Goal: Task Accomplishment & Management: Use online tool/utility

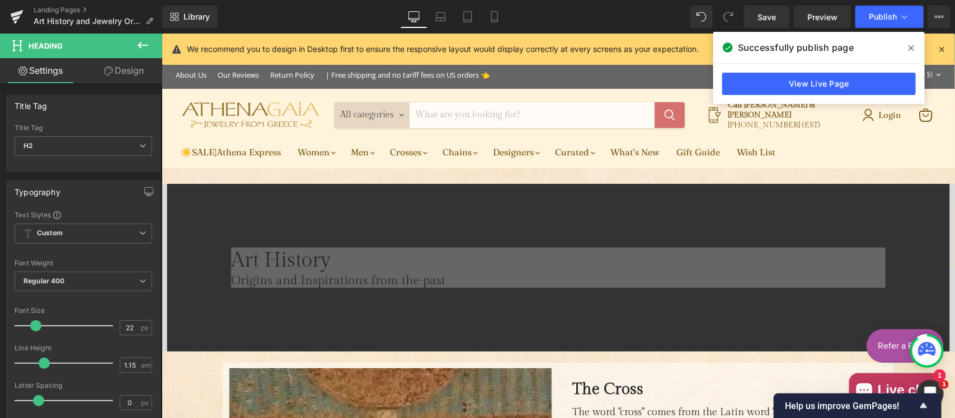
scroll to position [12, 0]
click at [553, 188] on span "Video Bg" at bounding box center [552, 191] width 41 height 17
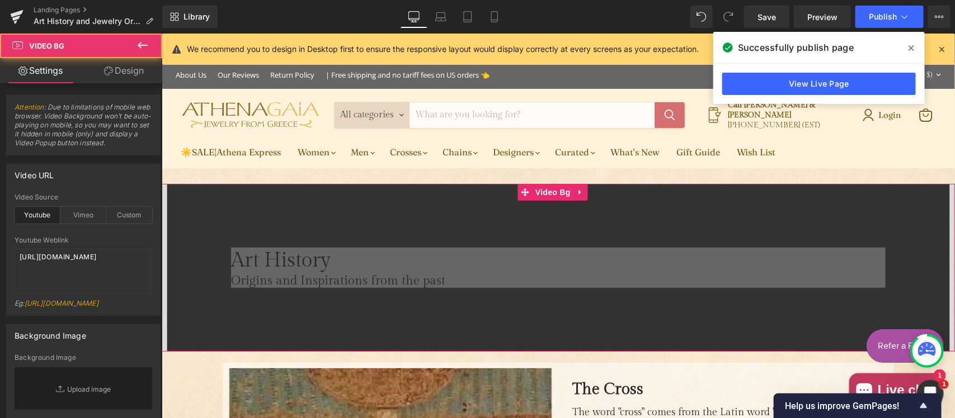
click at [121, 70] on link "Design" at bounding box center [123, 70] width 81 height 25
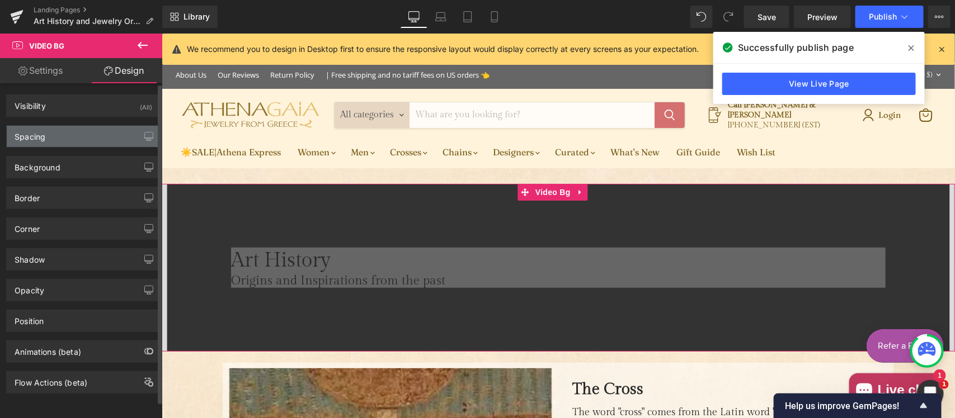
click at [70, 135] on div "Spacing" at bounding box center [83, 136] width 153 height 21
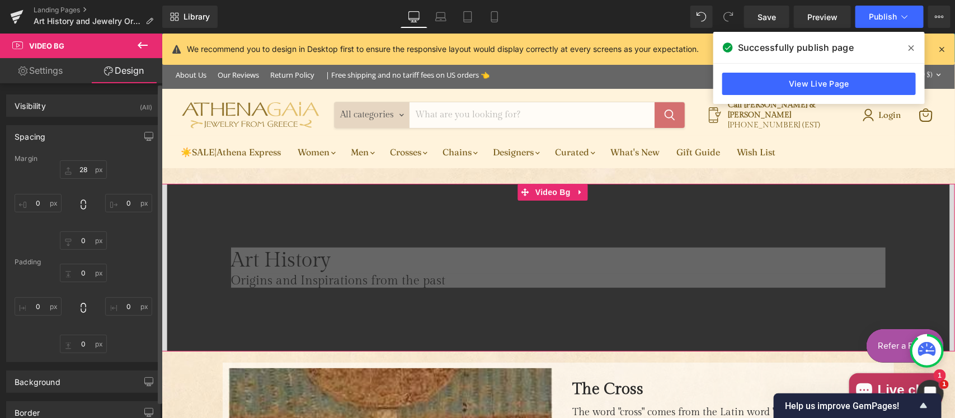
type input "28"
type input "0"
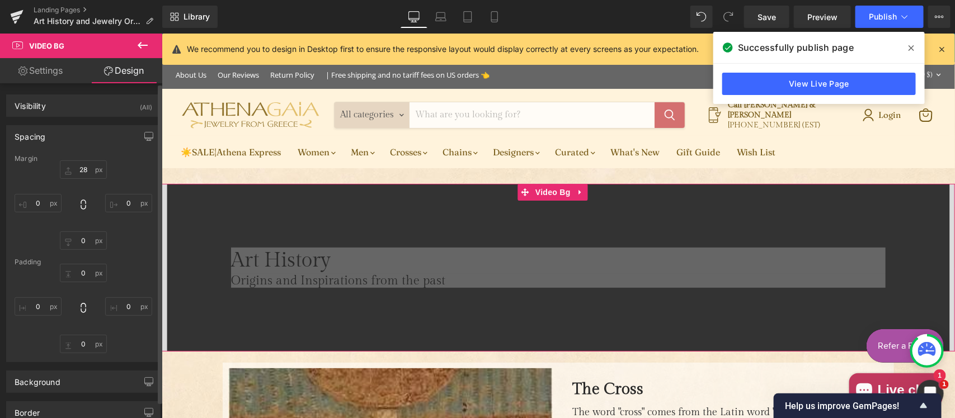
type input "0"
click at [87, 169] on input "28" at bounding box center [83, 170] width 47 height 18
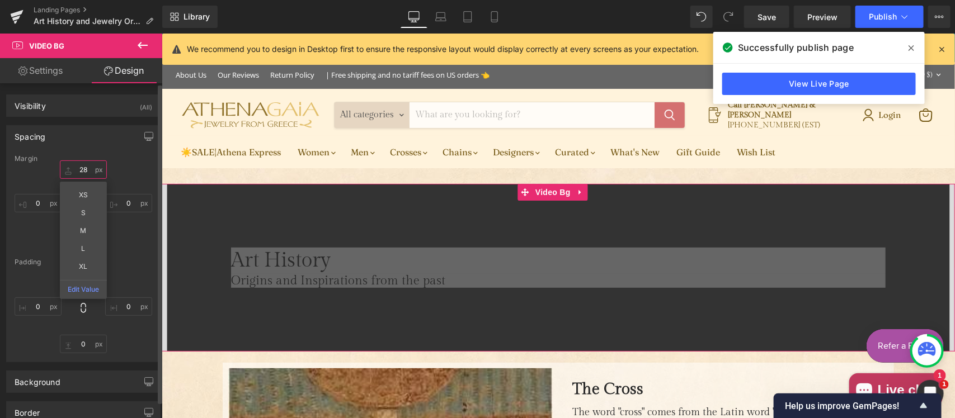
click at [87, 169] on input "28" at bounding box center [83, 170] width 47 height 18
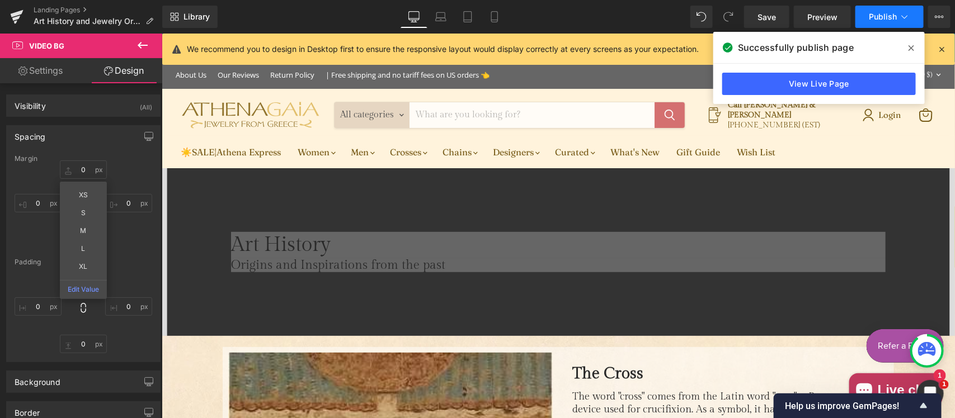
click at [891, 14] on span "Publish" at bounding box center [883, 16] width 28 height 9
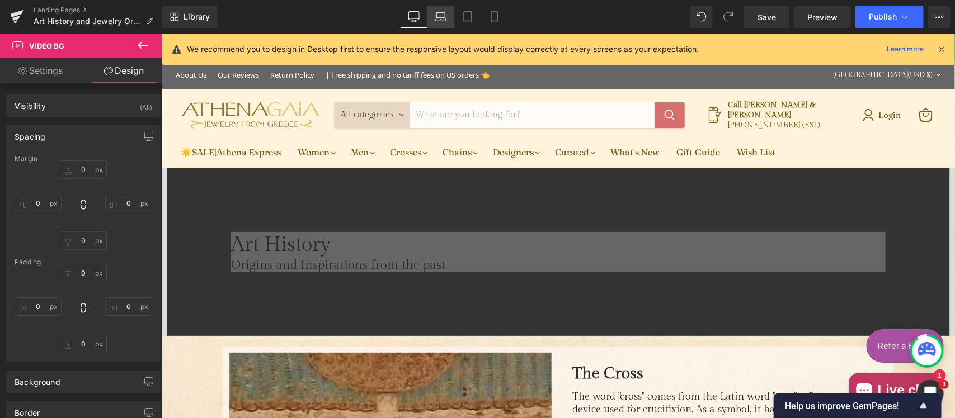
click at [443, 18] on icon at bounding box center [440, 16] width 11 height 11
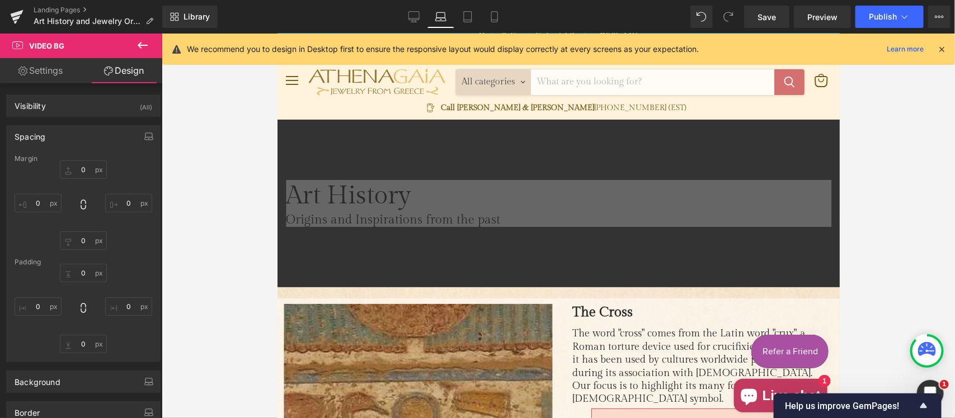
type input "0"
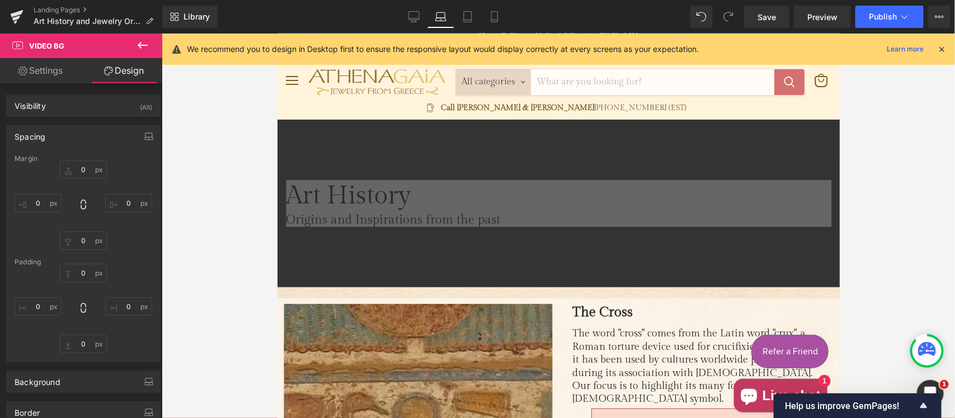
type input "0"
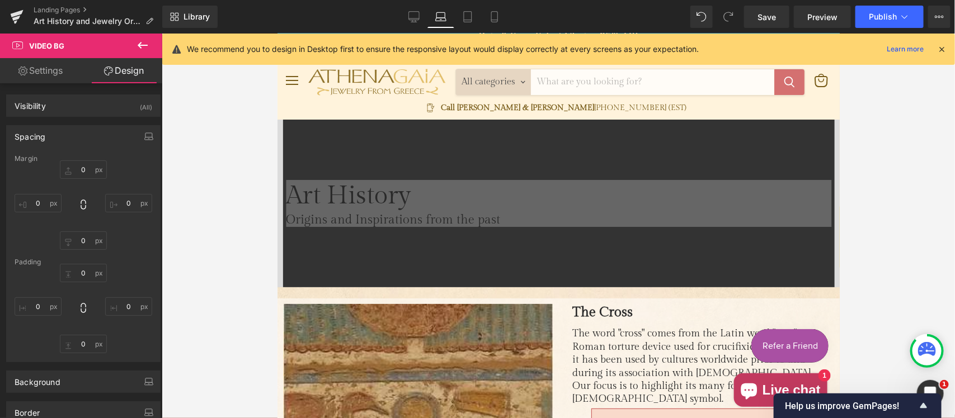
scroll to position [0, 0]
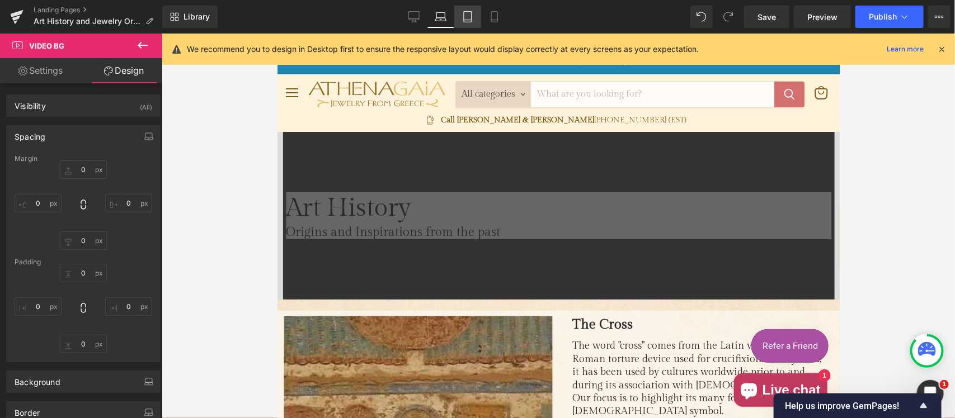
click at [464, 15] on icon at bounding box center [468, 17] width 8 height 11
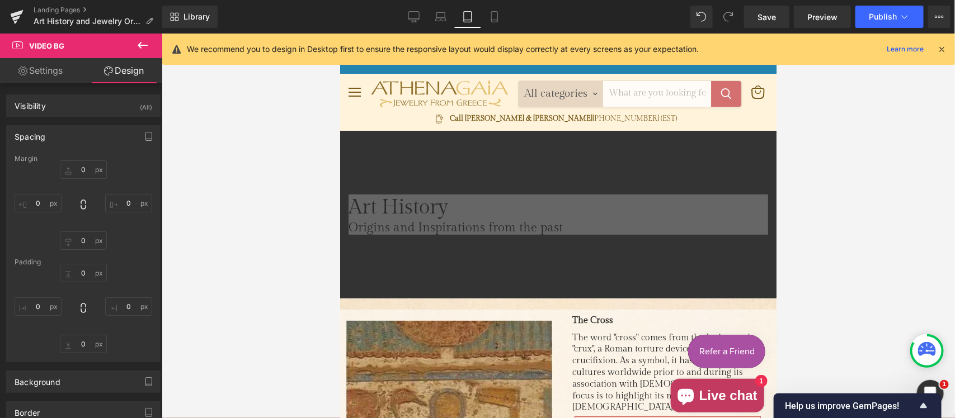
type input "0"
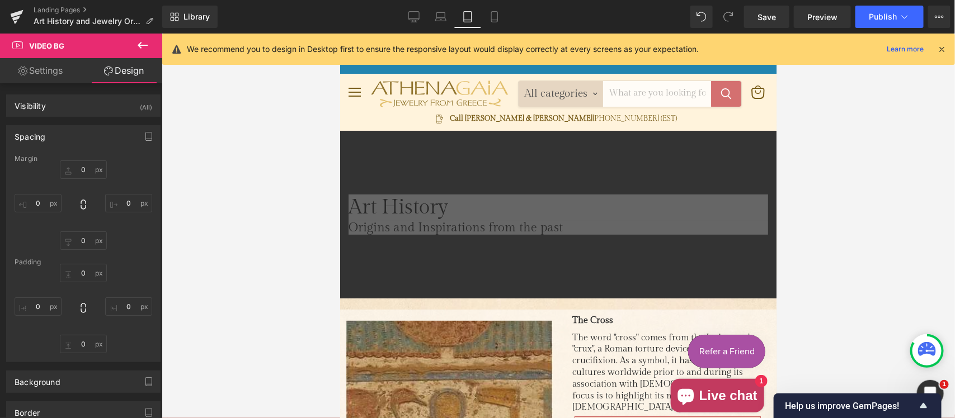
type input "0"
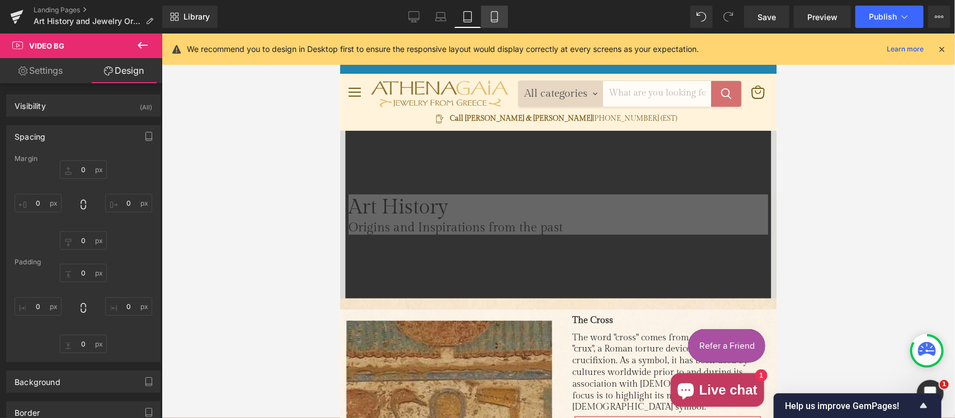
click at [495, 8] on link "Mobile" at bounding box center [494, 17] width 27 height 22
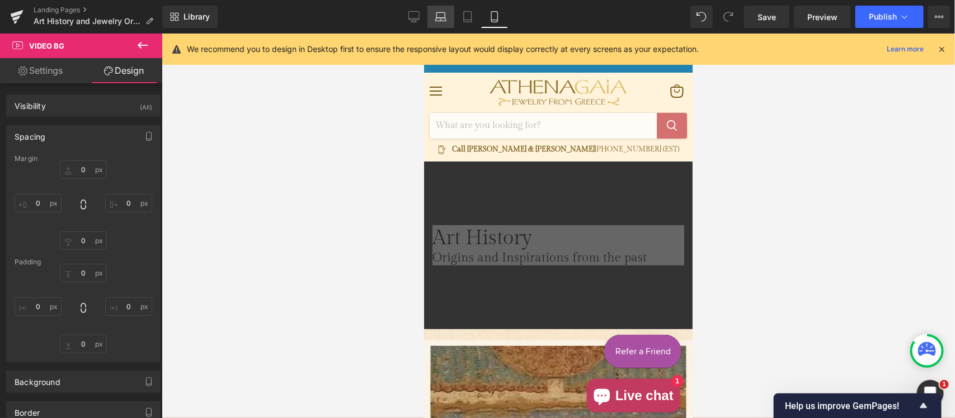
type input "0"
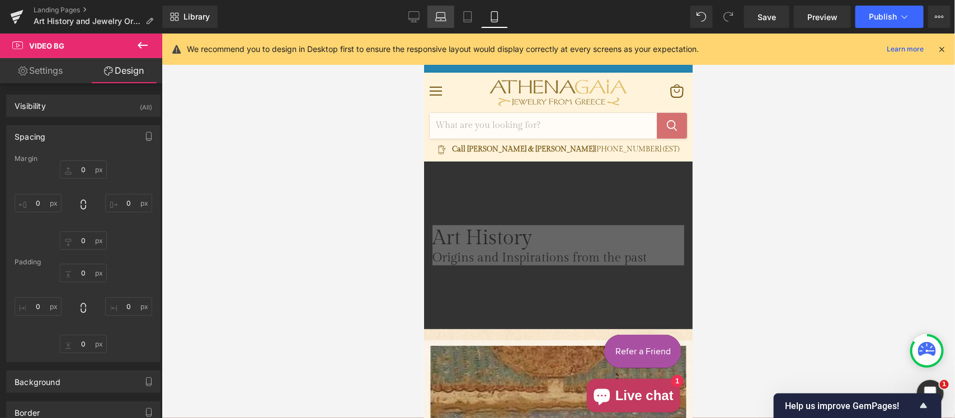
type input "0"
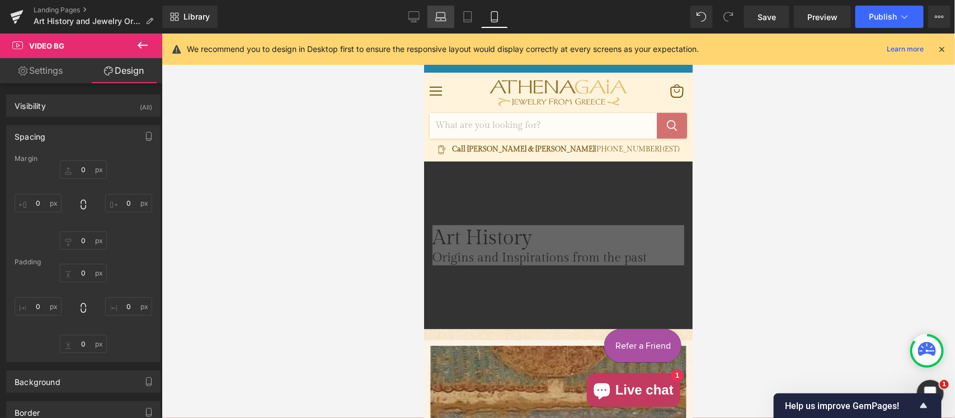
scroll to position [31, 0]
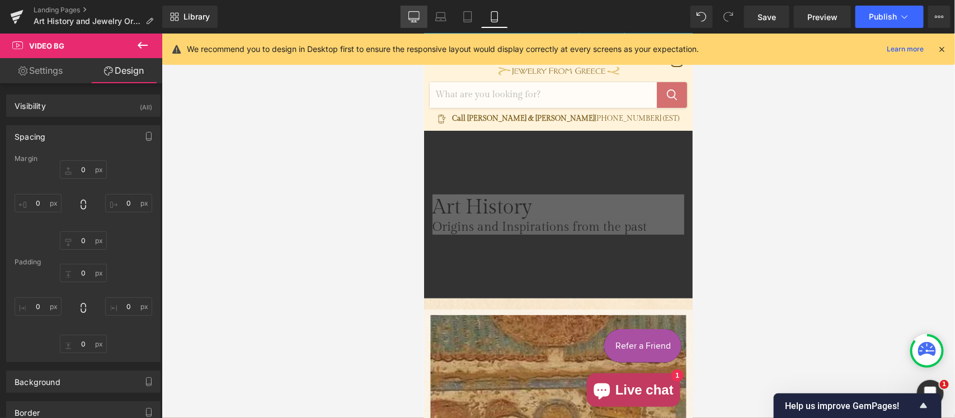
click at [414, 14] on icon at bounding box center [413, 16] width 11 height 11
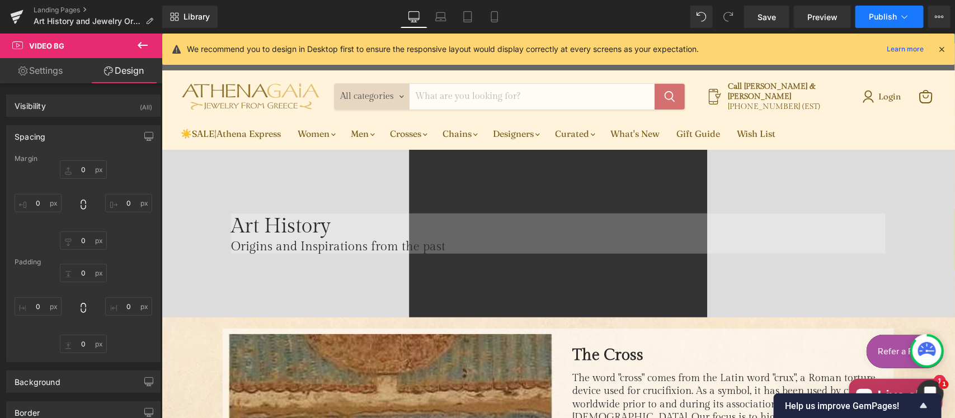
click at [892, 15] on span "Publish" at bounding box center [883, 16] width 28 height 9
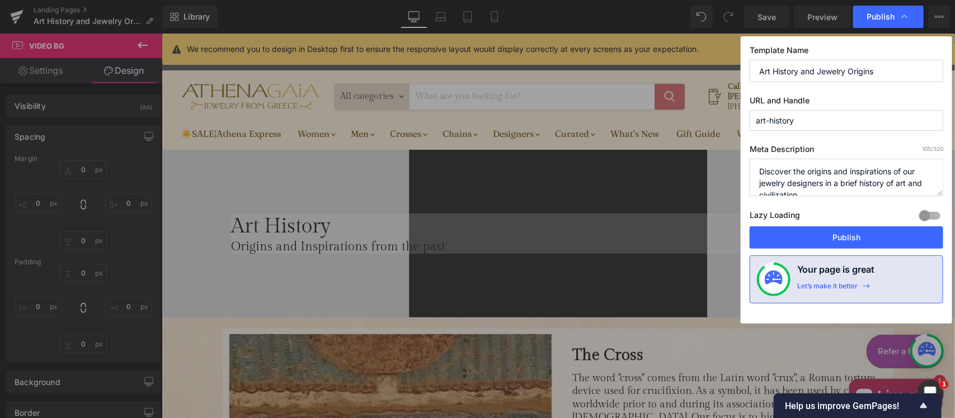
type input "0"
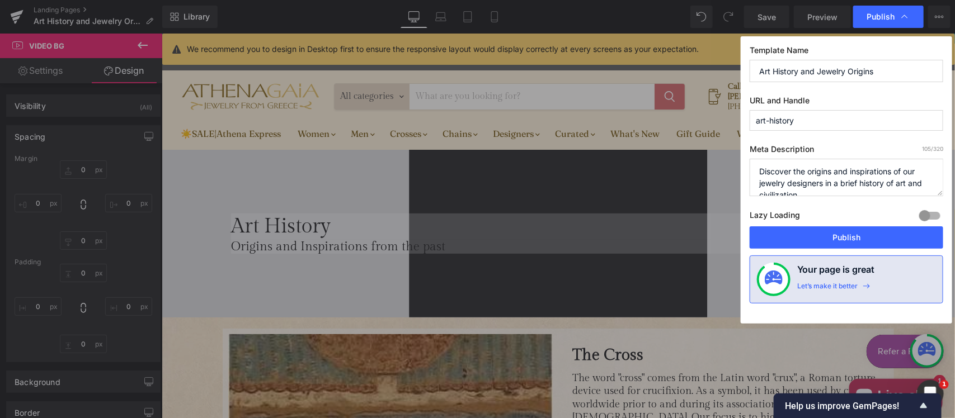
type input "0"
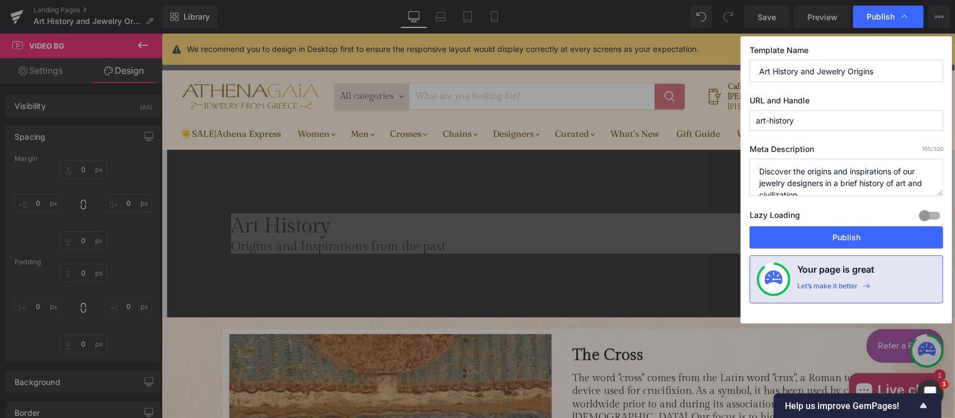
scroll to position [43, 0]
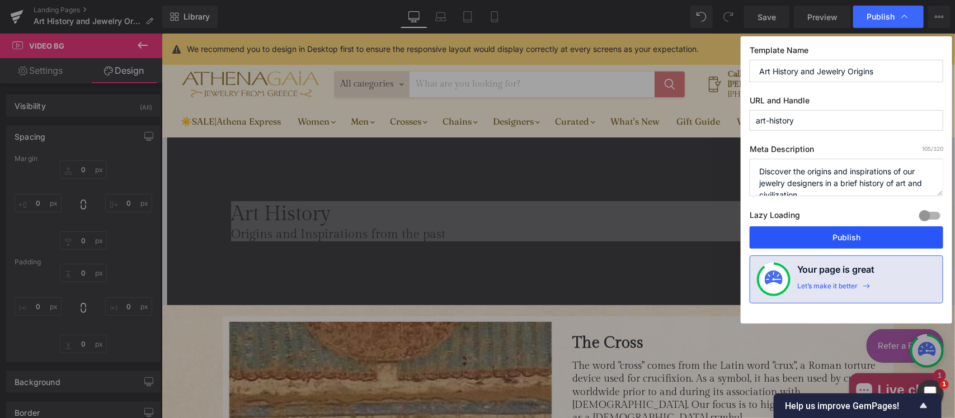
click at [826, 236] on button "Publish" at bounding box center [847, 238] width 194 height 22
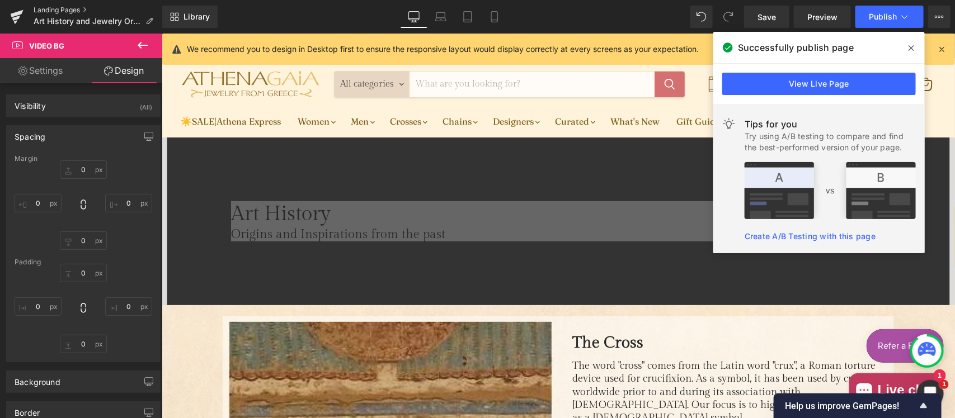
click at [63, 7] on link "Landing Pages" at bounding box center [98, 10] width 129 height 9
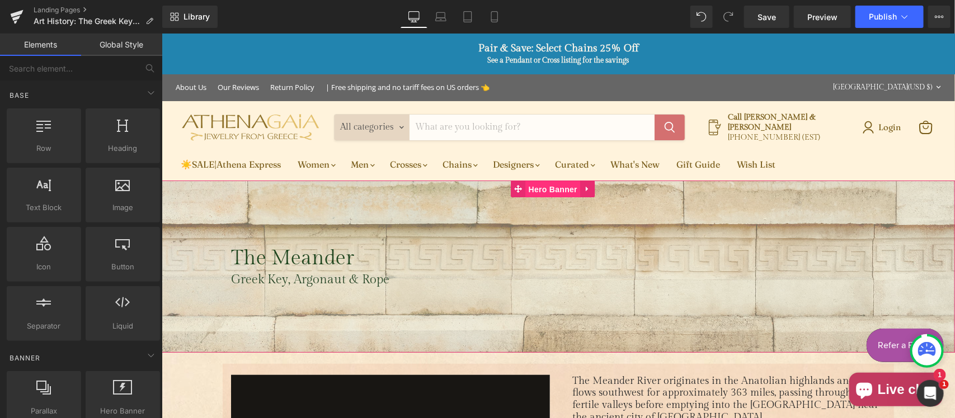
click at [557, 189] on span "Hero Banner" at bounding box center [552, 189] width 54 height 17
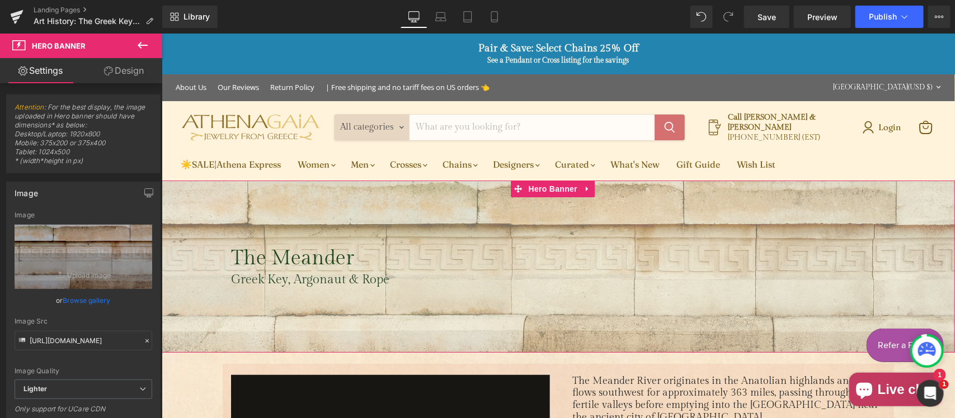
click at [119, 66] on link "Design" at bounding box center [123, 70] width 81 height 25
click at [0, 0] on div "Spacing" at bounding box center [0, 0] width 0 height 0
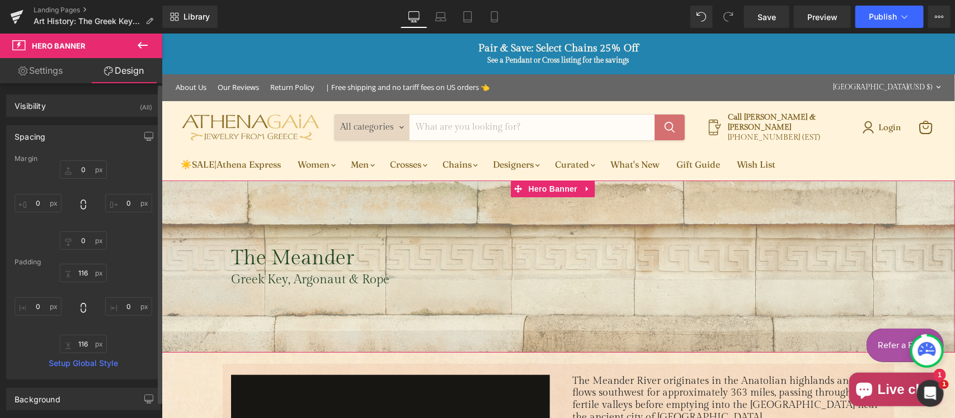
type input "0"
type input "116"
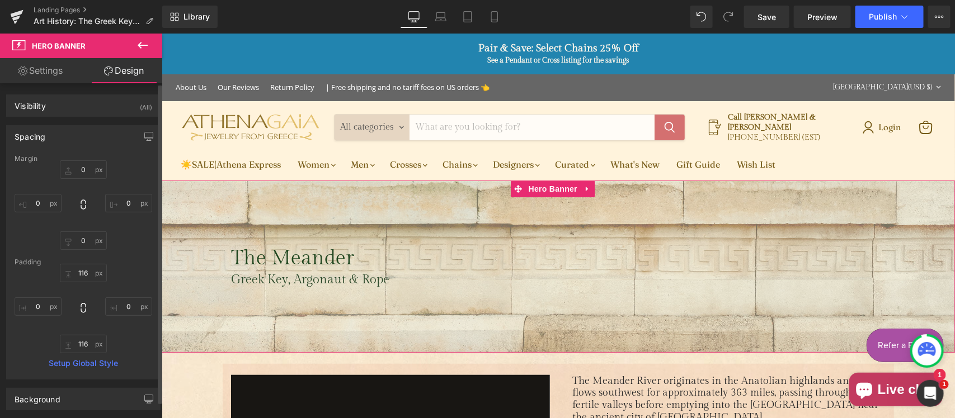
type input "0"
type input "116"
type input "0"
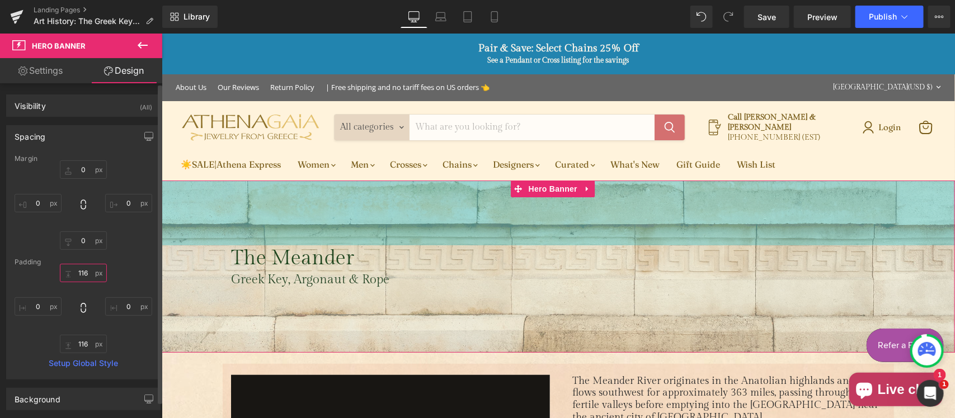
click at [87, 273] on input "116" at bounding box center [83, 273] width 47 height 18
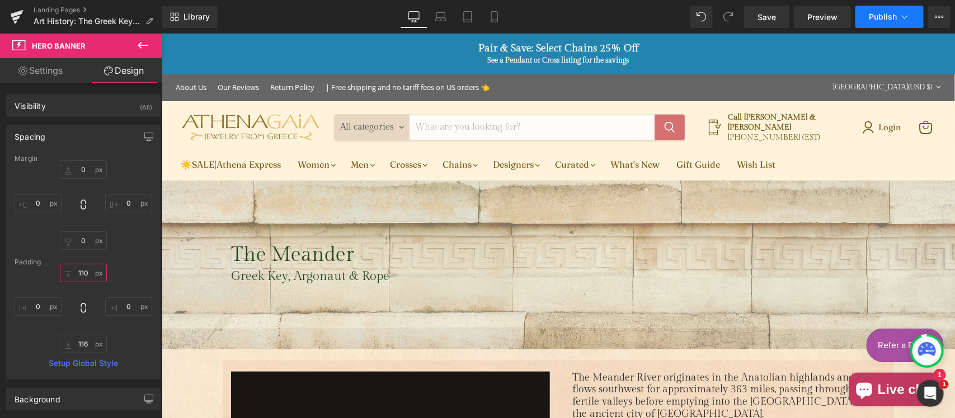
type input "110"
click at [876, 10] on button "Publish" at bounding box center [889, 17] width 68 height 22
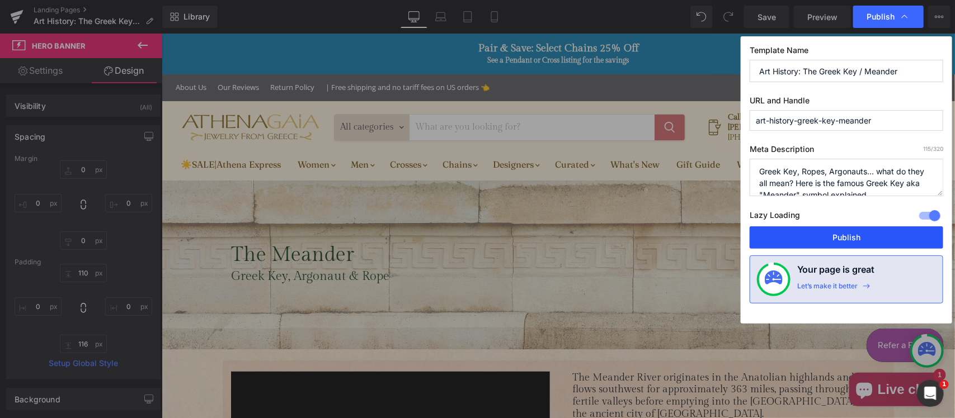
drag, startPoint x: 840, startPoint y: 241, endPoint x: 610, endPoint y: 145, distance: 248.8
click at [840, 241] on button "Publish" at bounding box center [847, 238] width 194 height 22
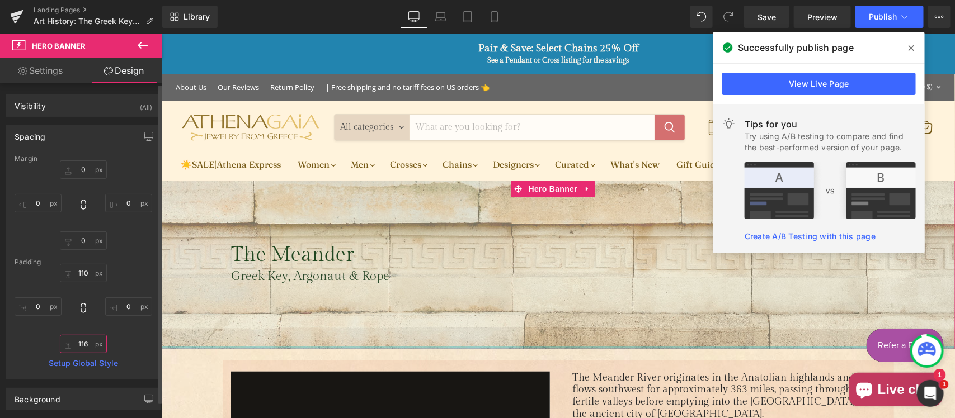
click at [85, 347] on input "116" at bounding box center [83, 344] width 47 height 18
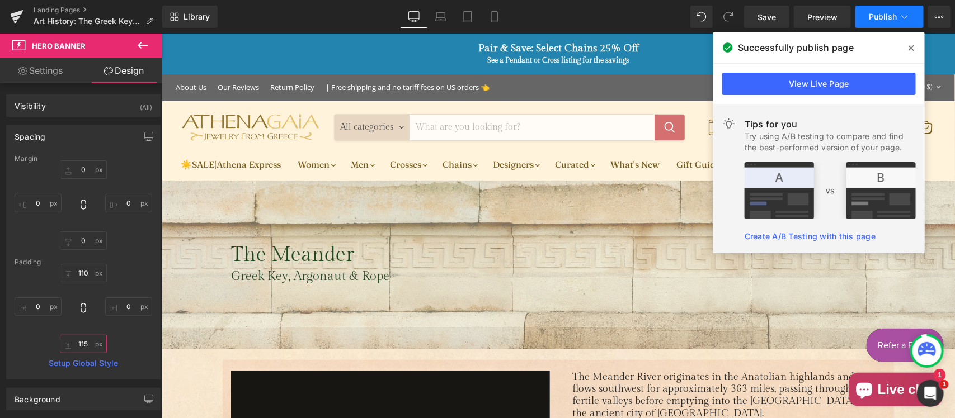
type input "115"
click at [891, 21] on span "Publish" at bounding box center [883, 16] width 28 height 9
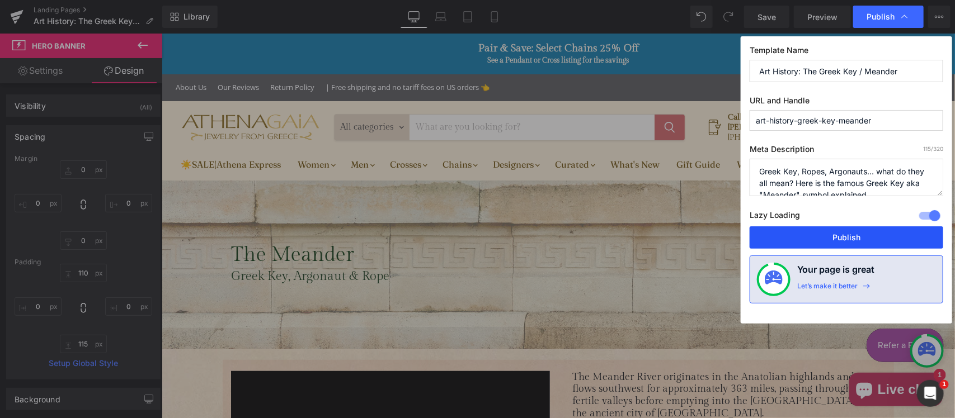
click at [817, 243] on button "Publish" at bounding box center [847, 238] width 194 height 22
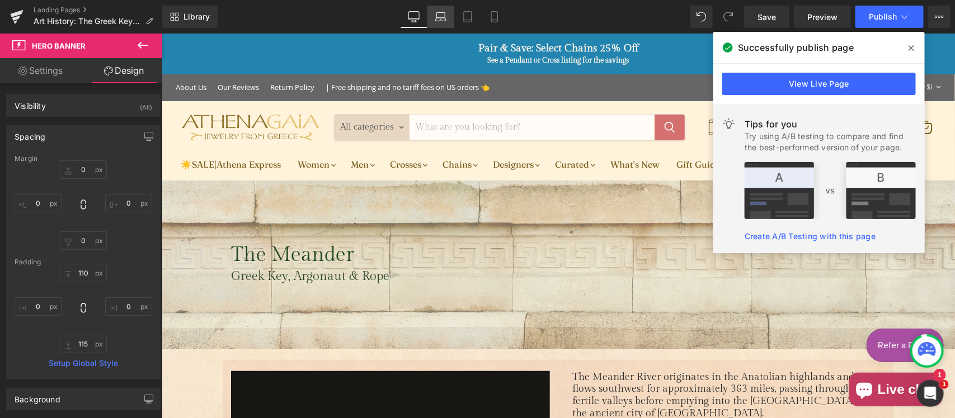
click at [442, 12] on icon at bounding box center [440, 16] width 11 height 11
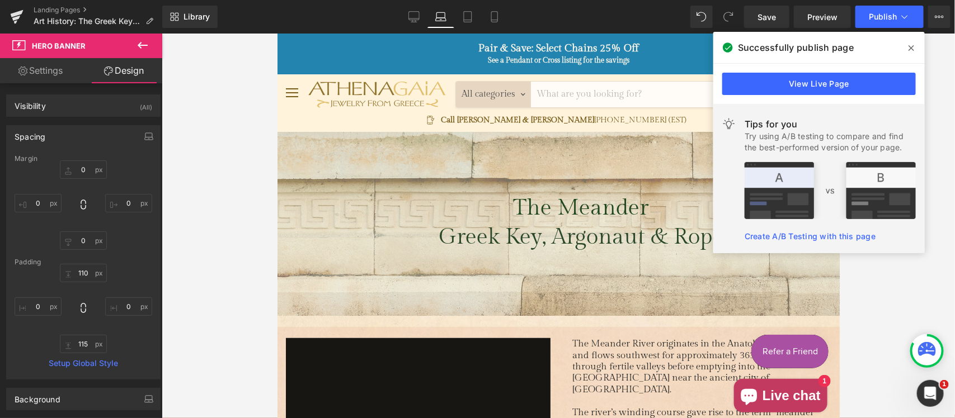
type input "0"
type input "110"
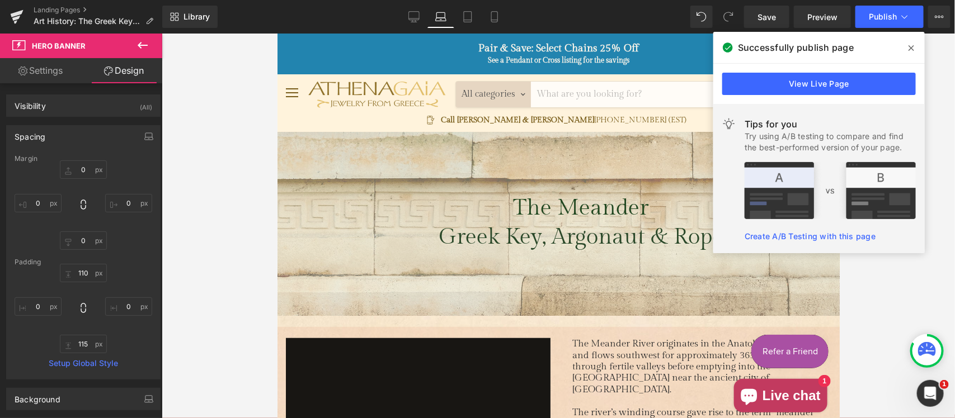
type input "0"
type input "115"
type input "0"
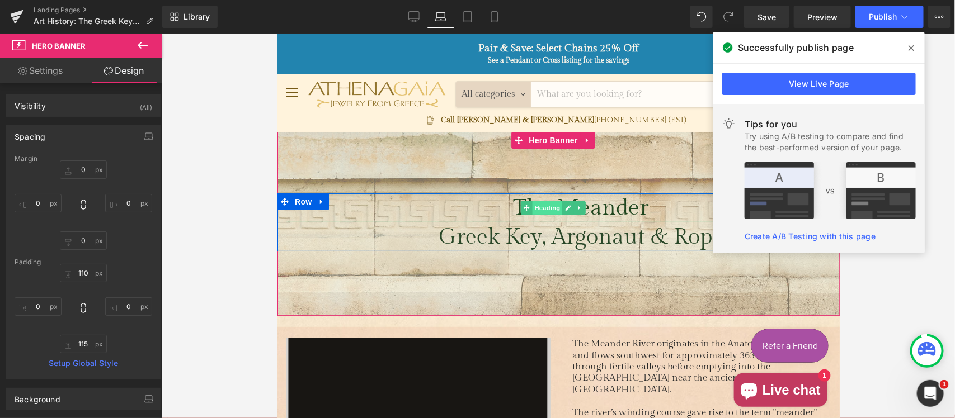
click at [551, 211] on span "Heading" at bounding box center [547, 207] width 30 height 13
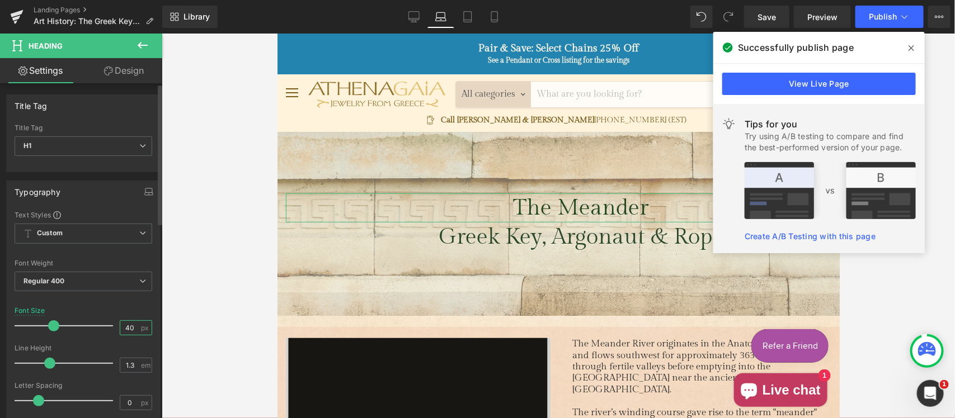
click at [133, 328] on input "40" at bounding box center [130, 328] width 20 height 14
click at [133, 327] on input "40" at bounding box center [130, 328] width 20 height 14
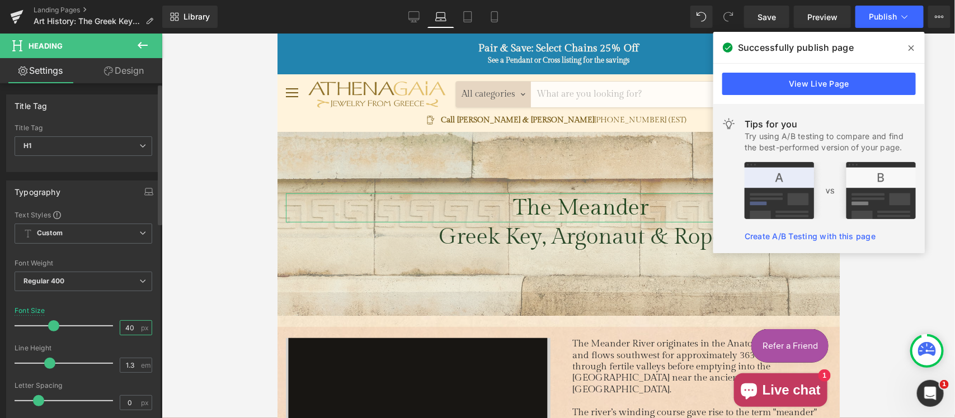
drag, startPoint x: 131, startPoint y: 328, endPoint x: 111, endPoint y: 328, distance: 20.7
click at [111, 328] on div "Font Size 40 px" at bounding box center [84, 325] width 138 height 37
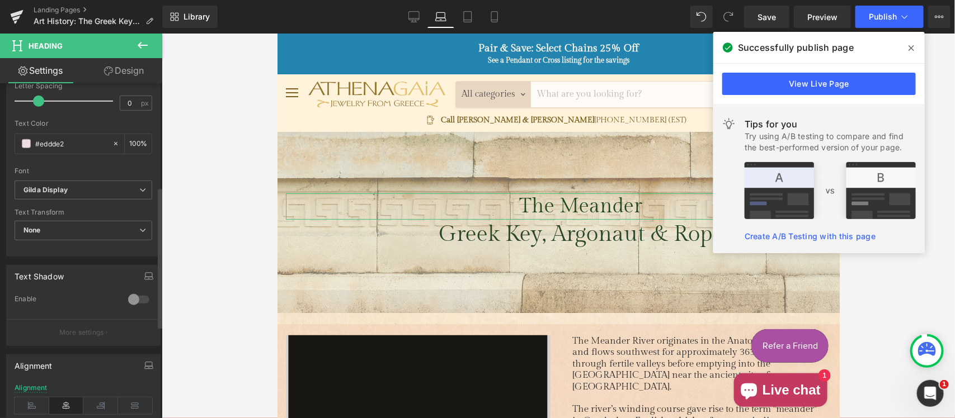
scroll to position [350, 0]
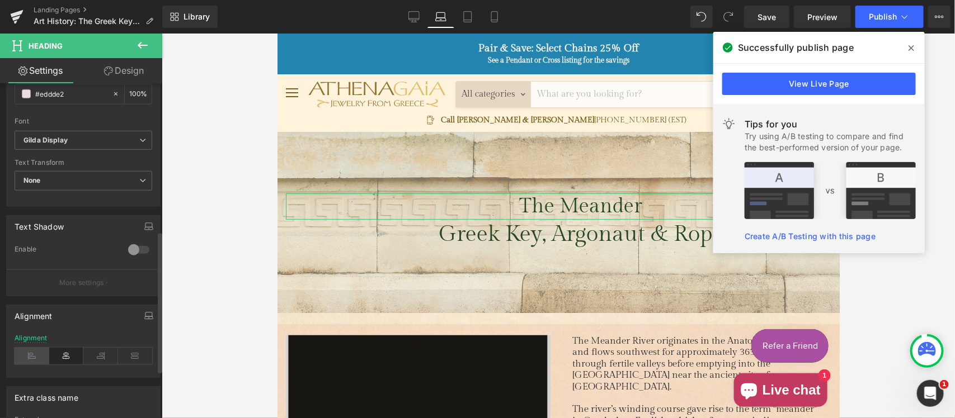
type input "36"
click at [27, 359] on icon at bounding box center [32, 356] width 35 height 17
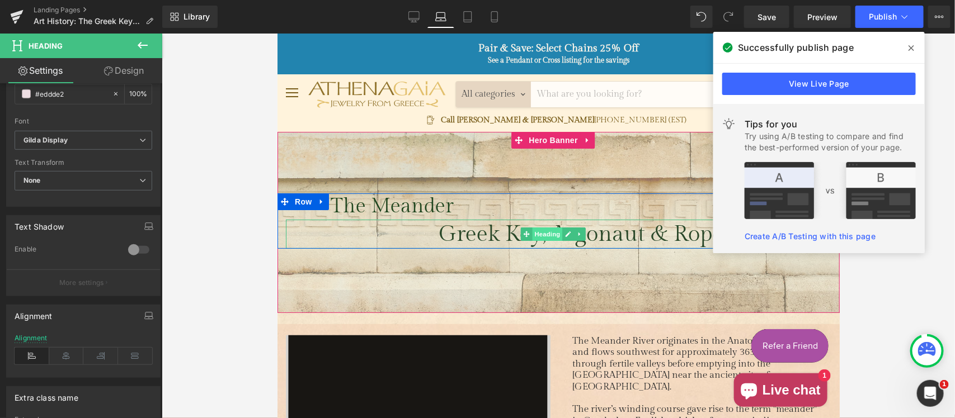
drag, startPoint x: 455, startPoint y: 247, endPoint x: 549, endPoint y: 233, distance: 94.9
click at [549, 233] on span "Heading" at bounding box center [547, 233] width 30 height 13
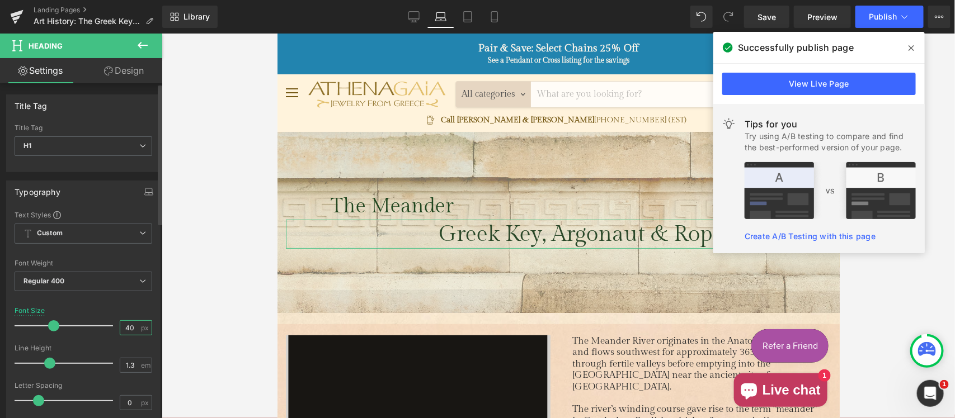
click at [129, 326] on input "40" at bounding box center [130, 328] width 20 height 14
click at [133, 330] on input "40" at bounding box center [130, 328] width 20 height 14
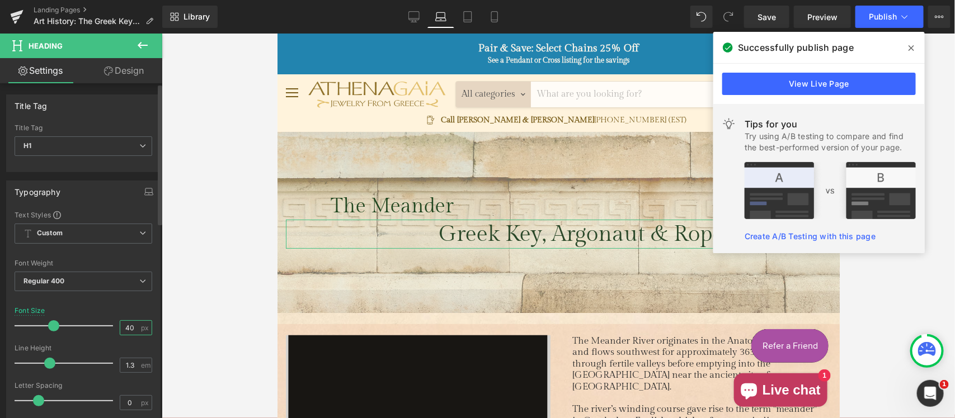
click at [133, 330] on input "40" at bounding box center [130, 328] width 20 height 14
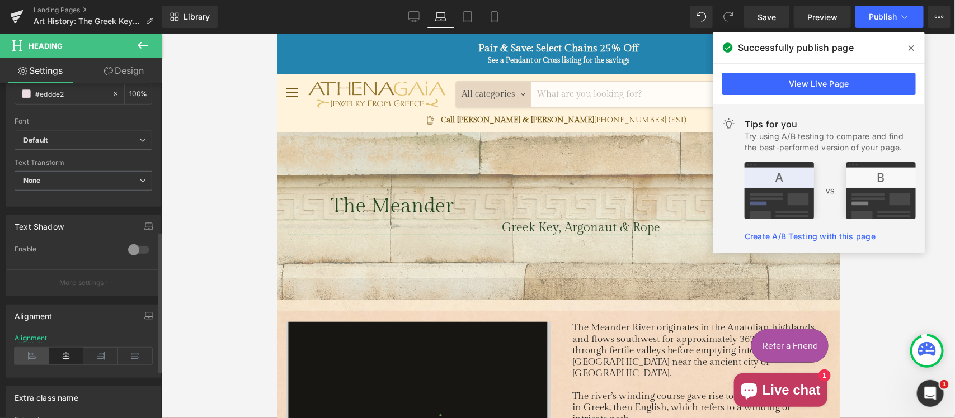
type input "22"
click at [30, 357] on icon at bounding box center [32, 356] width 35 height 17
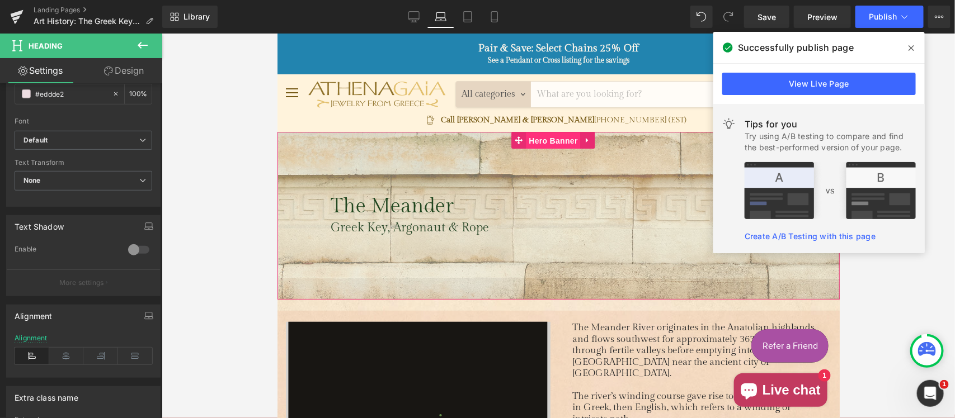
drag, startPoint x: 546, startPoint y: 138, endPoint x: 533, endPoint y: 241, distance: 103.2
click at [546, 138] on span "Hero Banner" at bounding box center [552, 140] width 54 height 17
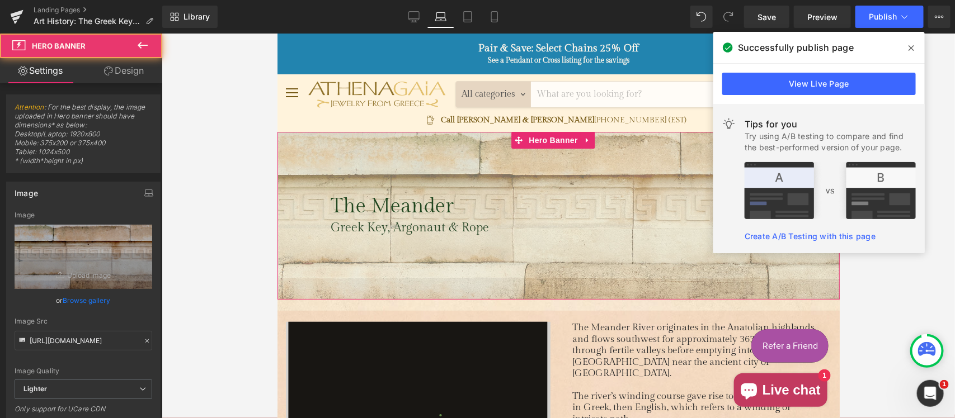
click at [125, 70] on link "Design" at bounding box center [123, 70] width 81 height 25
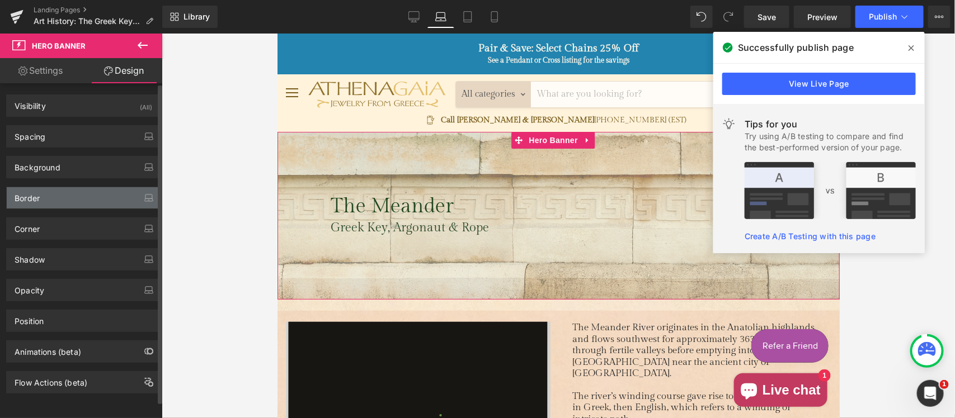
type input "0"
type input "110"
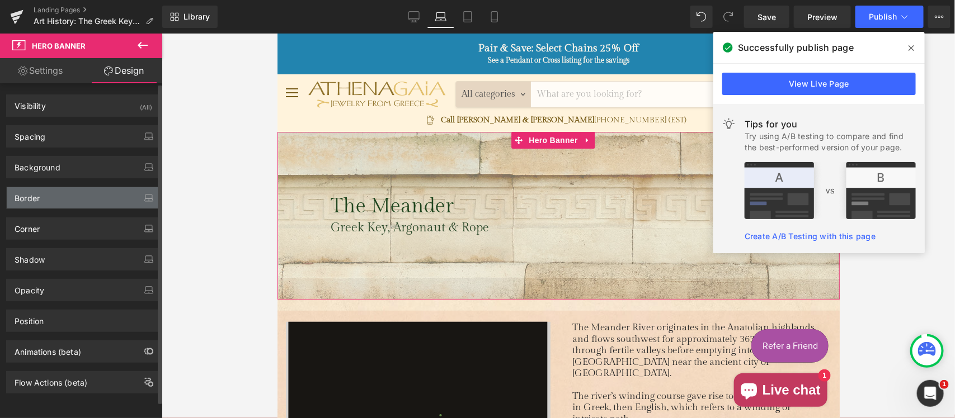
type input "0"
type input "115"
type input "0"
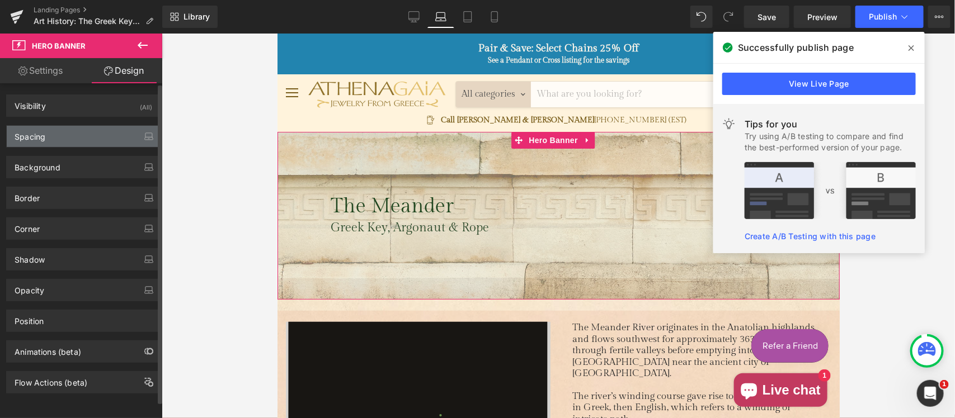
click at [91, 143] on div "Spacing" at bounding box center [83, 136] width 153 height 21
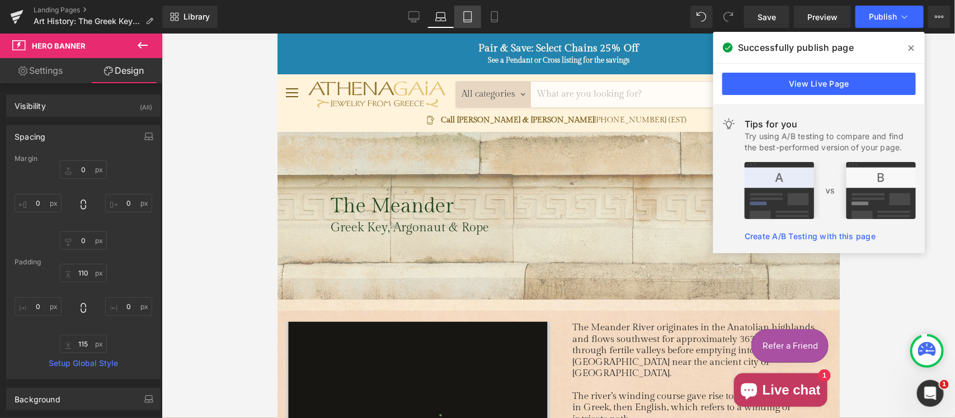
click at [465, 12] on icon at bounding box center [467, 16] width 11 height 11
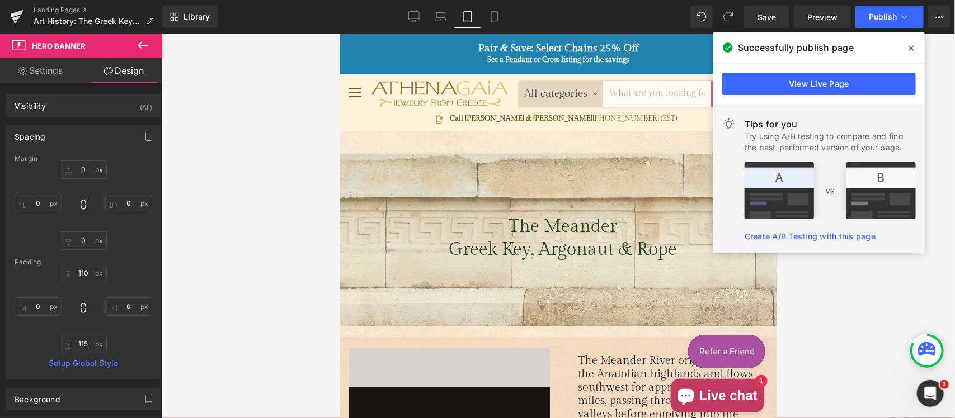
type input "0"
type input "110"
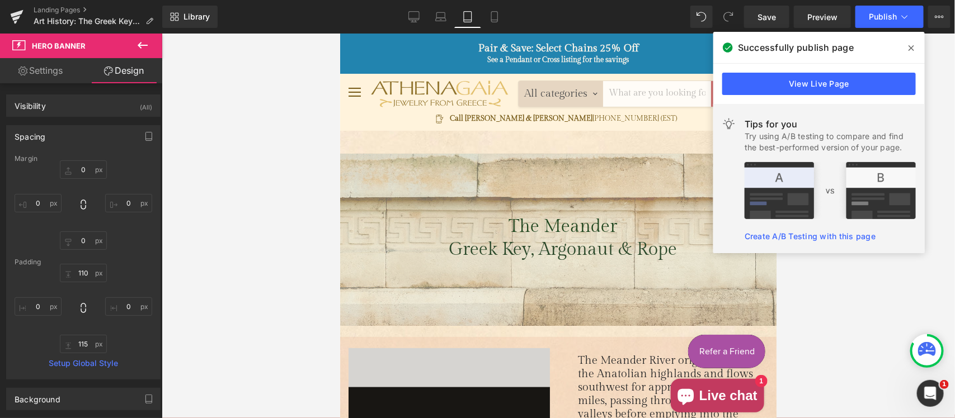
type input "0"
type input "115"
type input "0"
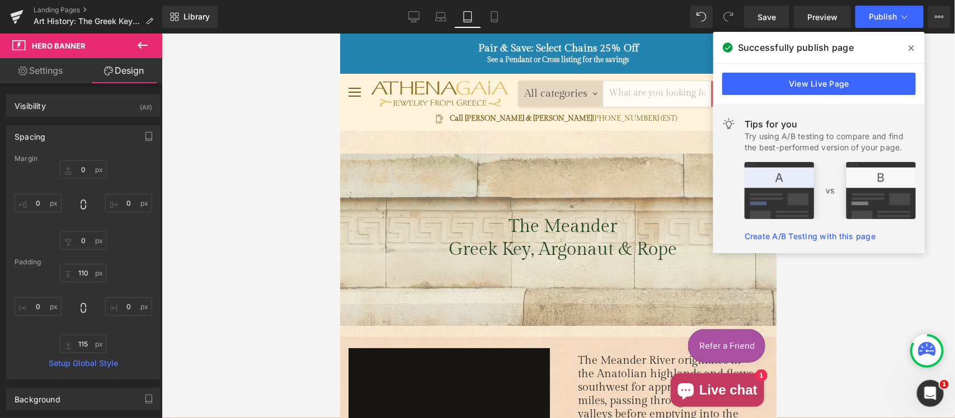
scroll to position [21, 0]
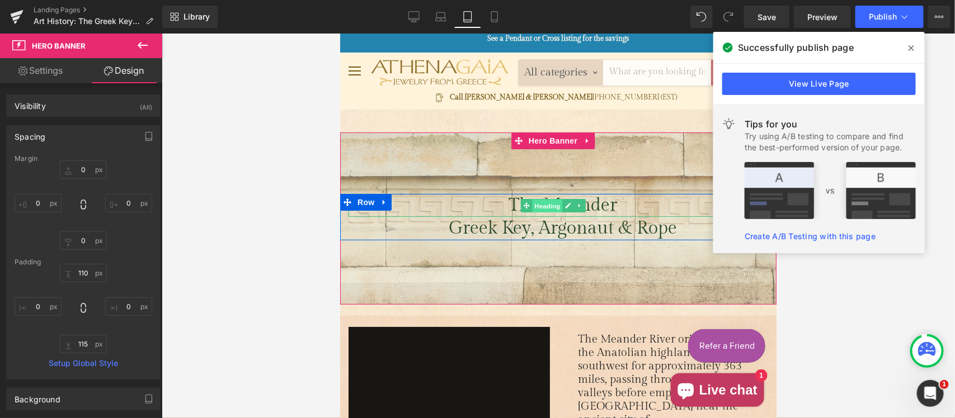
click at [553, 203] on span "Heading" at bounding box center [546, 205] width 30 height 13
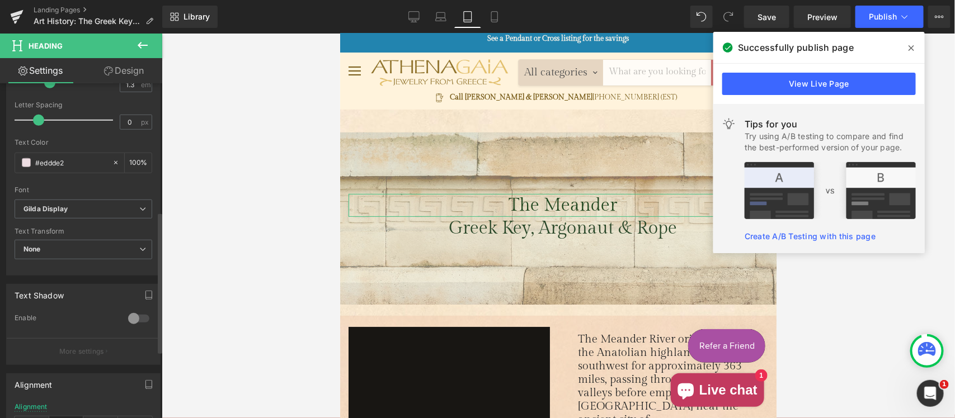
scroll to position [350, 0]
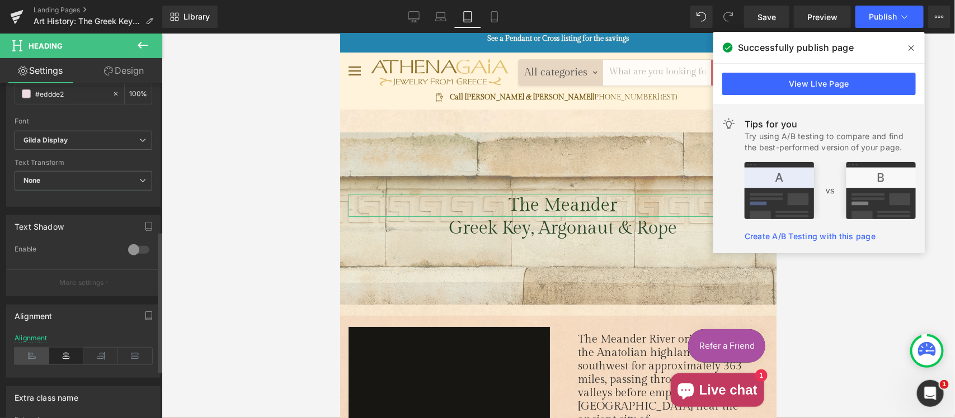
click at [15, 362] on icon at bounding box center [32, 356] width 35 height 17
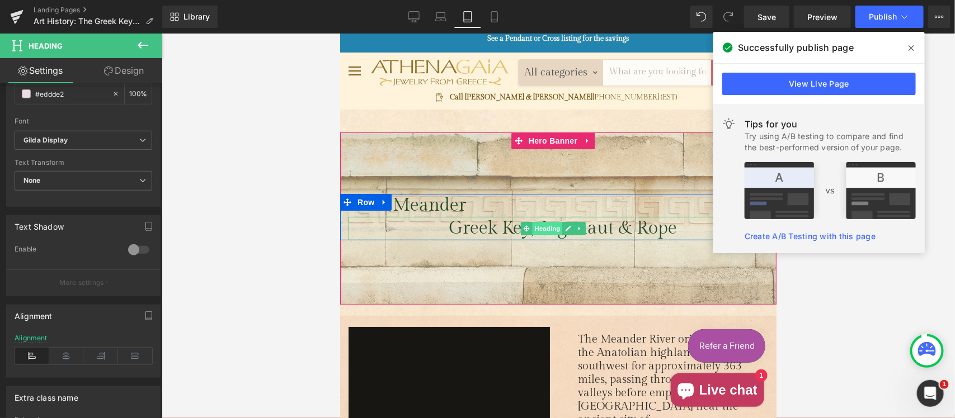
click at [550, 228] on span "Heading" at bounding box center [546, 228] width 30 height 13
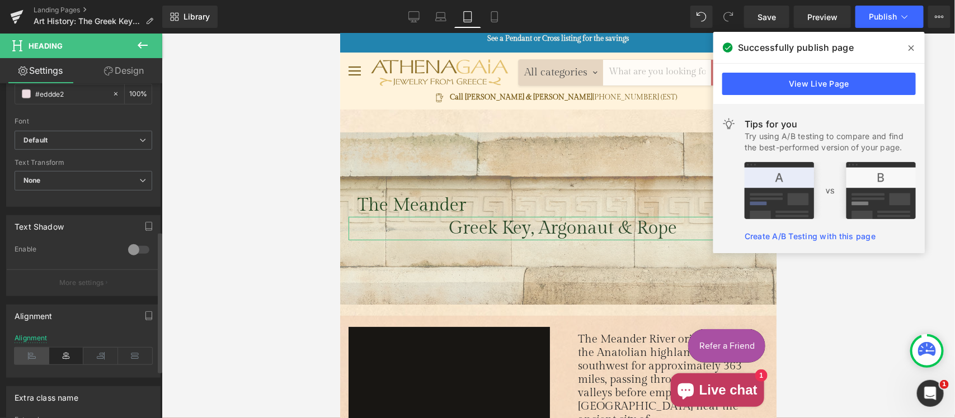
click at [35, 356] on icon at bounding box center [32, 356] width 35 height 17
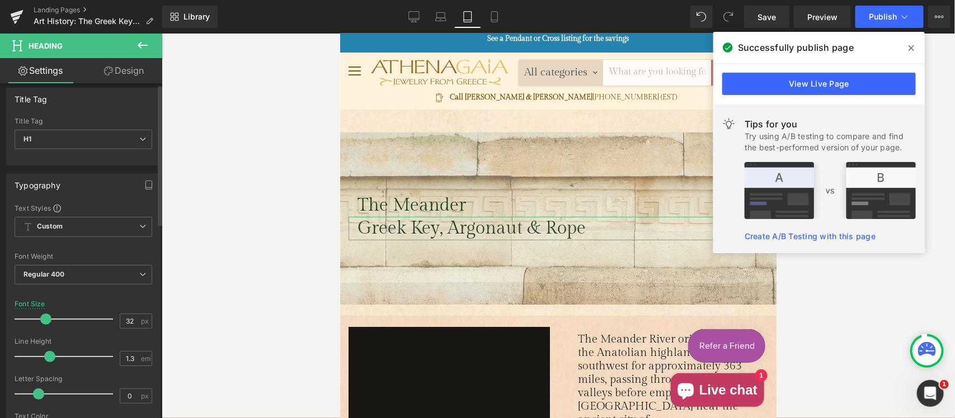
scroll to position [0, 0]
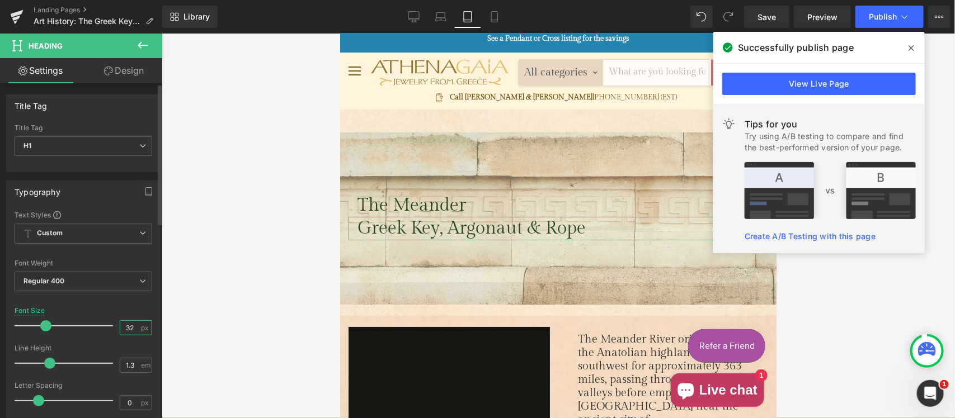
drag, startPoint x: 132, startPoint y: 327, endPoint x: 95, endPoint y: 327, distance: 36.9
click at [95, 327] on div "Font Size 32 px" at bounding box center [84, 325] width 138 height 37
type input "22"
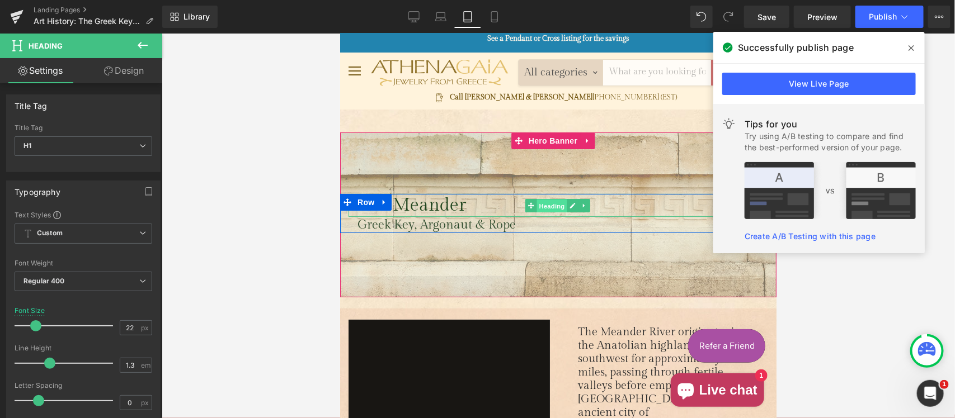
click at [556, 206] on span "Heading" at bounding box center [551, 205] width 30 height 13
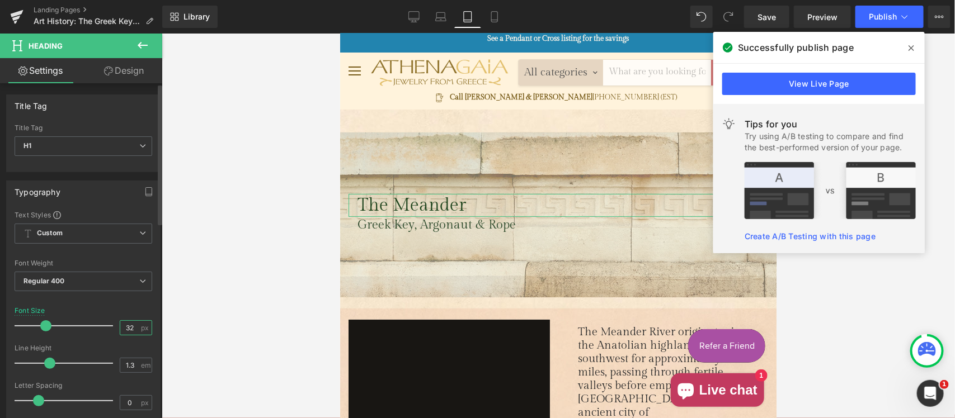
drag, startPoint x: 133, startPoint y: 330, endPoint x: 102, endPoint y: 329, distance: 30.2
click at [102, 329] on div "Font Size 32 px" at bounding box center [84, 325] width 138 height 37
type input "36"
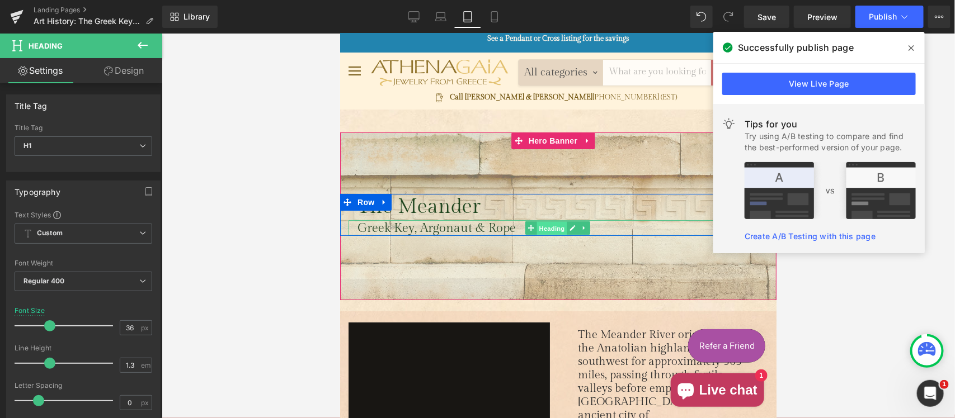
click at [538, 225] on span "Heading" at bounding box center [551, 228] width 30 height 13
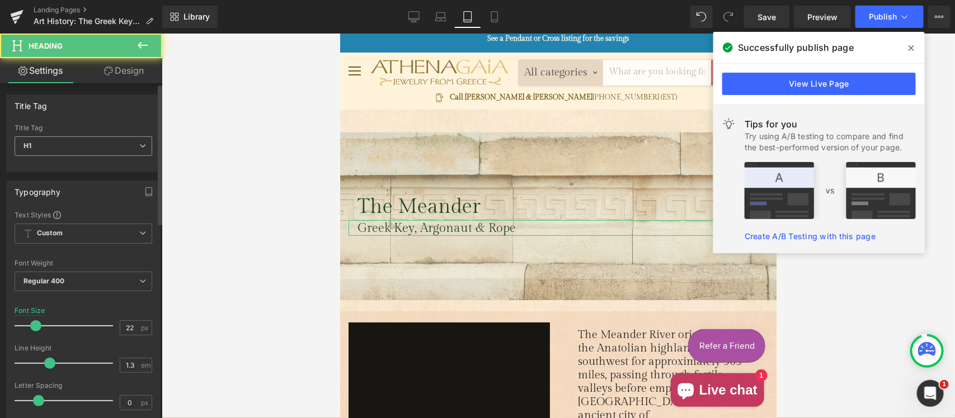
click at [98, 143] on span "H1" at bounding box center [84, 147] width 138 height 20
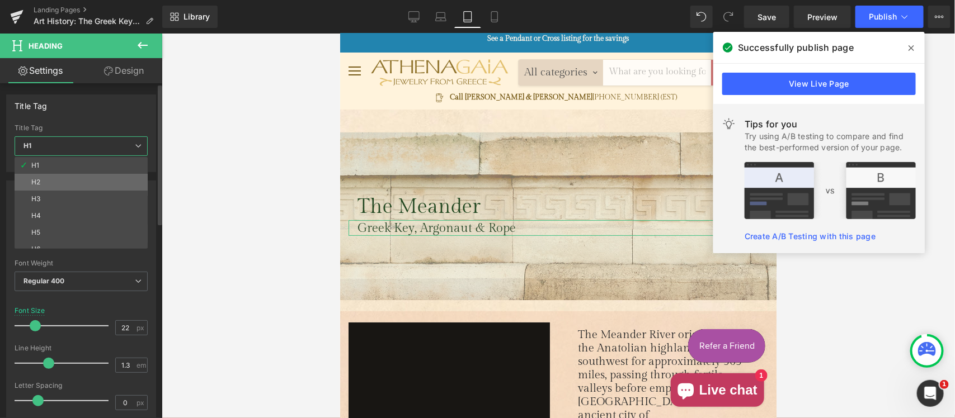
click at [64, 183] on li "H2" at bounding box center [84, 182] width 138 height 17
type input "18.56"
type input "1.15"
type input "#292929"
type input "100"
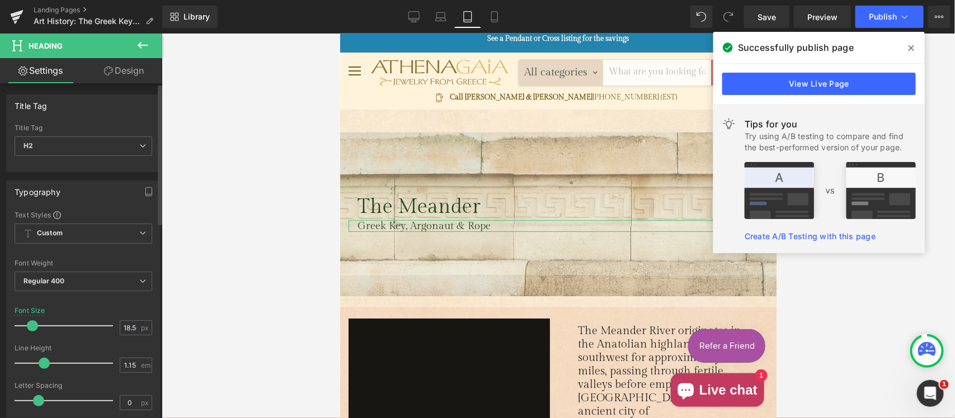
drag, startPoint x: 125, startPoint y: 330, endPoint x: 98, endPoint y: 327, distance: 27.0
click at [98, 327] on div "Font Size 18.56 px" at bounding box center [84, 325] width 138 height 37
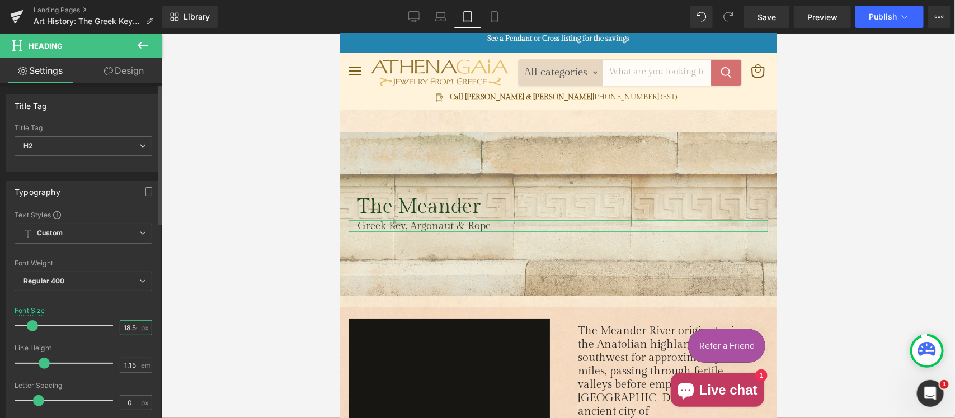
click at [131, 325] on input "18.56" at bounding box center [130, 328] width 20 height 14
click at [136, 327] on div "18.56 px" at bounding box center [136, 328] width 32 height 15
drag, startPoint x: 135, startPoint y: 330, endPoint x: 93, endPoint y: 326, distance: 41.6
click at [93, 326] on div "Font Size 18.56 px" at bounding box center [84, 325] width 138 height 37
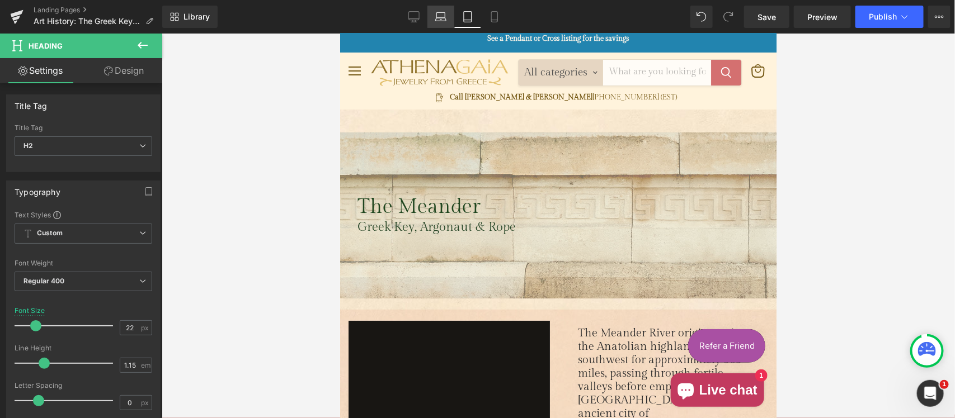
click at [441, 14] on icon at bounding box center [440, 16] width 11 height 11
type input "20.8"
type input "100"
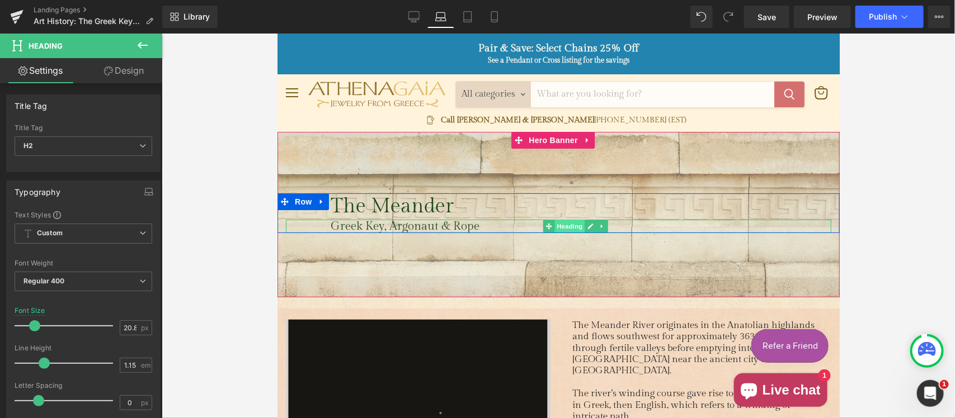
click at [566, 225] on span "Heading" at bounding box center [569, 225] width 30 height 13
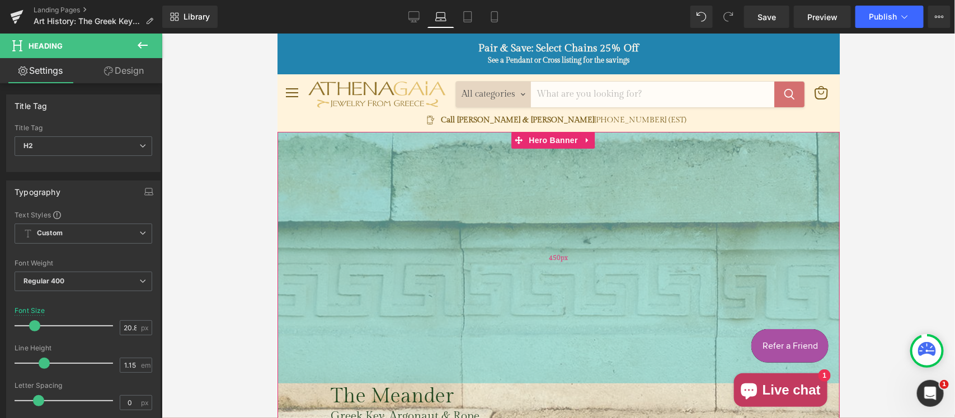
drag, startPoint x: 283, startPoint y: 172, endPoint x: 322, endPoint y: 373, distance: 205.1
click at [322, 373] on div "450px" at bounding box center [558, 257] width 562 height 252
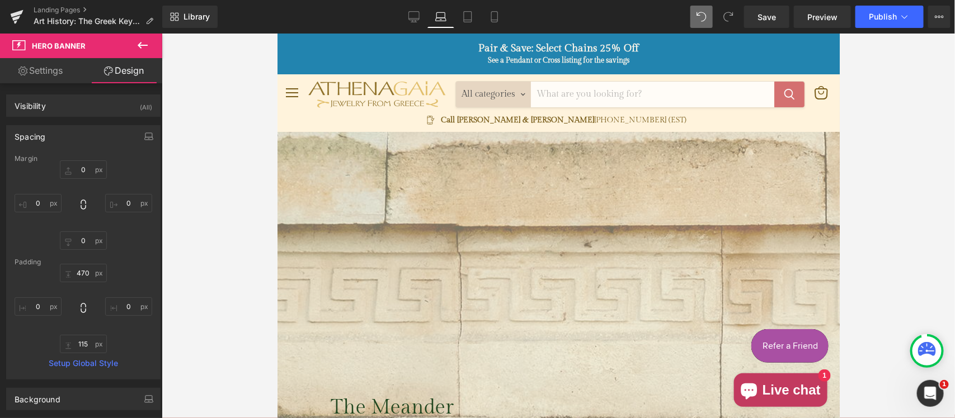
type input "0"
type input "470"
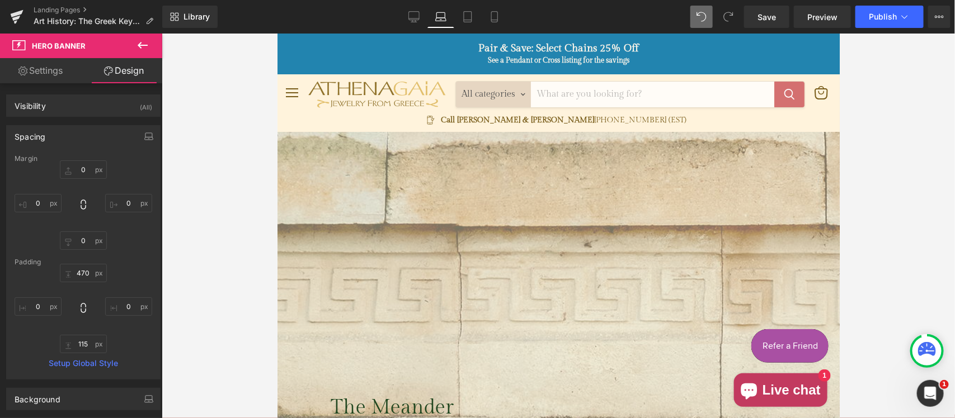
type input "0"
type input "115"
type input "0"
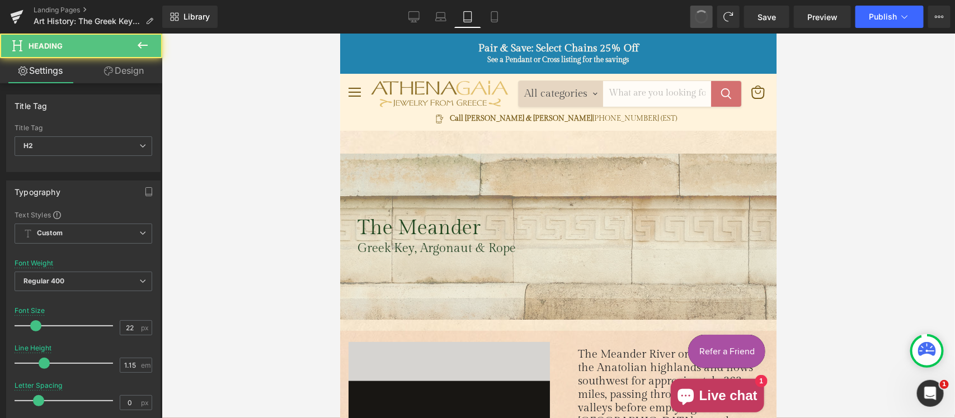
type input "18.56"
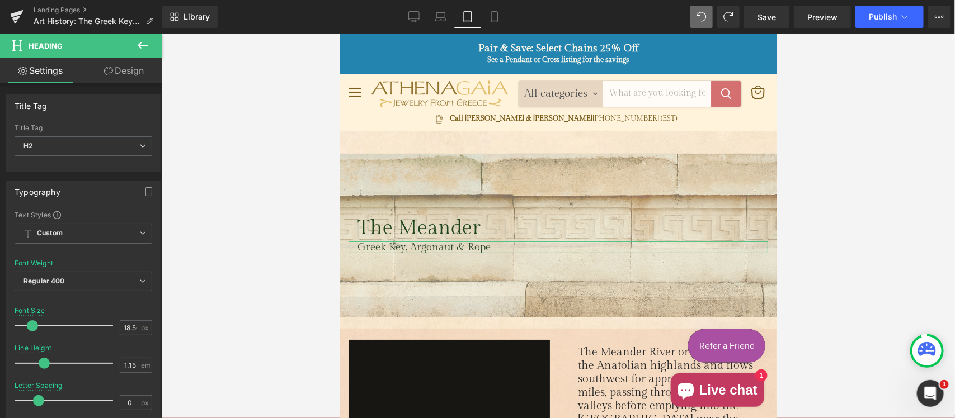
click at [122, 68] on link "Design" at bounding box center [123, 70] width 81 height 25
click at [0, 0] on div "Spacing" at bounding box center [0, 0] width 0 height 0
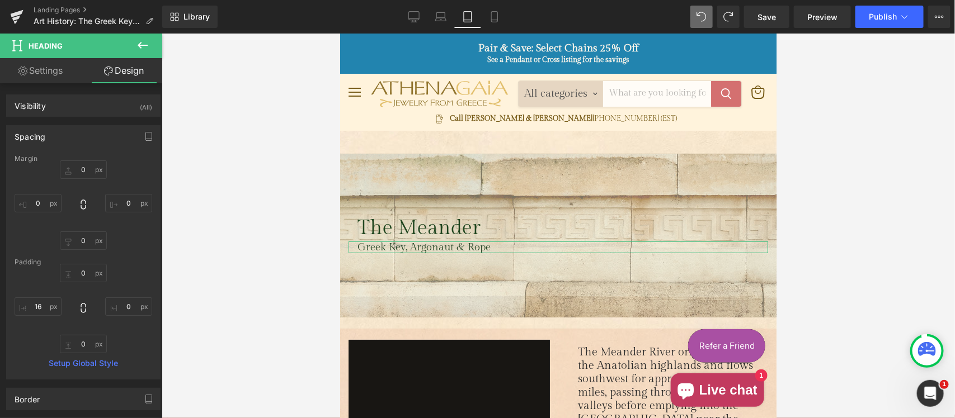
type input "0"
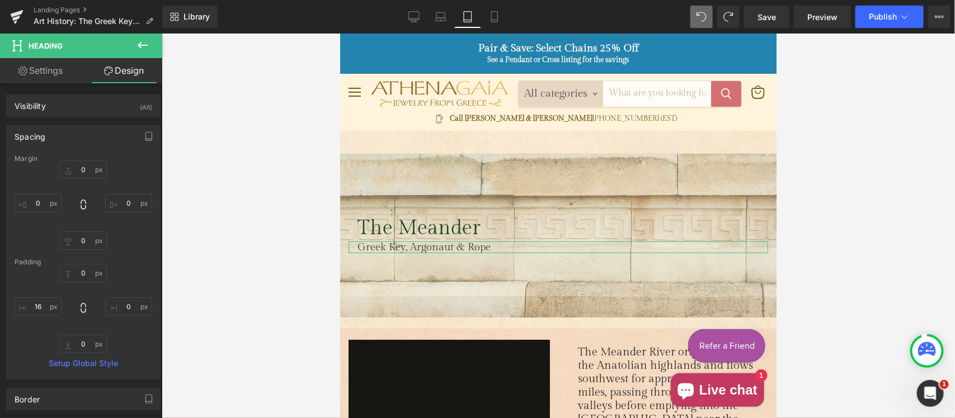
type input "0"
type input "16"
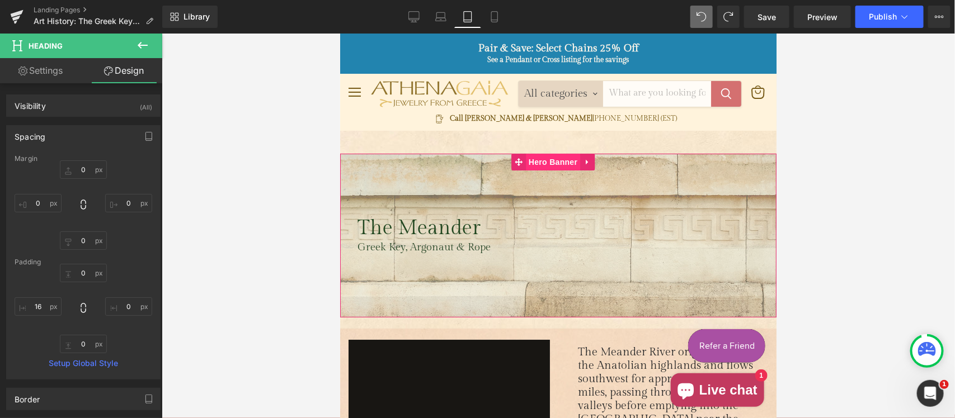
click at [558, 158] on span "Hero Banner" at bounding box center [552, 161] width 54 height 17
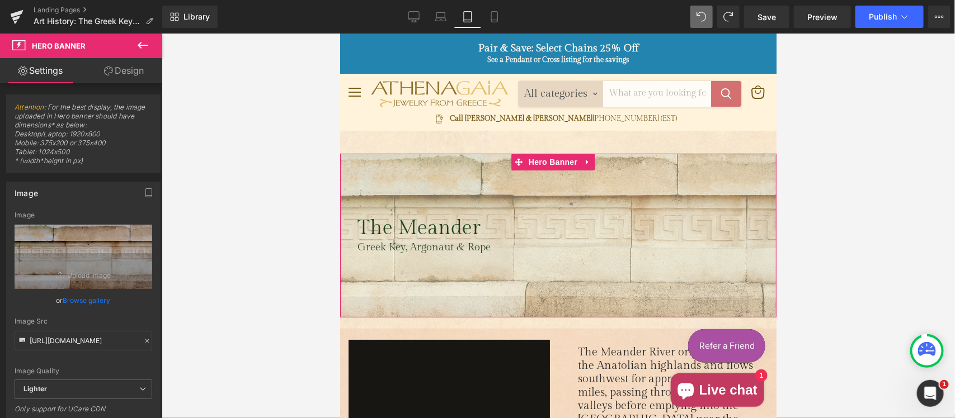
click at [129, 68] on link "Design" at bounding box center [123, 70] width 81 height 25
click at [0, 0] on div "Spacing" at bounding box center [0, 0] width 0 height 0
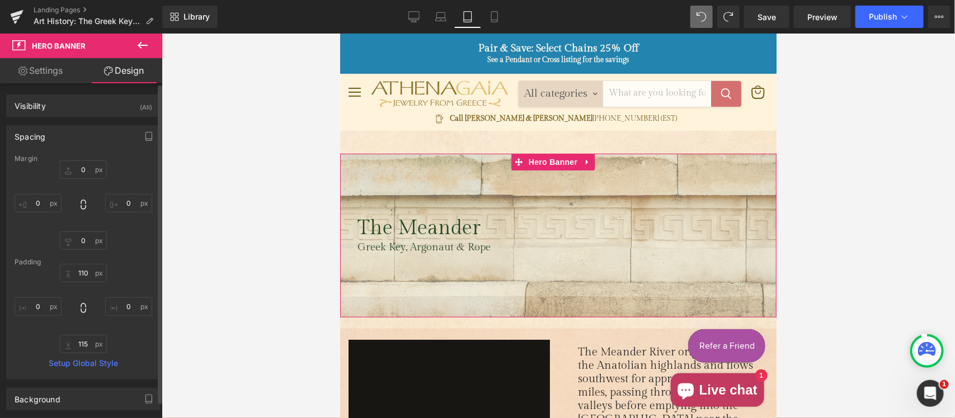
type input "0"
type input "110"
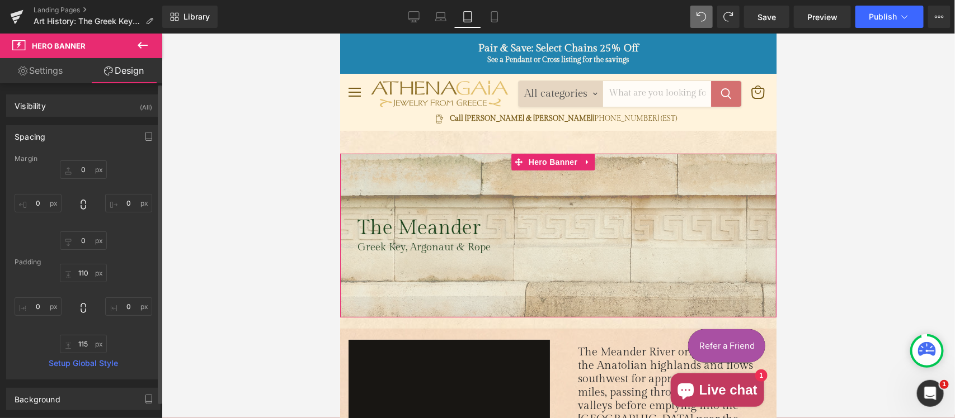
type input "0"
type input "115"
type input "0"
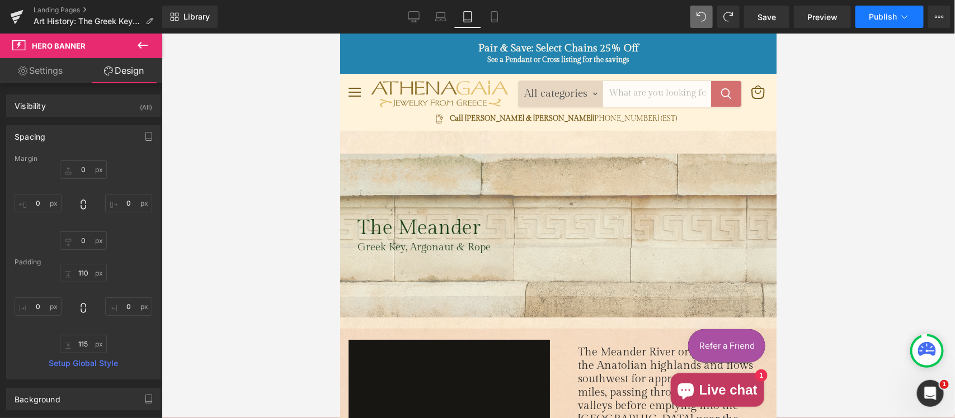
click at [883, 17] on span "Publish" at bounding box center [883, 16] width 28 height 9
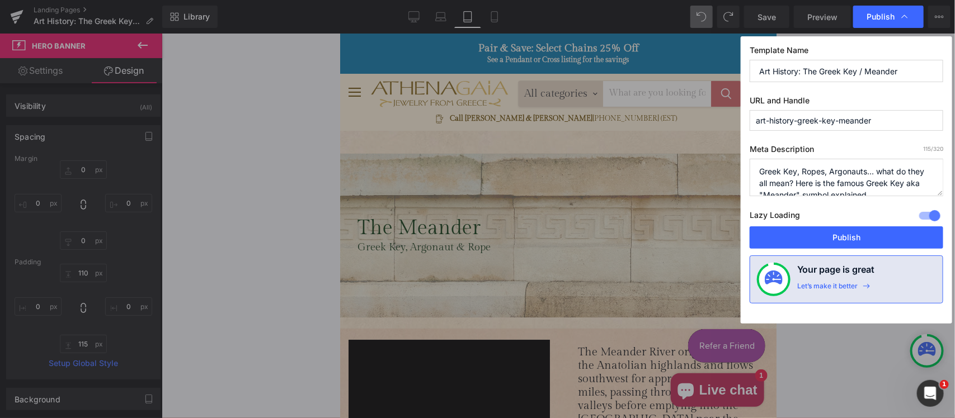
click at [820, 239] on button "Publish" at bounding box center [847, 238] width 194 height 22
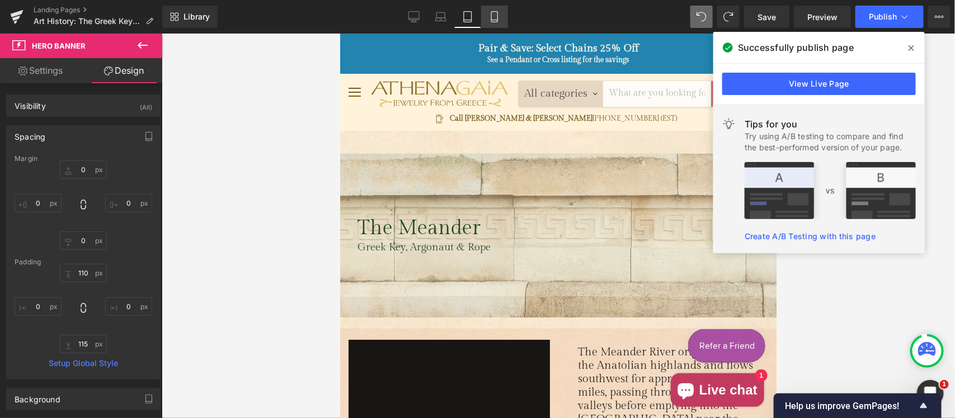
click at [492, 10] on link "Mobile" at bounding box center [494, 17] width 27 height 22
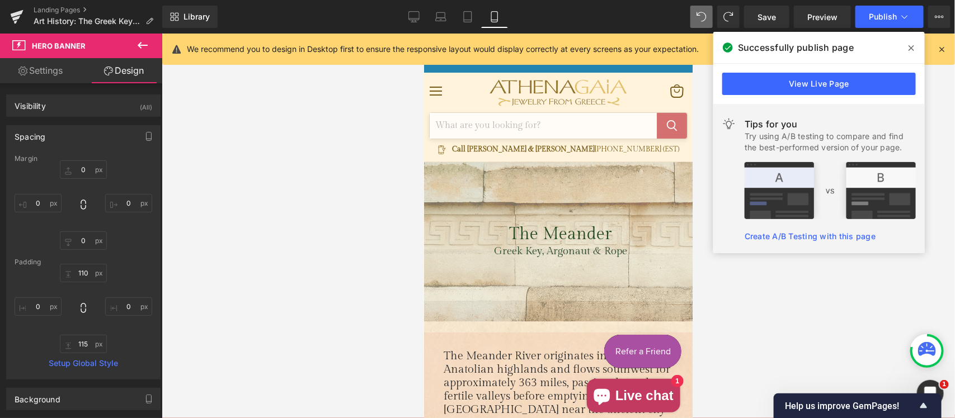
type input "0"
type input "110"
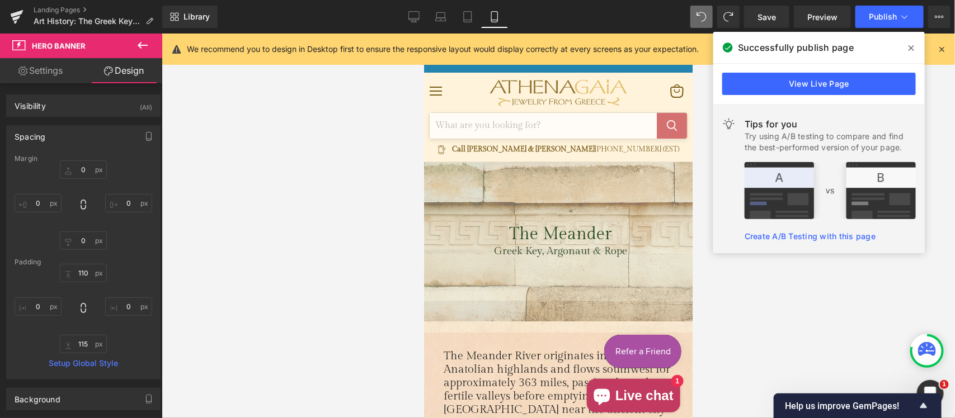
type input "0"
type input "115"
type input "0"
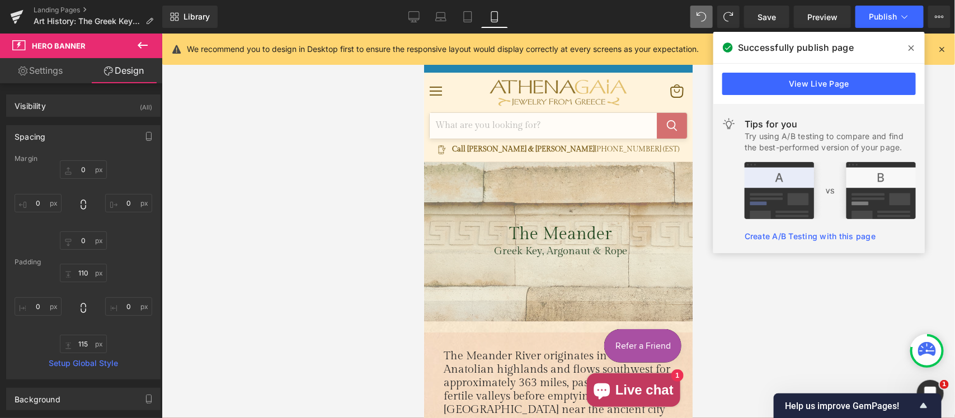
scroll to position [8, 0]
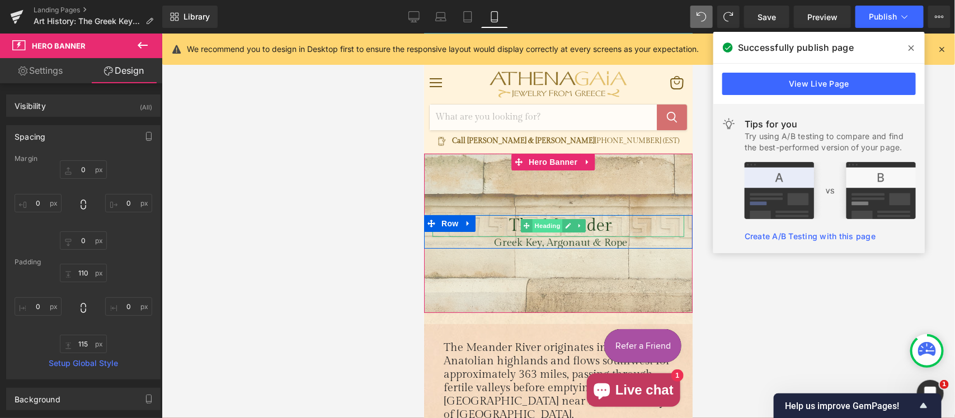
click at [548, 229] on span "Heading" at bounding box center [546, 225] width 30 height 13
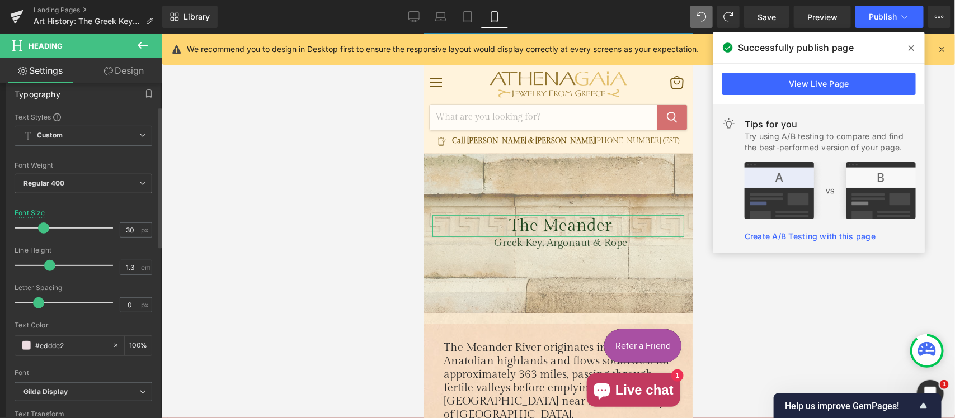
scroll to position [116, 0]
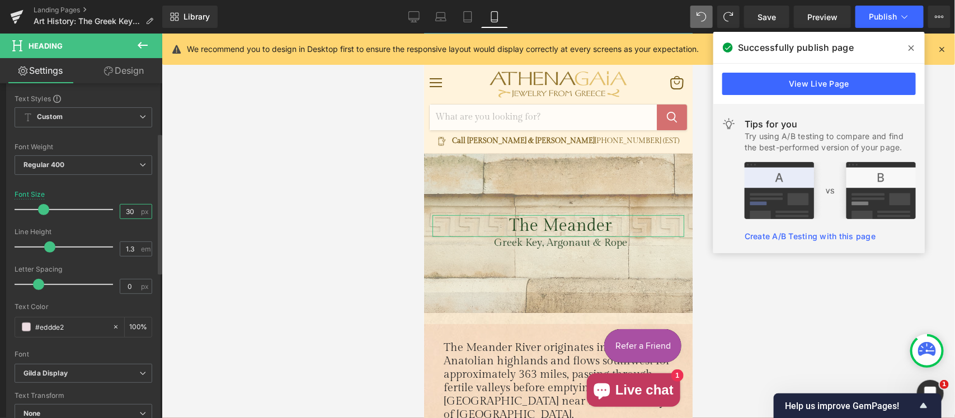
drag, startPoint x: 135, startPoint y: 211, endPoint x: 113, endPoint y: 213, distance: 21.8
click at [113, 213] on div "Font Size 30 px" at bounding box center [84, 209] width 138 height 37
type input "36"
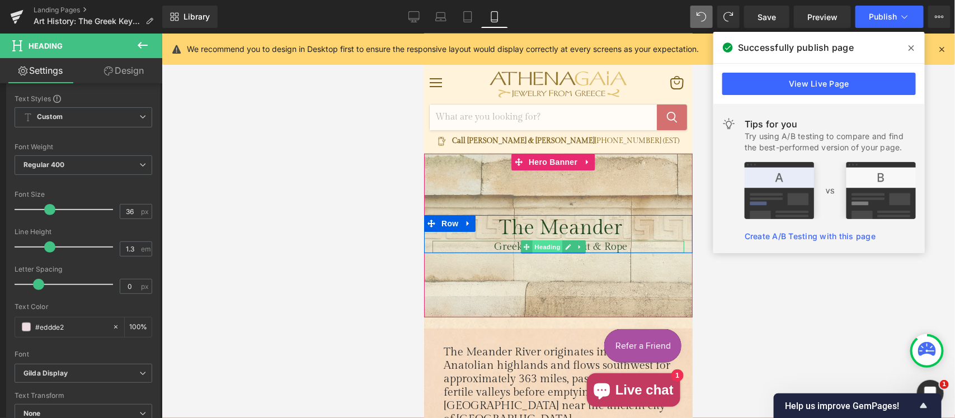
click at [559, 246] on span "Heading" at bounding box center [546, 246] width 30 height 13
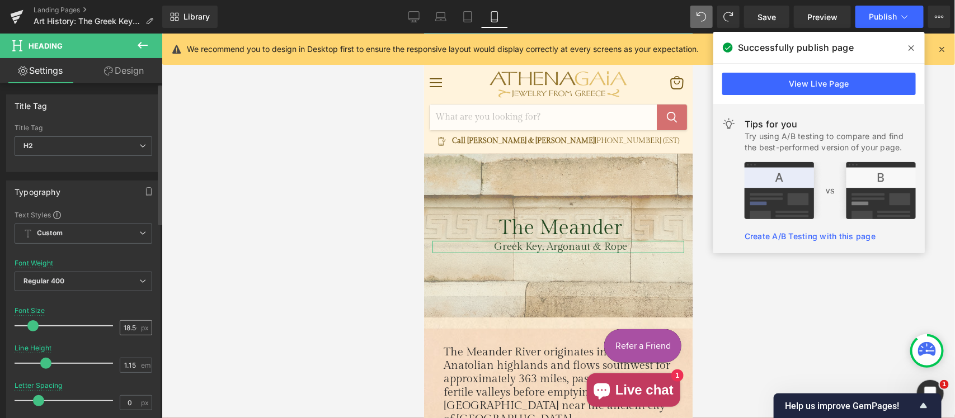
click at [136, 329] on div "18.56 px" at bounding box center [136, 328] width 32 height 15
click at [130, 326] on input "18.56" at bounding box center [130, 328] width 20 height 14
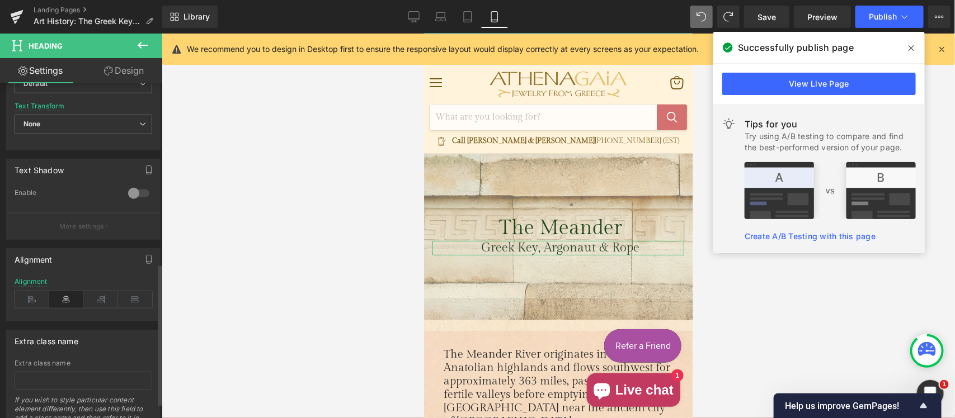
scroll to position [462, 0]
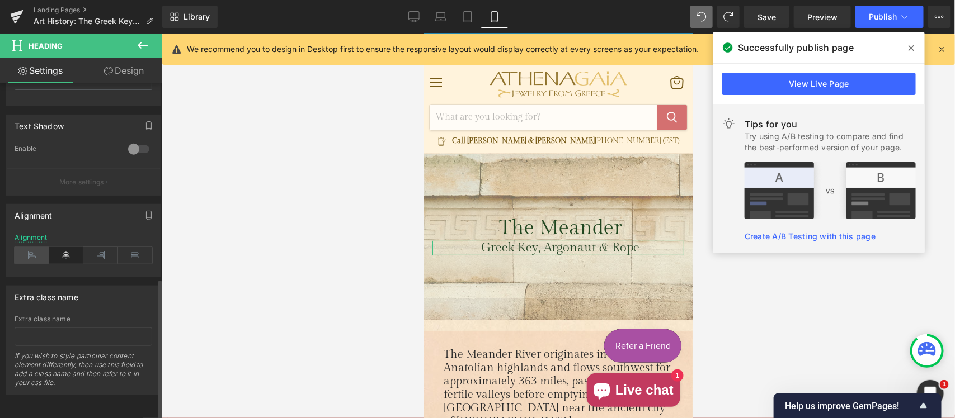
type input "22"
click at [35, 247] on icon at bounding box center [32, 255] width 35 height 17
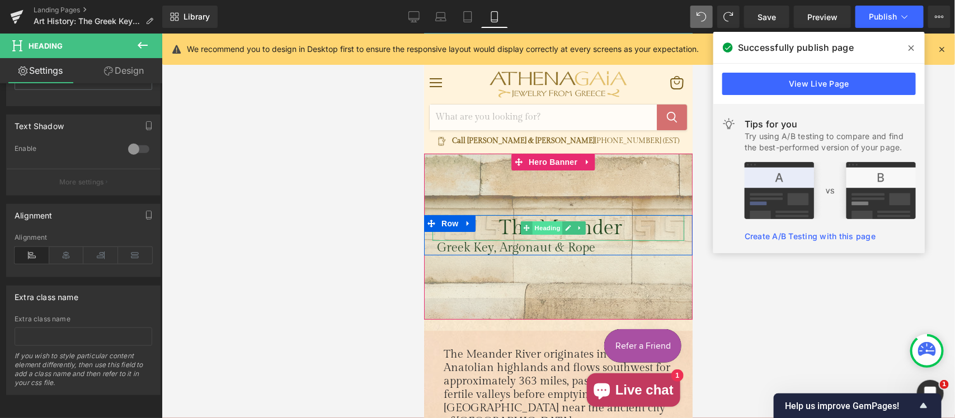
click at [556, 227] on span "Heading" at bounding box center [546, 227] width 30 height 13
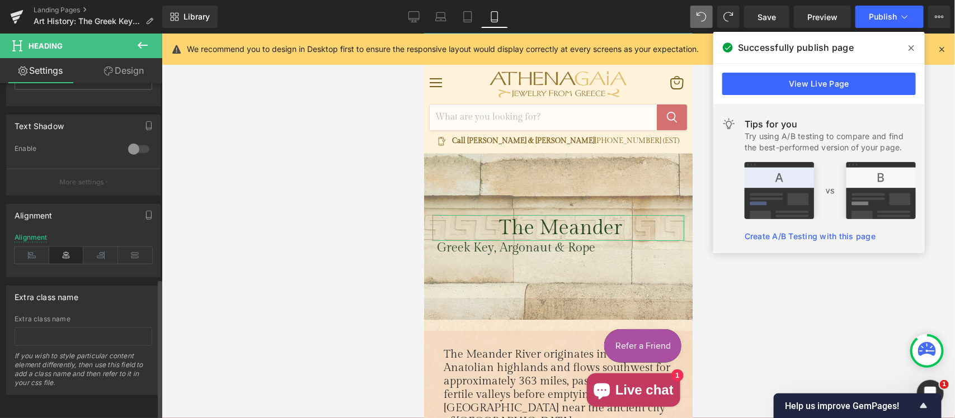
drag, startPoint x: 36, startPoint y: 248, endPoint x: 88, endPoint y: 231, distance: 54.7
click at [36, 247] on icon at bounding box center [32, 255] width 35 height 17
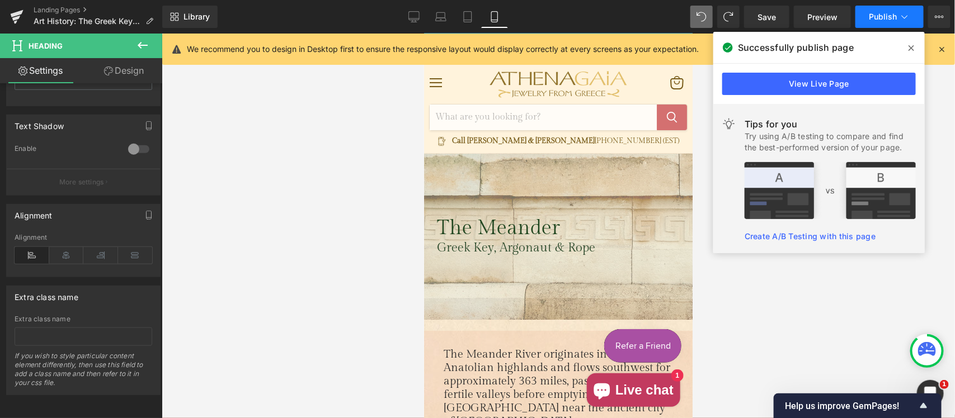
click at [869, 18] on span "Publish" at bounding box center [883, 16] width 28 height 9
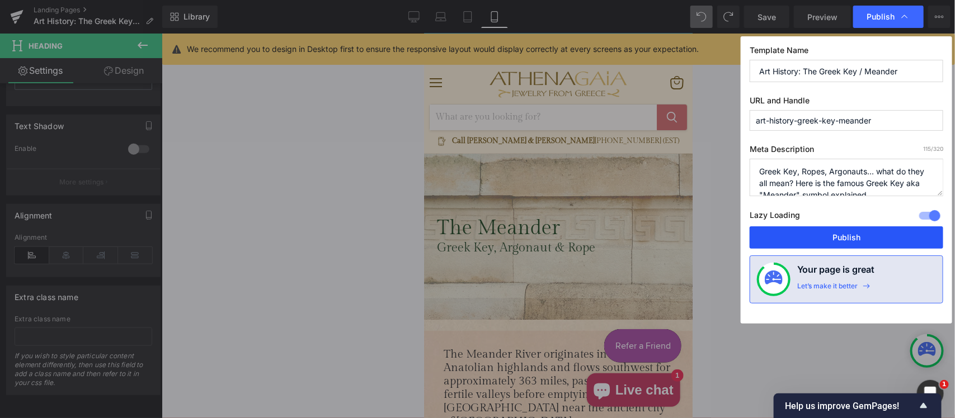
click at [811, 236] on button "Publish" at bounding box center [847, 238] width 194 height 22
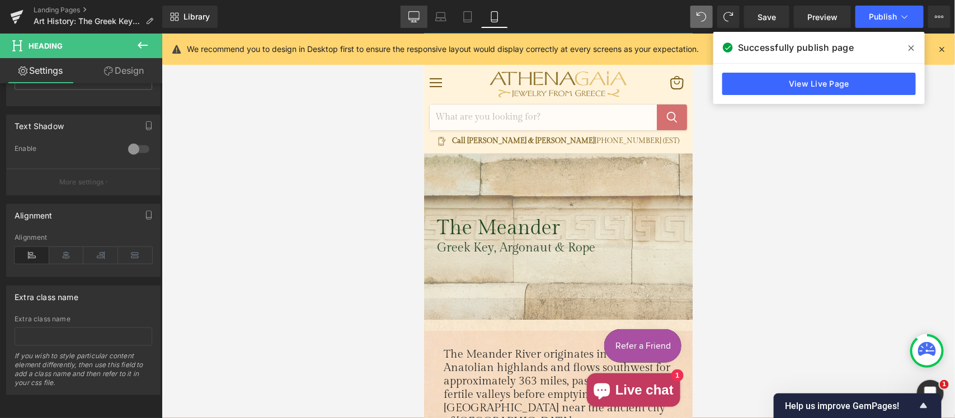
click at [415, 20] on icon at bounding box center [413, 16] width 11 height 8
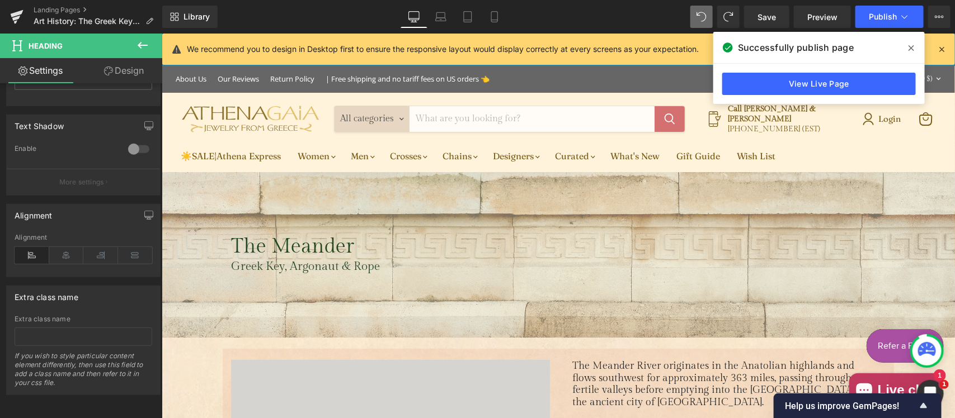
scroll to position [20, 0]
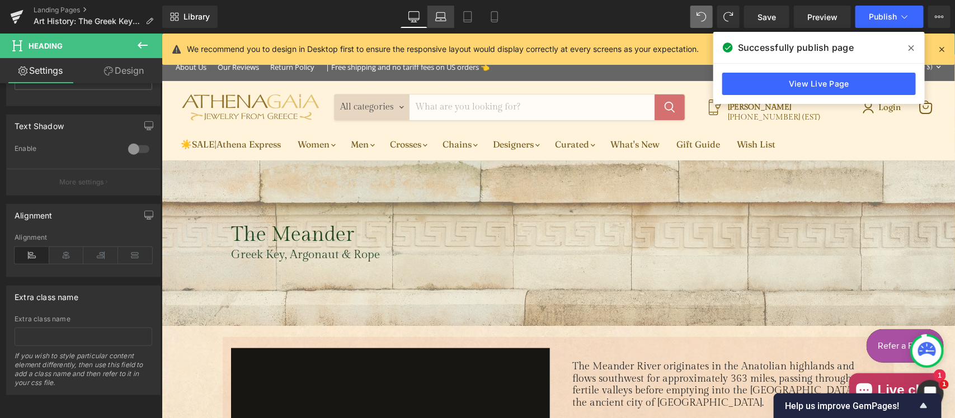
click at [443, 21] on icon at bounding box center [440, 19] width 11 height 3
type input "100"
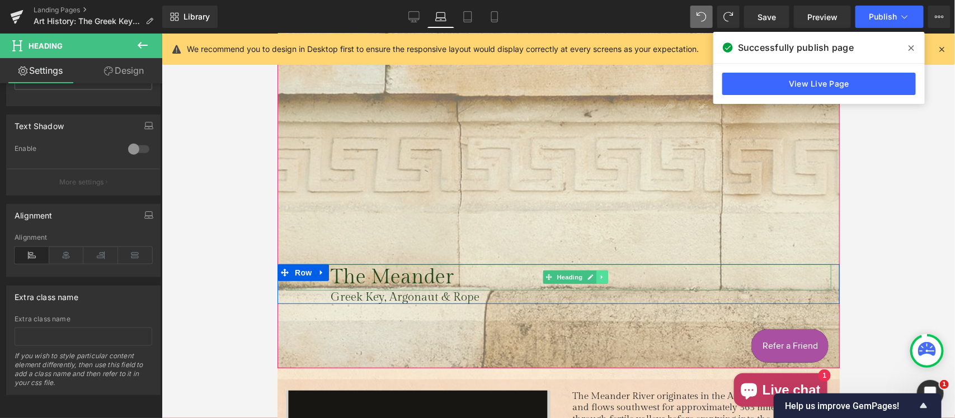
scroll to position [63, 0]
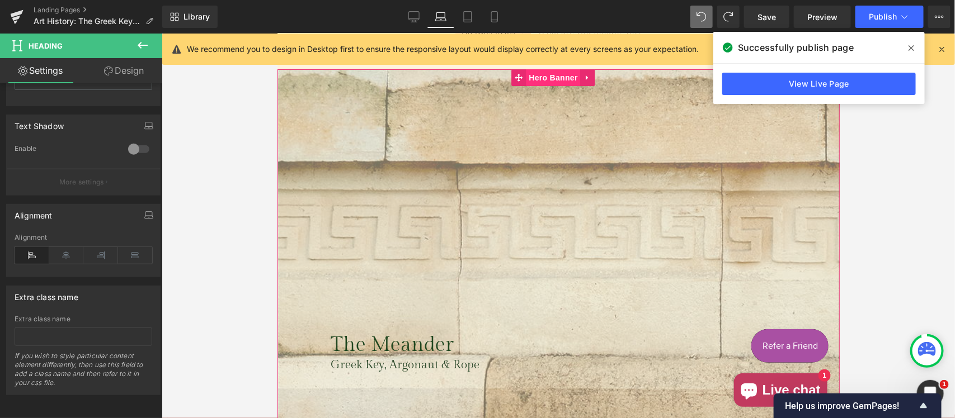
click at [550, 78] on span "Hero Banner" at bounding box center [552, 77] width 54 height 17
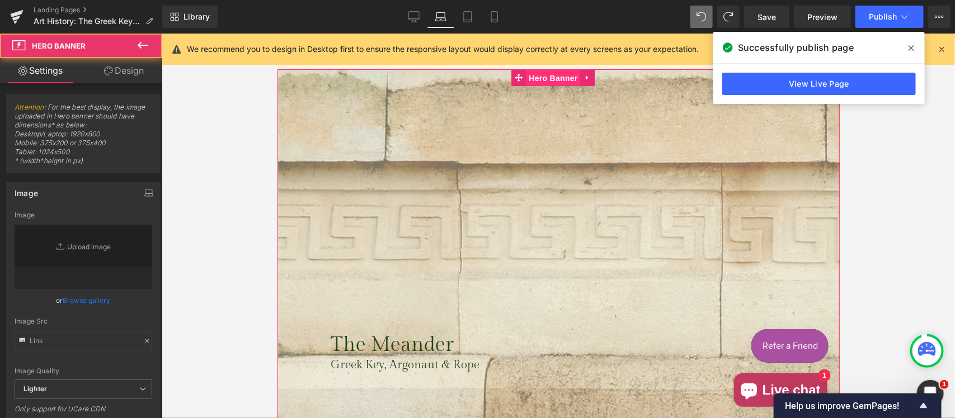
type input "https://ucarecdn.com/bc57aba9-3442-439f-b36f-4c3c6e2a90c4/-/format/auto/-/previ…"
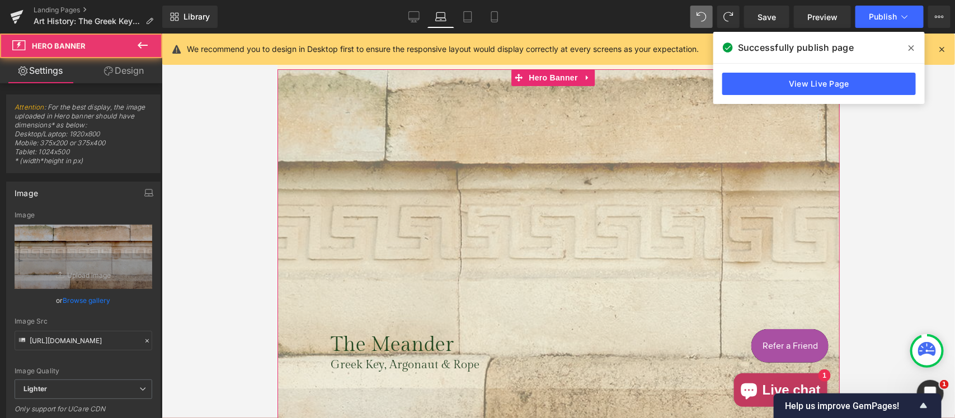
click at [128, 72] on link "Design" at bounding box center [123, 70] width 81 height 25
click at [0, 0] on div "Spacing" at bounding box center [0, 0] width 0 height 0
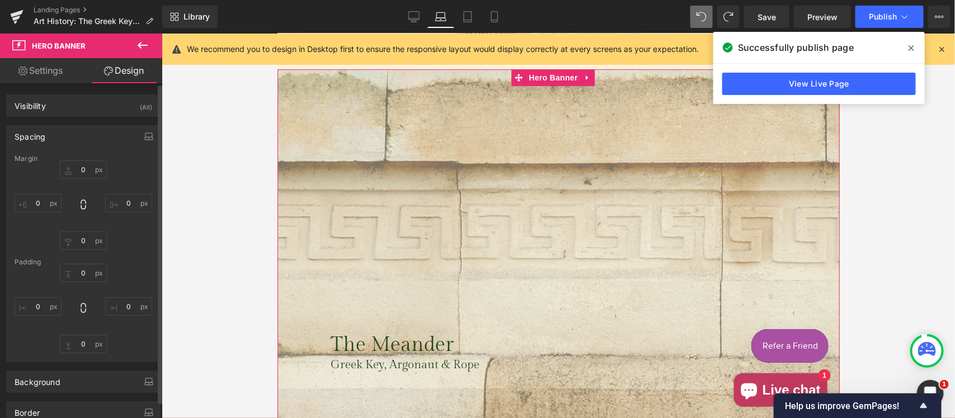
type input "0"
type input "470"
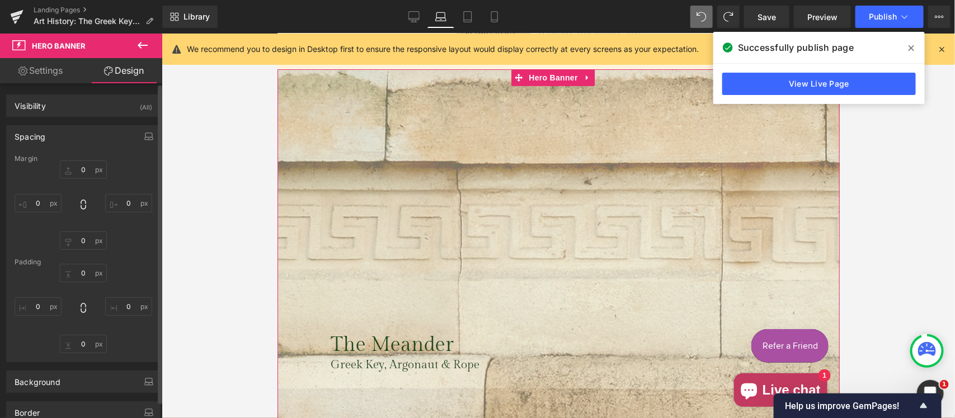
type input "0"
type input "115"
type input "0"
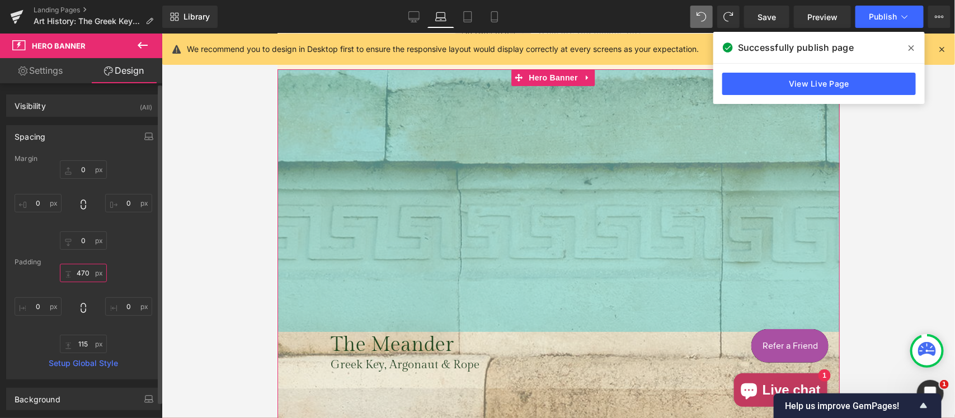
click at [88, 275] on input "470" at bounding box center [83, 273] width 47 height 18
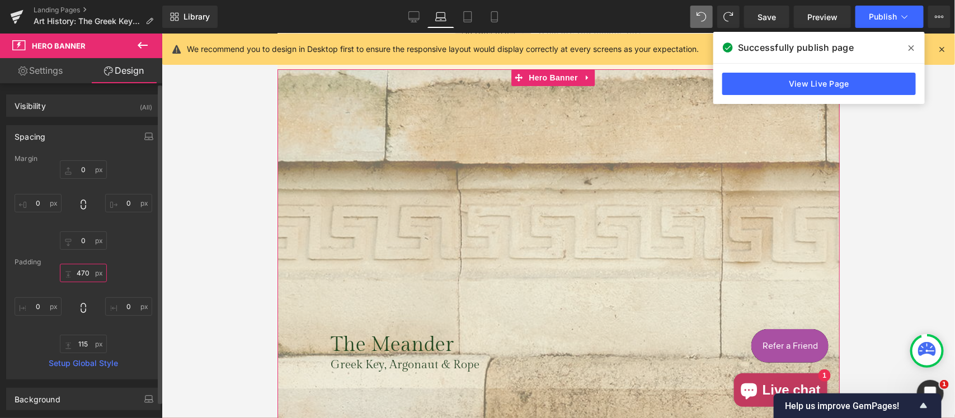
click at [88, 274] on input "470" at bounding box center [83, 273] width 47 height 18
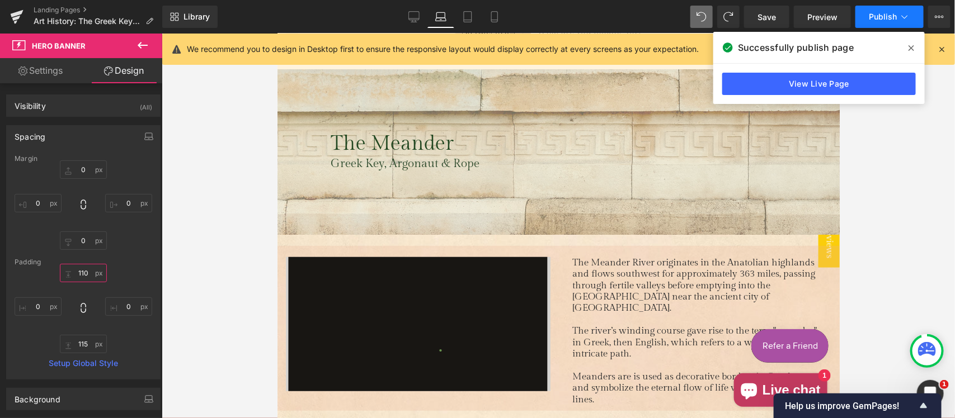
type input "110"
click at [886, 21] on span "Publish" at bounding box center [883, 16] width 28 height 9
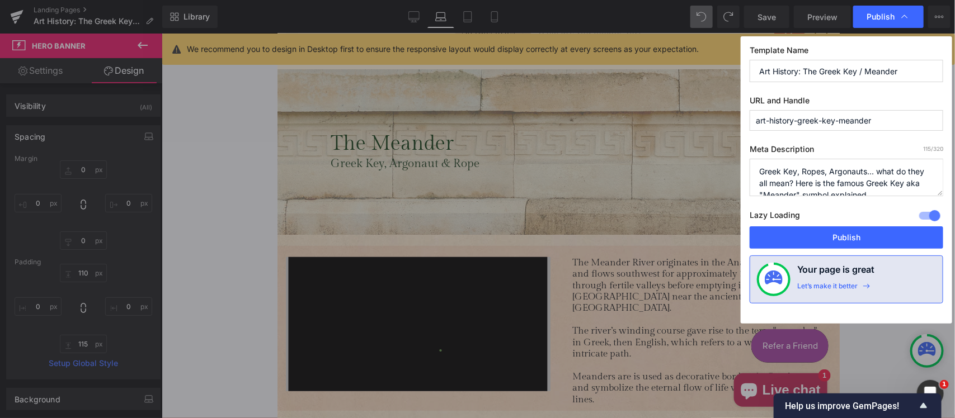
click at [842, 237] on button "Publish" at bounding box center [847, 238] width 194 height 22
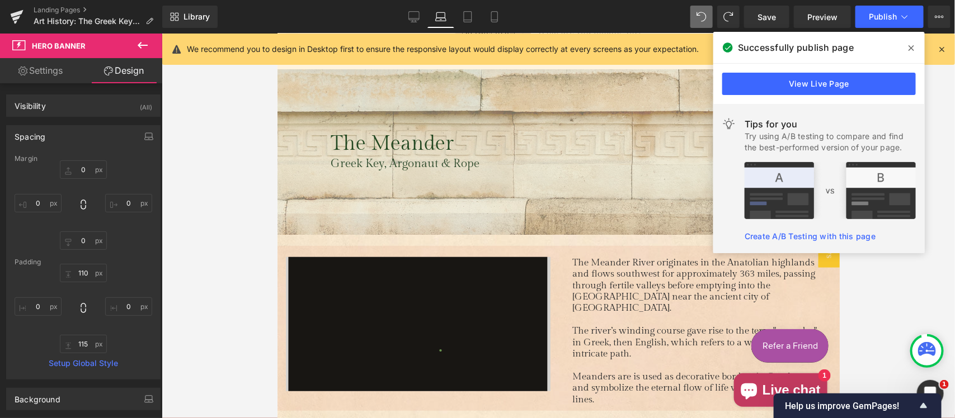
click at [913, 45] on icon at bounding box center [912, 48] width 6 height 9
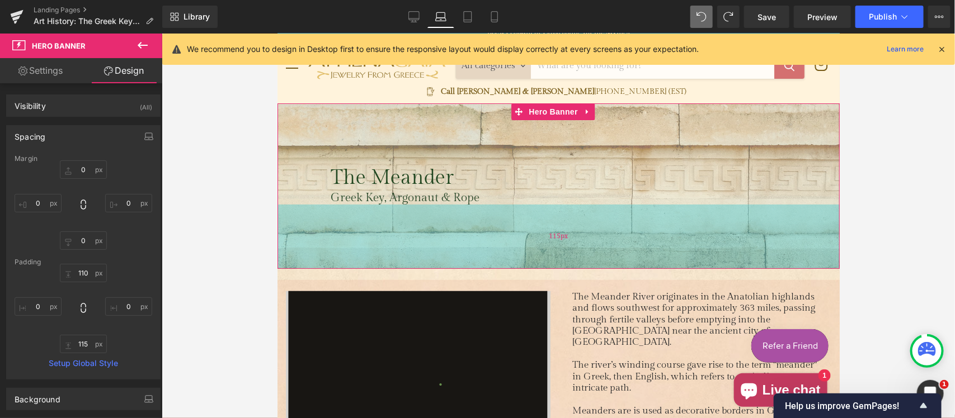
scroll to position [0, 0]
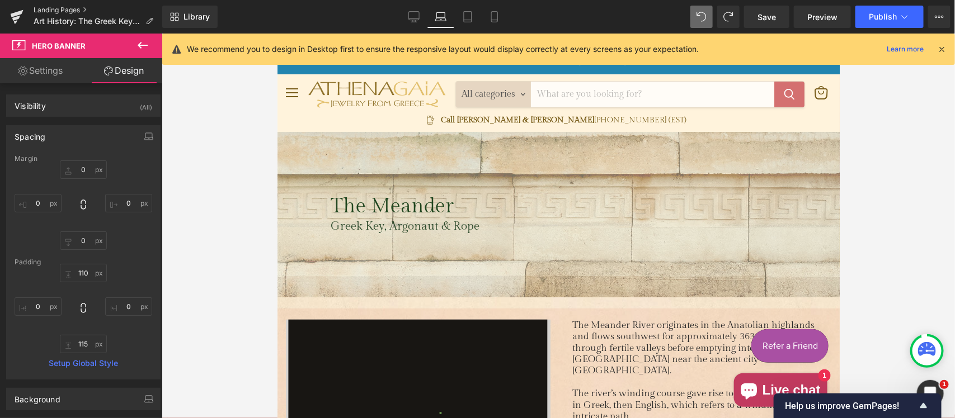
click at [66, 10] on link "Landing Pages" at bounding box center [98, 10] width 129 height 9
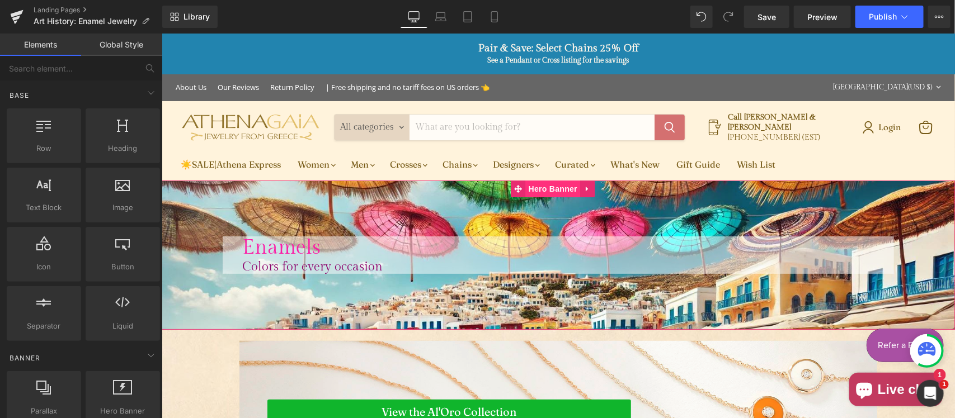
click at [547, 189] on span "Hero Banner" at bounding box center [552, 188] width 54 height 17
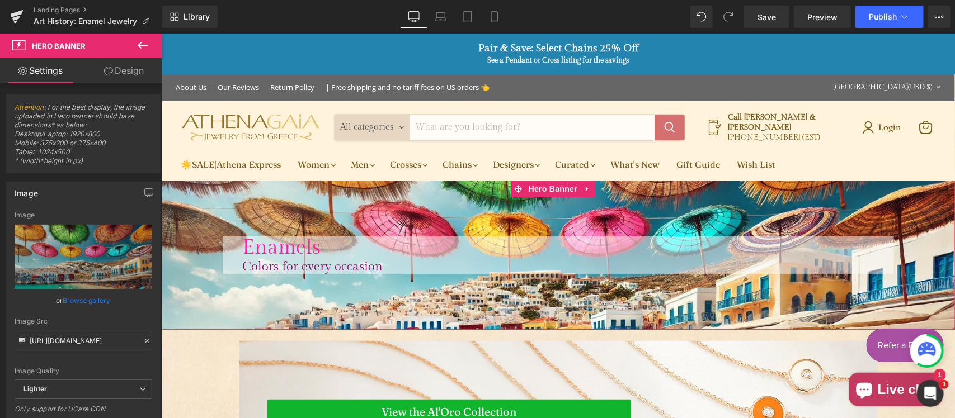
drag, startPoint x: 115, startPoint y: 69, endPoint x: 97, endPoint y: 133, distance: 66.9
click at [115, 69] on link "Design" at bounding box center [123, 70] width 81 height 25
click at [0, 0] on div "Spacing" at bounding box center [0, 0] width 0 height 0
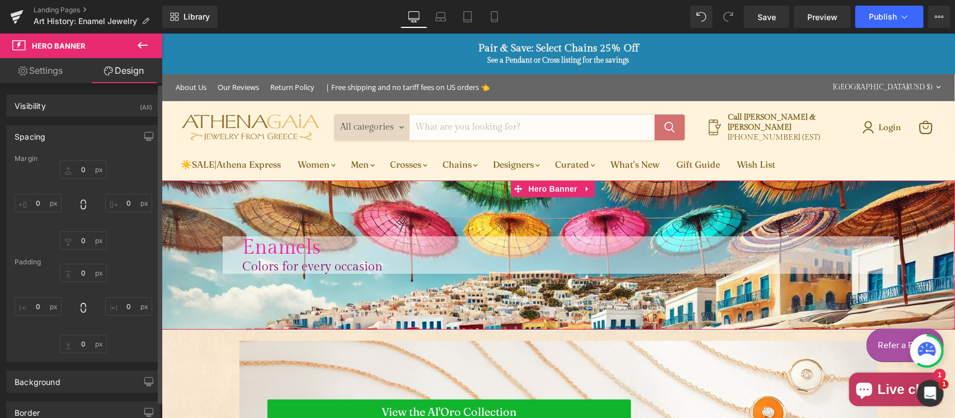
type input "0"
type input "100"
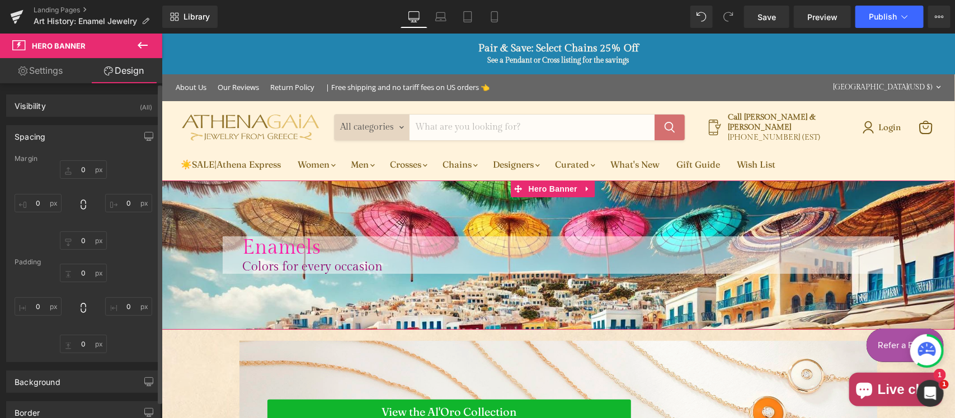
type input "0"
type input "100"
type input "0"
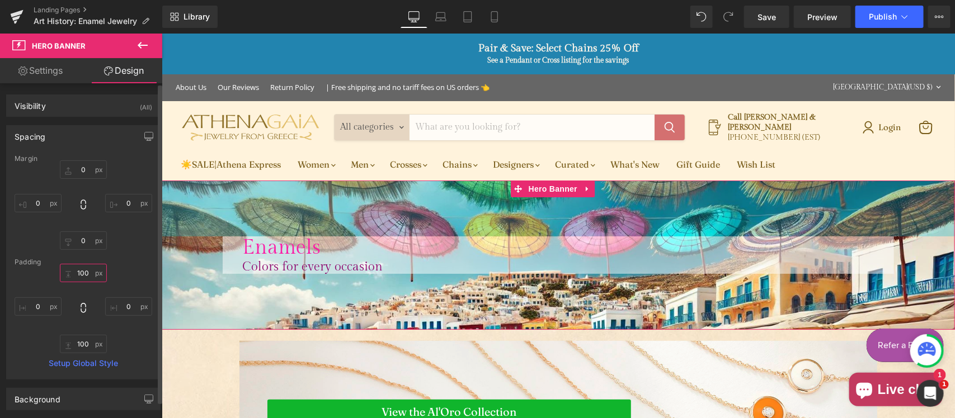
click at [79, 272] on input "100" at bounding box center [83, 273] width 47 height 18
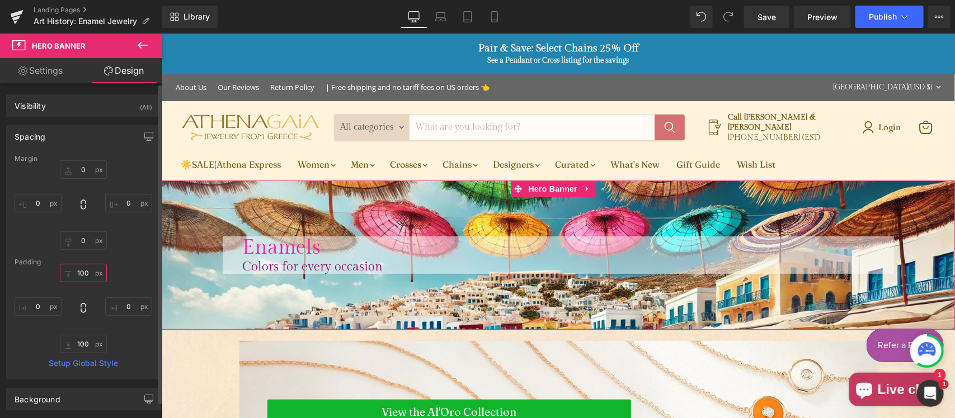
click at [79, 272] on input "100" at bounding box center [83, 273] width 47 height 18
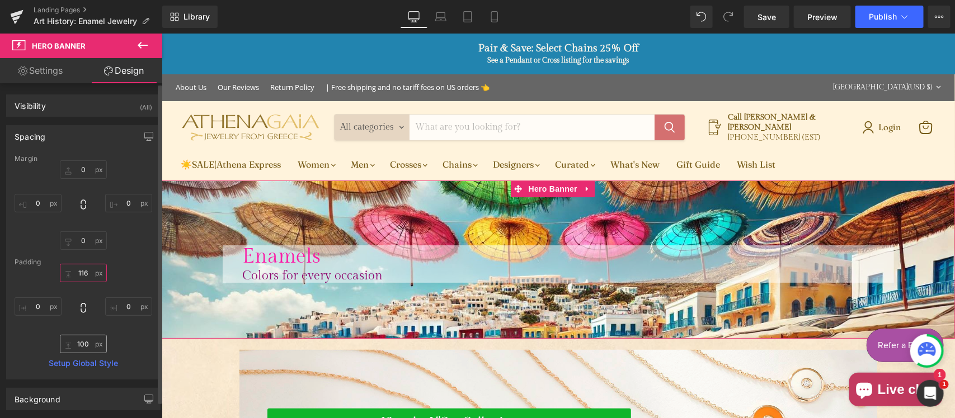
type input "116"
click at [85, 343] on input "100" at bounding box center [83, 344] width 47 height 18
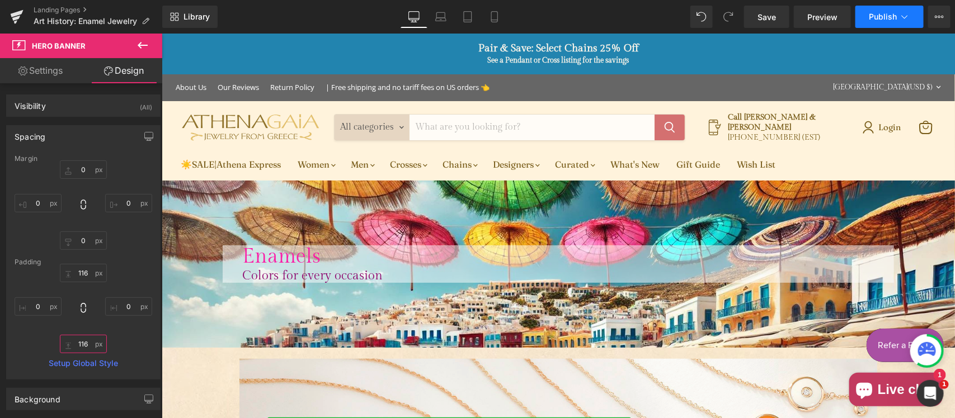
type input "116"
click at [885, 18] on span "Publish" at bounding box center [883, 16] width 28 height 9
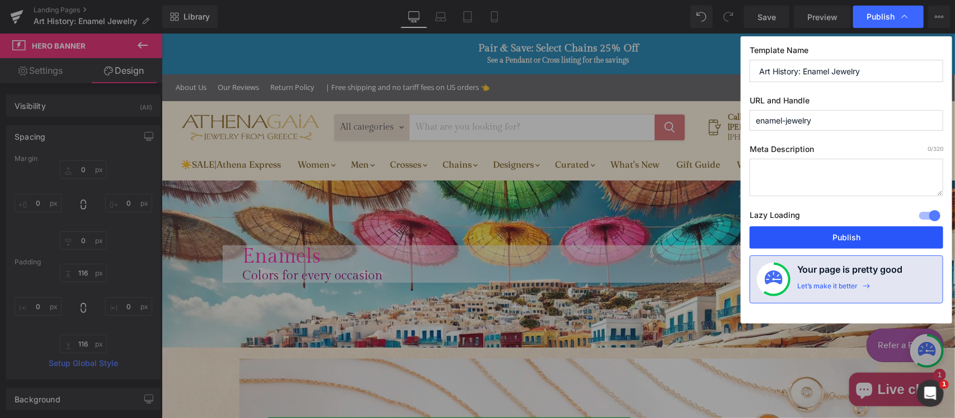
click at [848, 238] on button "Publish" at bounding box center [847, 238] width 194 height 22
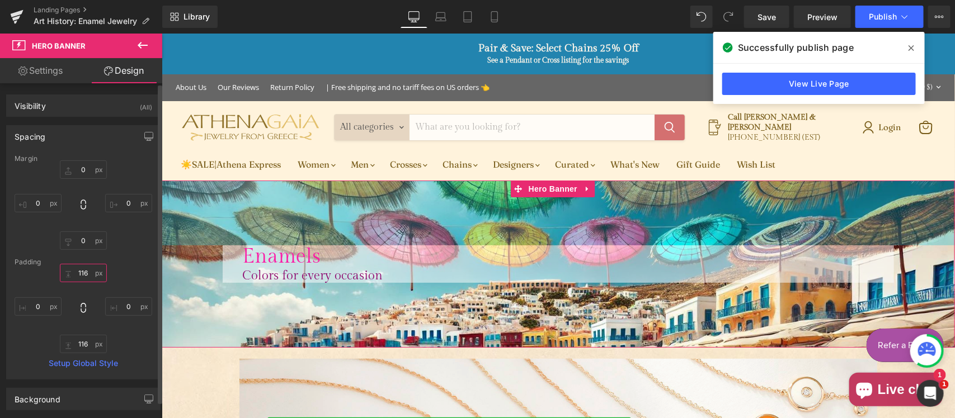
click at [85, 273] on input "116" at bounding box center [83, 273] width 47 height 18
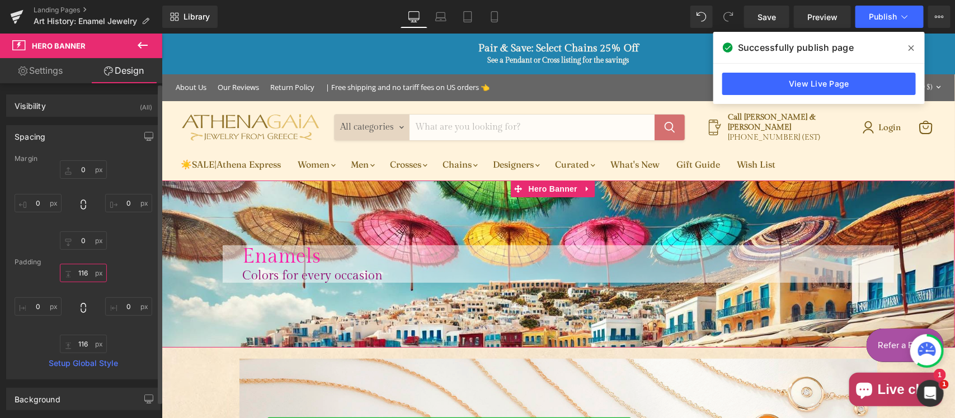
click at [90, 272] on input "116" at bounding box center [83, 273] width 47 height 18
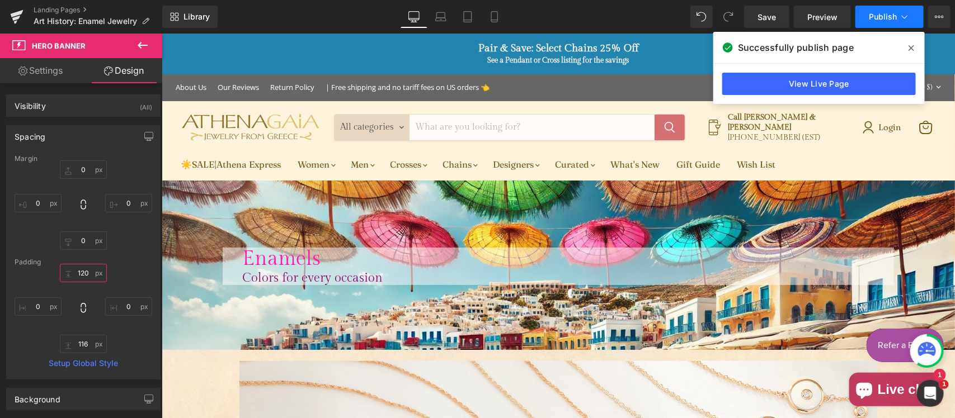
type input "120"
click at [876, 11] on button "Publish" at bounding box center [889, 17] width 68 height 22
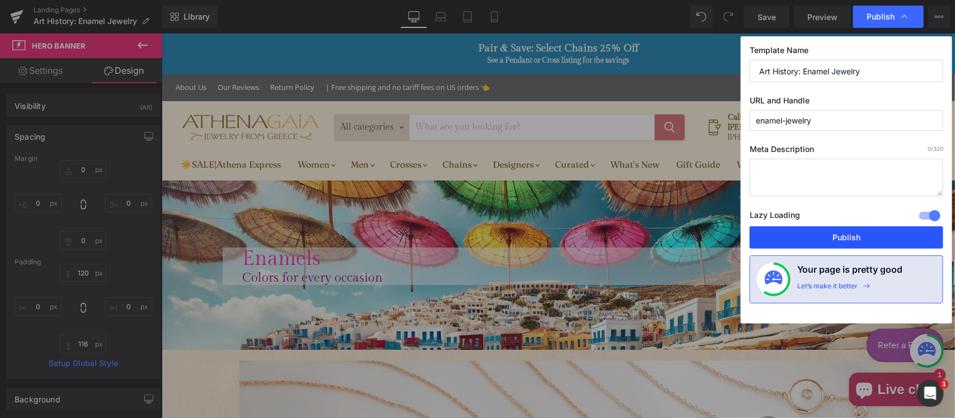
drag, startPoint x: 869, startPoint y: 238, endPoint x: 474, endPoint y: 140, distance: 406.9
click at [869, 238] on button "Publish" at bounding box center [847, 238] width 194 height 22
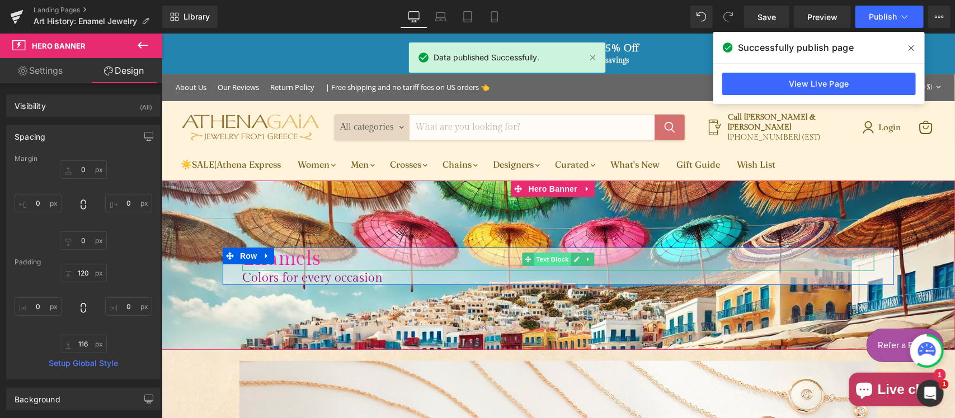
click at [555, 255] on span "Text Block" at bounding box center [551, 258] width 37 height 13
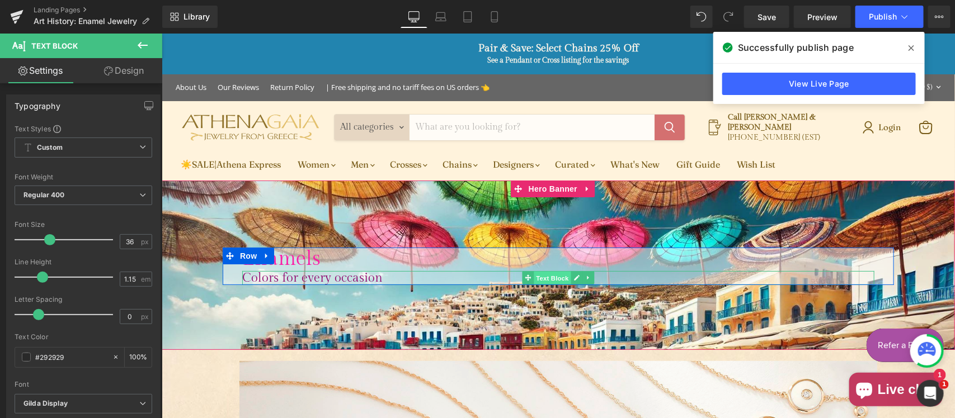
click at [551, 274] on span "Text Block" at bounding box center [551, 277] width 37 height 13
click at [547, 258] on span "Text Block" at bounding box center [551, 259] width 37 height 13
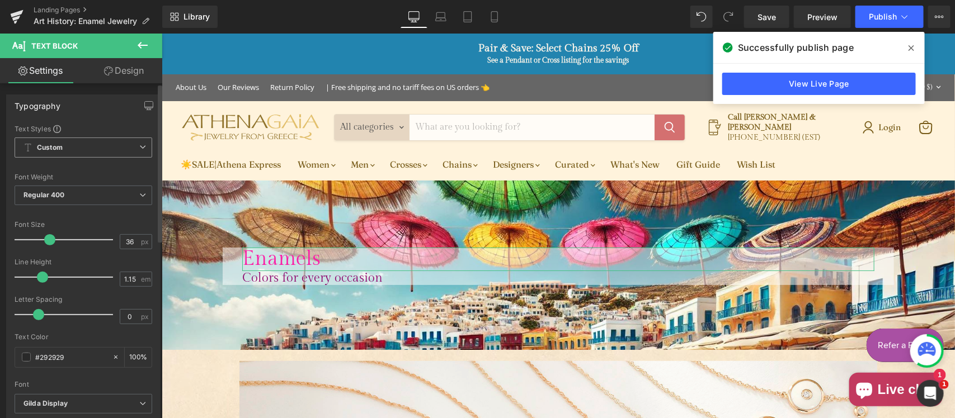
click at [116, 141] on span "Custom Setup Global Style" at bounding box center [84, 148] width 138 height 20
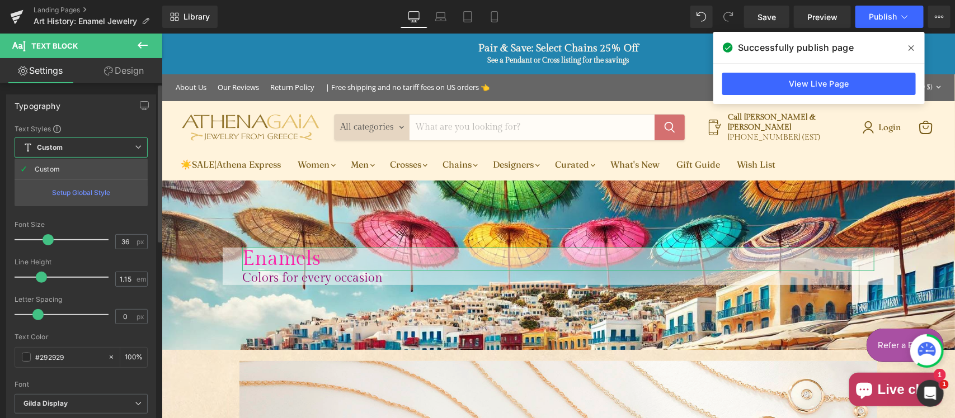
click at [98, 117] on div "Typography Text Styles Custom Custom Setup Global Style Custom Setup Global Sty…" at bounding box center [81, 283] width 150 height 376
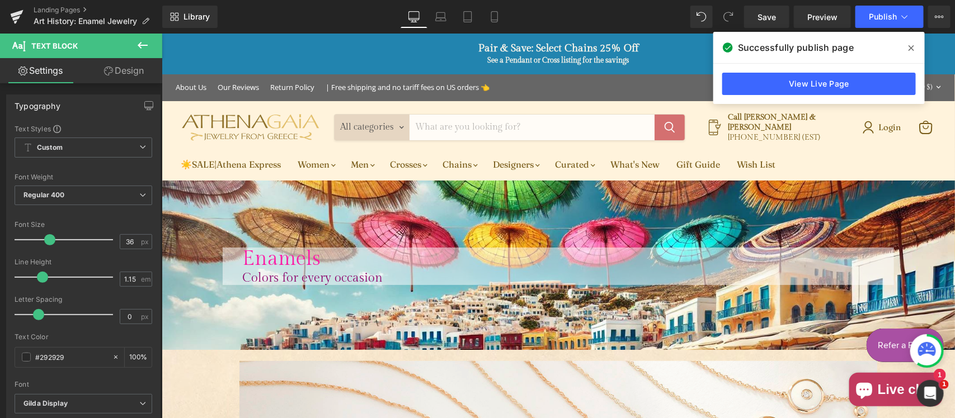
drag, startPoint x: 143, startPoint y: 44, endPoint x: 138, endPoint y: 53, distance: 11.0
click at [143, 43] on icon at bounding box center [142, 45] width 13 height 13
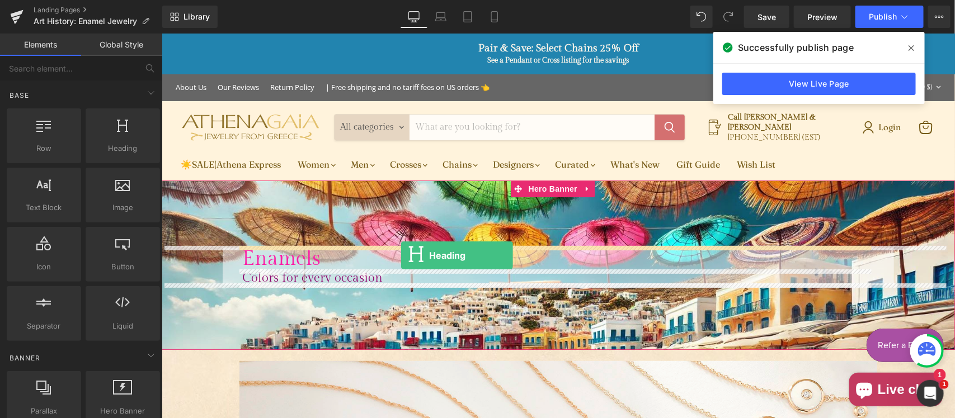
drag, startPoint x: 274, startPoint y: 174, endPoint x: 400, endPoint y: 255, distance: 150.2
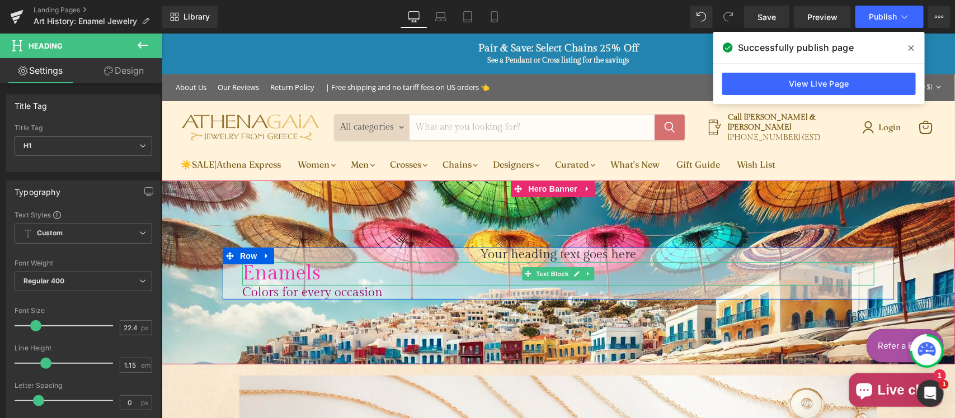
click at [287, 271] on span "Enamels" at bounding box center [281, 272] width 78 height 23
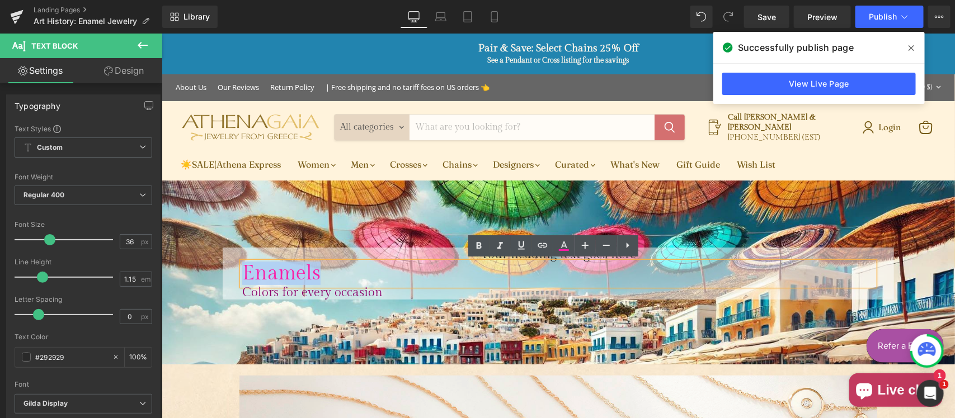
copy span "Enamels"
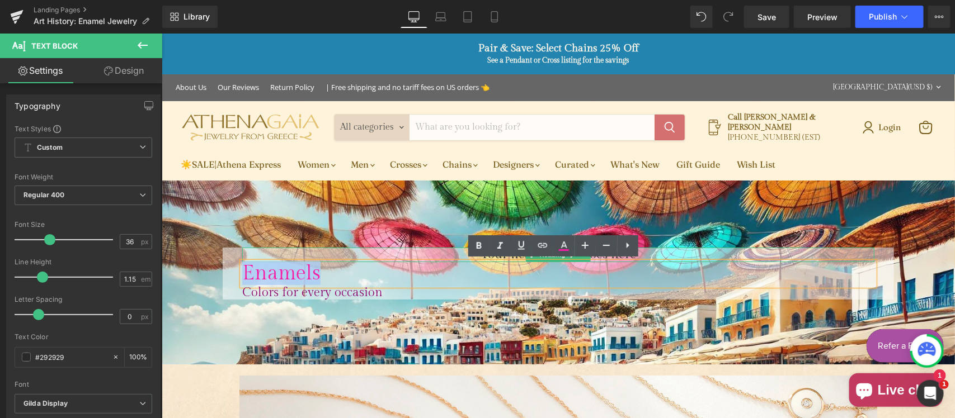
drag, startPoint x: 402, startPoint y: 250, endPoint x: 543, endPoint y: 257, distance: 140.6
click at [402, 250] on h1 "Your heading text goes here" at bounding box center [558, 254] width 632 height 15
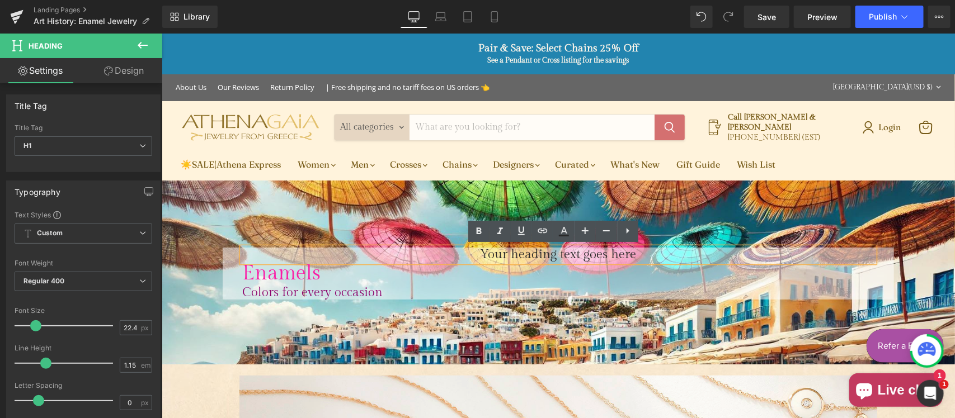
click at [544, 252] on h1 "Your heading text goes here" at bounding box center [558, 254] width 632 height 15
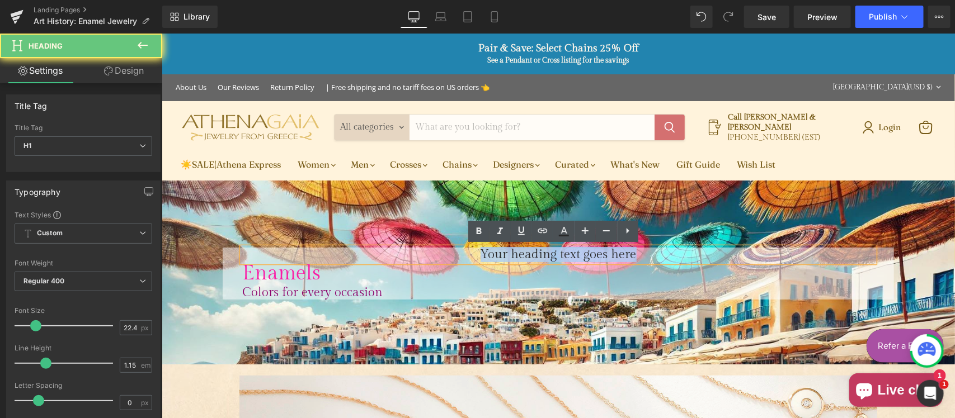
click at [544, 252] on h1 "Your heading text goes here" at bounding box center [558, 254] width 632 height 15
paste div "Main content"
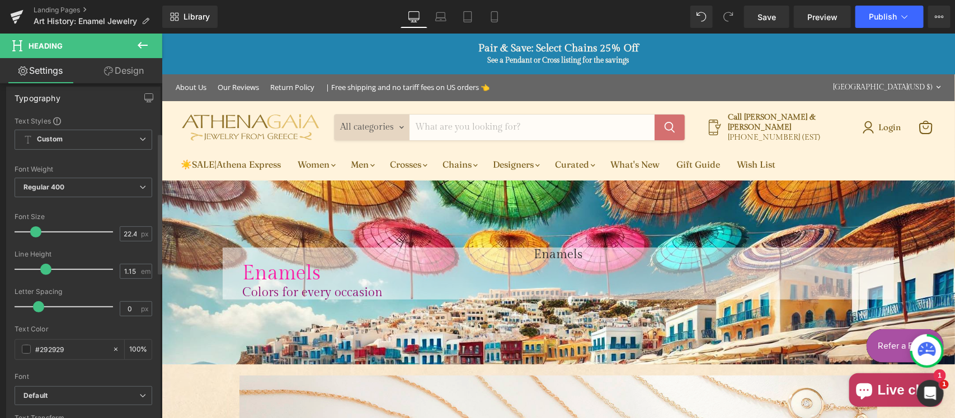
scroll to position [116, 0]
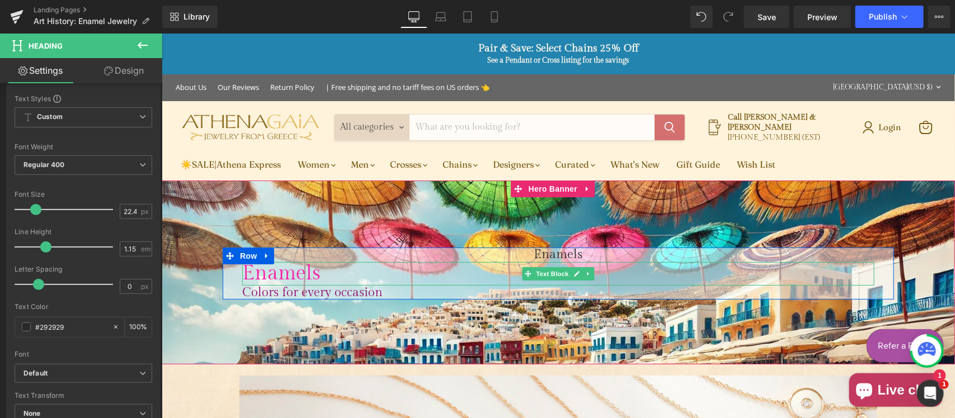
click at [268, 270] on span "Enamels" at bounding box center [281, 272] width 78 height 23
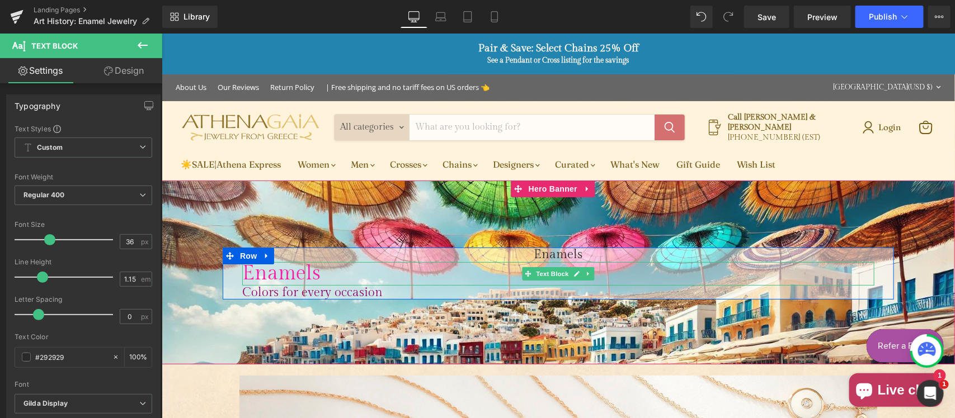
click at [540, 272] on span "Text Block" at bounding box center [551, 273] width 37 height 13
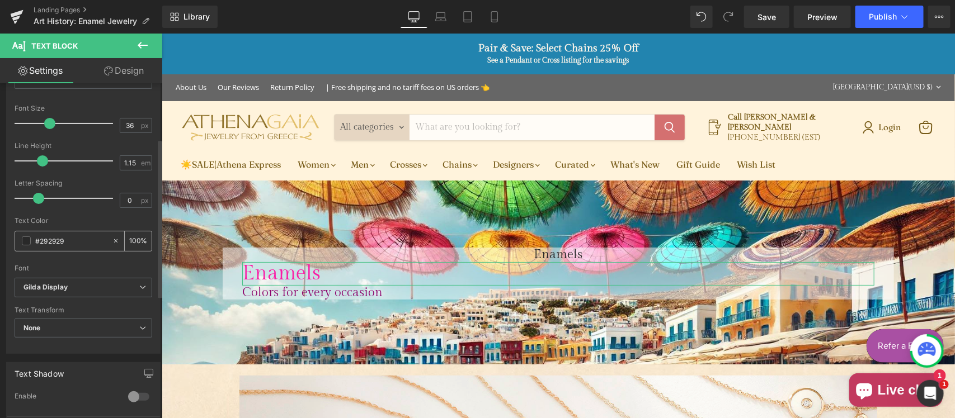
click at [80, 239] on input "#292929" at bounding box center [71, 241] width 72 height 12
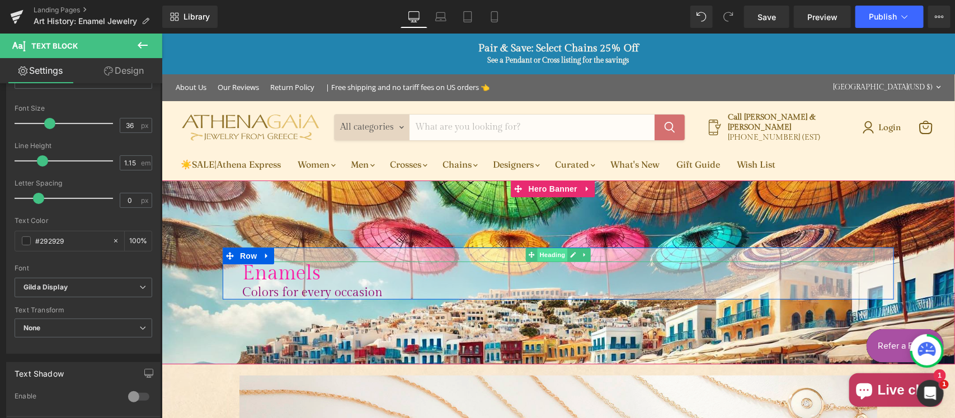
click at [555, 251] on span "Heading" at bounding box center [552, 254] width 30 height 13
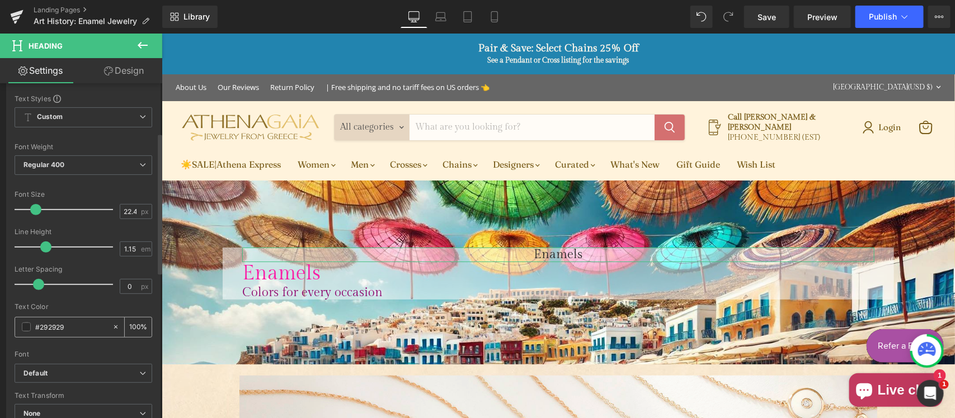
click at [73, 322] on input "#292929" at bounding box center [71, 327] width 72 height 12
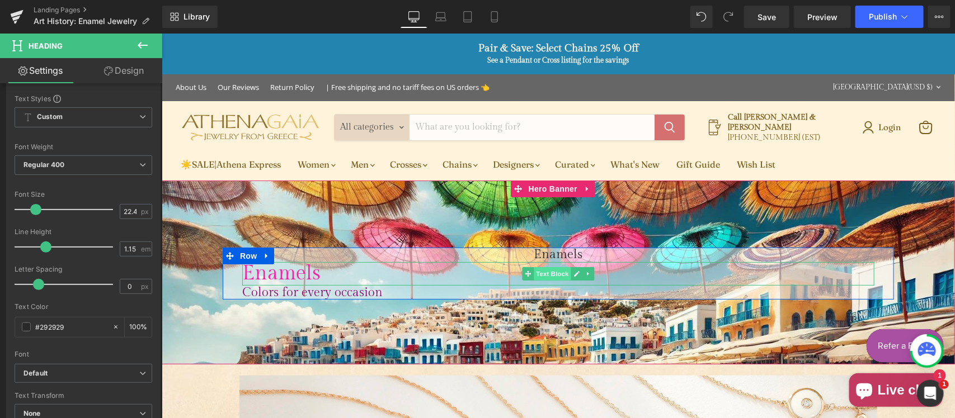
click at [547, 272] on span "Text Block" at bounding box center [551, 273] width 37 height 13
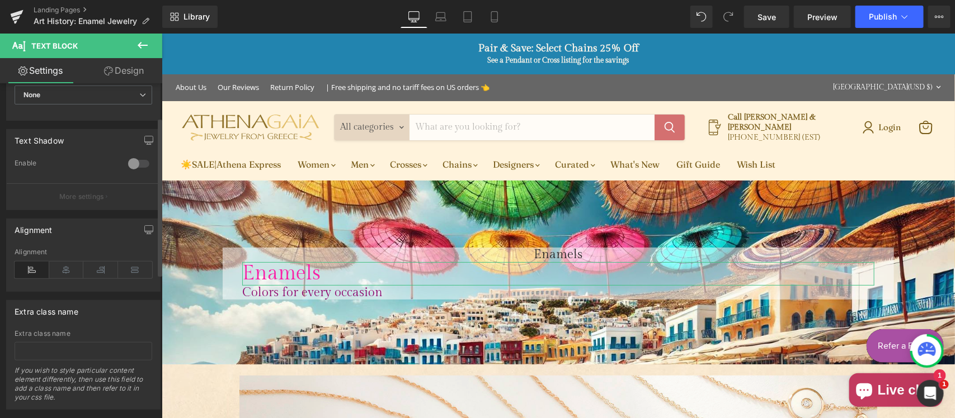
scroll to position [0, 0]
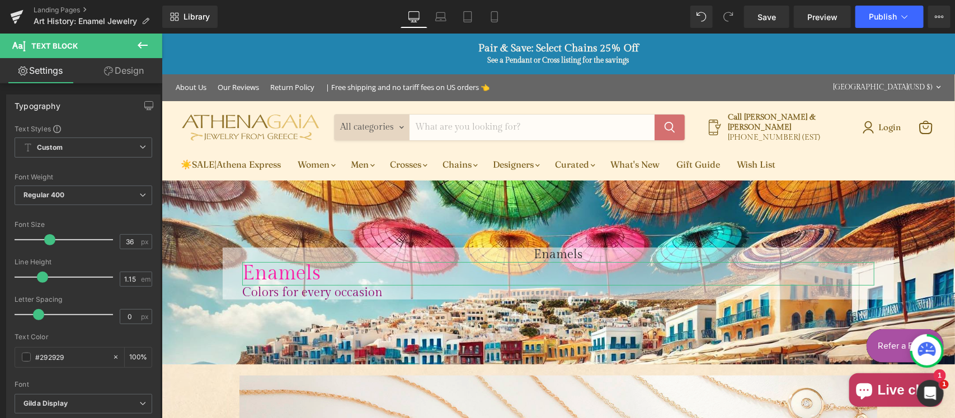
click at [107, 72] on icon at bounding box center [108, 71] width 9 height 9
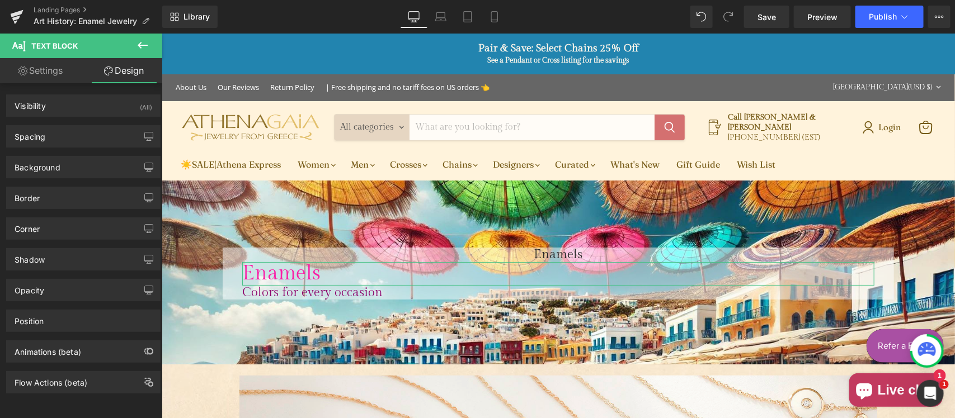
click at [57, 70] on link "Settings" at bounding box center [40, 70] width 81 height 25
type input "100"
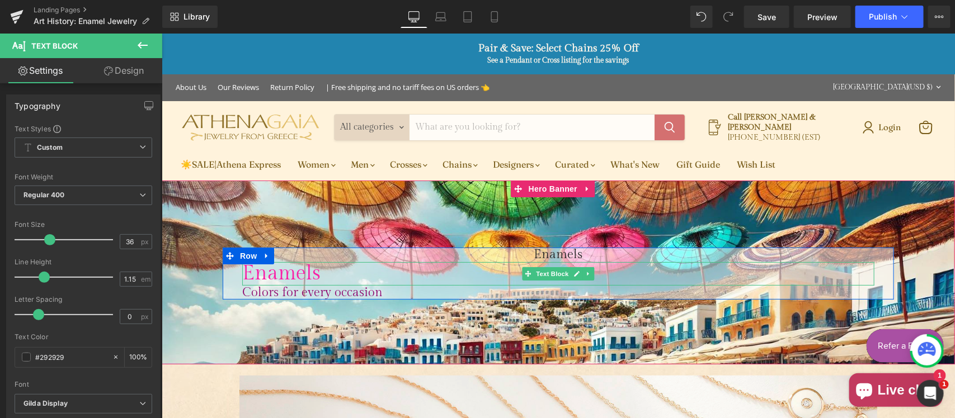
click at [262, 272] on span "Enamels" at bounding box center [281, 272] width 78 height 23
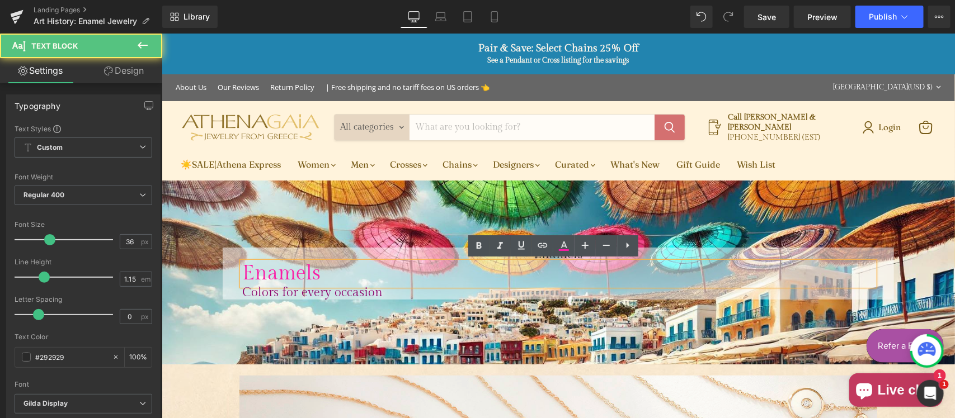
click at [262, 272] on span "Enamels" at bounding box center [281, 272] width 78 height 23
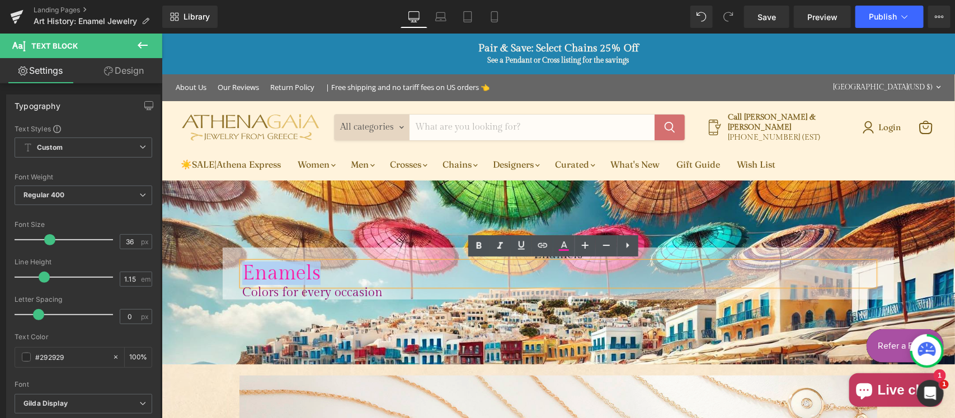
click at [262, 272] on span "Enamels" at bounding box center [281, 272] width 78 height 23
click at [566, 241] on icon at bounding box center [563, 245] width 13 height 13
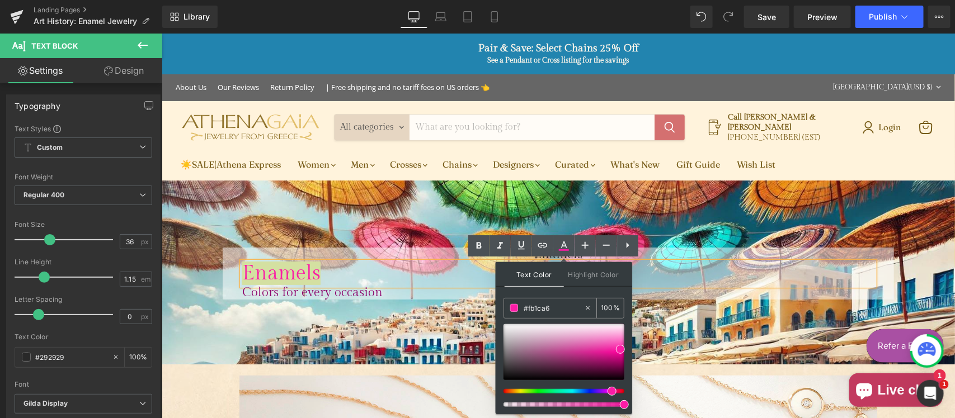
click at [556, 304] on input "#fb1ca6" at bounding box center [554, 308] width 60 height 12
click at [404, 250] on h1 "Enamels" at bounding box center [558, 254] width 632 height 15
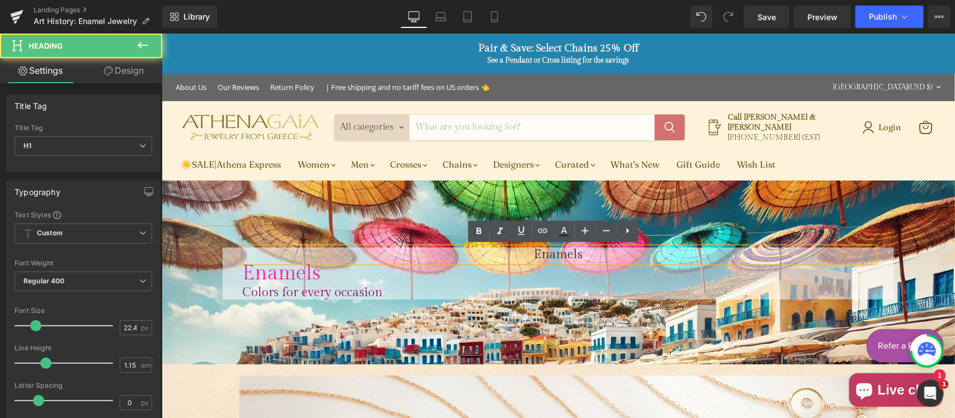
click at [540, 252] on h1 "Enamels" at bounding box center [558, 254] width 632 height 15
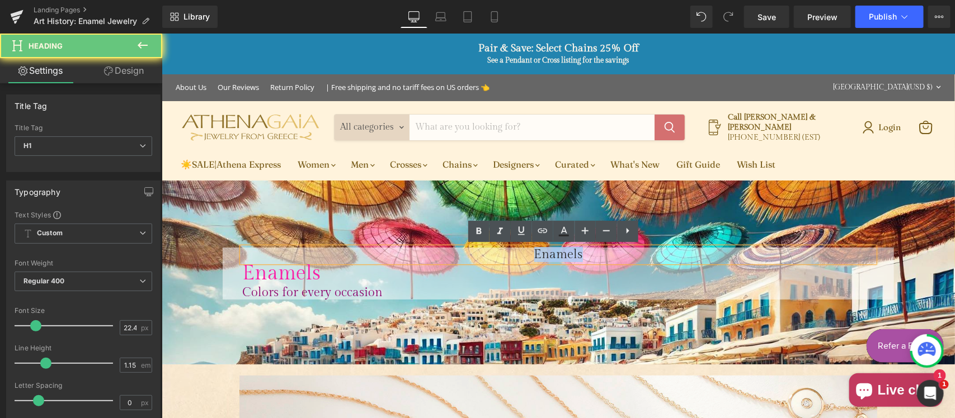
click at [540, 252] on h1 "Enamels" at bounding box center [558, 254] width 632 height 15
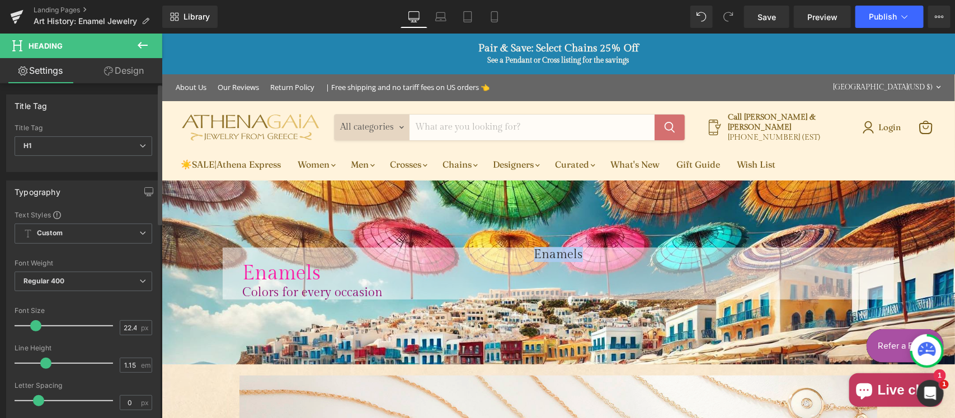
scroll to position [116, 0]
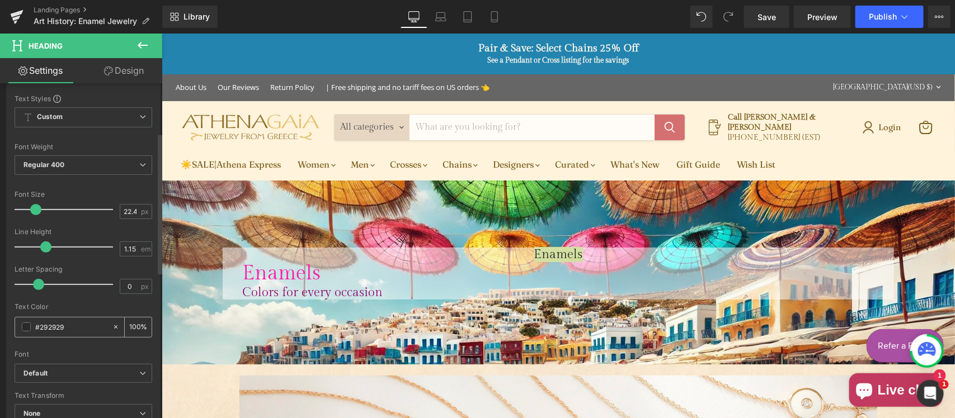
click at [71, 327] on input "#292929" at bounding box center [71, 327] width 72 height 12
paste input "fb1ca6"
type input "#fb1ca6"
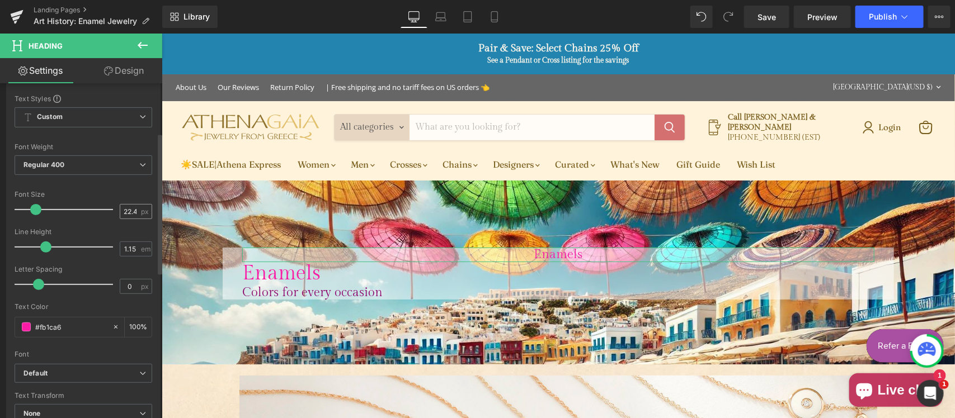
click at [136, 210] on div "22.4 px" at bounding box center [136, 211] width 32 height 15
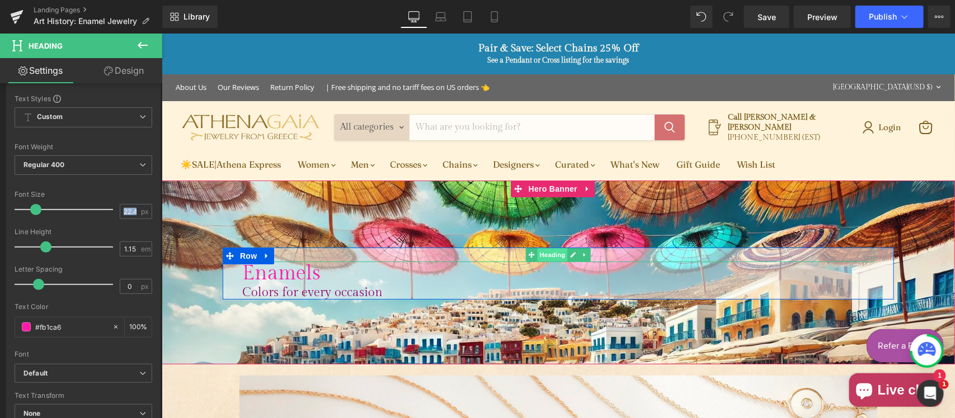
click at [548, 250] on span "Heading" at bounding box center [552, 254] width 30 height 13
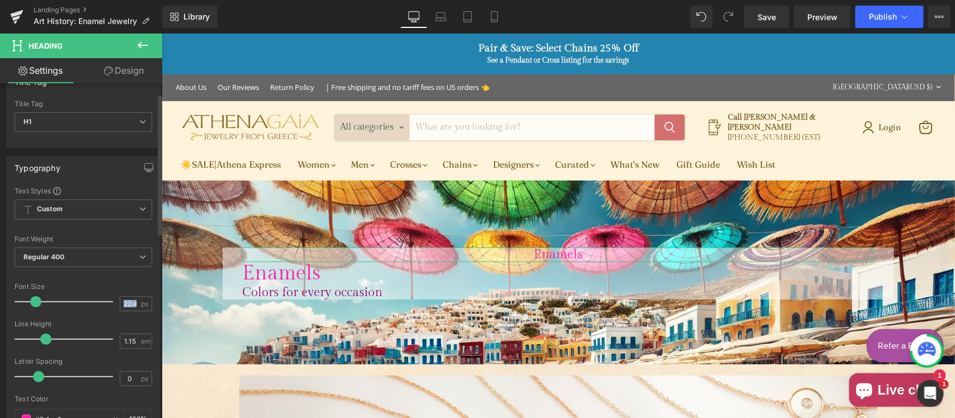
scroll to position [0, 0]
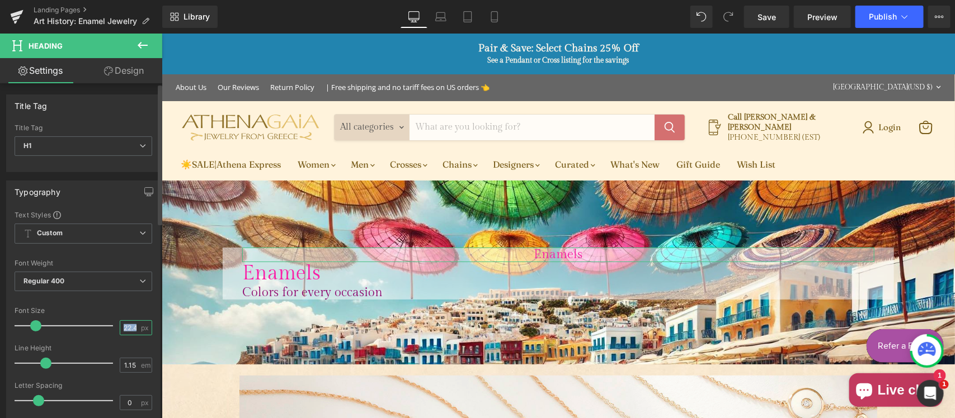
click at [129, 329] on input "22.4" at bounding box center [130, 328] width 20 height 14
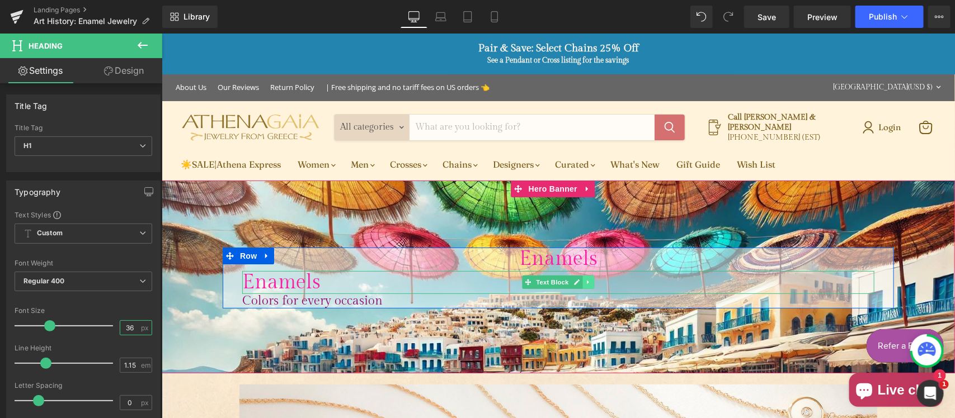
type input "36"
click at [583, 285] on link "Main content" at bounding box center [588, 281] width 12 height 13
click at [591, 282] on icon "Main content" at bounding box center [594, 282] width 6 height 6
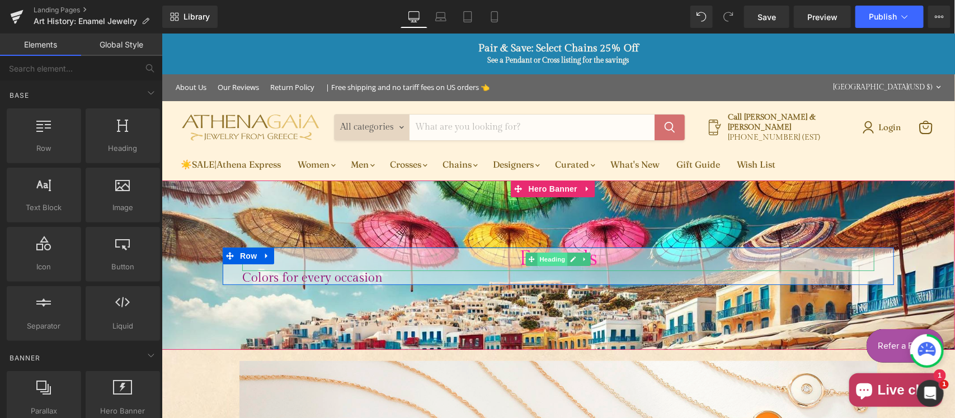
click at [544, 260] on span "Heading" at bounding box center [552, 258] width 30 height 13
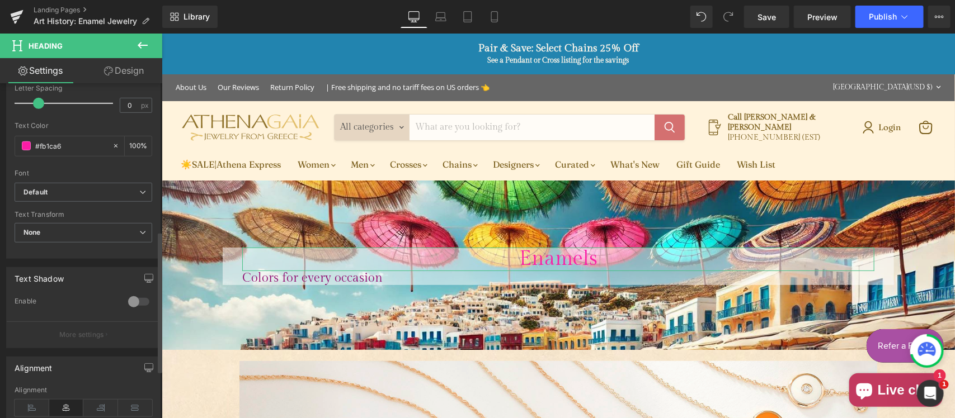
scroll to position [350, 0]
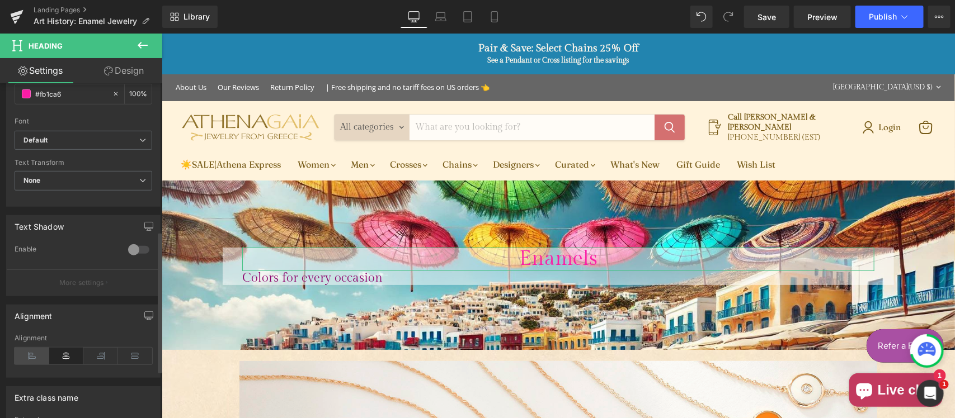
click at [31, 357] on icon at bounding box center [32, 356] width 35 height 17
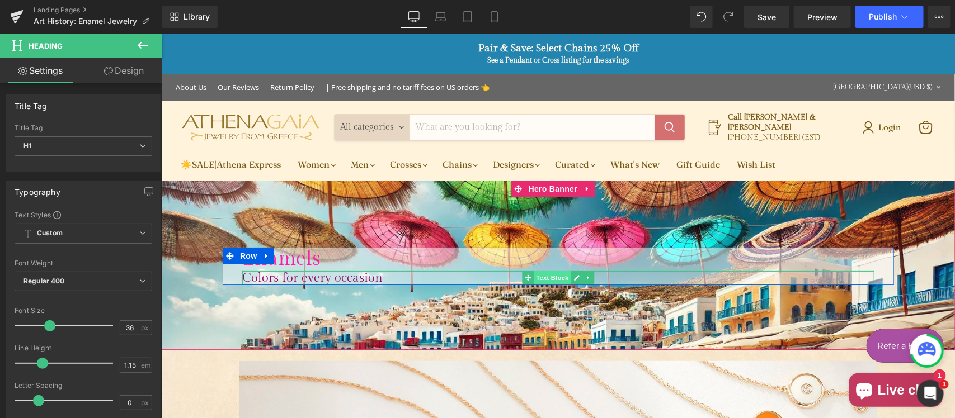
click at [547, 275] on span "Text Block" at bounding box center [551, 277] width 37 height 13
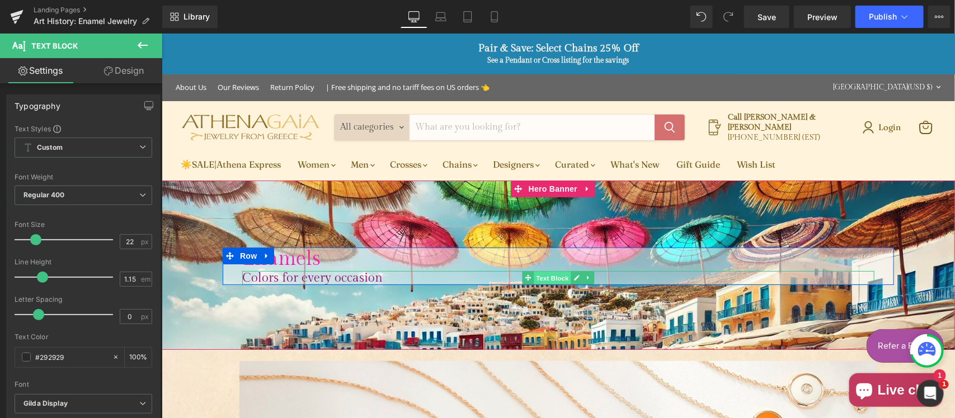
click at [556, 274] on span "Text Block" at bounding box center [551, 277] width 37 height 13
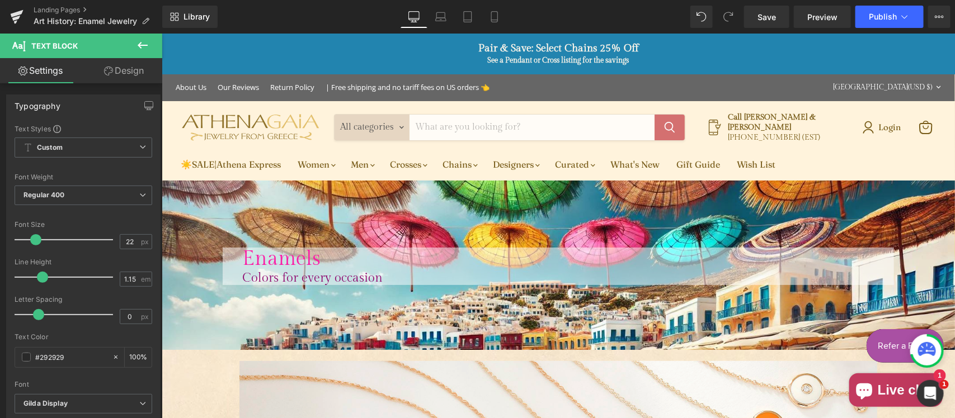
click at [142, 45] on icon at bounding box center [143, 45] width 10 height 7
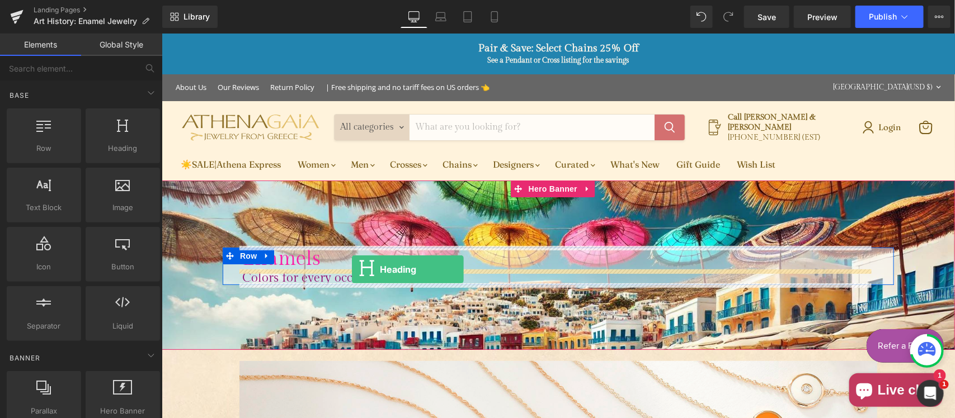
drag, startPoint x: 305, startPoint y: 210, endPoint x: 351, endPoint y: 269, distance: 75.0
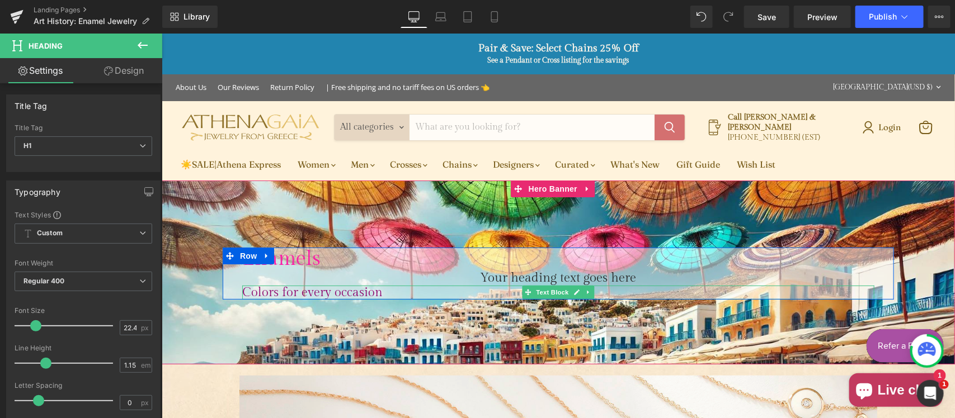
click at [322, 292] on span "Colors for every occasion" at bounding box center [312, 292] width 140 height 15
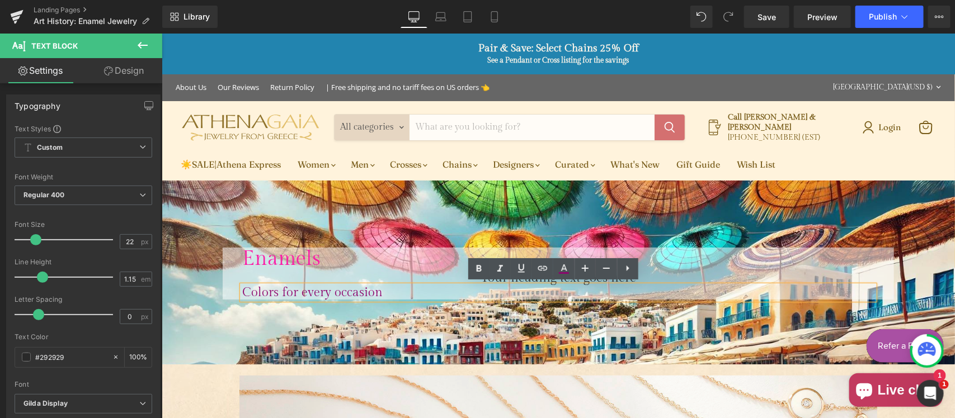
click at [316, 289] on span "Colors for every occasion" at bounding box center [312, 292] width 140 height 15
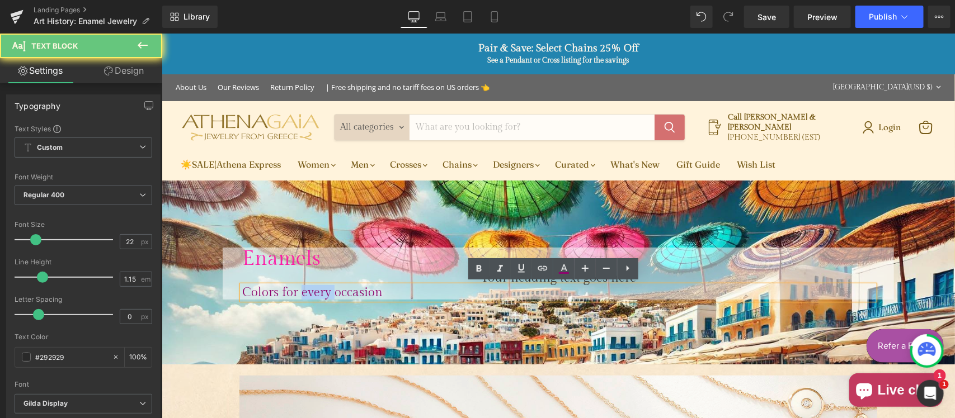
click at [316, 289] on span "Colors for every occasion" at bounding box center [312, 292] width 140 height 15
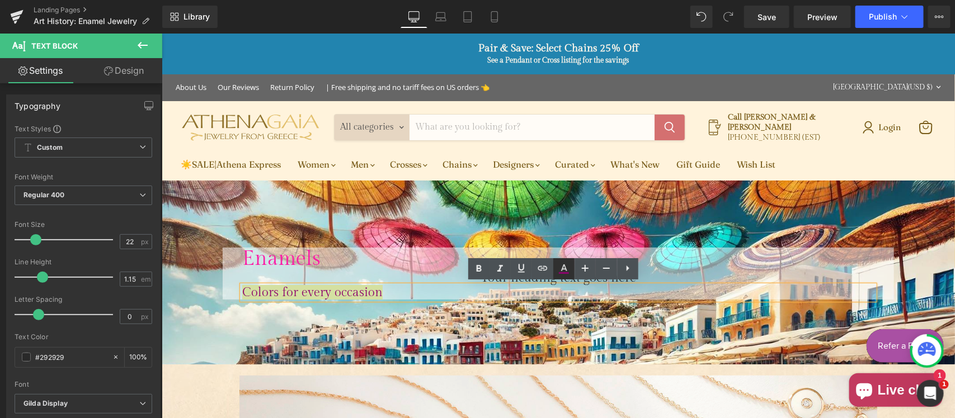
click at [565, 264] on icon at bounding box center [563, 268] width 13 height 13
type input "#8e056e"
type input "100"
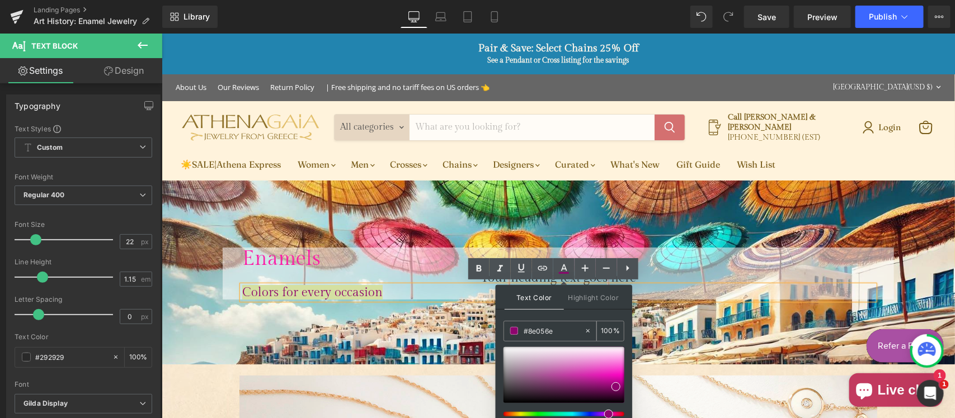
click at [554, 331] on input "#8e056e" at bounding box center [554, 331] width 60 height 12
click at [397, 257] on h1 "Enamels" at bounding box center [558, 258] width 632 height 23
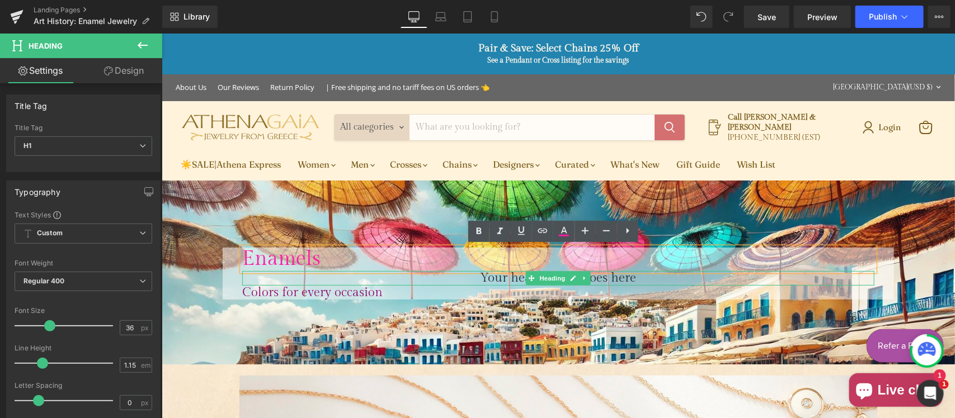
click at [500, 275] on h1 "Your heading text goes here" at bounding box center [558, 278] width 632 height 15
click at [500, 277] on h1 "Your heading text goes here" at bounding box center [558, 278] width 632 height 15
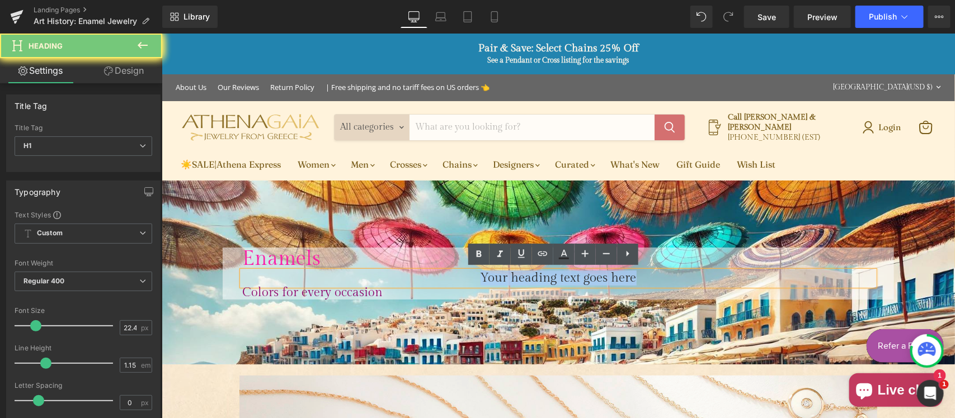
click at [500, 277] on h1 "Your heading text goes here" at bounding box center [558, 278] width 632 height 15
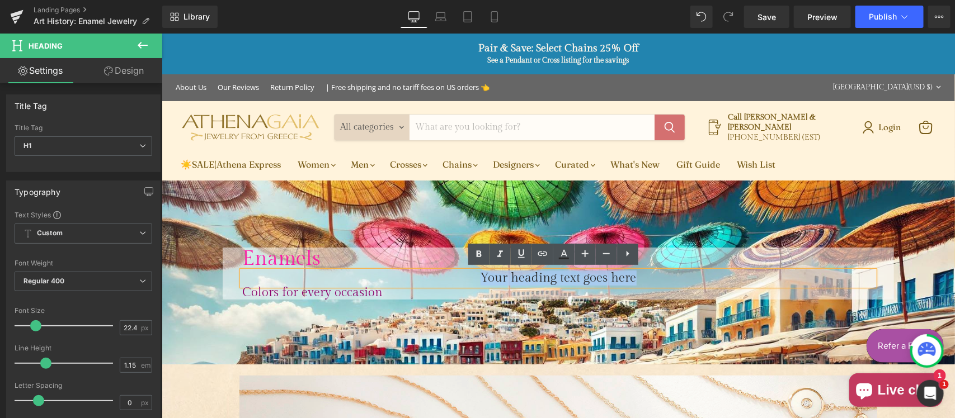
paste div "Main content"
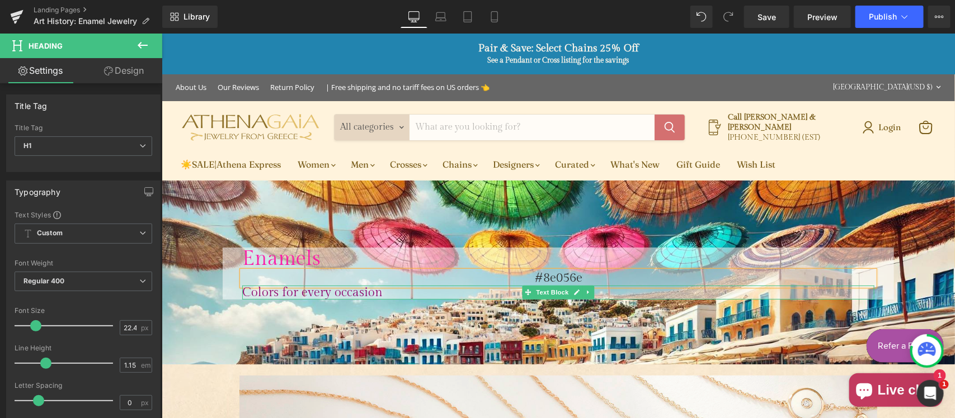
click at [328, 289] on span "Colors for every occasion" at bounding box center [312, 292] width 140 height 15
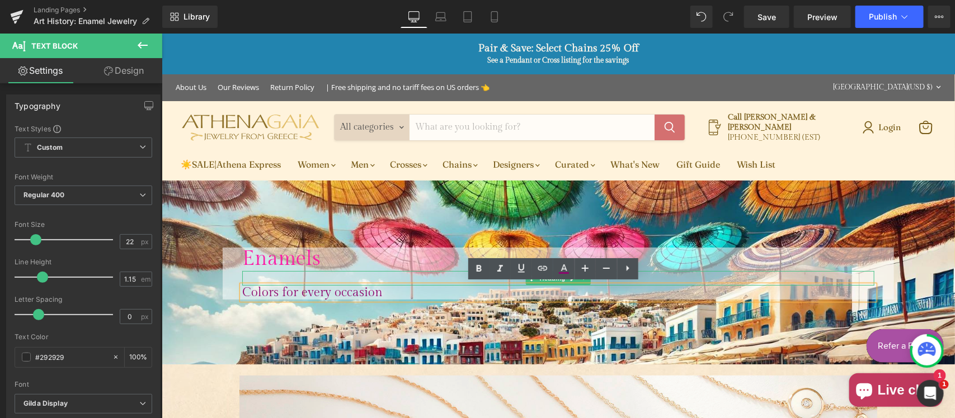
drag, startPoint x: 416, startPoint y: 274, endPoint x: 519, endPoint y: 280, distance: 103.1
click at [416, 274] on h1 "#8e056e" at bounding box center [558, 278] width 632 height 15
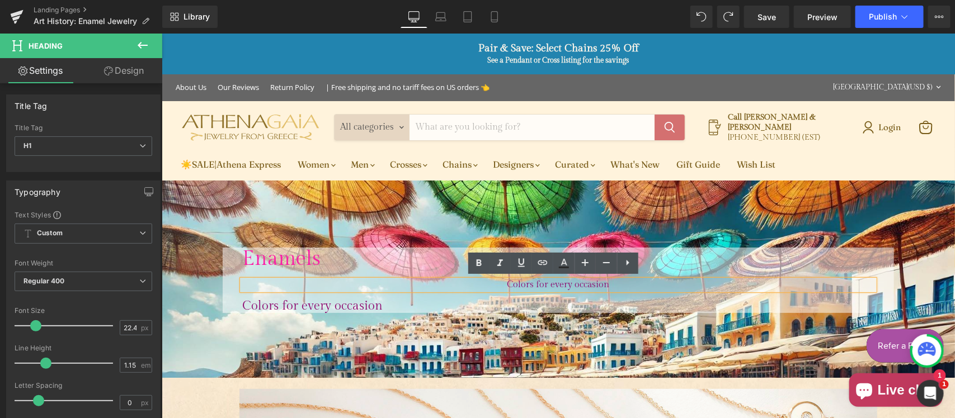
click at [544, 284] on span "Colors for every occasion" at bounding box center [558, 284] width 102 height 11
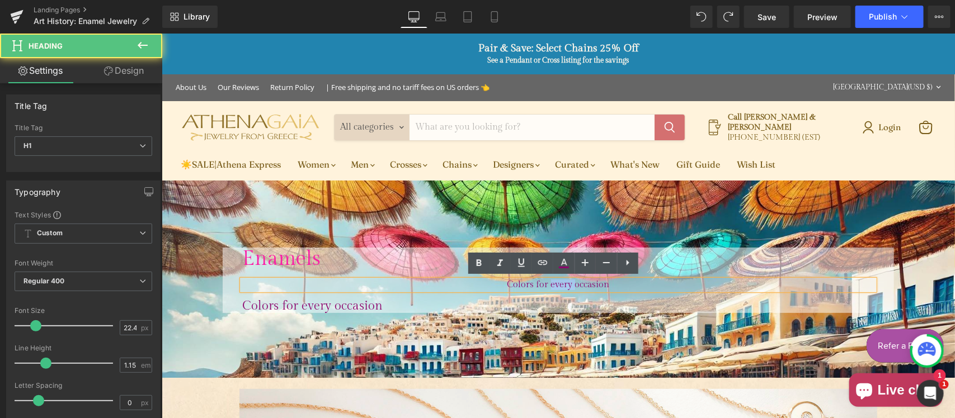
click at [544, 284] on span "Colors for every occasion" at bounding box center [558, 284] width 102 height 11
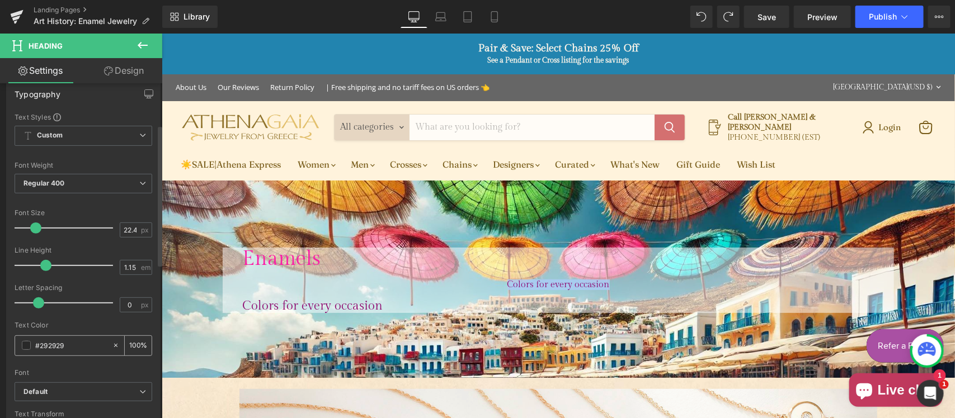
scroll to position [116, 0]
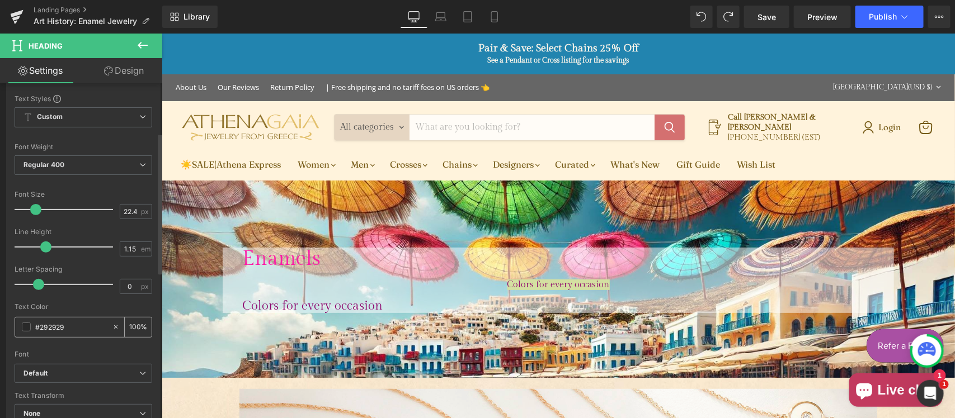
click at [70, 326] on input "#292929" at bounding box center [71, 327] width 72 height 12
paste input "8e056e"
type input "#8e056e"
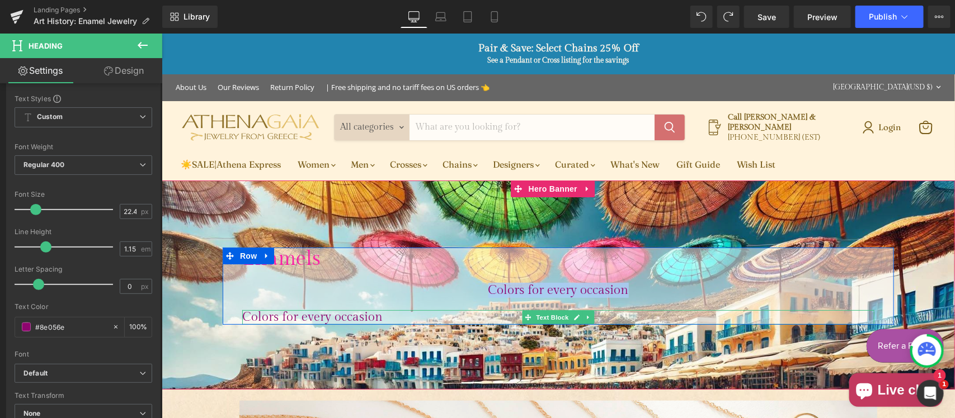
click at [294, 314] on span "Colors for every occasion" at bounding box center [312, 316] width 140 height 15
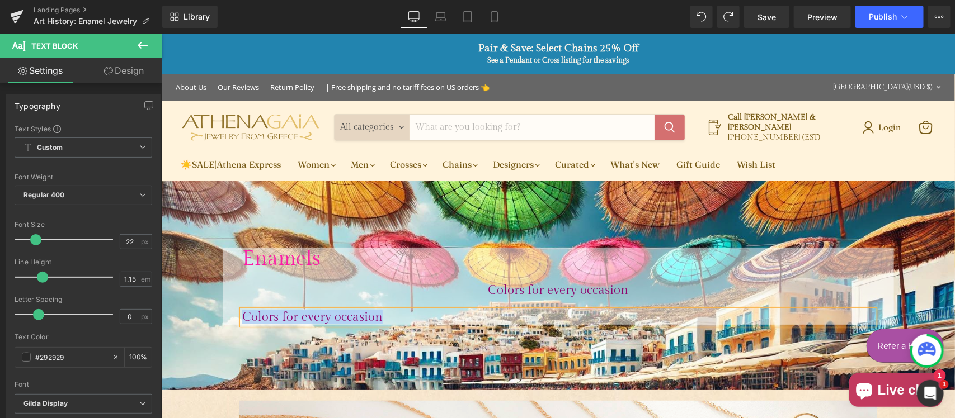
click at [436, 296] on div "Enamels Heading Colors for every occasion Heading Colors for every occasion Tex…" at bounding box center [557, 285] width 649 height 77
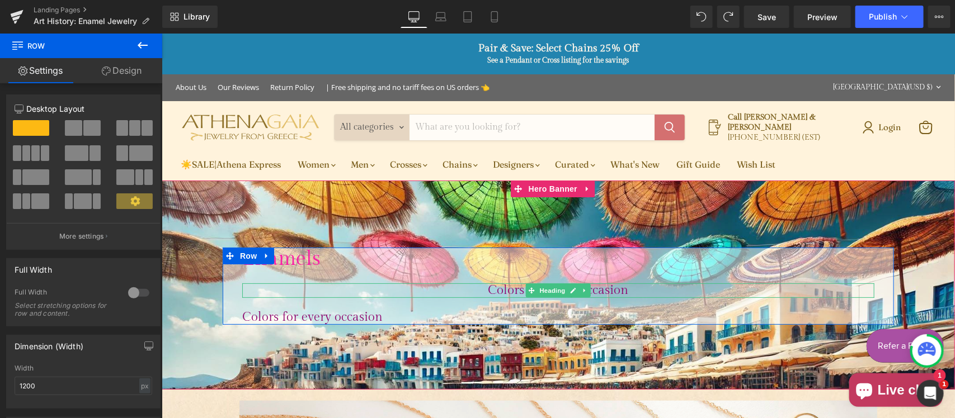
click at [499, 288] on span "Colors for every occasion" at bounding box center [558, 290] width 140 height 15
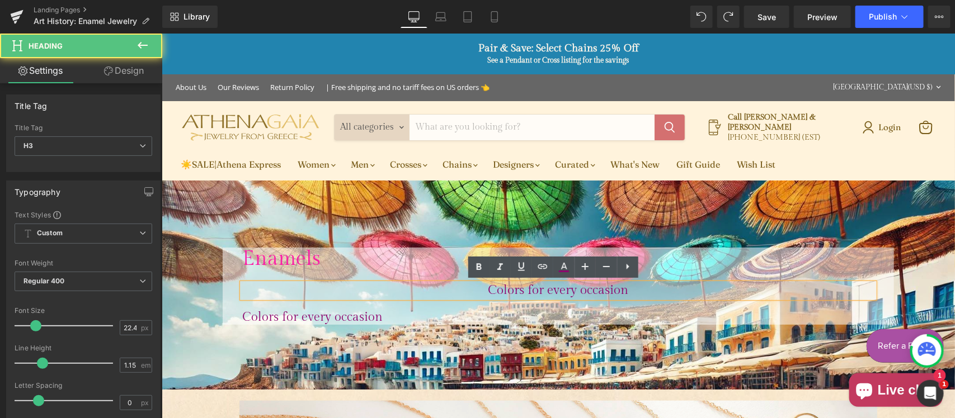
click at [493, 286] on span "Colors for every occasion" at bounding box center [558, 290] width 140 height 15
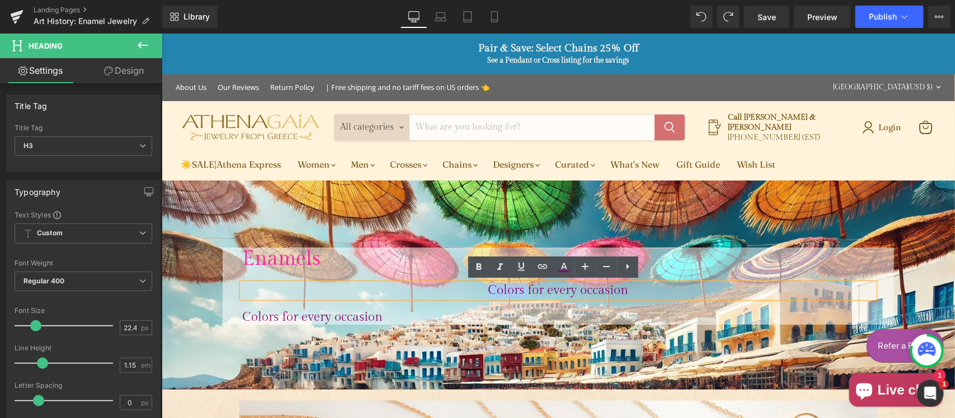
click at [493, 286] on span "Colors for every occasion" at bounding box center [558, 290] width 140 height 15
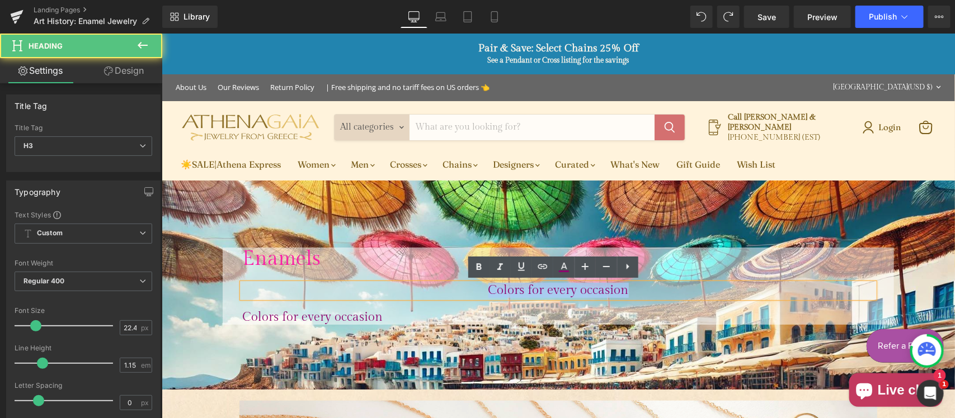
click at [493, 286] on span "Colors for every occasion" at bounding box center [558, 290] width 140 height 15
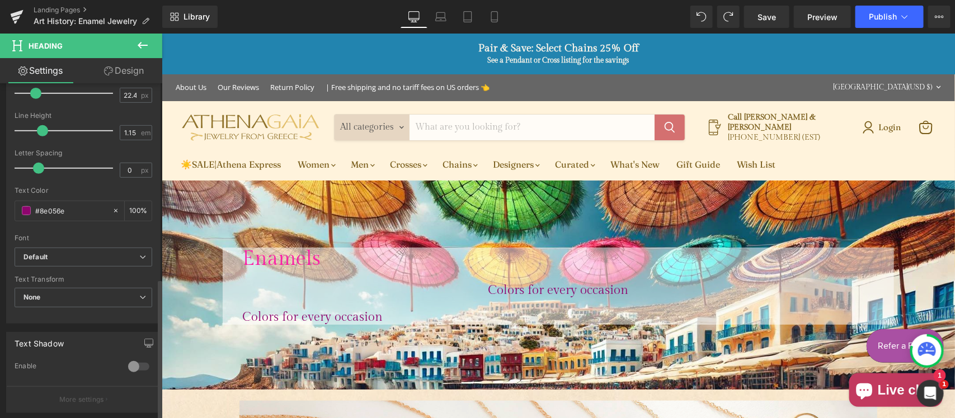
scroll to position [462, 0]
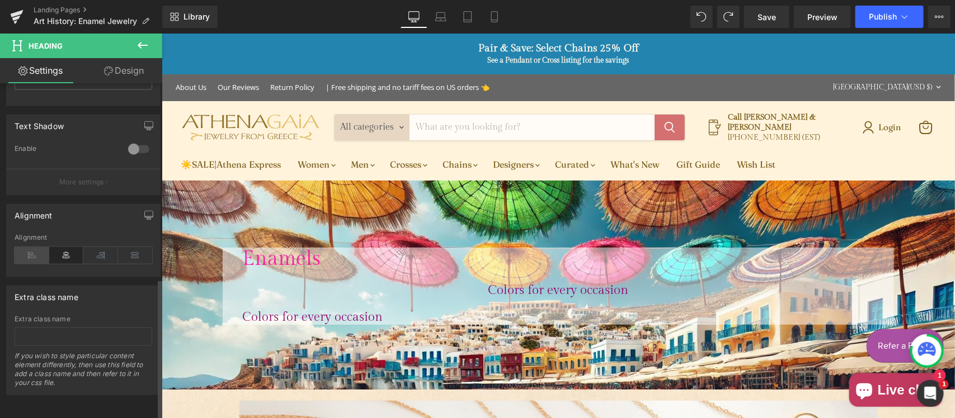
click at [35, 247] on icon at bounding box center [32, 255] width 35 height 17
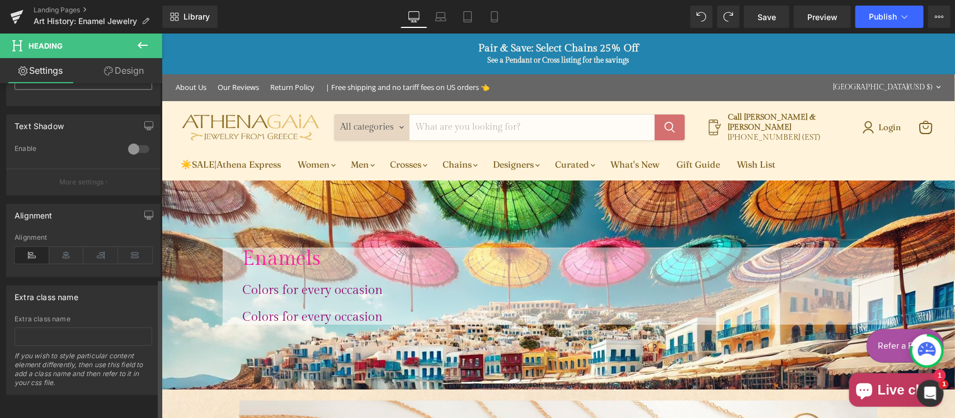
scroll to position [0, 0]
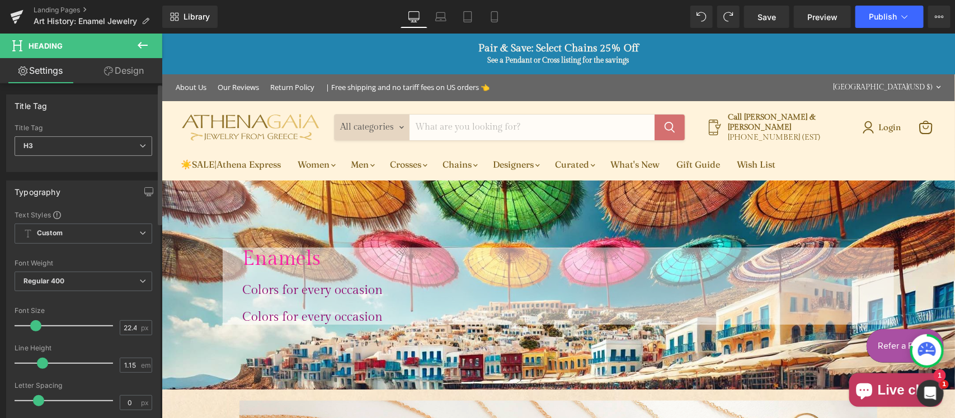
click at [72, 149] on span "H3" at bounding box center [84, 147] width 138 height 20
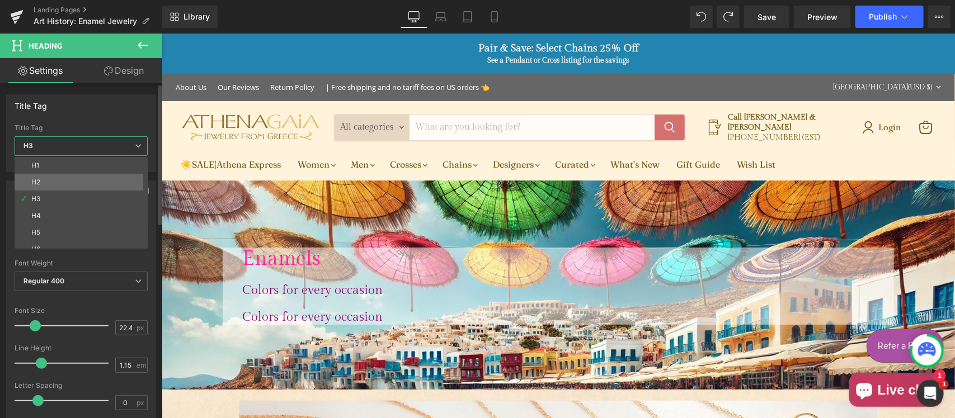
click at [49, 176] on li "H2" at bounding box center [84, 182] width 138 height 17
type input "100"
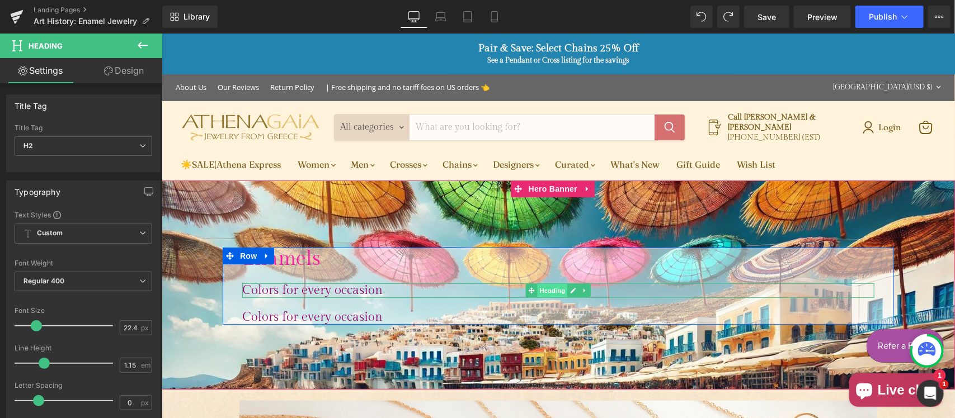
click at [547, 286] on span "Heading" at bounding box center [552, 290] width 30 height 13
click at [540, 313] on span "Text Block" at bounding box center [551, 316] width 37 height 13
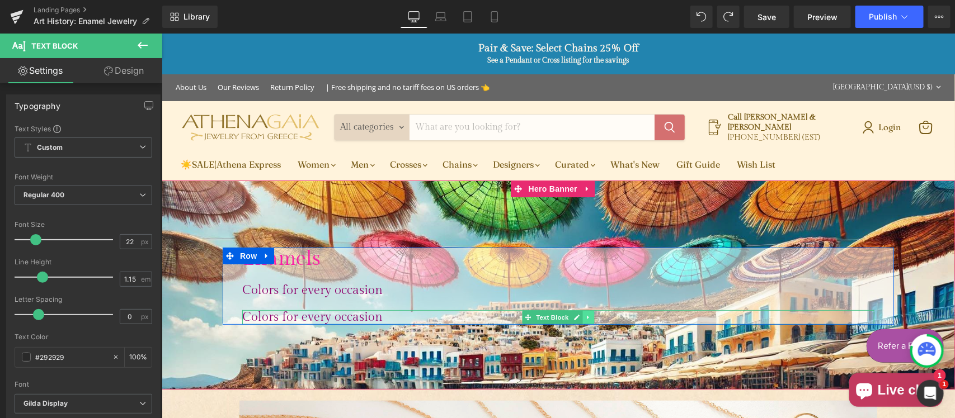
click at [586, 316] on icon "Main content" at bounding box center [587, 318] width 2 height 4
click at [591, 314] on icon "Main content" at bounding box center [594, 317] width 6 height 6
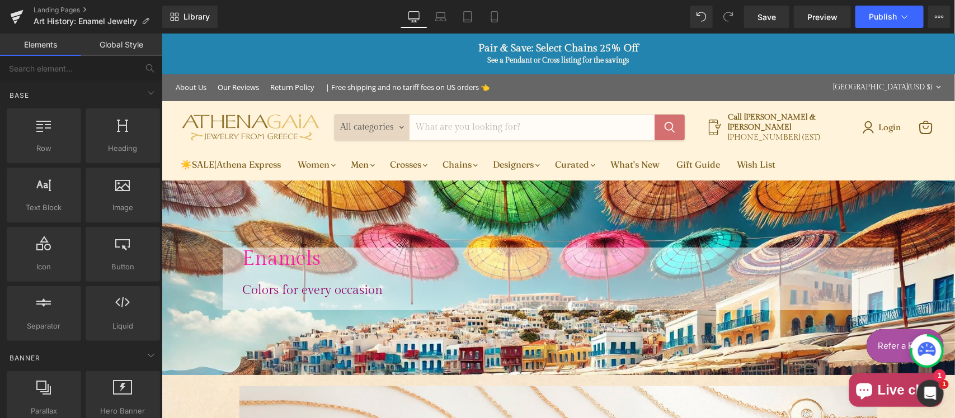
click at [119, 48] on link "Global Style" at bounding box center [121, 45] width 81 height 22
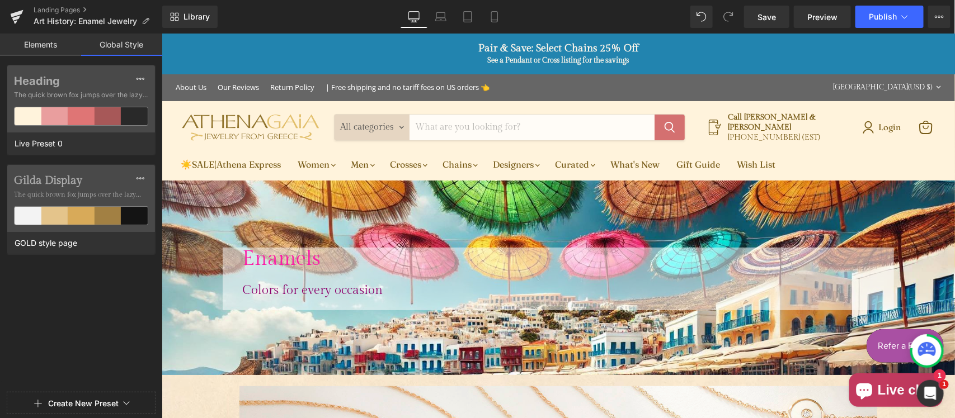
click at [43, 46] on link "Elements" at bounding box center [40, 45] width 81 height 22
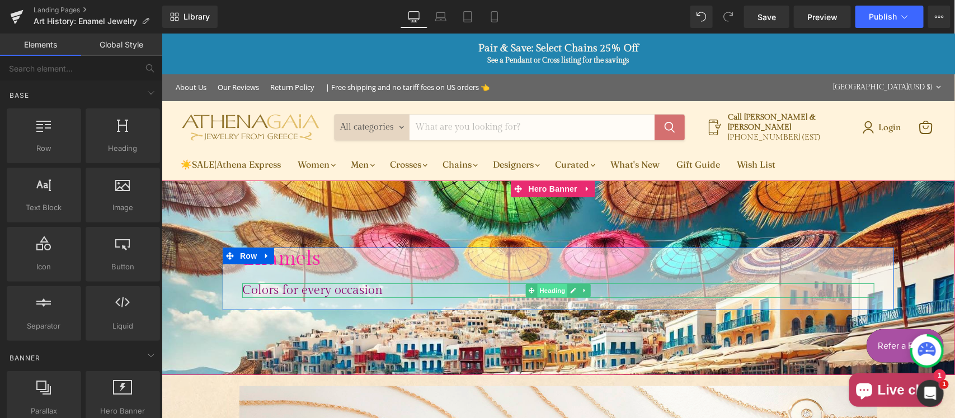
click at [542, 288] on span "Heading" at bounding box center [552, 290] width 30 height 13
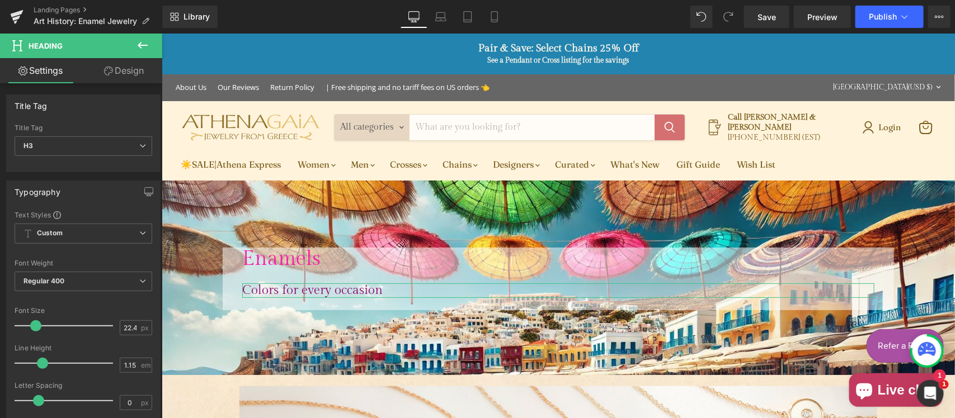
click at [126, 69] on link "Design" at bounding box center [123, 70] width 81 height 25
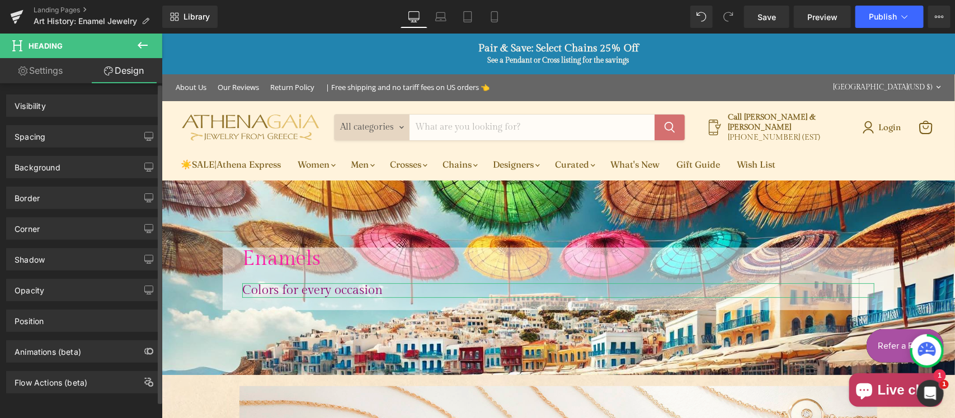
click at [73, 135] on div "Spacing" at bounding box center [83, 136] width 153 height 21
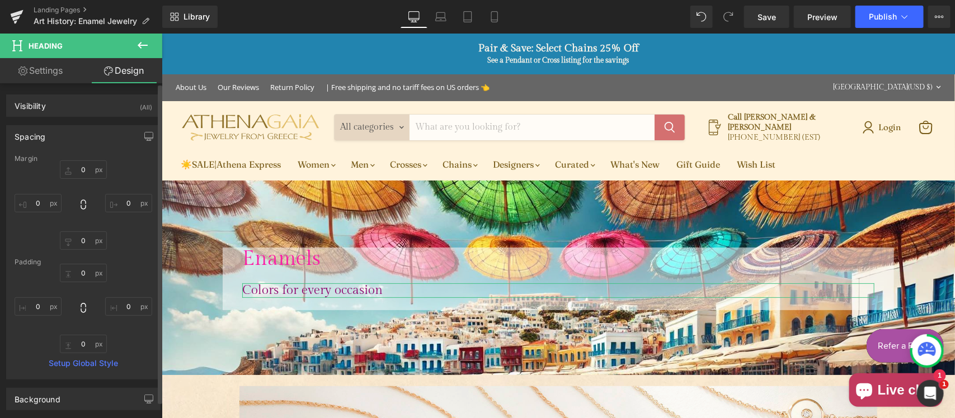
type input "0"
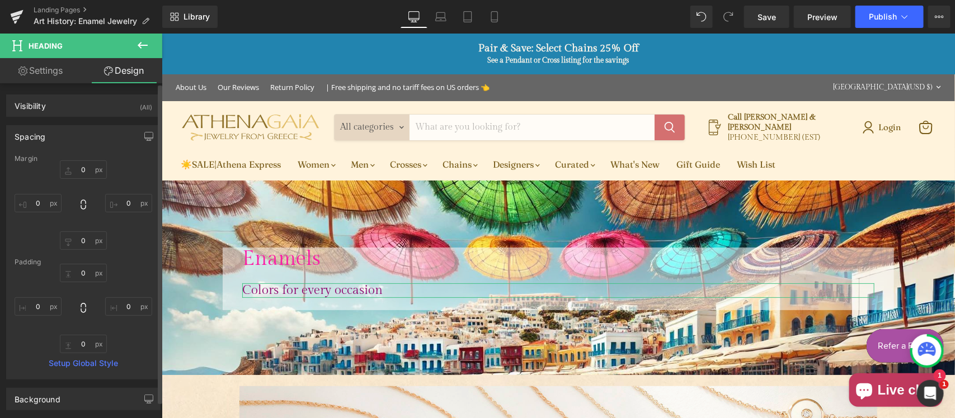
type input "0"
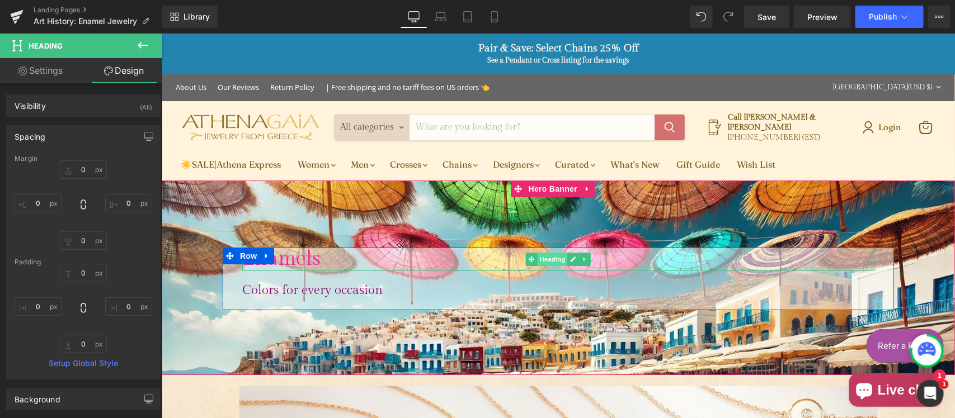
click at [542, 261] on span "Heading" at bounding box center [552, 258] width 30 height 13
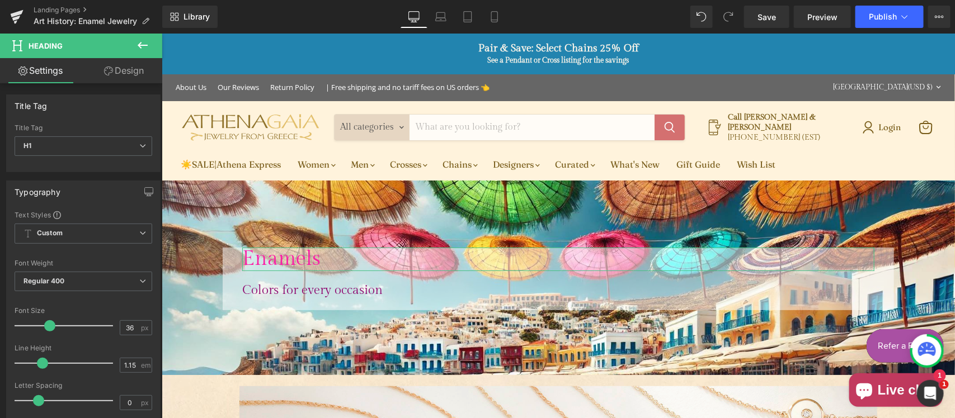
click at [121, 63] on link "Design" at bounding box center [123, 70] width 81 height 25
click at [0, 0] on div "Spacing" at bounding box center [0, 0] width 0 height 0
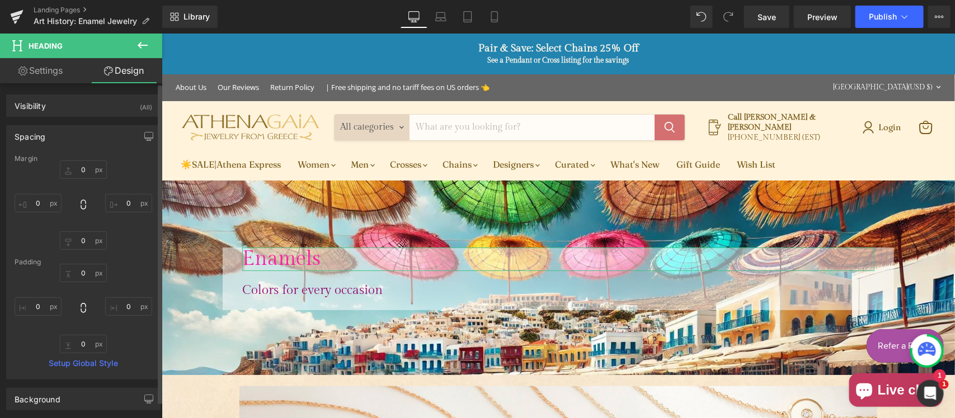
type input "0"
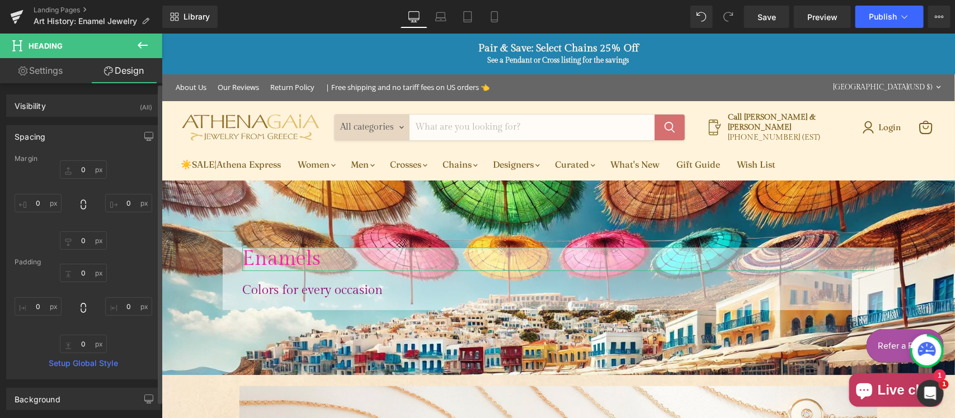
type input "0"
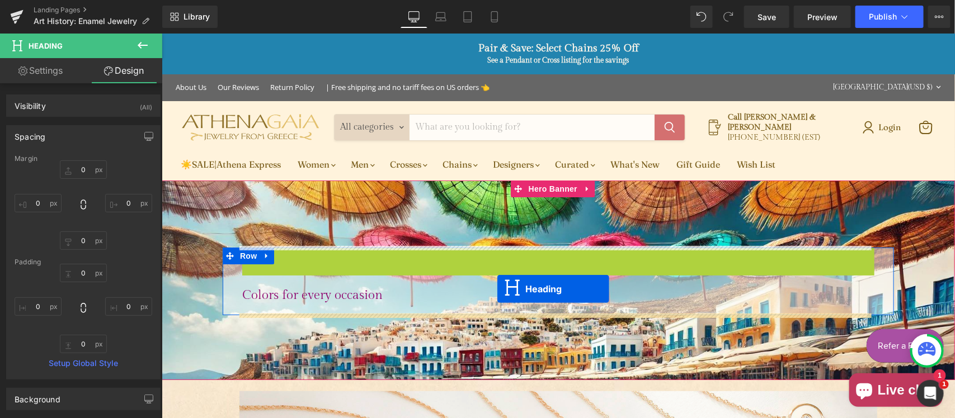
drag, startPoint x: 525, startPoint y: 258, endPoint x: 500, endPoint y: 286, distance: 38.0
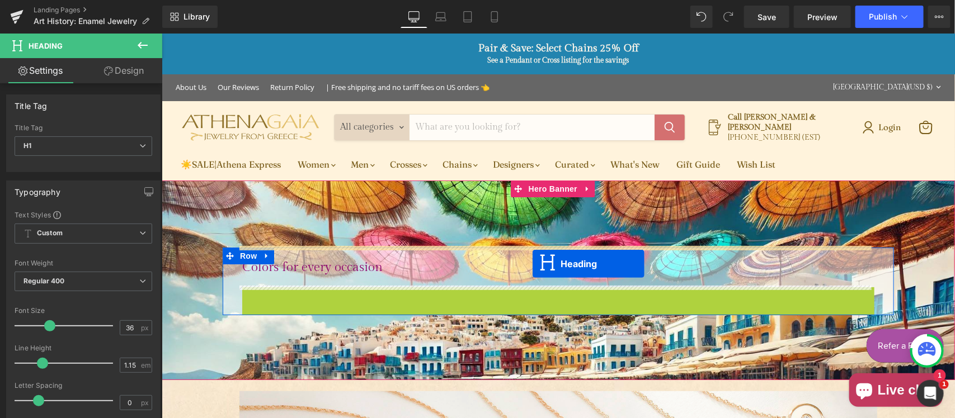
drag, startPoint x: 528, startPoint y: 277, endPoint x: 531, endPoint y: 263, distance: 14.5
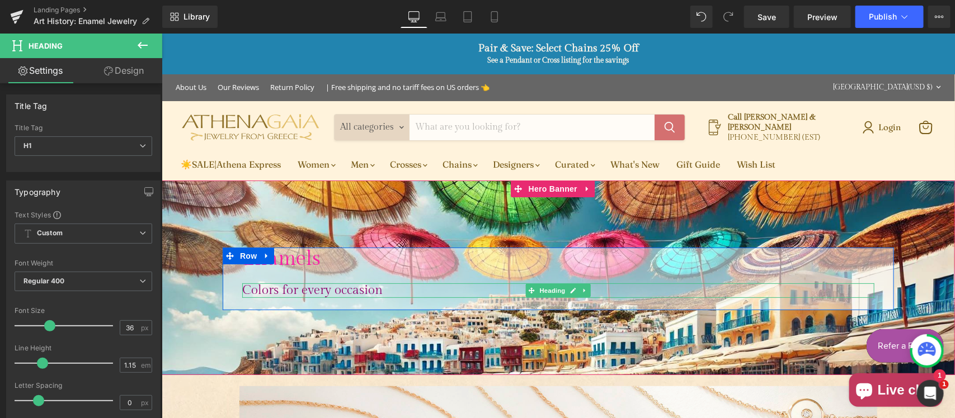
click at [545, 288] on span "Heading" at bounding box center [552, 290] width 30 height 13
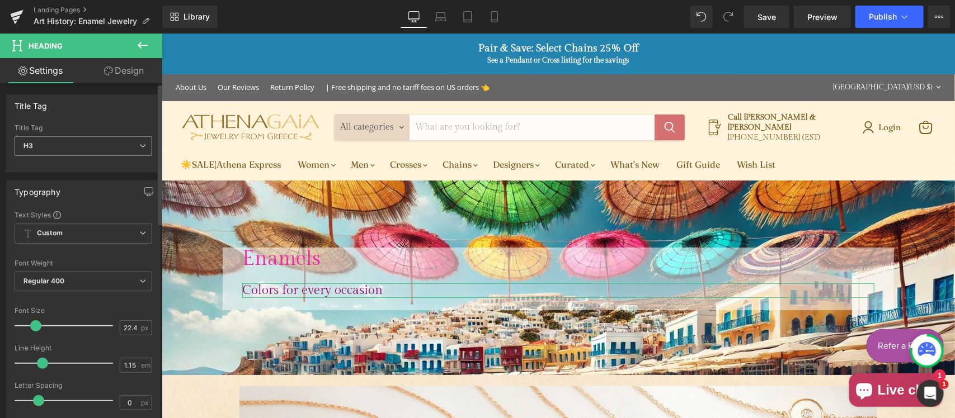
click at [82, 144] on span "H3" at bounding box center [84, 147] width 138 height 20
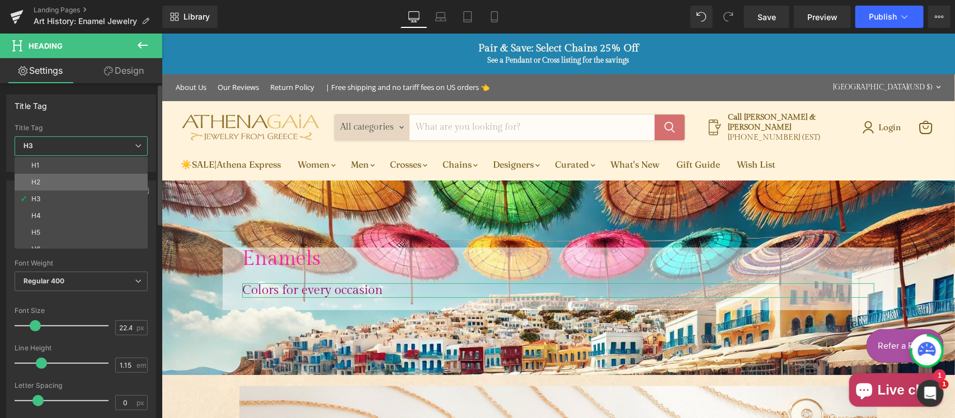
click at [62, 180] on li "H2" at bounding box center [84, 182] width 138 height 17
type input "100"
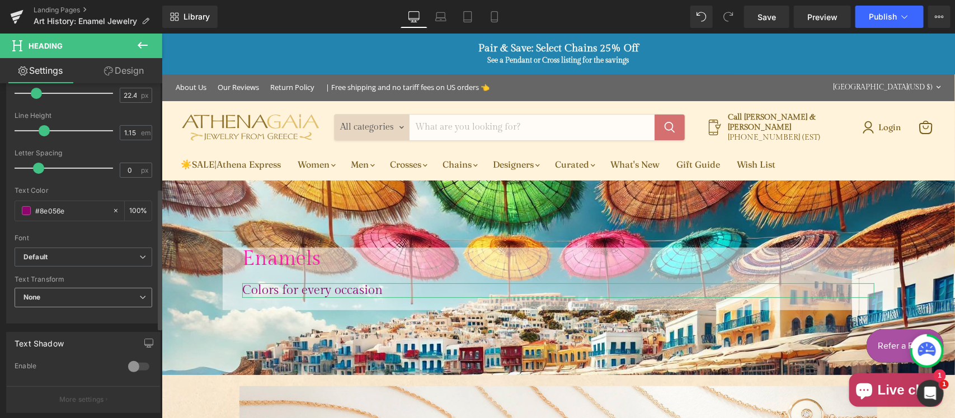
scroll to position [350, 0]
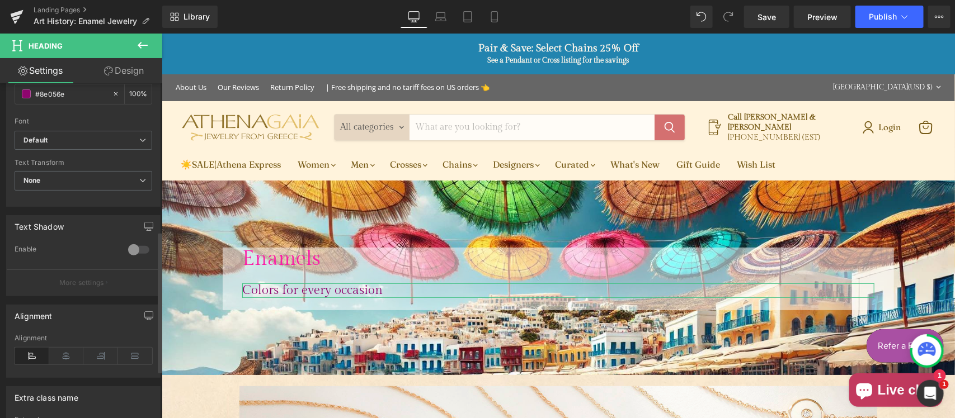
click at [135, 251] on div at bounding box center [138, 250] width 27 height 18
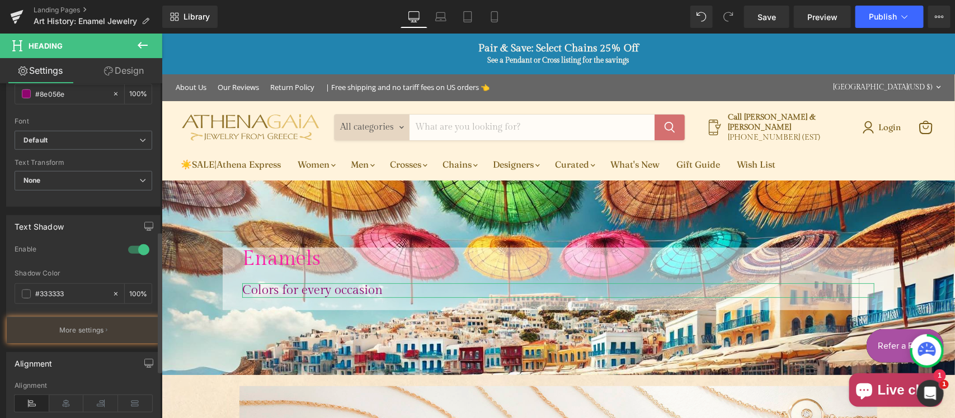
click at [135, 255] on div at bounding box center [138, 250] width 27 height 18
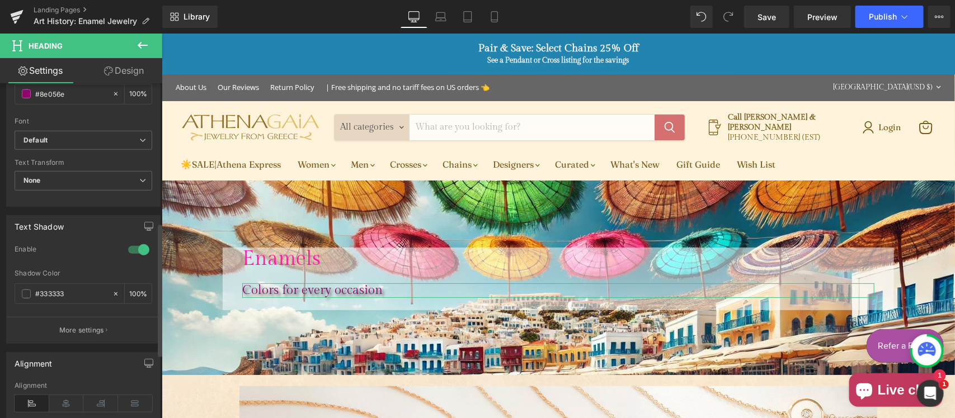
click at [127, 247] on div at bounding box center [138, 250] width 27 height 18
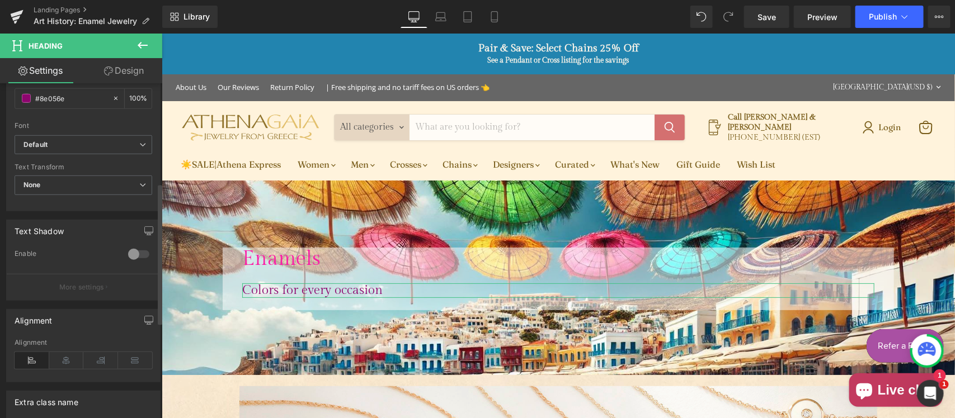
scroll to position [229, 0]
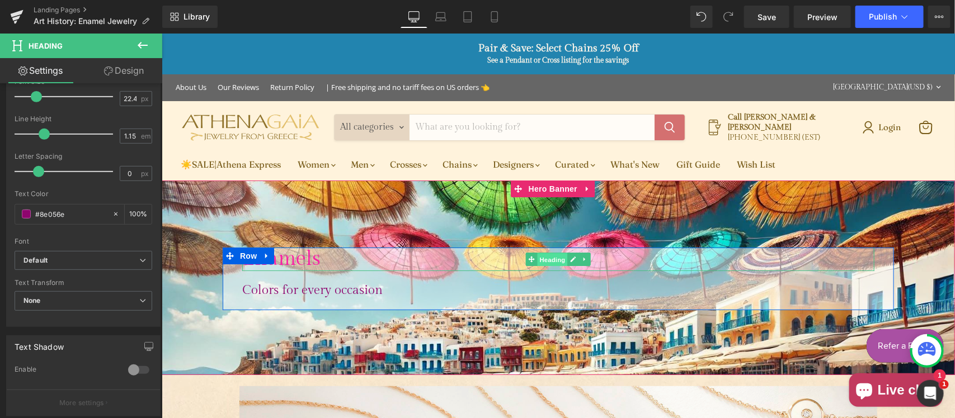
click at [550, 261] on span "Heading" at bounding box center [552, 259] width 30 height 13
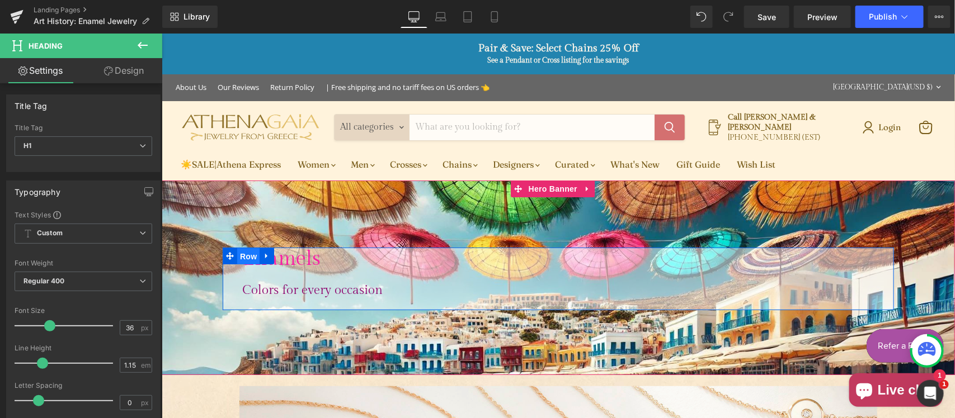
click at [243, 260] on span "Row" at bounding box center [248, 256] width 22 height 17
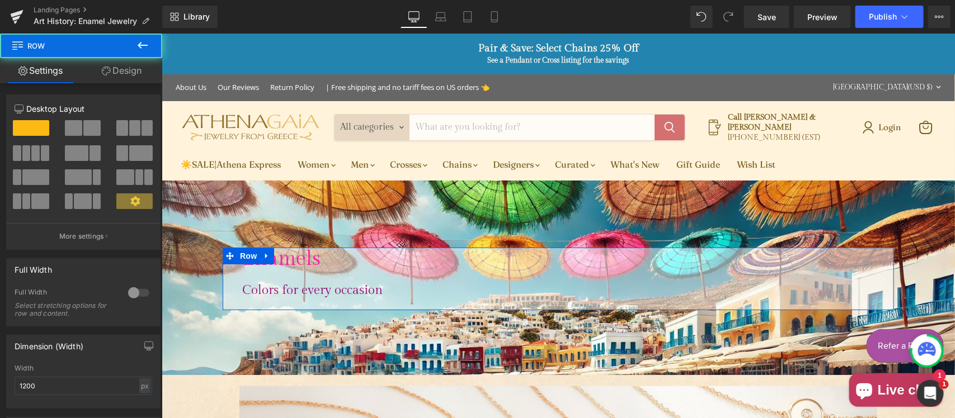
click at [127, 71] on link "Design" at bounding box center [121, 70] width 81 height 25
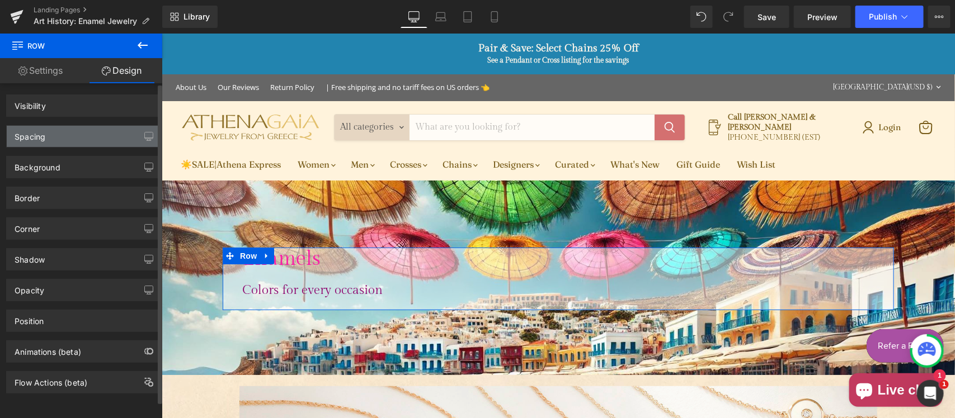
click at [65, 132] on div "Spacing" at bounding box center [83, 136] width 153 height 21
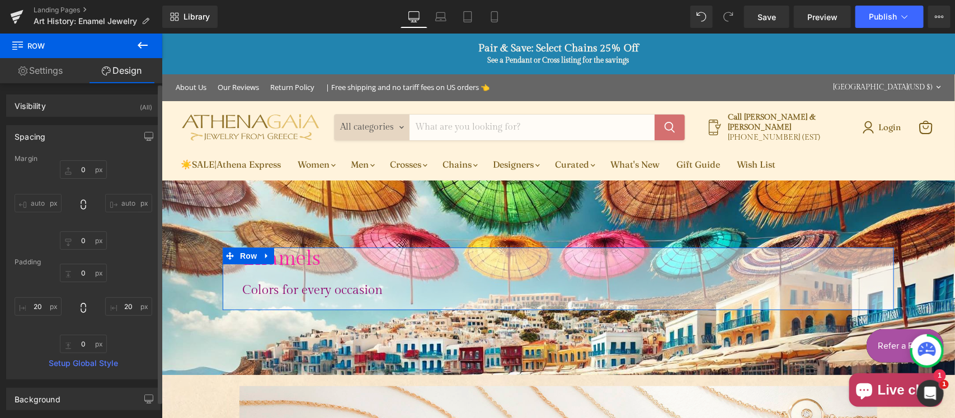
type input "0"
type input "20"
type input "0"
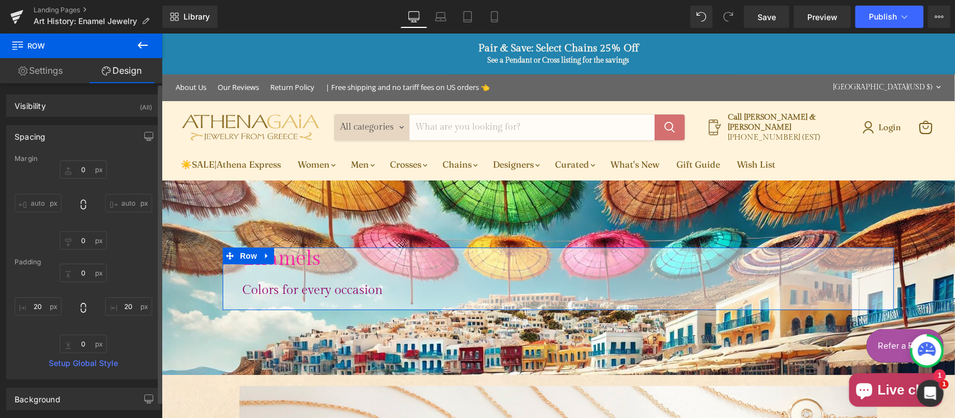
type input "20"
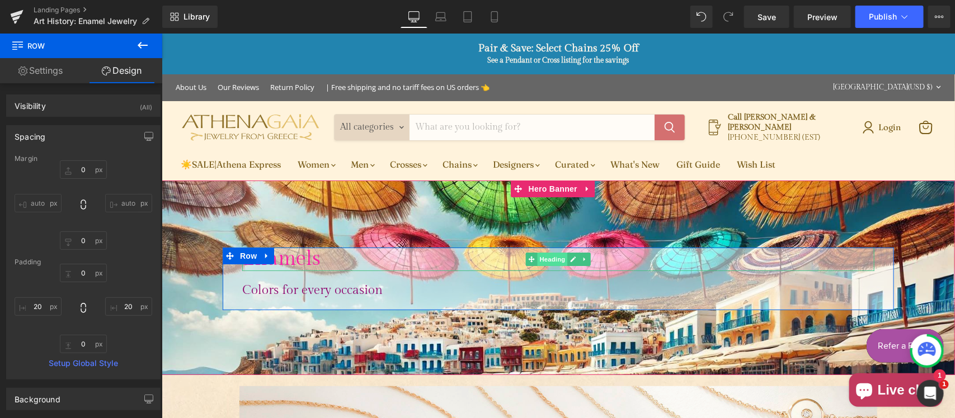
click at [544, 252] on span "Heading" at bounding box center [552, 258] width 30 height 13
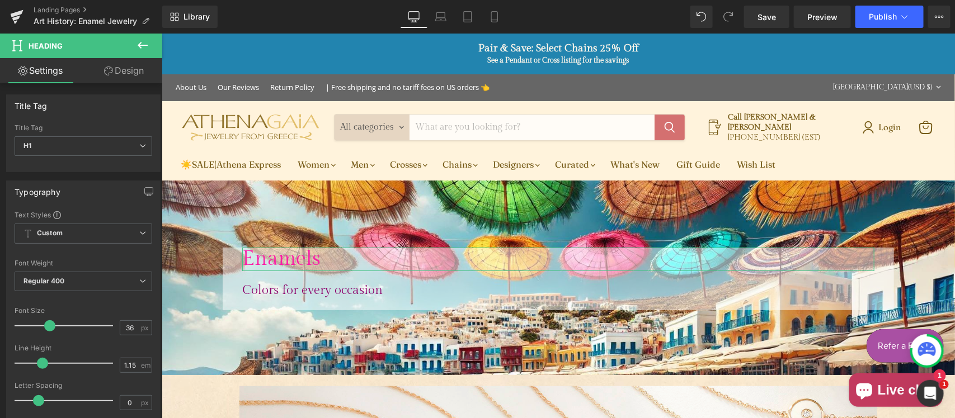
click at [113, 67] on link "Design" at bounding box center [123, 70] width 81 height 25
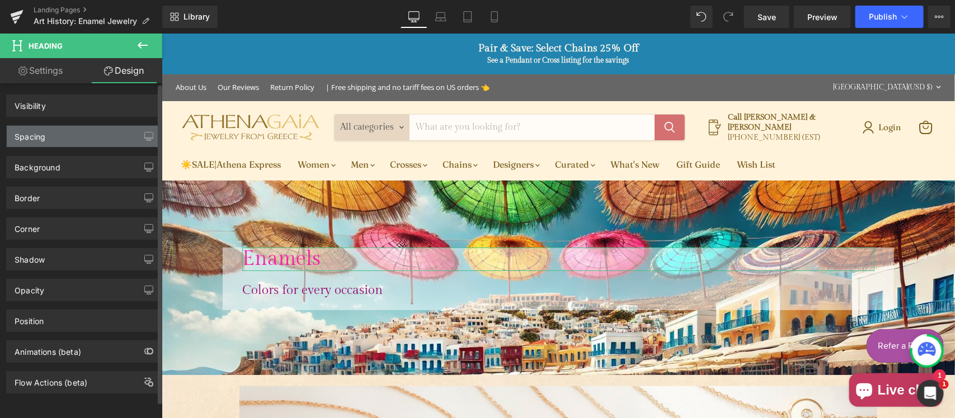
click at [57, 130] on div "Spacing" at bounding box center [83, 136] width 153 height 21
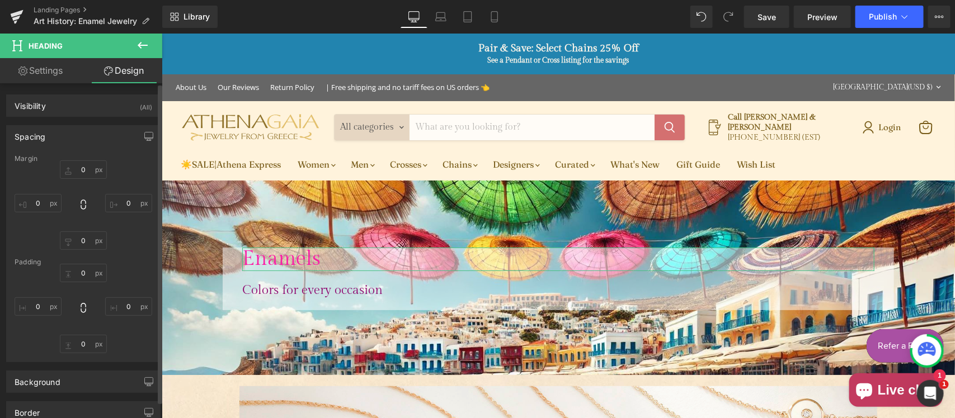
click at [49, 141] on div "Spacing" at bounding box center [83, 136] width 153 height 21
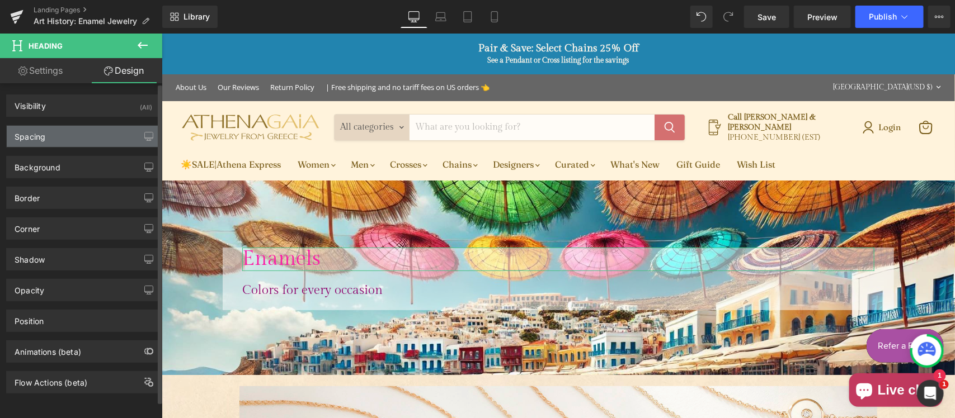
type input "0"
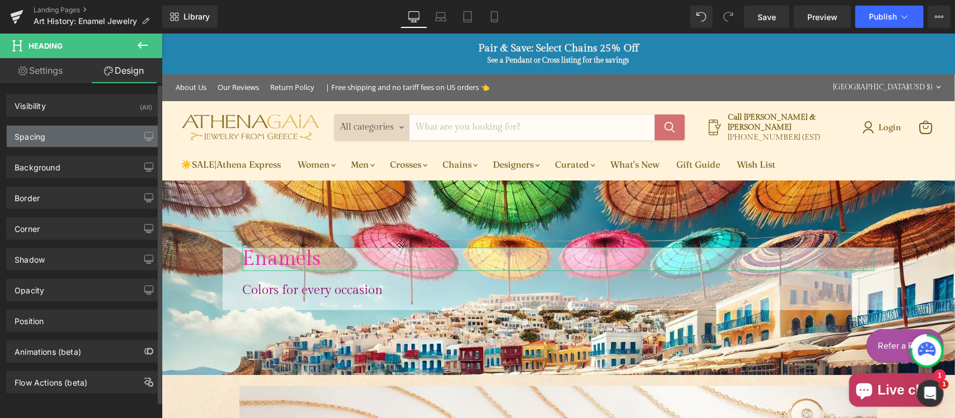
type input "0"
click at [49, 142] on div "Spacing" at bounding box center [83, 136] width 153 height 21
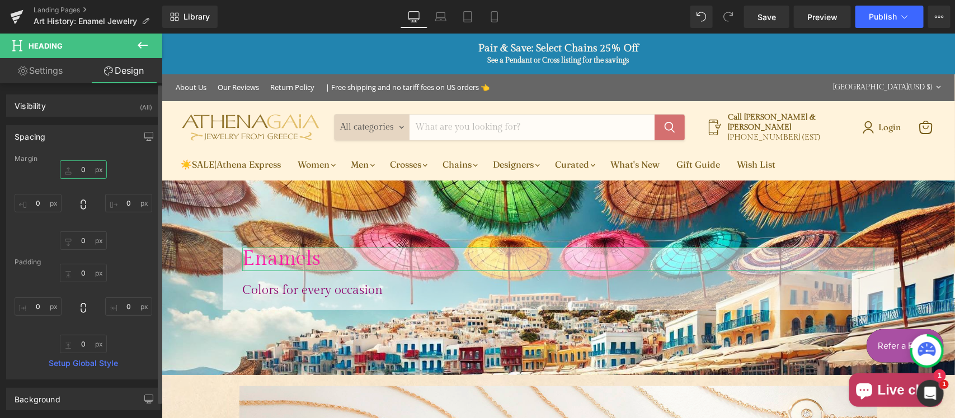
click at [85, 175] on input "0" at bounding box center [83, 170] width 47 height 18
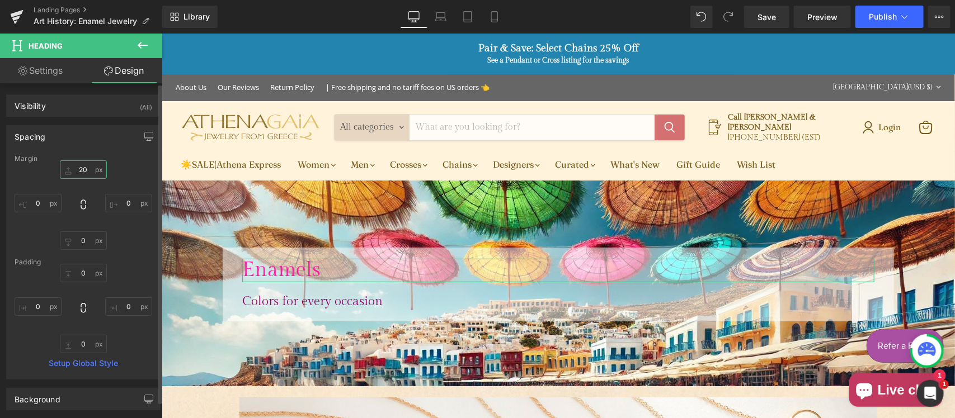
type input "2"
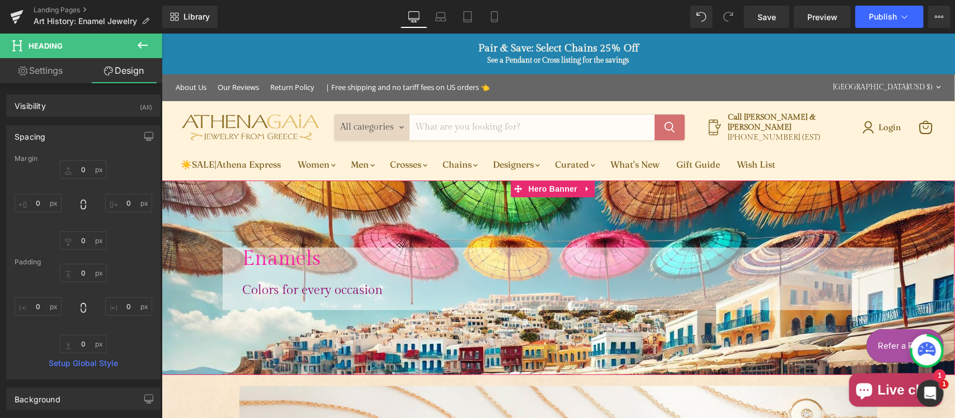
click at [186, 262] on span "Enamels Heading Colors for every occasion Heading Row" at bounding box center [557, 278] width 793 height 63
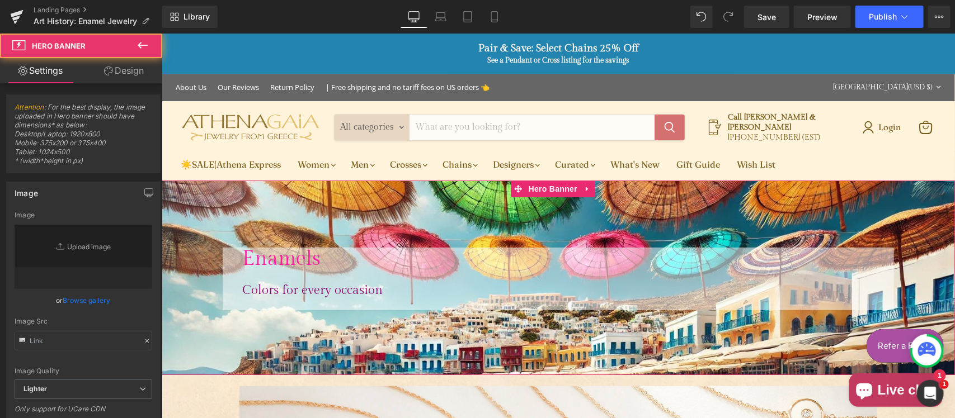
type input "https://ucarecdn.com/bfdcd1dd-a342-4271-b52e-62dd5eba88be/-/format/auto/-/previ…"
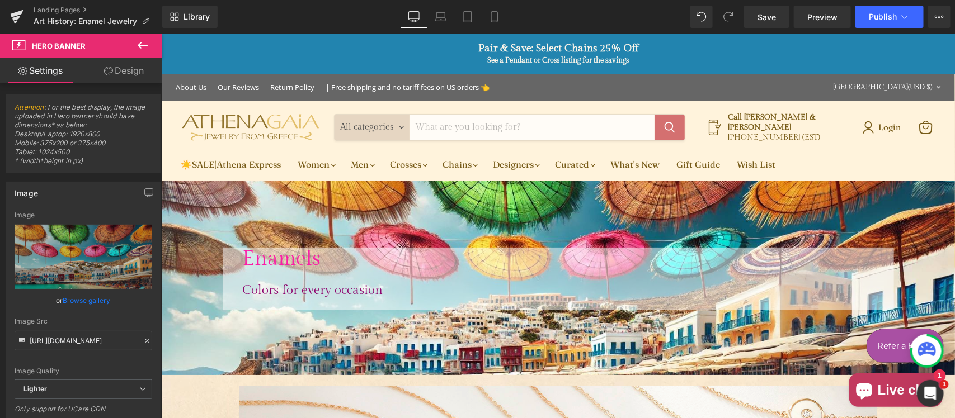
click at [141, 49] on icon at bounding box center [142, 45] width 13 height 13
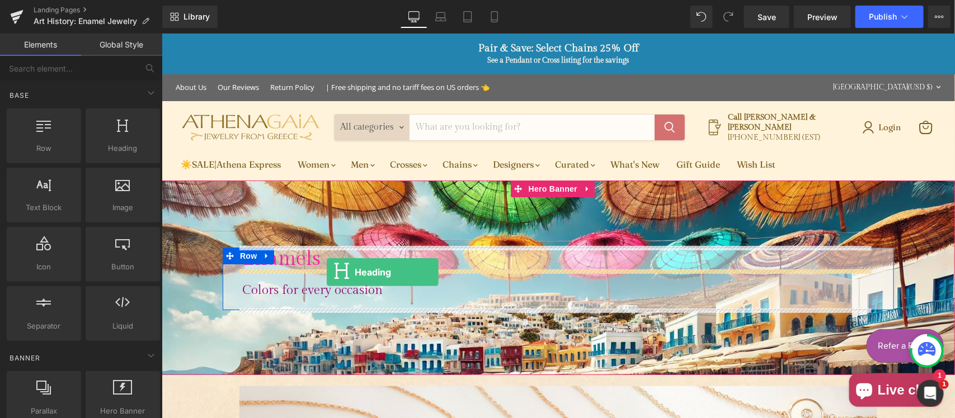
drag, startPoint x: 287, startPoint y: 177, endPoint x: 326, endPoint y: 272, distance: 102.6
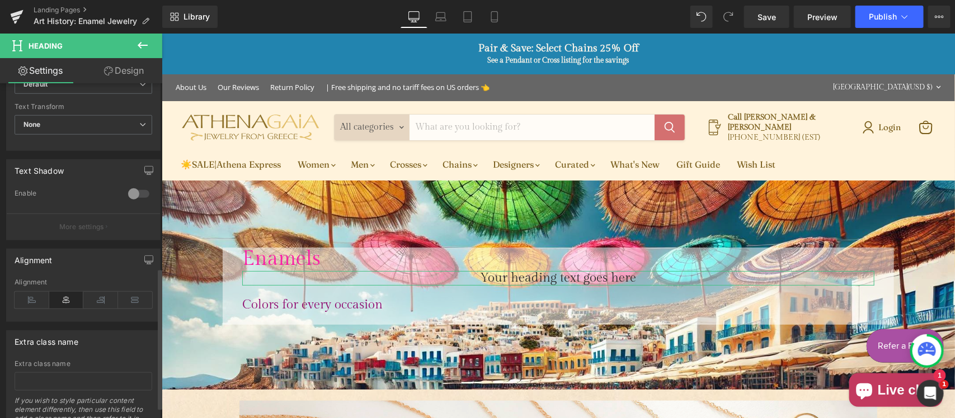
scroll to position [462, 0]
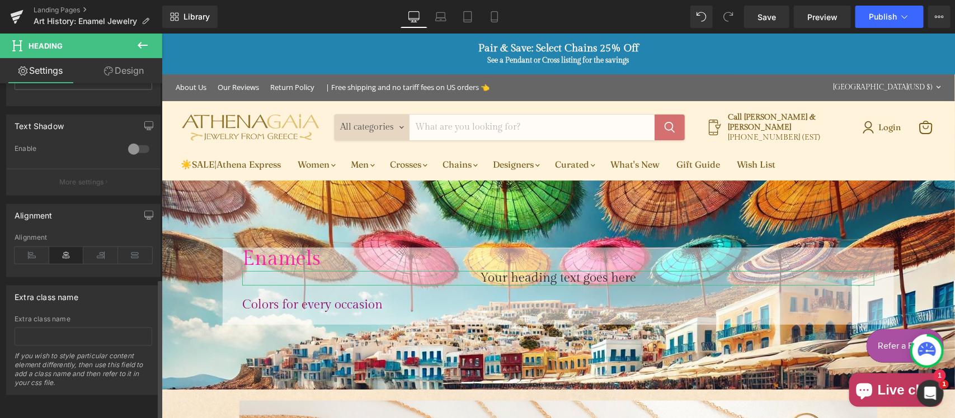
click at [36, 248] on icon at bounding box center [32, 255] width 35 height 17
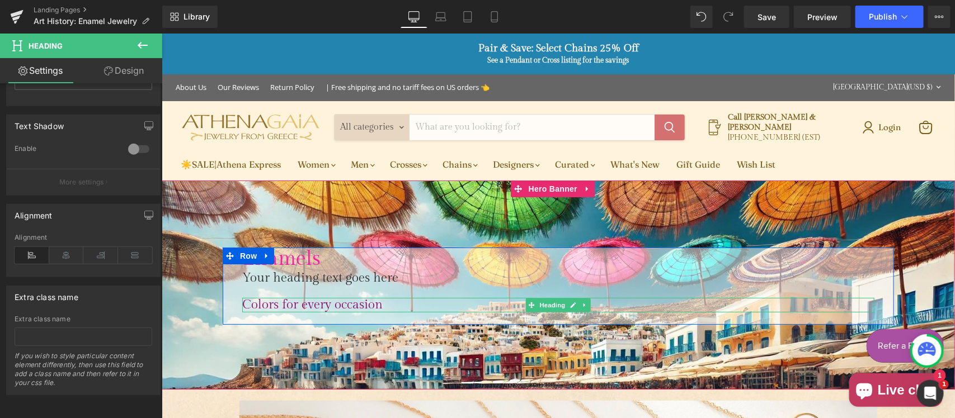
click at [273, 300] on p "Colors for every occasion" at bounding box center [558, 305] width 632 height 15
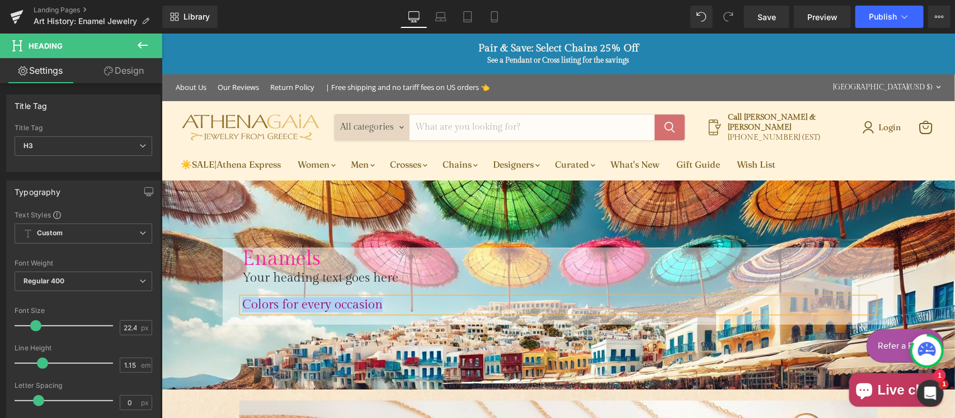
copy p "Colors for every occasion"
click at [293, 275] on h1 "Your heading text goes here" at bounding box center [558, 278] width 632 height 15
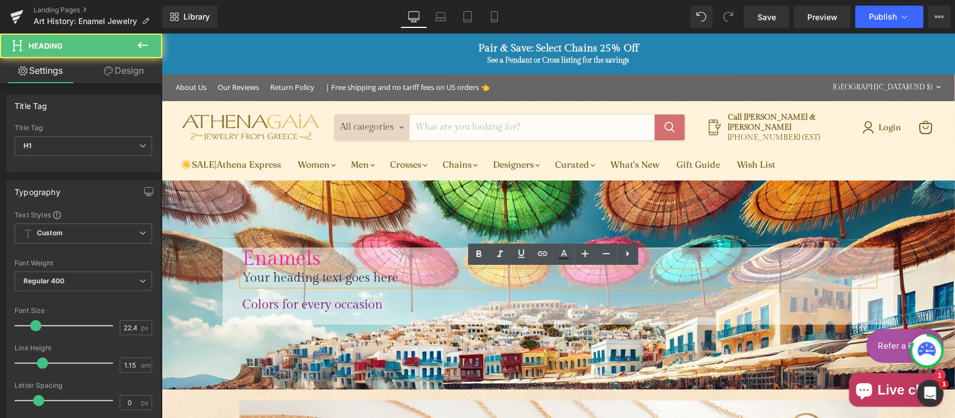
click at [309, 276] on h1 "Your heading text goes here" at bounding box center [558, 278] width 632 height 15
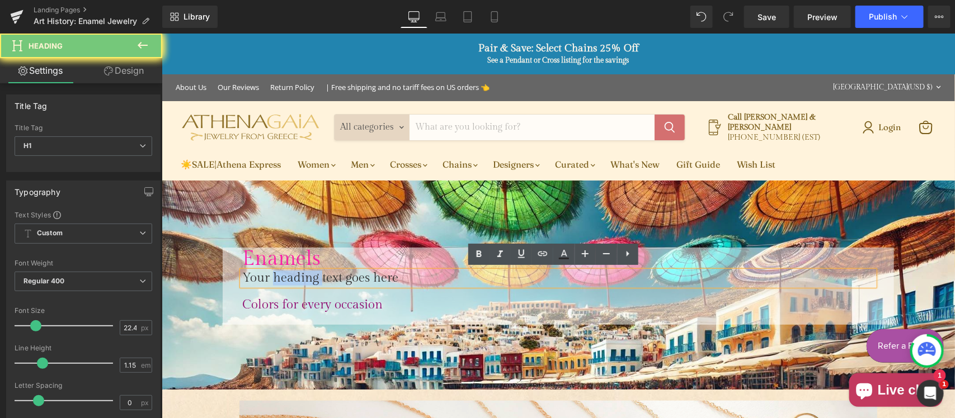
click at [309, 276] on h1 "Your heading text goes here" at bounding box center [558, 278] width 632 height 15
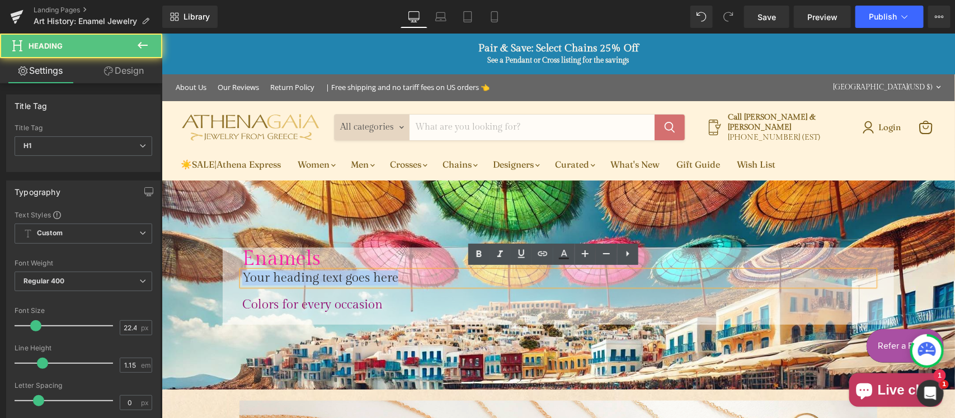
click at [309, 276] on h1 "Your heading text goes here" at bounding box center [558, 278] width 632 height 15
paste div "Main content"
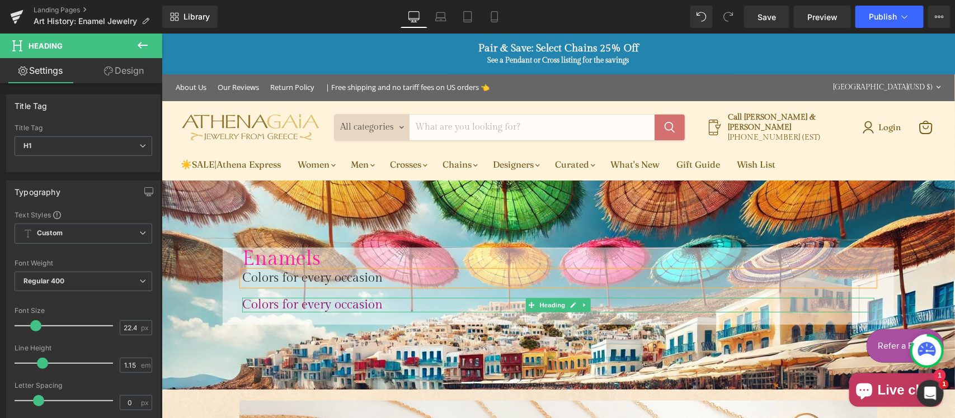
click at [313, 303] on p "Colors for every occasion" at bounding box center [558, 305] width 632 height 15
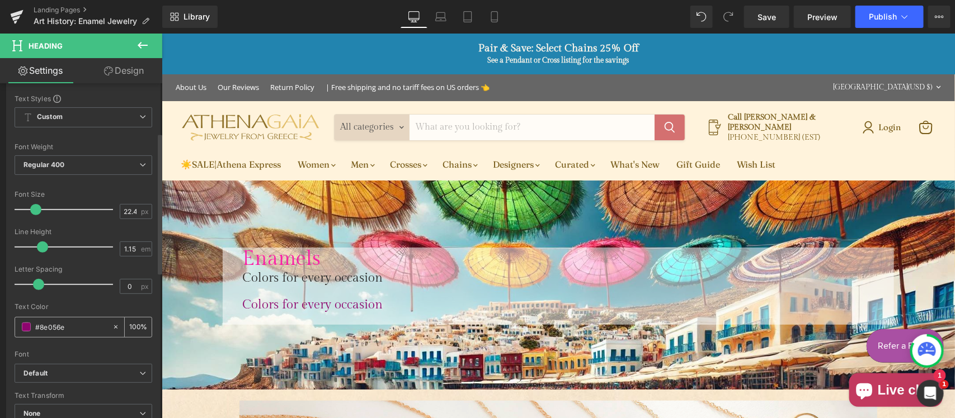
click at [74, 322] on input "#8e056e" at bounding box center [71, 327] width 72 height 12
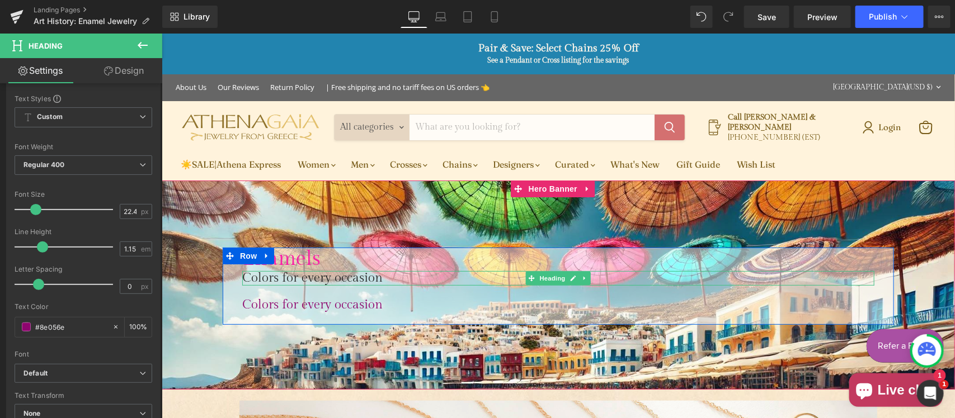
click at [333, 272] on h1 "Colors for every occasion" at bounding box center [558, 278] width 632 height 15
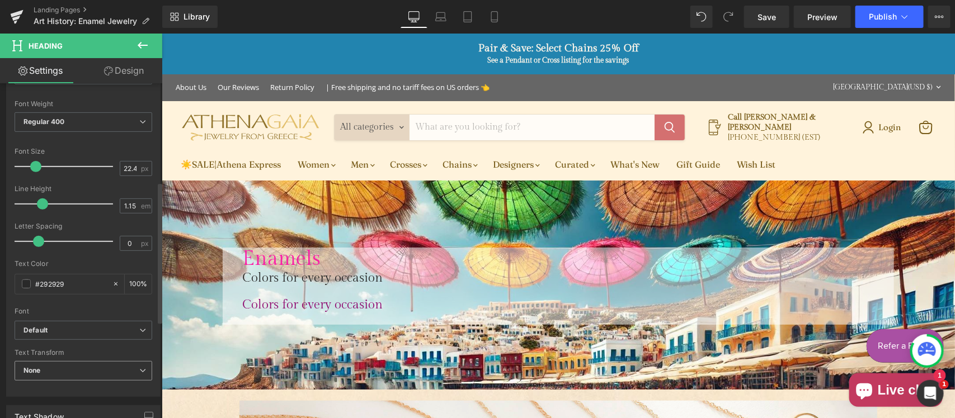
scroll to position [233, 0]
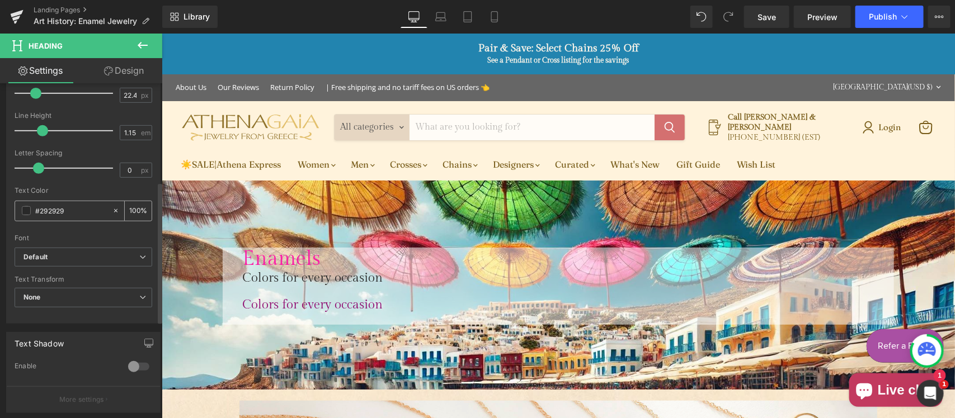
click at [74, 210] on input "#292929" at bounding box center [71, 211] width 72 height 12
paste input "8e056e"
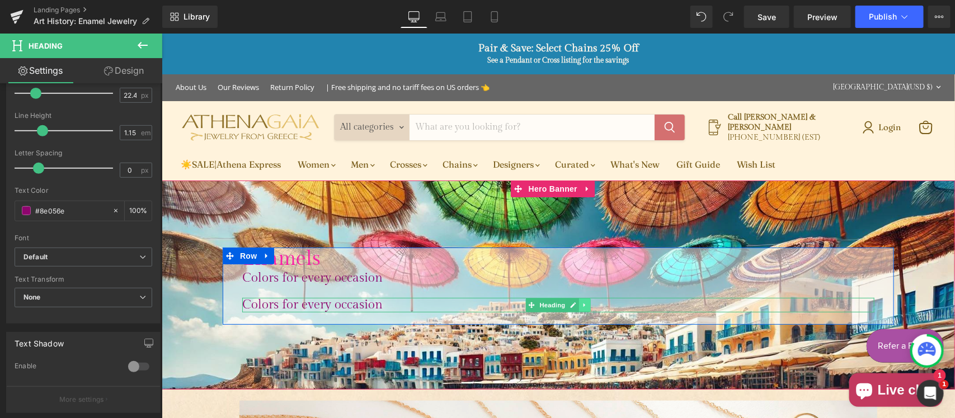
type input "#8e056e"
click at [582, 305] on icon "Main content" at bounding box center [584, 305] width 6 height 7
click at [587, 305] on icon "Main content" at bounding box center [590, 305] width 6 height 6
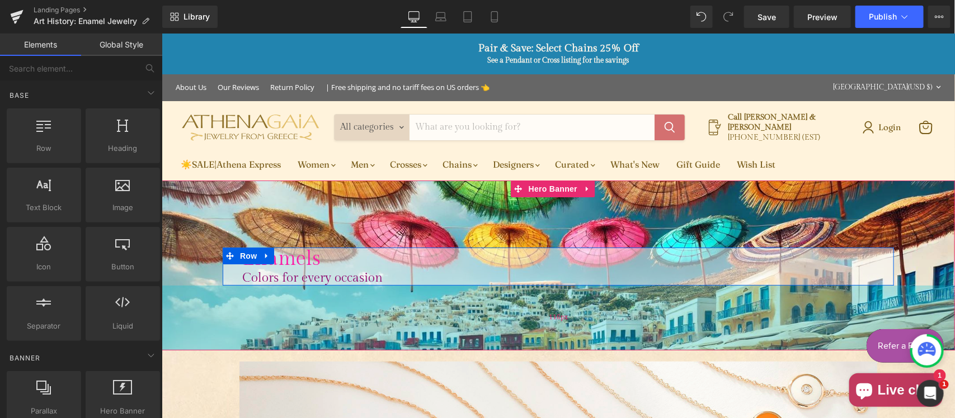
click at [348, 308] on div "116px" at bounding box center [557, 317] width 793 height 65
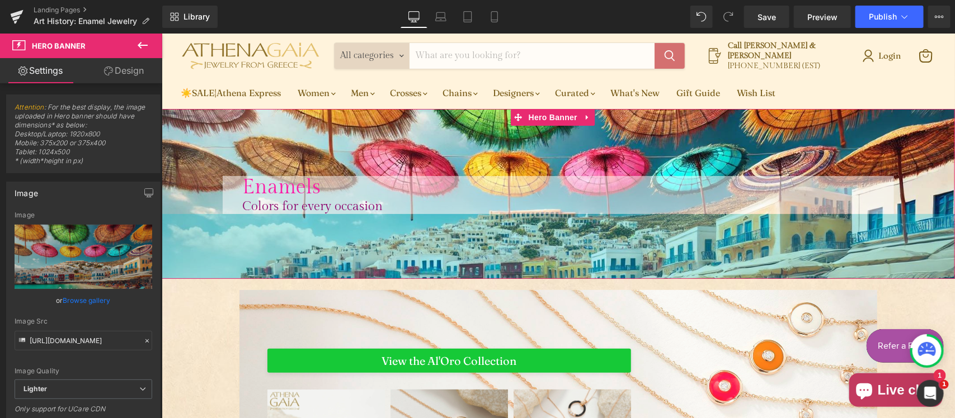
scroll to position [116, 0]
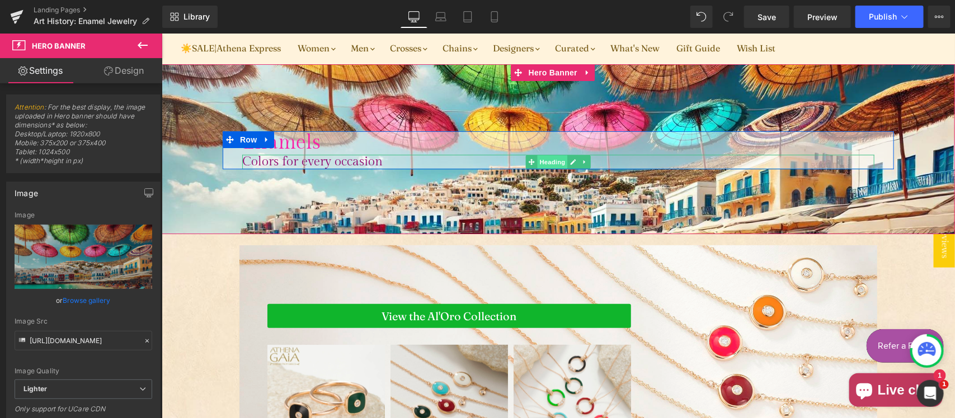
click at [553, 163] on span "Heading" at bounding box center [552, 161] width 30 height 13
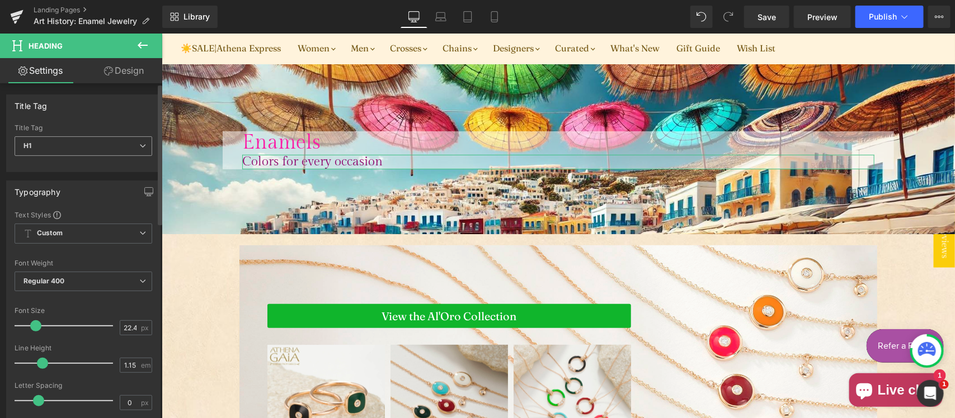
click at [110, 143] on span "H1" at bounding box center [84, 147] width 138 height 20
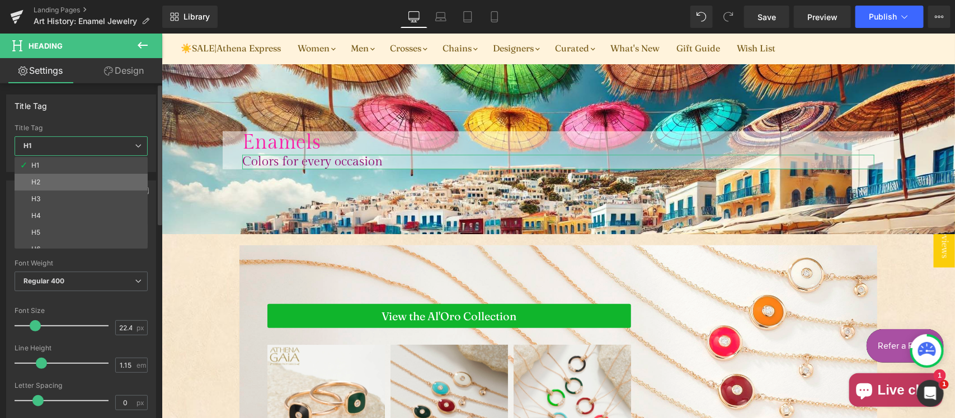
click at [66, 181] on li "H2" at bounding box center [84, 182] width 138 height 17
type input "20.8"
type input "#292929"
type input "100"
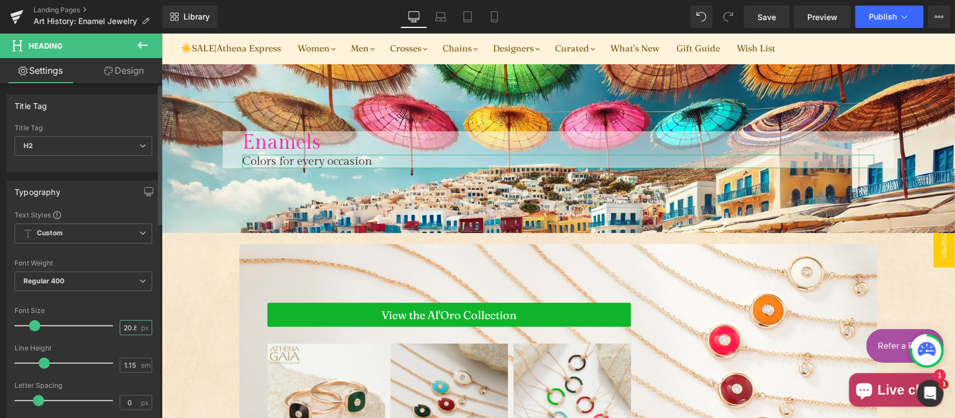
click at [129, 332] on input "20.8" at bounding box center [130, 328] width 20 height 14
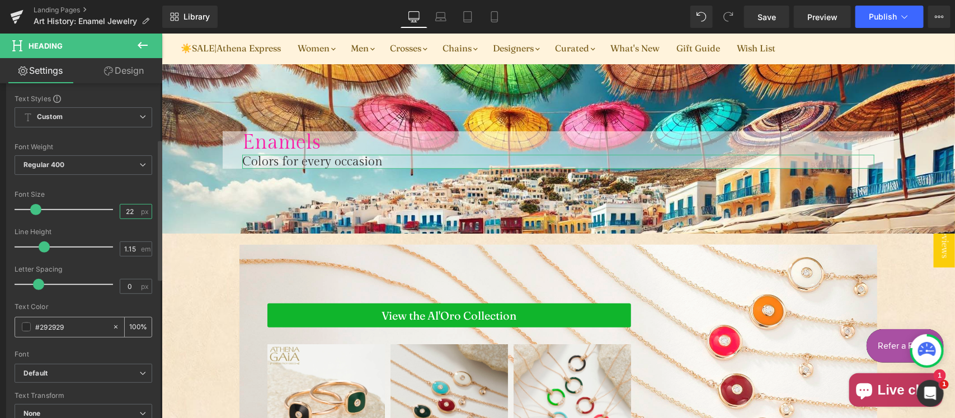
scroll to position [233, 0]
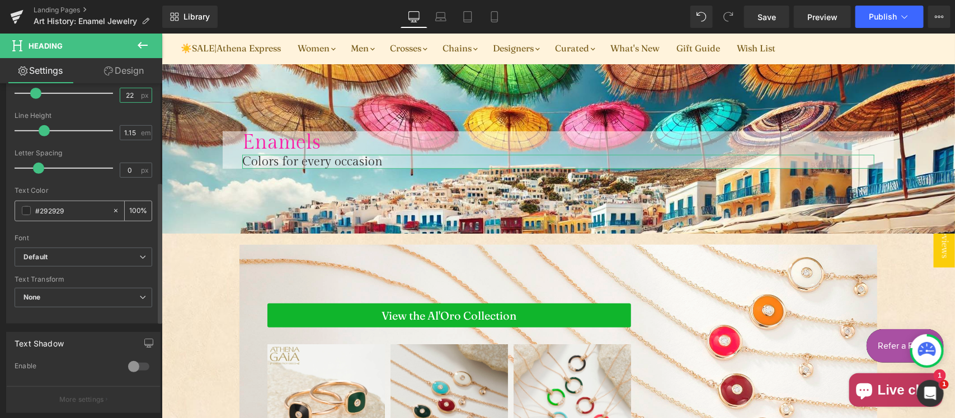
type input "22"
click at [74, 205] on input "#292929" at bounding box center [71, 211] width 72 height 12
click at [74, 206] on input "#292929" at bounding box center [71, 211] width 72 height 12
paste input "8e056e"
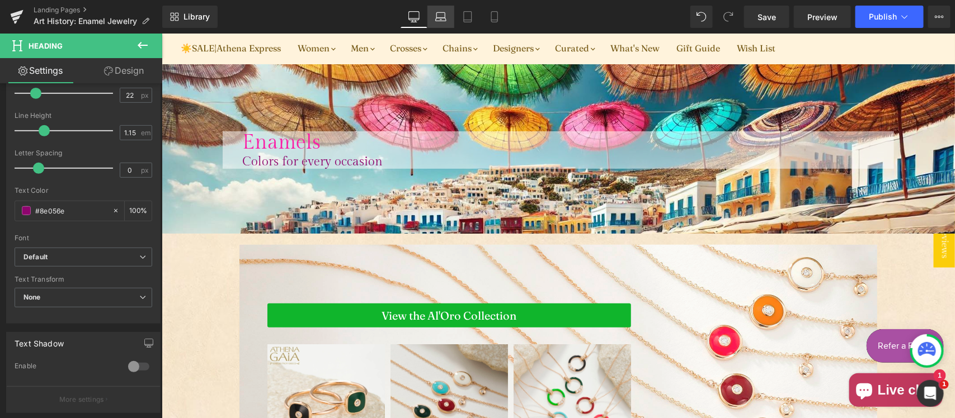
type input "#8e056e"
click at [445, 15] on icon at bounding box center [440, 15] width 8 height 5
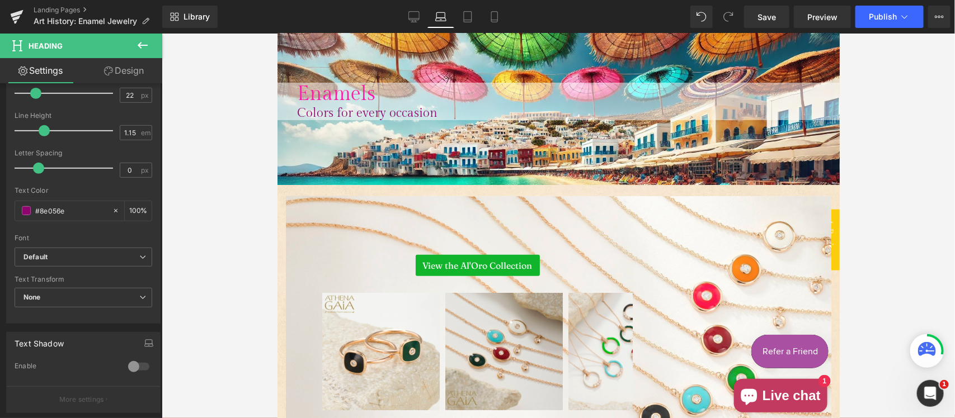
scroll to position [64, 0]
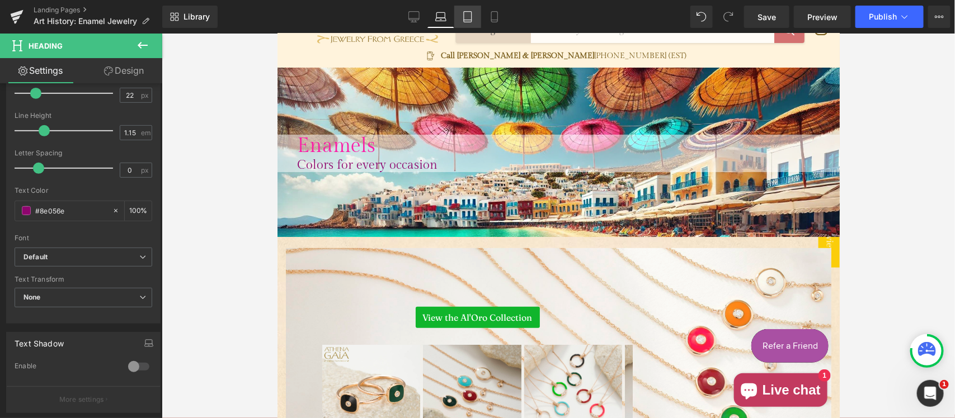
click at [466, 18] on icon at bounding box center [467, 16] width 11 height 11
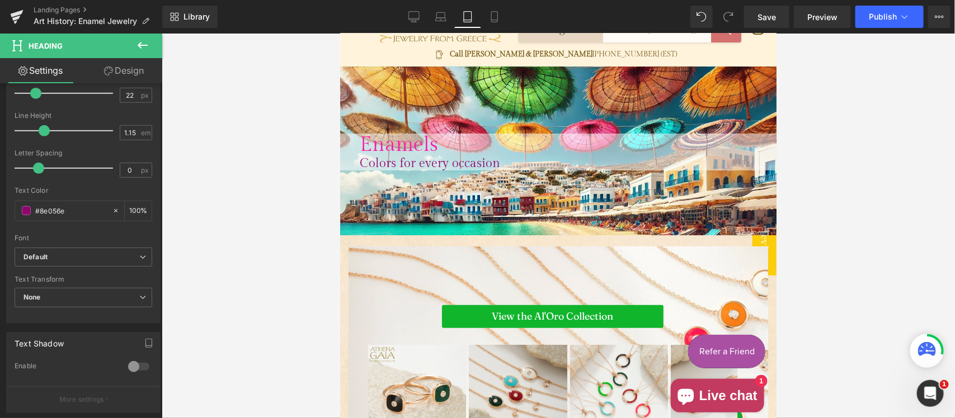
scroll to position [63, 0]
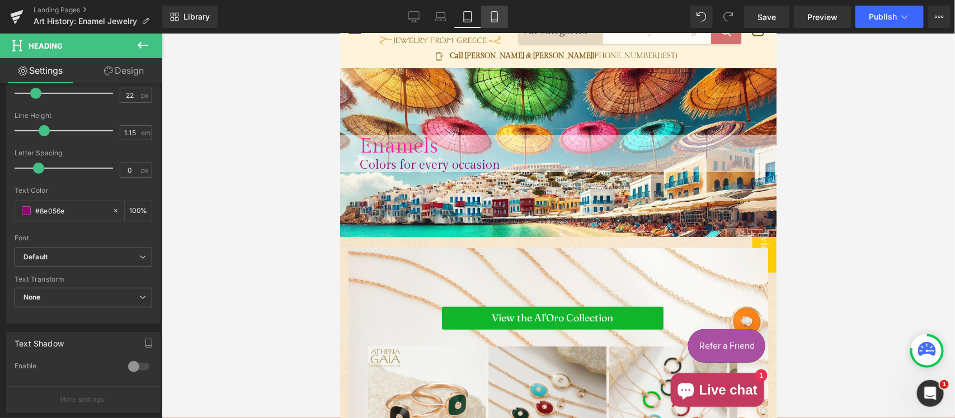
click at [496, 8] on link "Mobile" at bounding box center [494, 17] width 27 height 22
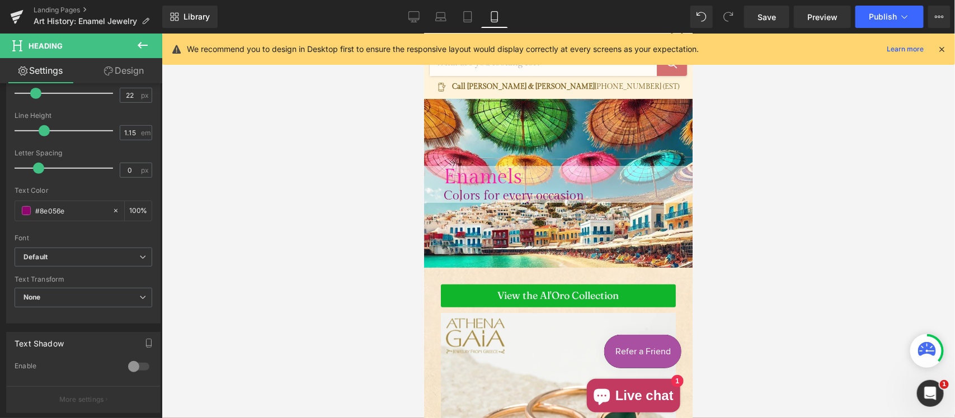
scroll to position [93, 0]
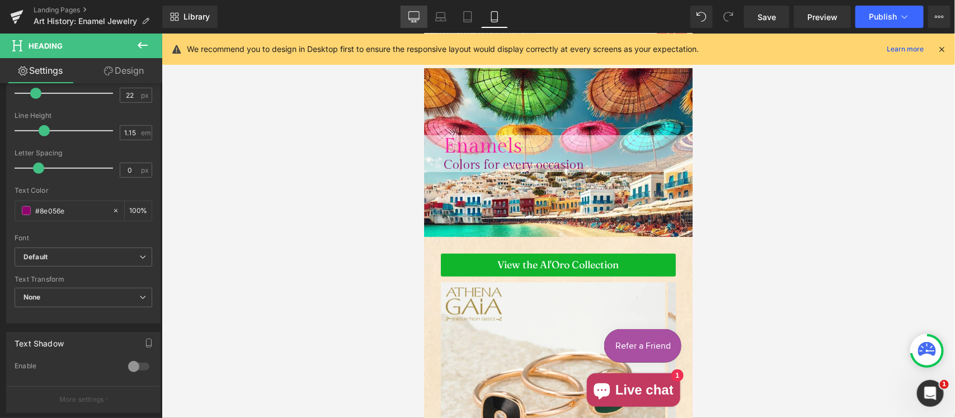
click at [418, 17] on icon at bounding box center [413, 16] width 11 height 11
type input "100"
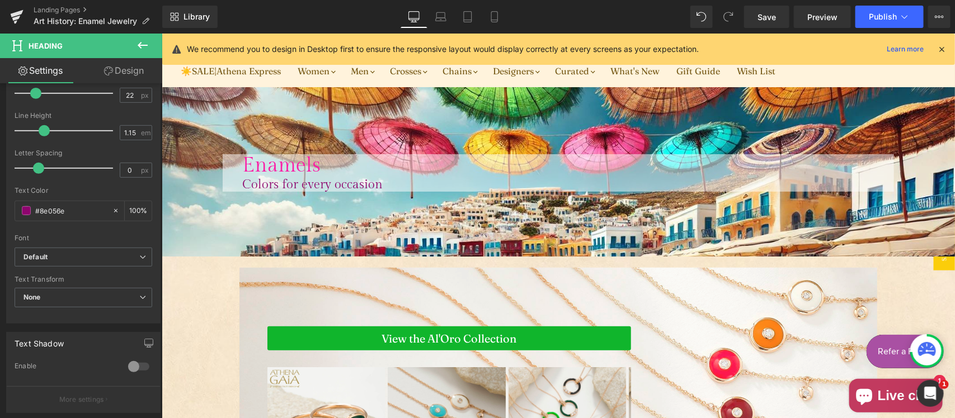
scroll to position [106, 0]
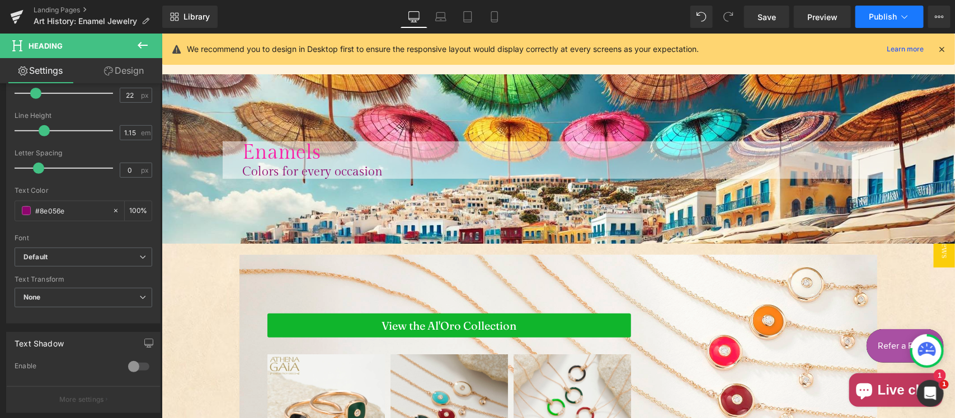
click at [873, 17] on span "Publish" at bounding box center [883, 16] width 28 height 9
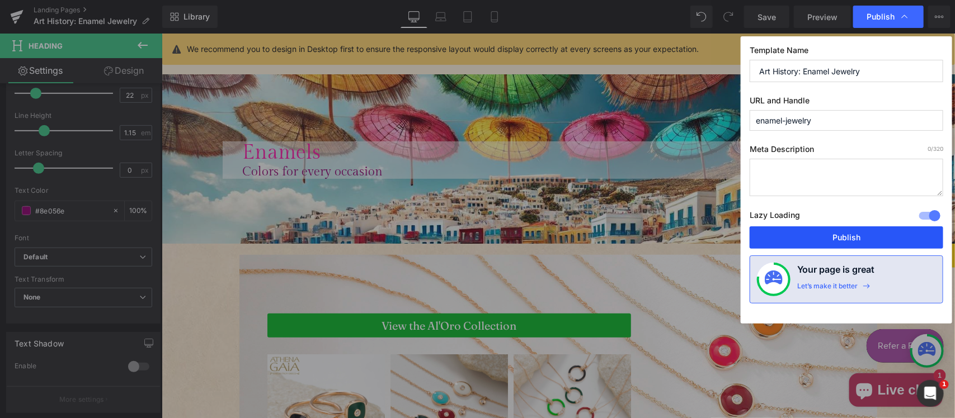
click at [829, 241] on button "Publish" at bounding box center [847, 238] width 194 height 22
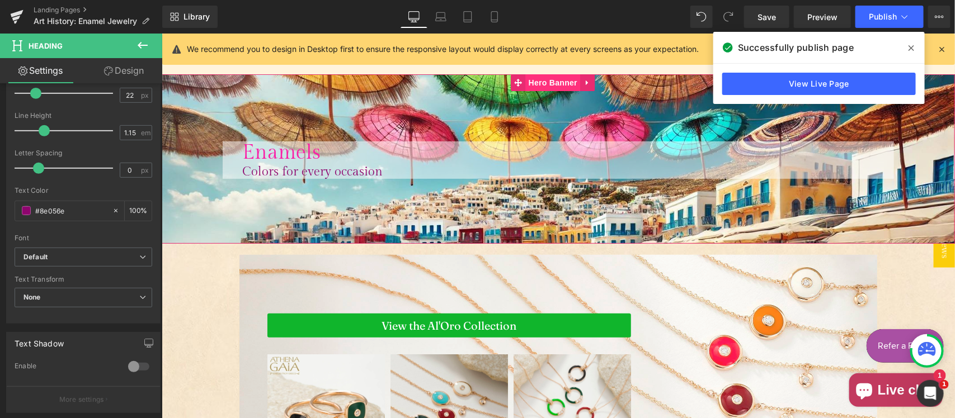
click at [538, 79] on span "Hero Banner" at bounding box center [552, 82] width 54 height 17
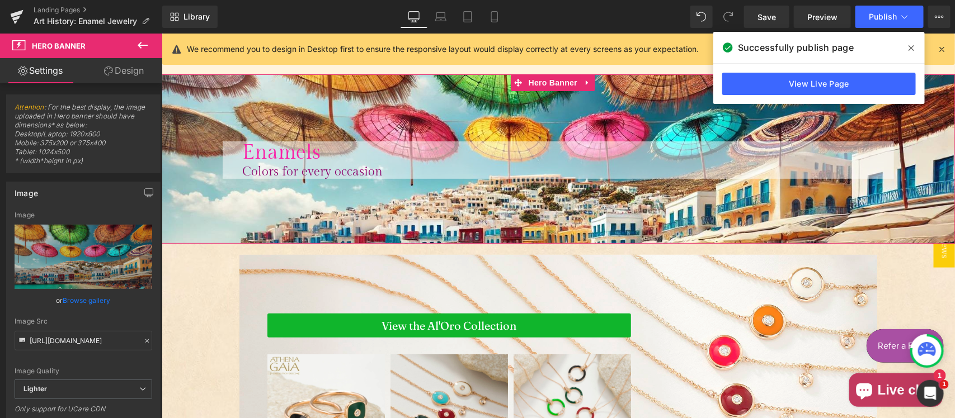
click at [129, 66] on link "Design" at bounding box center [123, 70] width 81 height 25
click at [0, 0] on div "Spacing" at bounding box center [0, 0] width 0 height 0
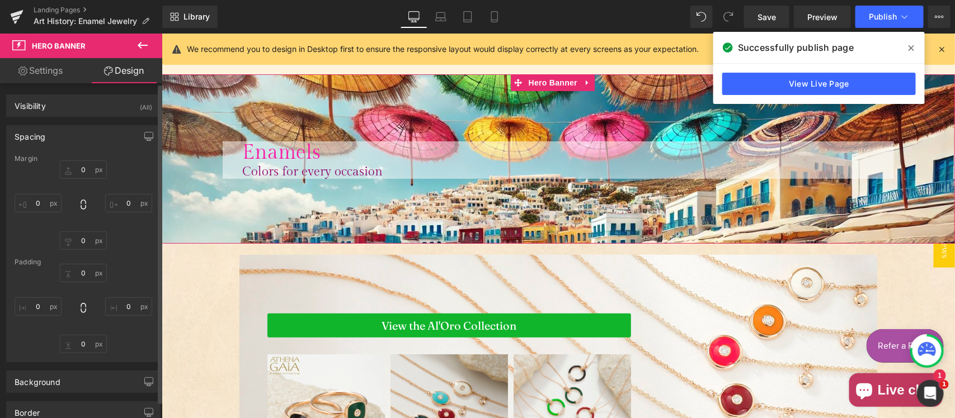
type input "0"
type input "120"
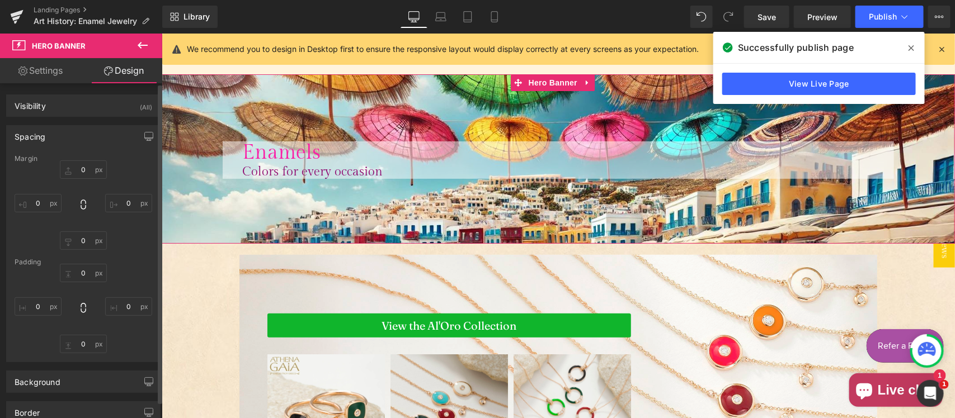
type input "0"
type input "116"
type input "0"
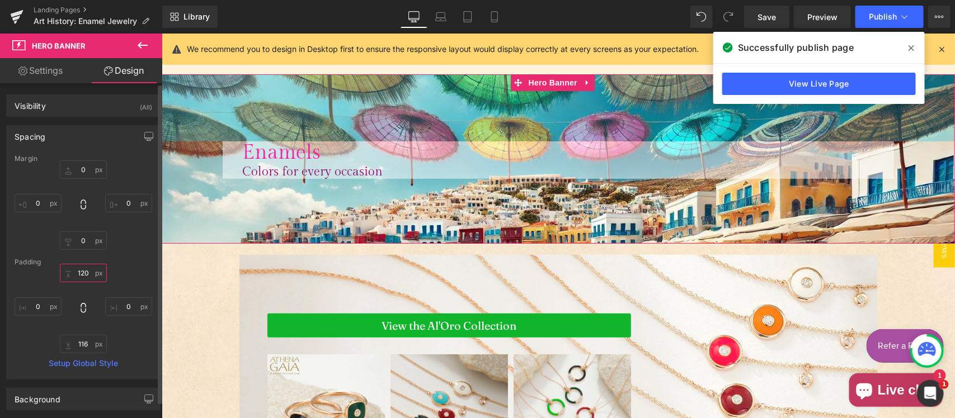
click at [87, 272] on input "120" at bounding box center [83, 273] width 47 height 18
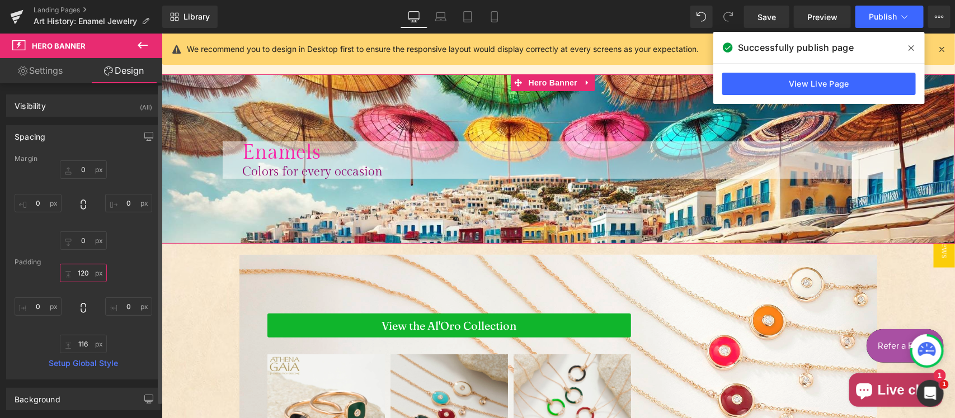
click at [91, 270] on input "120" at bounding box center [83, 273] width 47 height 18
drag, startPoint x: 79, startPoint y: 274, endPoint x: 97, endPoint y: 271, distance: 17.6
click at [97, 271] on input "120" at bounding box center [83, 273] width 47 height 18
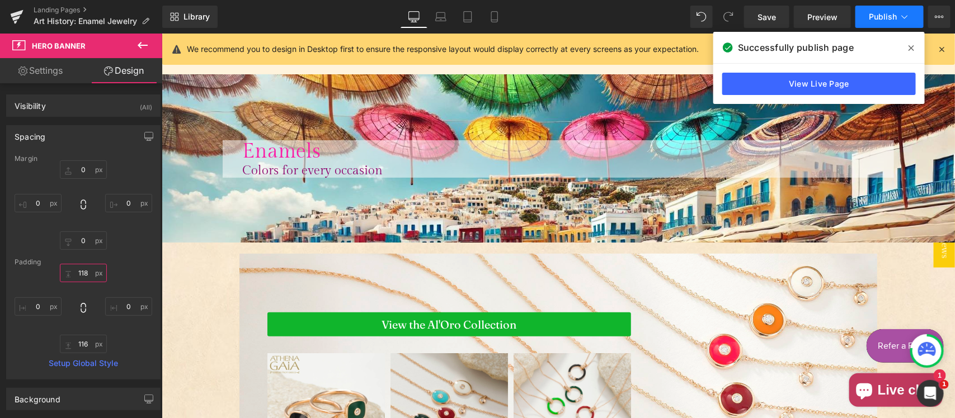
type input "118"
click at [891, 12] on span "Publish" at bounding box center [883, 16] width 28 height 9
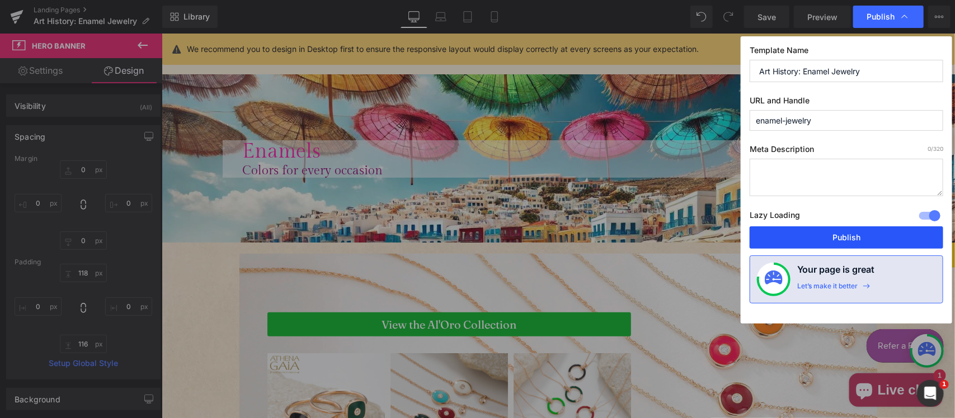
drag, startPoint x: 817, startPoint y: 235, endPoint x: 657, endPoint y: 201, distance: 162.9
click at [817, 235] on button "Publish" at bounding box center [847, 238] width 194 height 22
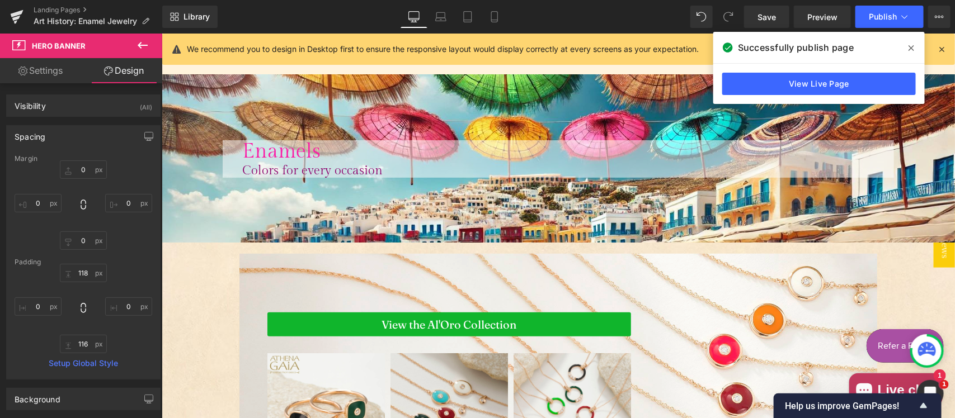
drag, startPoint x: 68, startPoint y: 9, endPoint x: 77, endPoint y: 4, distance: 10.0
click at [68, 9] on link "Landing Pages" at bounding box center [98, 10] width 129 height 9
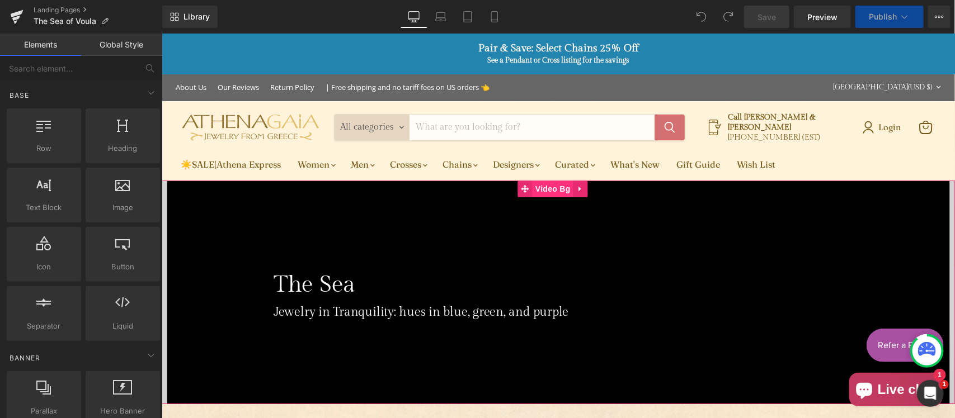
click at [551, 188] on span "Video Bg" at bounding box center [552, 188] width 41 height 17
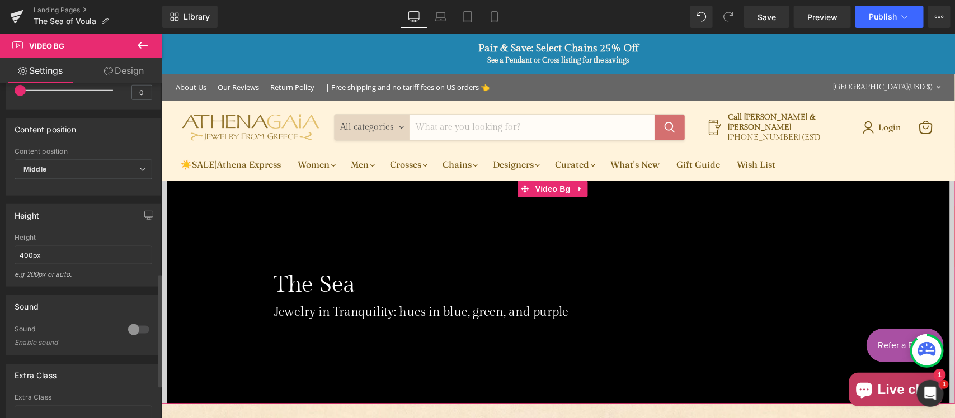
scroll to position [582, 0]
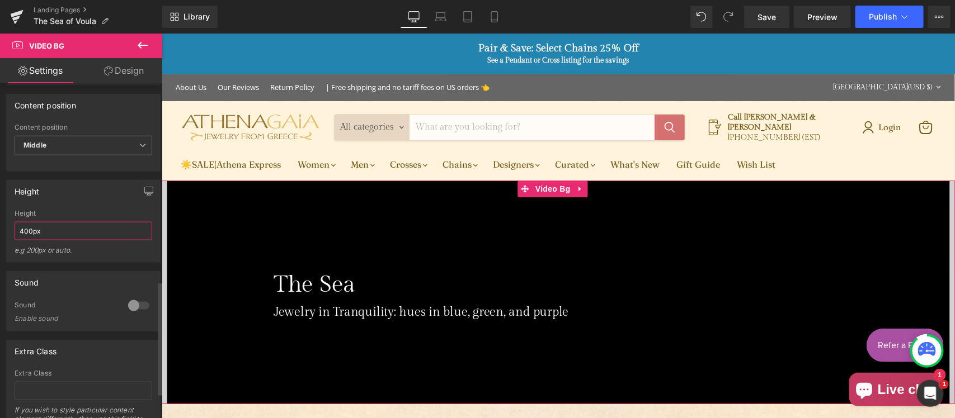
click at [26, 239] on input "400px" at bounding box center [84, 231] width 138 height 18
drag, startPoint x: 24, startPoint y: 244, endPoint x: 7, endPoint y: 244, distance: 17.3
click at [7, 244] on div "400px Height 400px e.g 200px or auto. 360px Height 360px e.g 200px or auto. 400…" at bounding box center [83, 236] width 153 height 53
type input "300px"
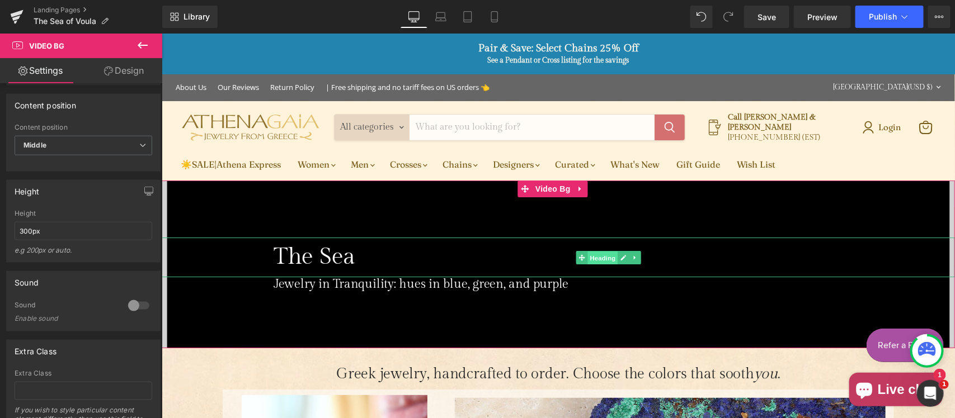
click at [604, 253] on span "Heading" at bounding box center [602, 257] width 30 height 13
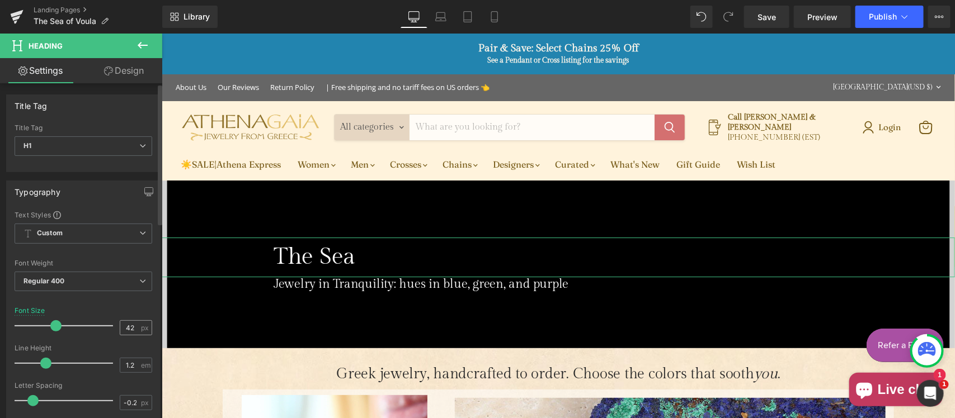
click at [138, 325] on div "42 px" at bounding box center [136, 328] width 32 height 15
drag, startPoint x: 133, startPoint y: 328, endPoint x: 93, endPoint y: 324, distance: 39.4
click at [93, 324] on div "Font Size 42 px" at bounding box center [84, 325] width 138 height 37
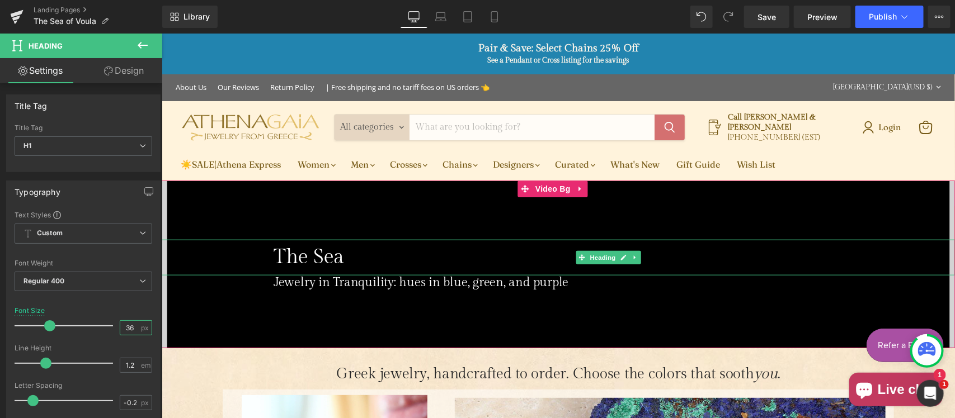
type input "36"
click at [243, 258] on div "The Sea" at bounding box center [557, 256] width 793 height 35
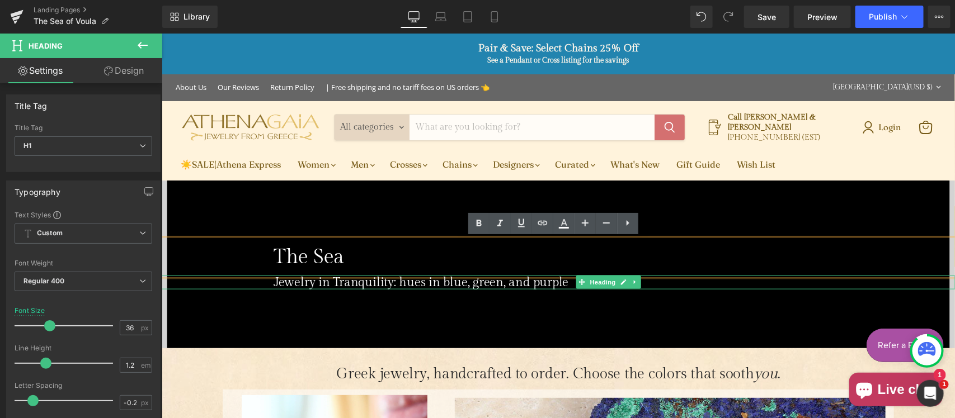
click at [438, 280] on span "Jewelry in Tranquility: hues in blue, green, and purple" at bounding box center [420, 281] width 295 height 15
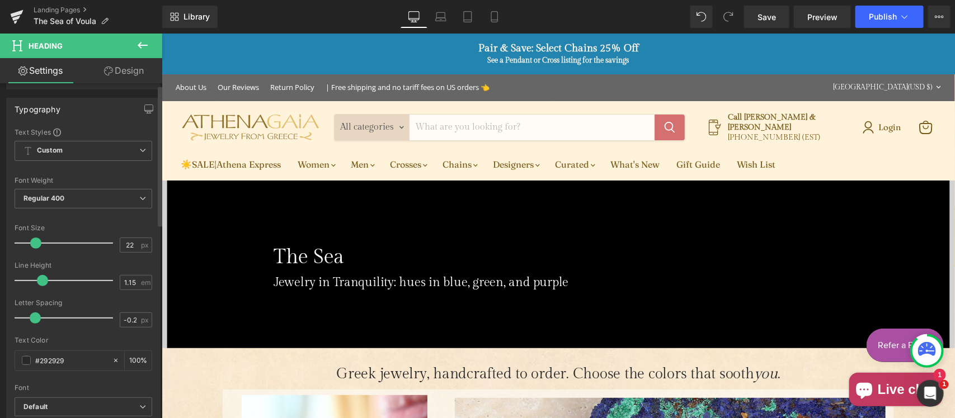
scroll to position [116, 0]
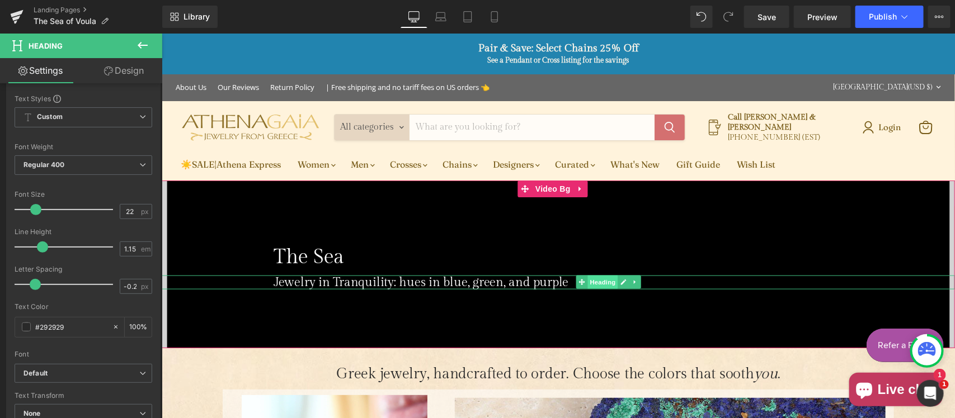
click at [600, 278] on span "Heading" at bounding box center [602, 281] width 30 height 13
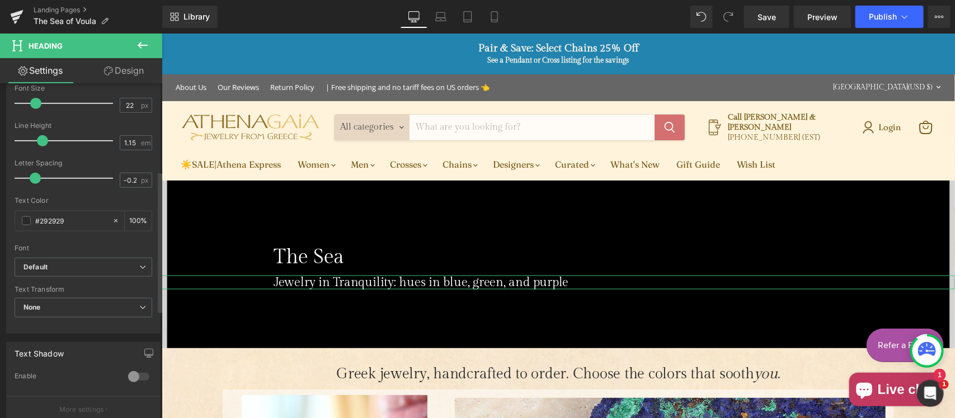
scroll to position [233, 0]
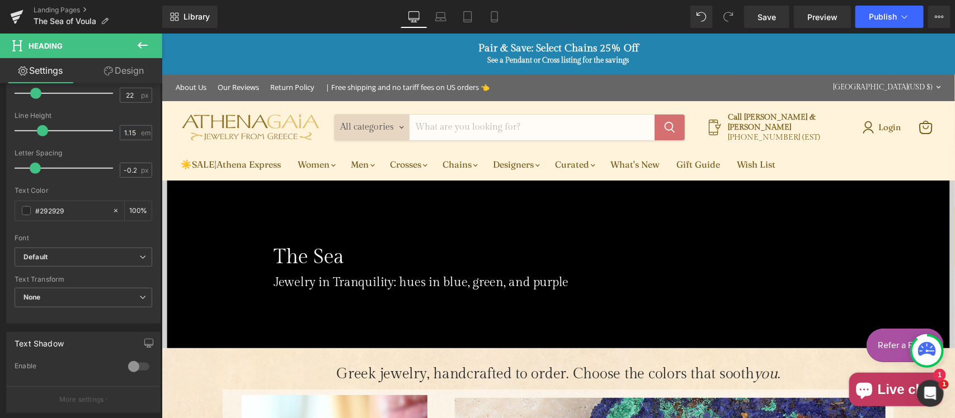
click at [136, 48] on icon at bounding box center [142, 45] width 13 height 13
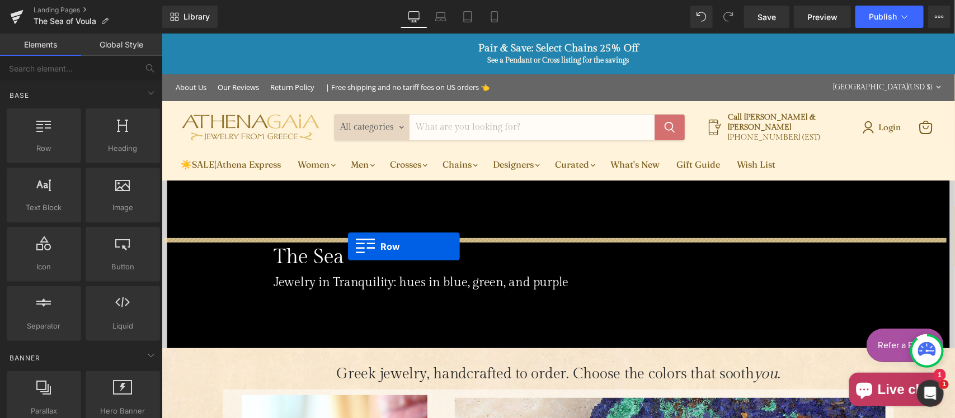
drag, startPoint x: 200, startPoint y: 187, endPoint x: 347, endPoint y: 246, distance: 158.1
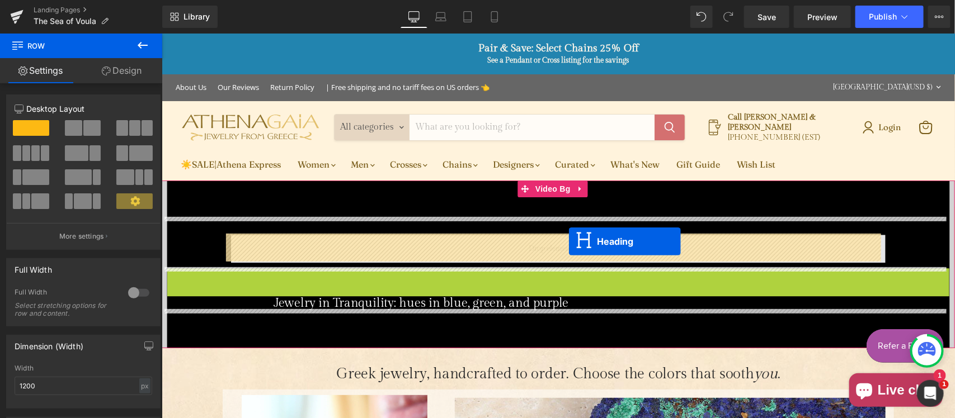
drag, startPoint x: 584, startPoint y: 283, endPoint x: 568, endPoint y: 241, distance: 44.5
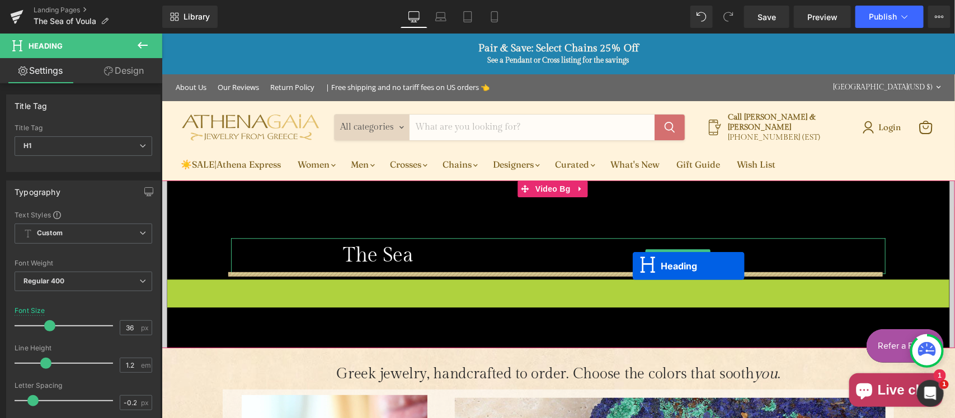
drag, startPoint x: 582, startPoint y: 291, endPoint x: 632, endPoint y: 266, distance: 55.8
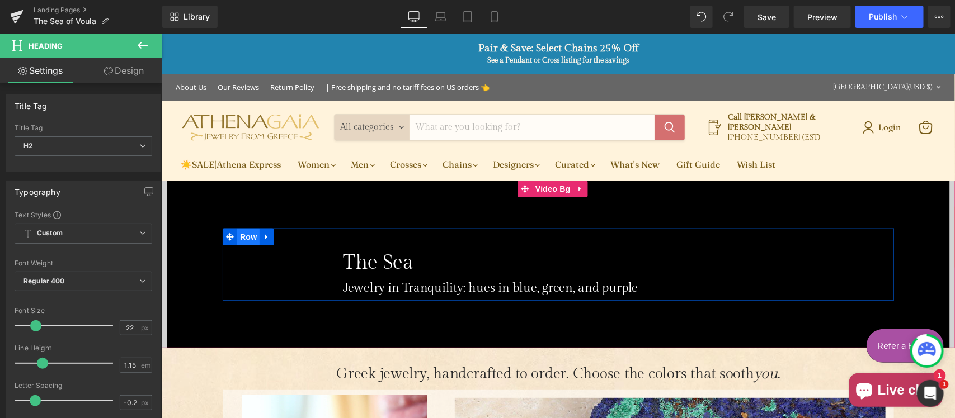
click at [237, 238] on span "Row" at bounding box center [248, 236] width 22 height 17
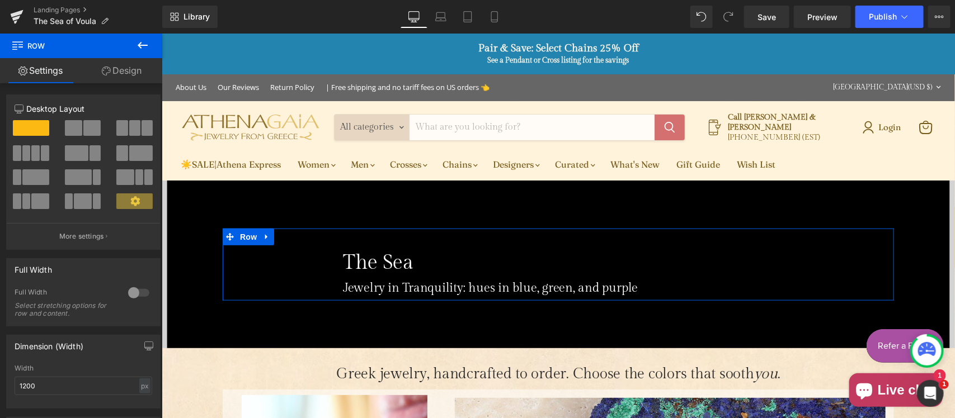
click at [118, 71] on link "Design" at bounding box center [121, 70] width 81 height 25
click at [0, 0] on div "Spacing" at bounding box center [0, 0] width 0 height 0
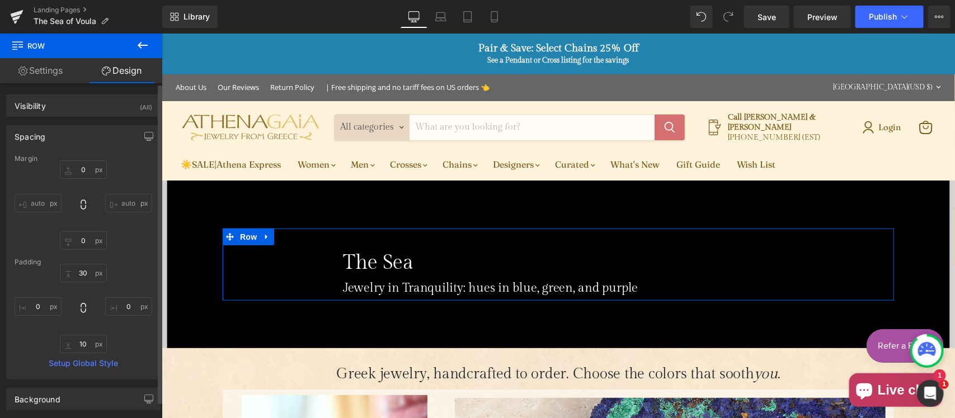
type input "0"
type input "30"
type input "0"
type input "10"
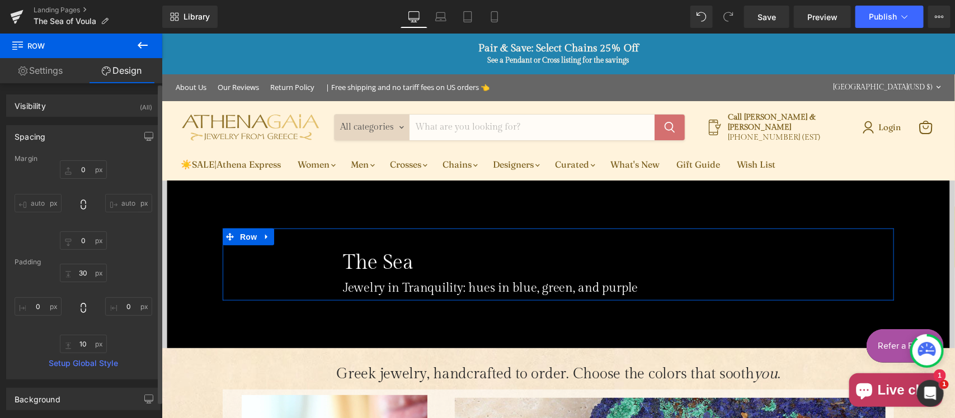
type input "0"
click at [85, 270] on input "30" at bounding box center [83, 273] width 47 height 18
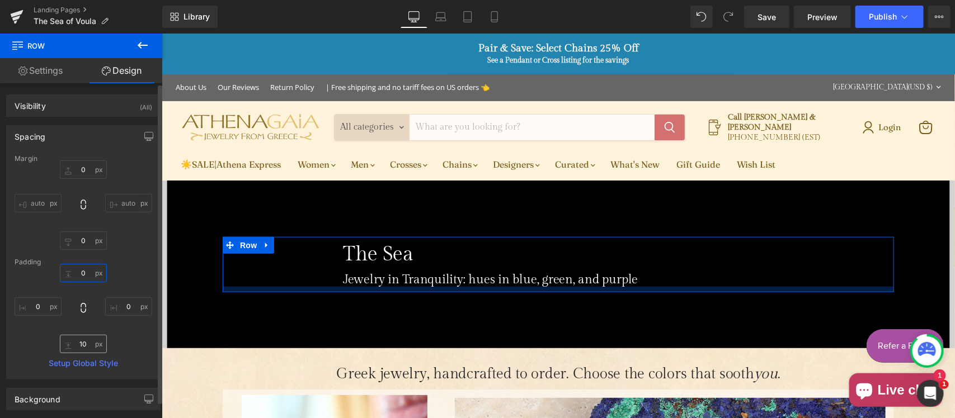
type input "0"
click at [87, 344] on input "10" at bounding box center [83, 344] width 47 height 18
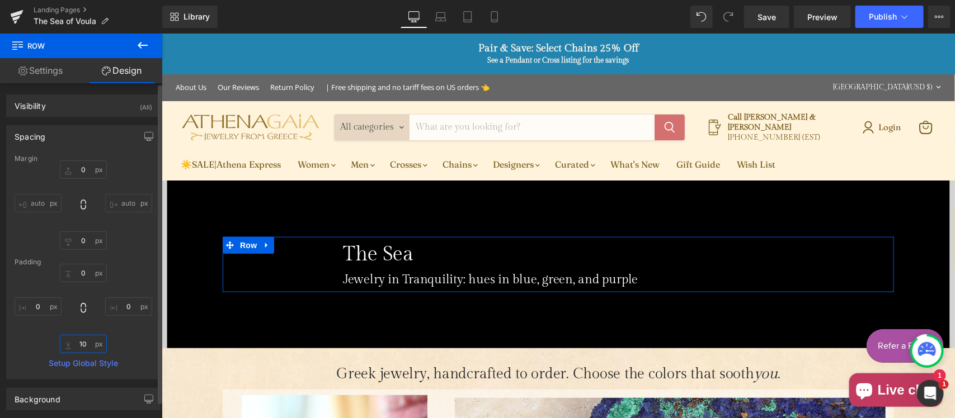
type input "0"
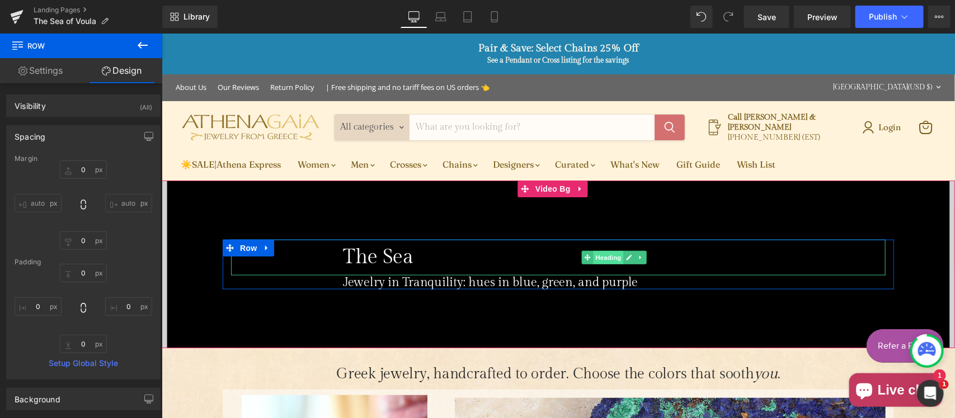
click at [593, 258] on span "Heading" at bounding box center [608, 257] width 30 height 13
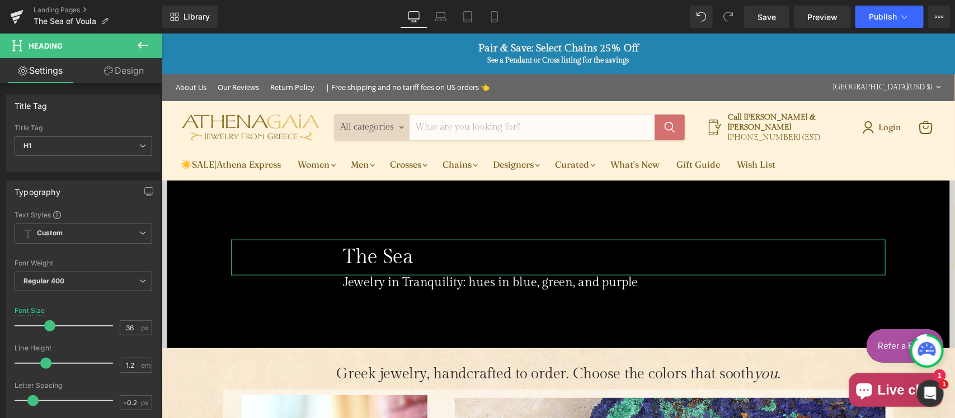
click at [119, 73] on link "Design" at bounding box center [123, 70] width 81 height 25
click at [0, 0] on div "Spacing" at bounding box center [0, 0] width 0 height 0
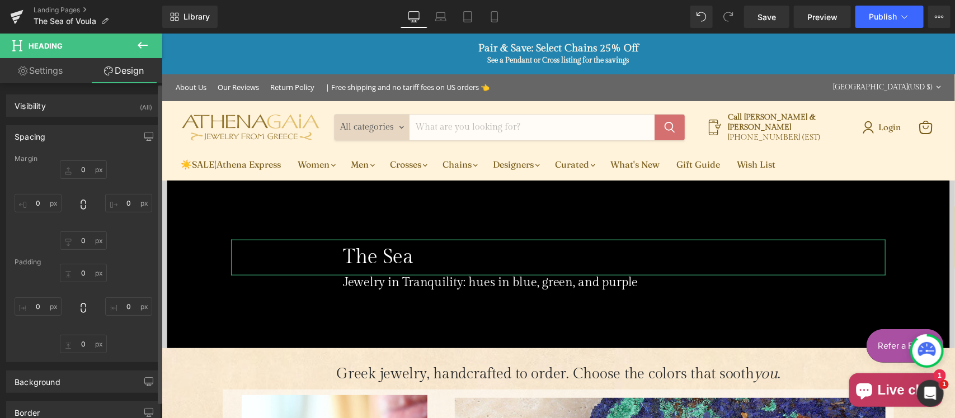
type input "0"
type input "10"
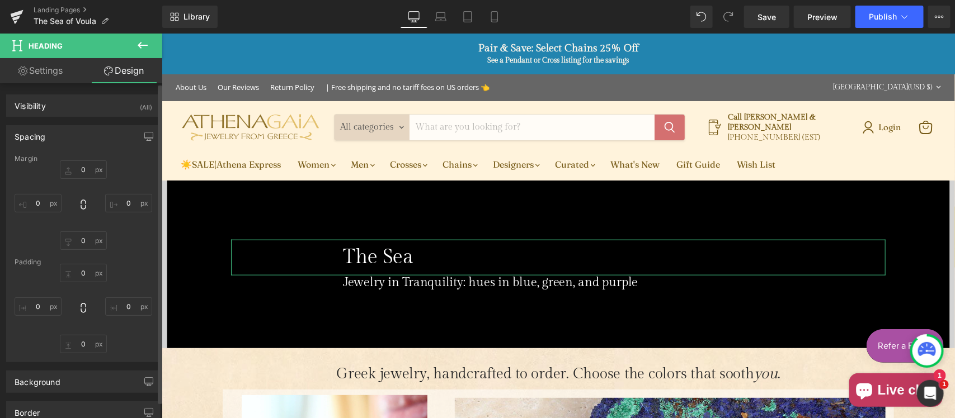
type input "0"
type input "10"
click at [48, 313] on input "200" at bounding box center [38, 307] width 47 height 18
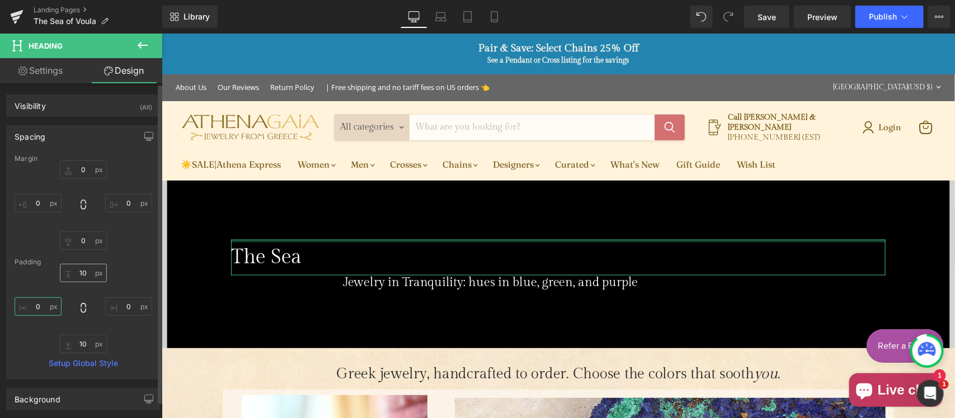
type input "0"
click at [85, 274] on input "10" at bounding box center [83, 273] width 47 height 18
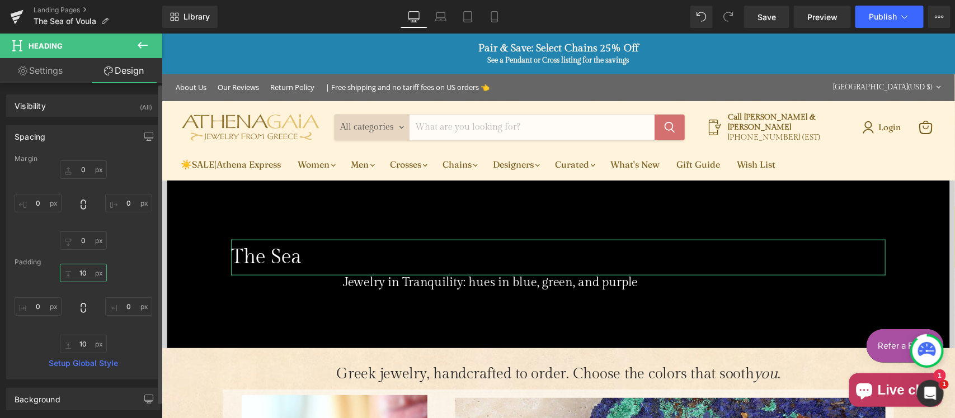
click at [85, 274] on input "10" at bounding box center [83, 273] width 47 height 18
type input "0"
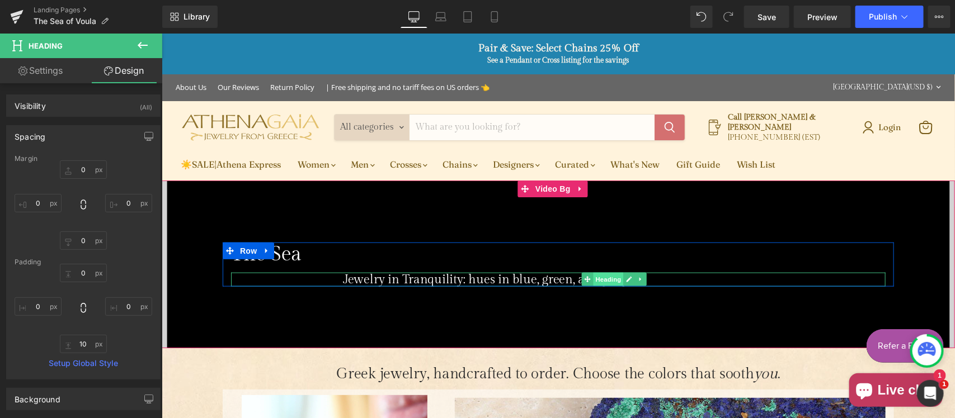
click at [598, 277] on span "Heading" at bounding box center [608, 278] width 30 height 13
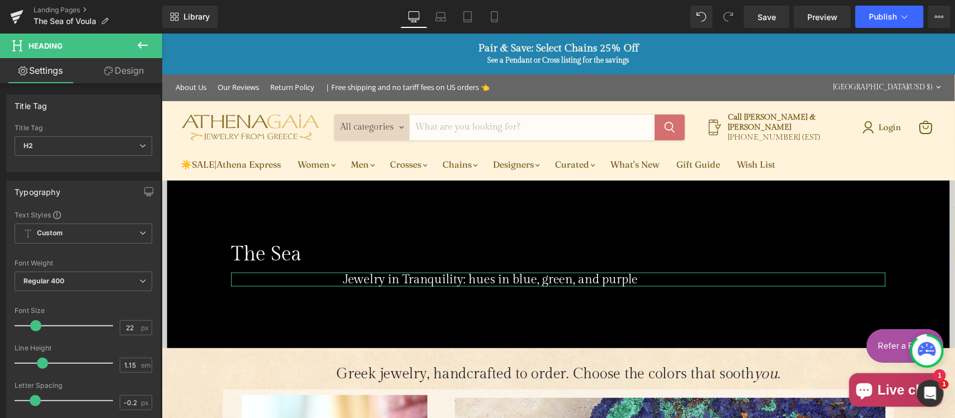
drag, startPoint x: 116, startPoint y: 70, endPoint x: 117, endPoint y: 82, distance: 11.8
click at [117, 71] on link "Design" at bounding box center [123, 70] width 81 height 25
click at [0, 0] on div "Spacing" at bounding box center [0, 0] width 0 height 0
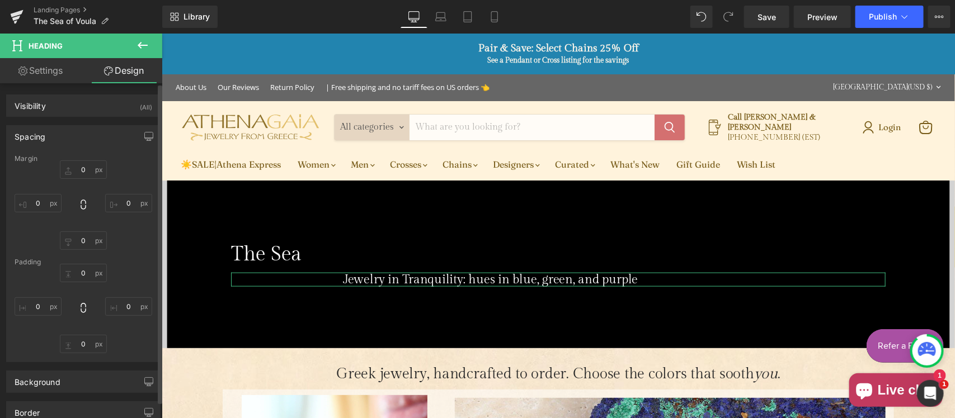
type input "0"
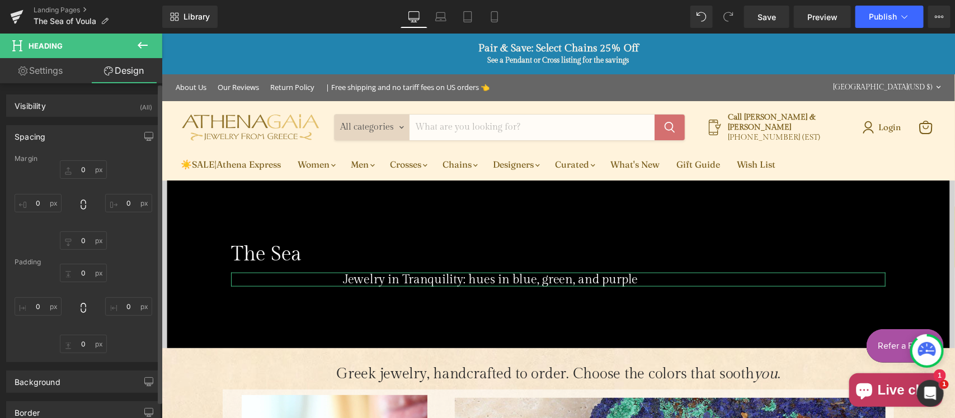
type input "0"
click at [42, 314] on input "200" at bounding box center [38, 307] width 47 height 18
type input "0"
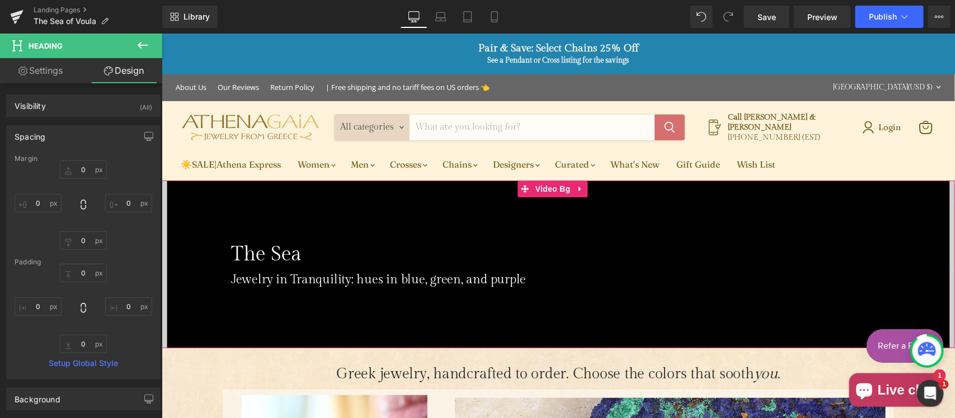
click at [516, 312] on div "Main content" at bounding box center [557, 264] width 793 height 168
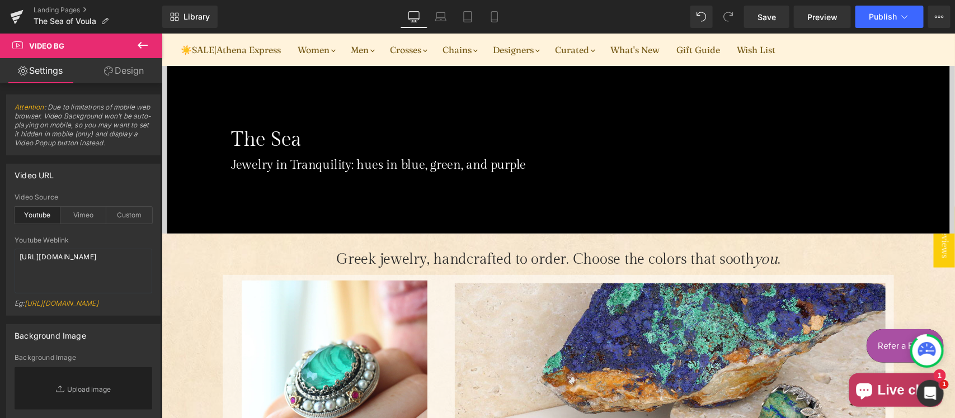
scroll to position [116, 0]
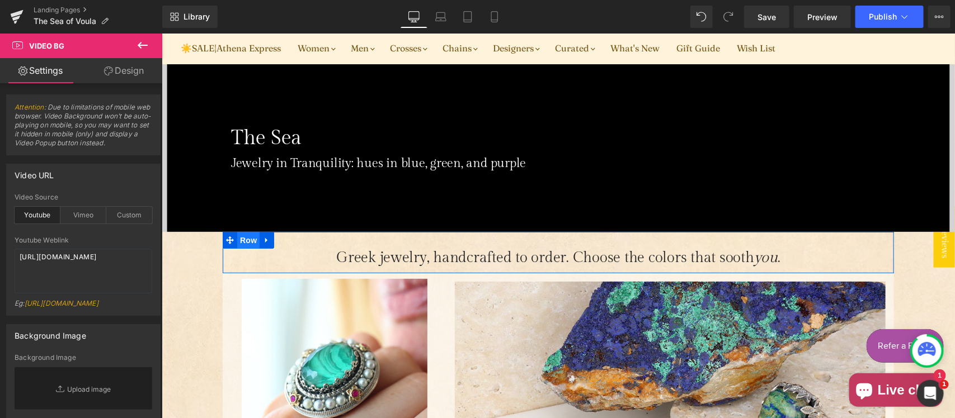
click at [241, 238] on span "Row" at bounding box center [248, 240] width 22 height 17
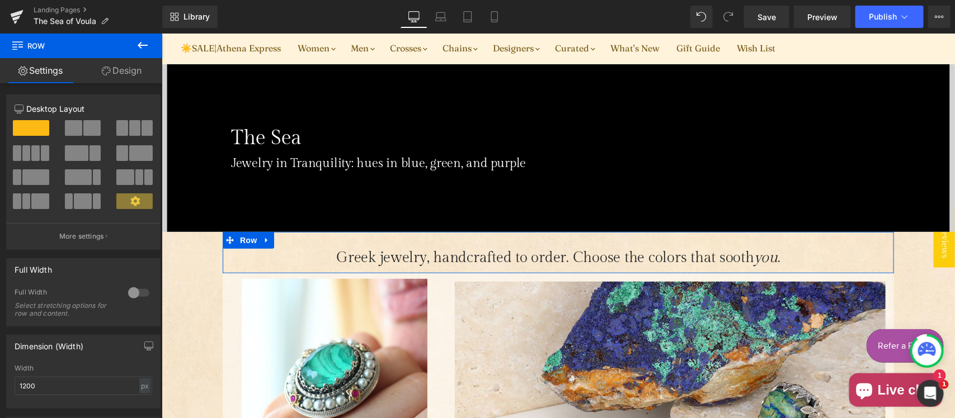
drag, startPoint x: 115, startPoint y: 69, endPoint x: 210, endPoint y: 230, distance: 187.3
click at [115, 69] on link "Design" at bounding box center [121, 70] width 81 height 25
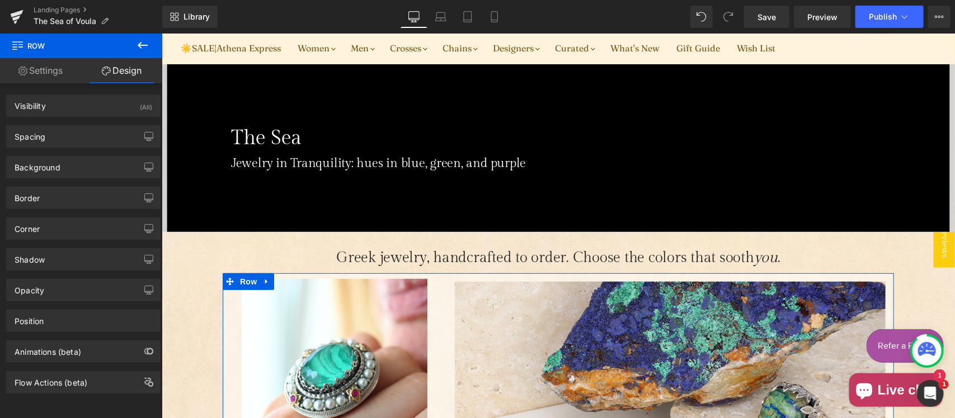
click at [246, 277] on span "Row" at bounding box center [248, 281] width 22 height 17
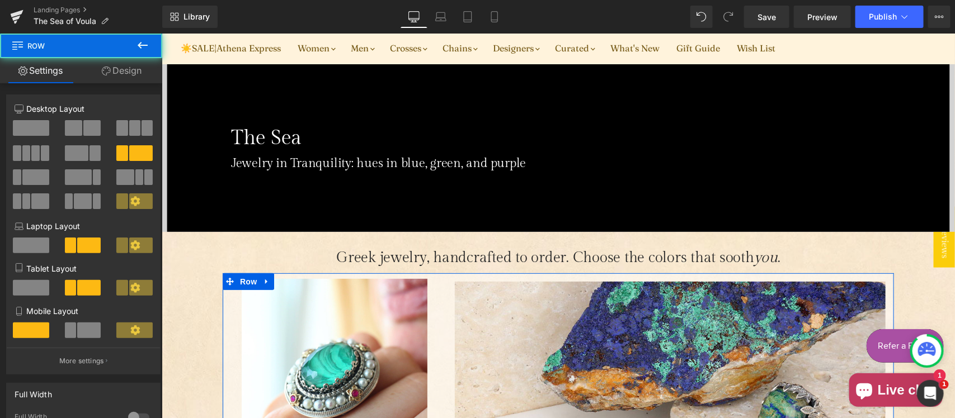
click at [125, 70] on link "Design" at bounding box center [121, 70] width 81 height 25
click at [0, 0] on div "Spacing" at bounding box center [0, 0] width 0 height 0
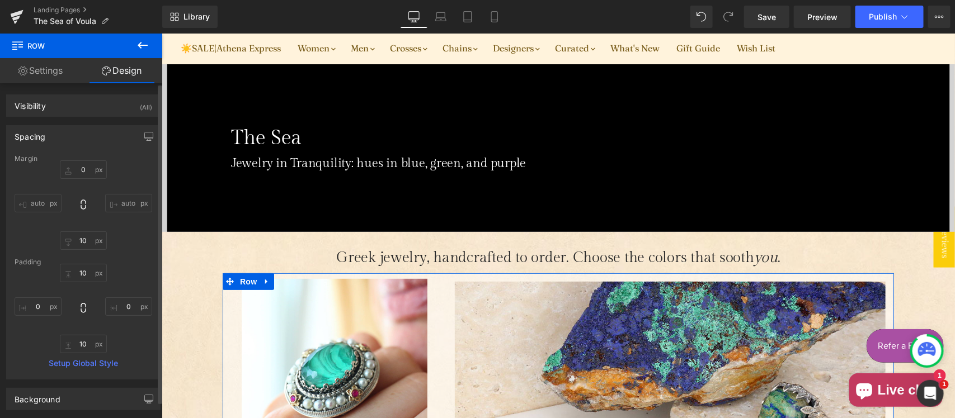
type input "0"
type input "10"
type input "0"
type input "10"
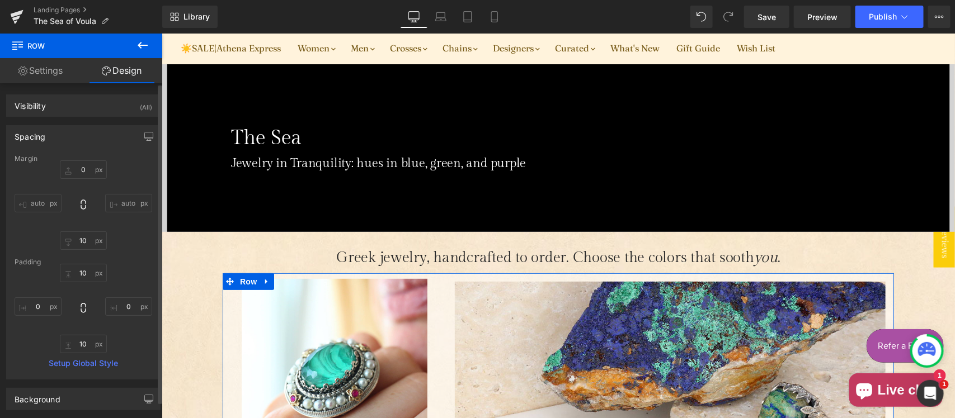
type input "0"
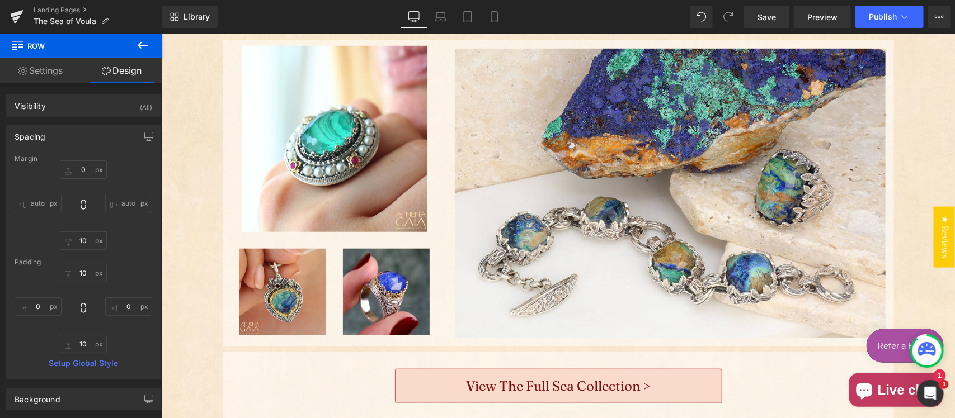
scroll to position [466, 0]
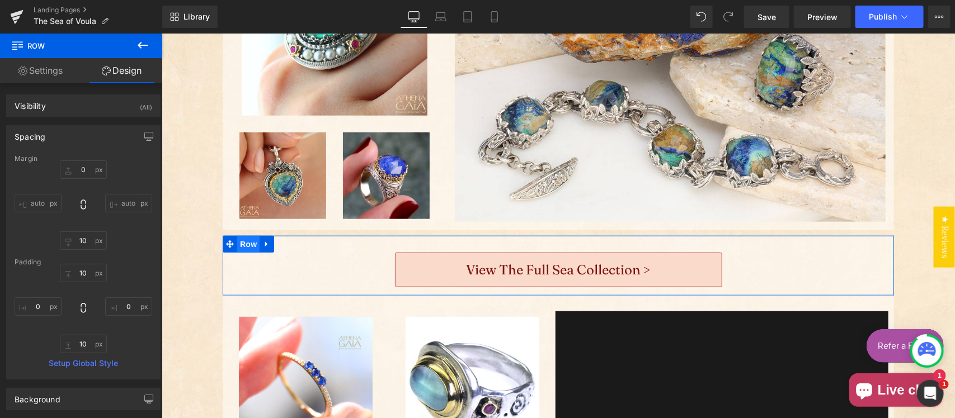
click at [238, 242] on span "Row" at bounding box center [248, 244] width 22 height 17
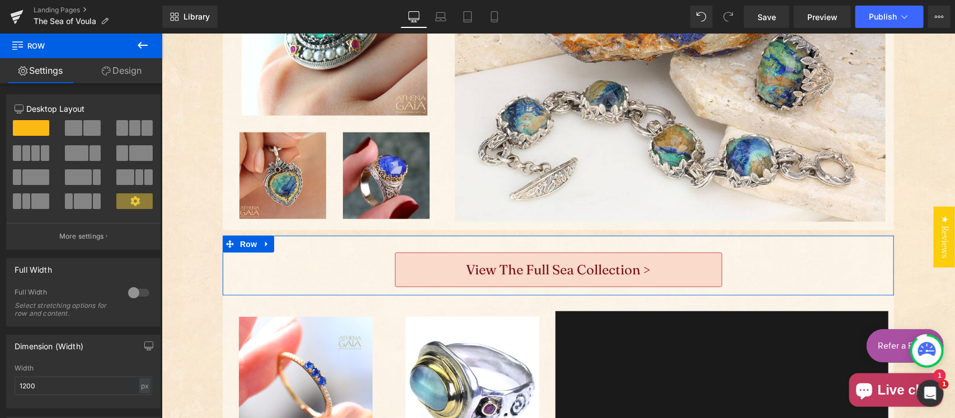
click at [116, 65] on link "Design" at bounding box center [121, 70] width 81 height 25
click at [0, 0] on div "Spacing" at bounding box center [0, 0] width 0 height 0
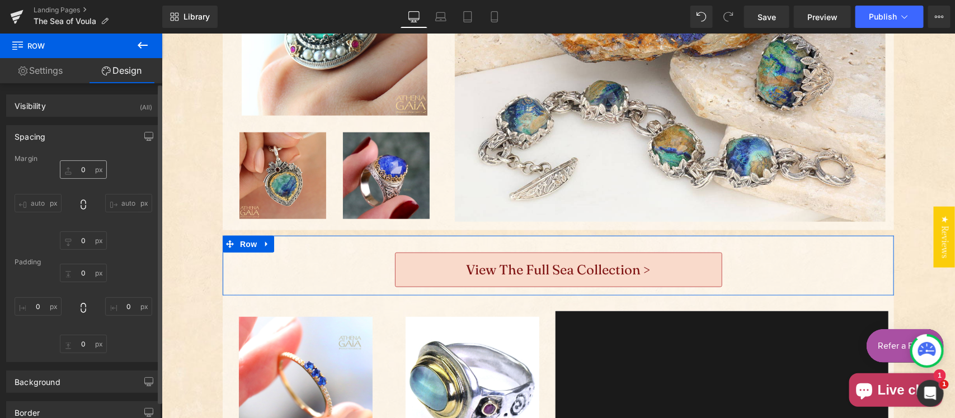
type input "0"
type input "30"
type input "0"
type input "10"
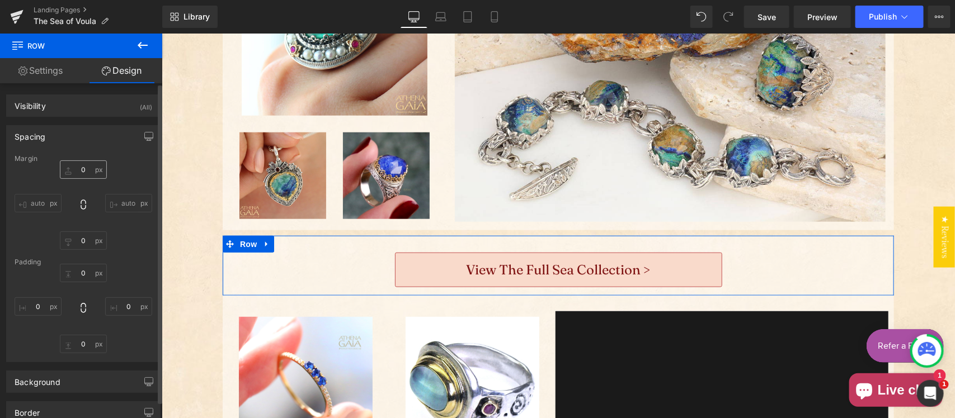
type input "0"
click at [79, 170] on input "0" at bounding box center [83, 170] width 47 height 18
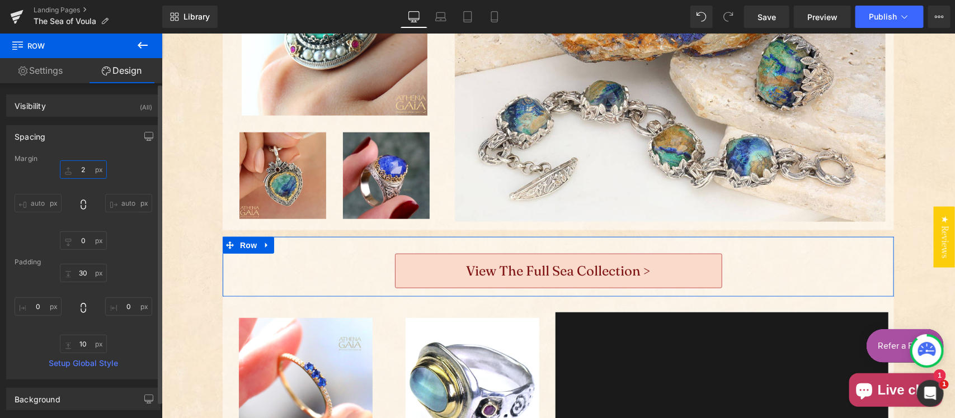
type input "20"
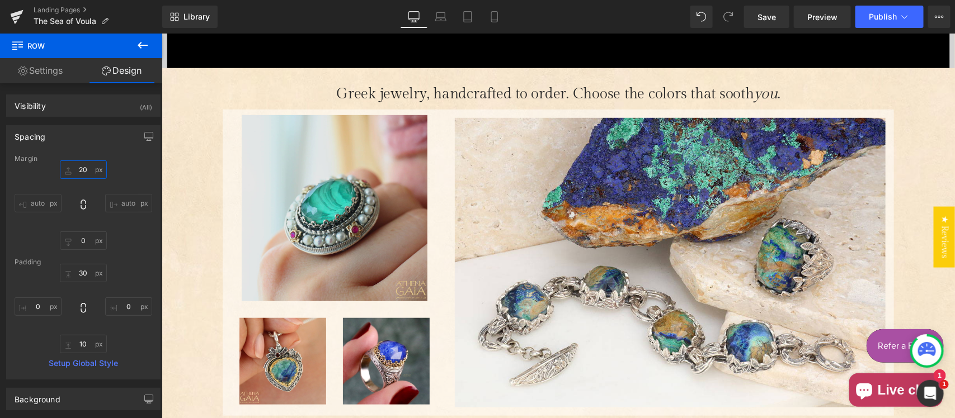
scroll to position [233, 0]
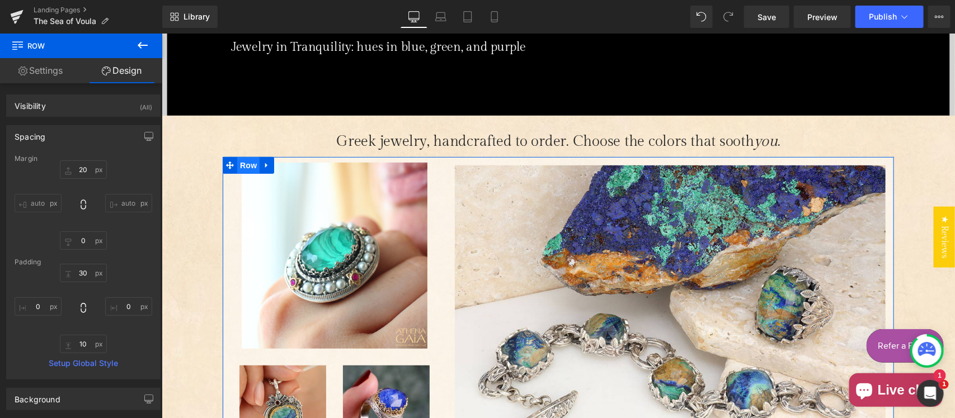
click at [241, 158] on span "Row" at bounding box center [248, 165] width 22 height 17
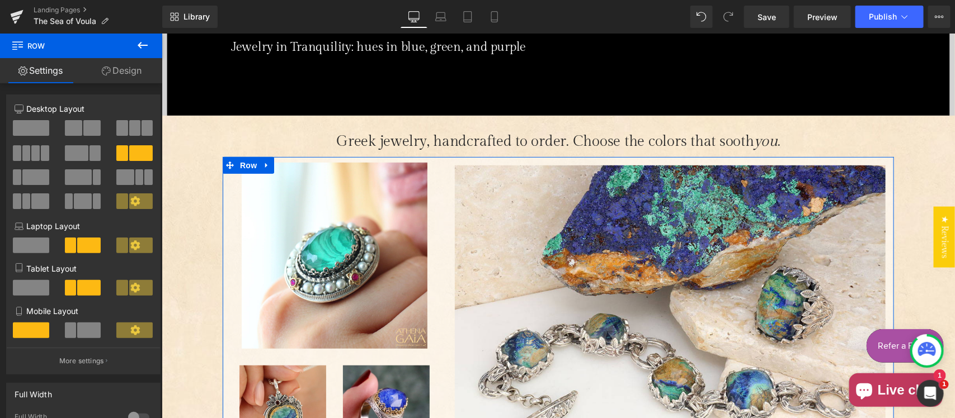
click at [128, 71] on link "Design" at bounding box center [121, 70] width 81 height 25
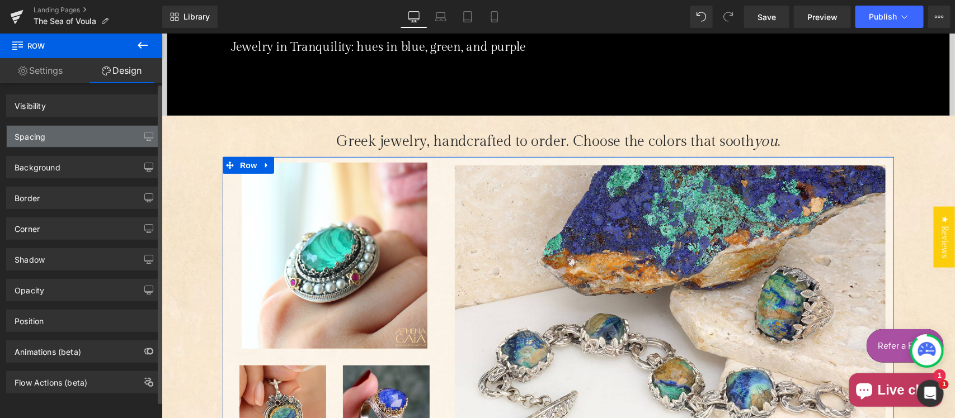
click at [63, 138] on div "Spacing" at bounding box center [83, 136] width 153 height 21
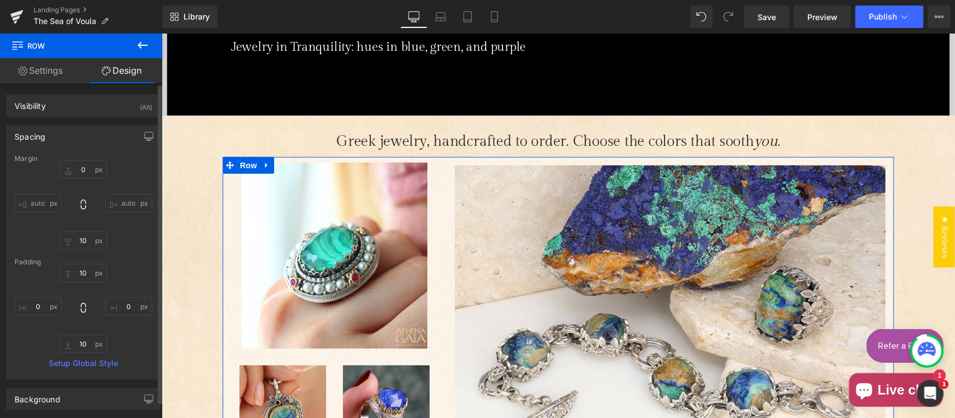
type input "0"
type input "10"
type input "0"
type input "10"
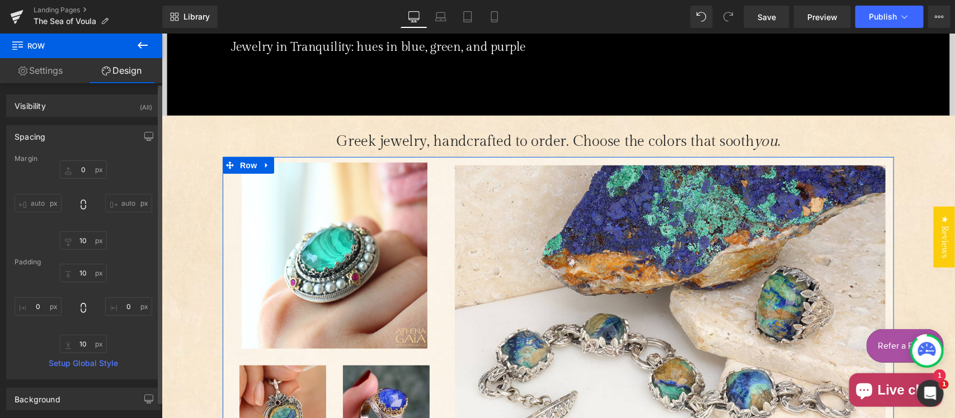
type input "0"
click at [91, 239] on input "10" at bounding box center [83, 241] width 47 height 18
type input "0"
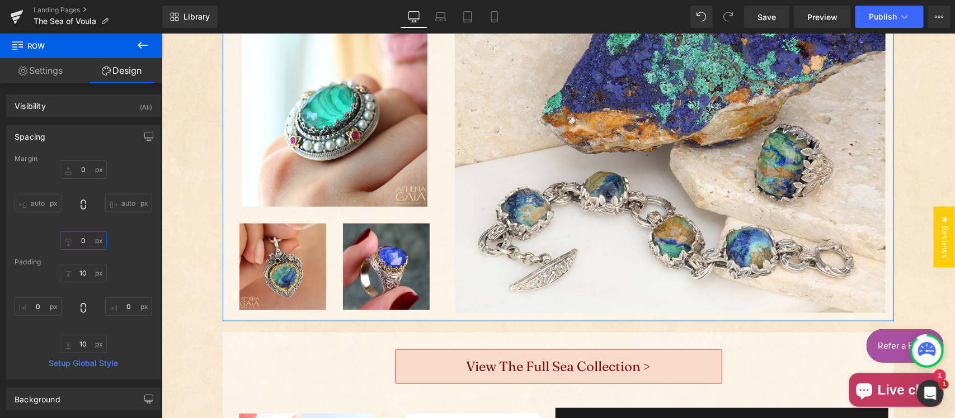
scroll to position [466, 0]
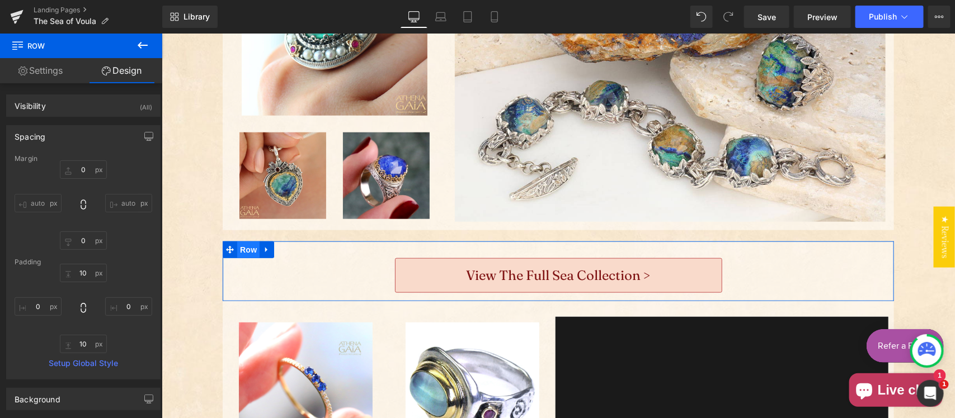
click at [243, 250] on span "Row" at bounding box center [248, 249] width 22 height 17
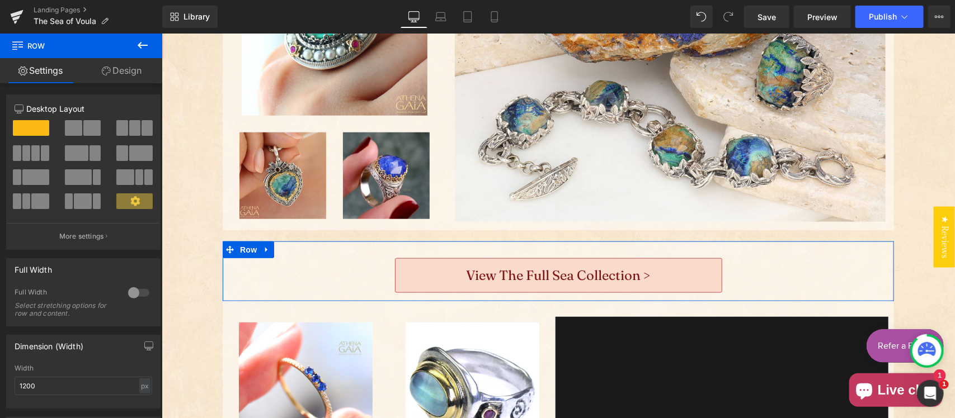
click at [113, 66] on link "Design" at bounding box center [121, 70] width 81 height 25
click at [0, 0] on div "Spacing" at bounding box center [0, 0] width 0 height 0
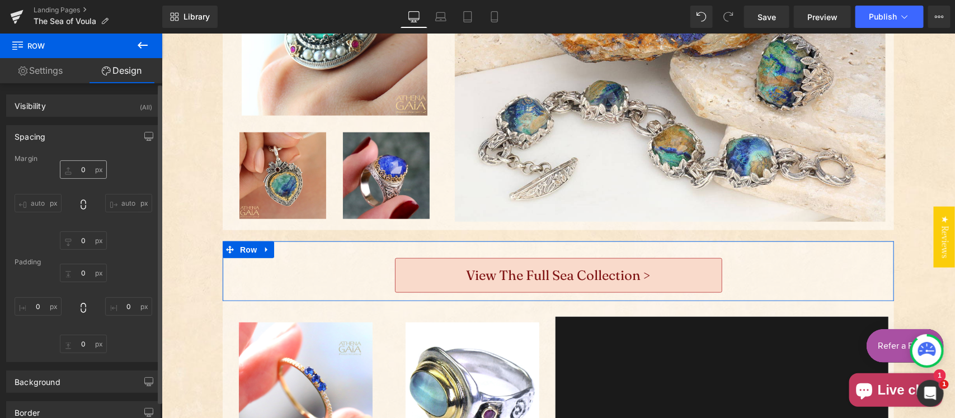
type input "20"
type input "0"
type input "30"
type input "0"
type input "10"
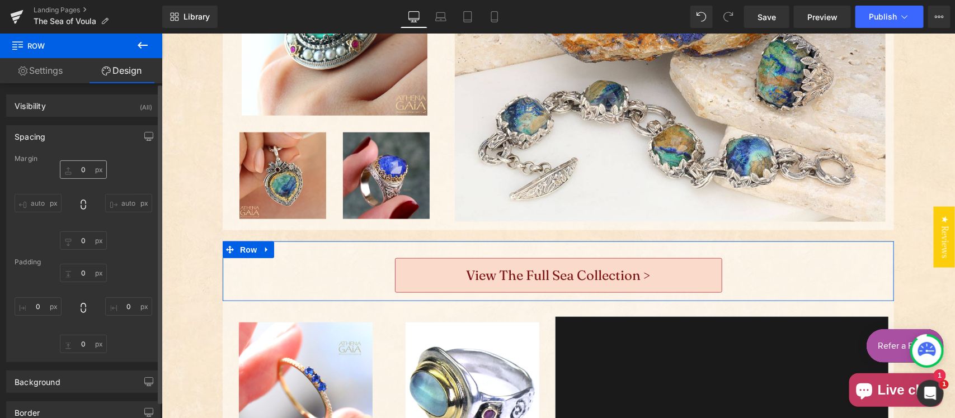
type input "0"
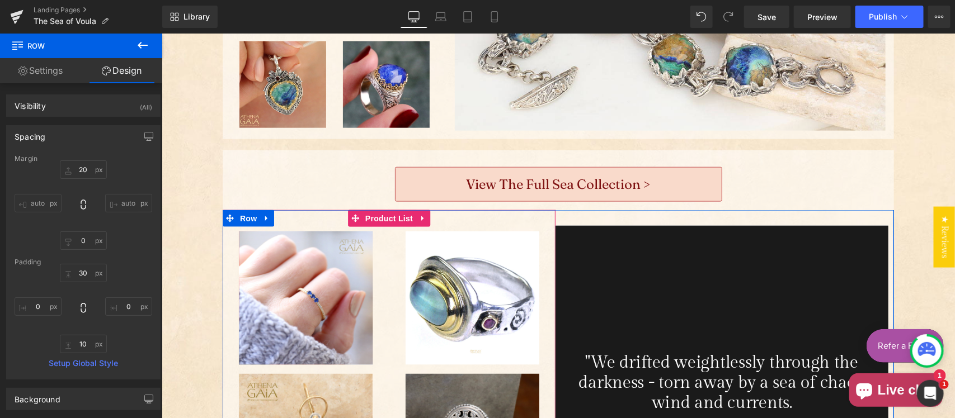
scroll to position [582, 0]
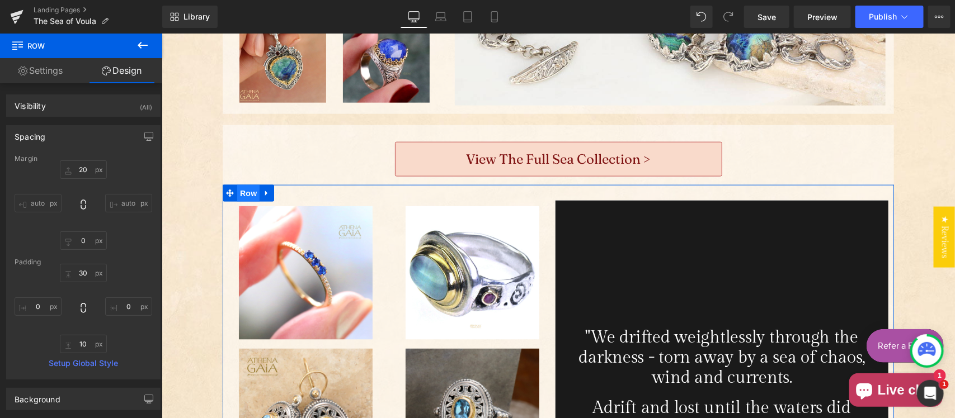
click at [239, 192] on span "Row" at bounding box center [248, 193] width 22 height 17
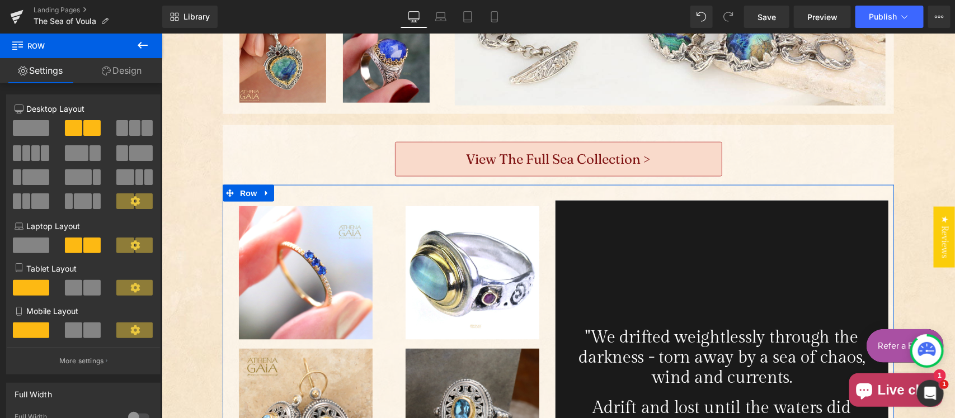
click at [126, 77] on link "Design" at bounding box center [121, 70] width 81 height 25
click at [0, 0] on div "Spacing" at bounding box center [0, 0] width 0 height 0
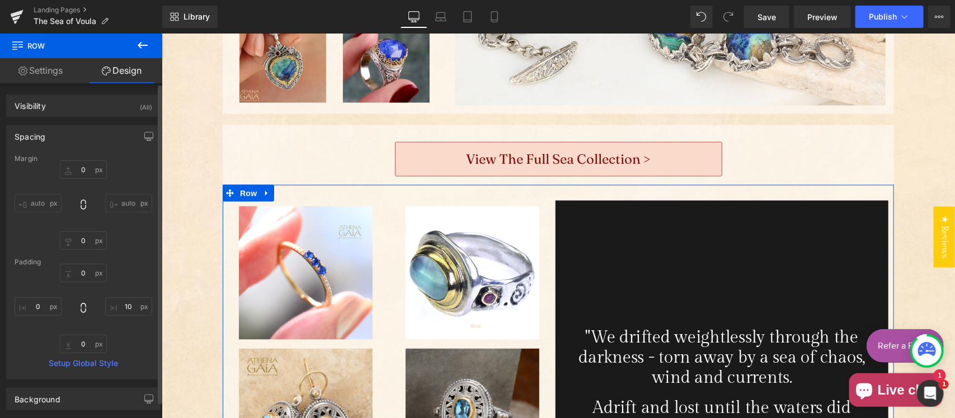
type input "0"
type input "10"
type input "0"
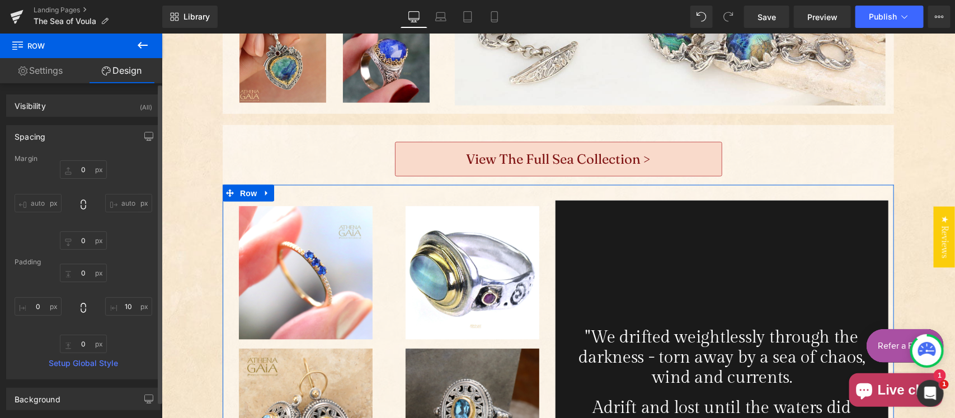
type input "0"
click at [48, 136] on div "Spacing" at bounding box center [83, 136] width 153 height 21
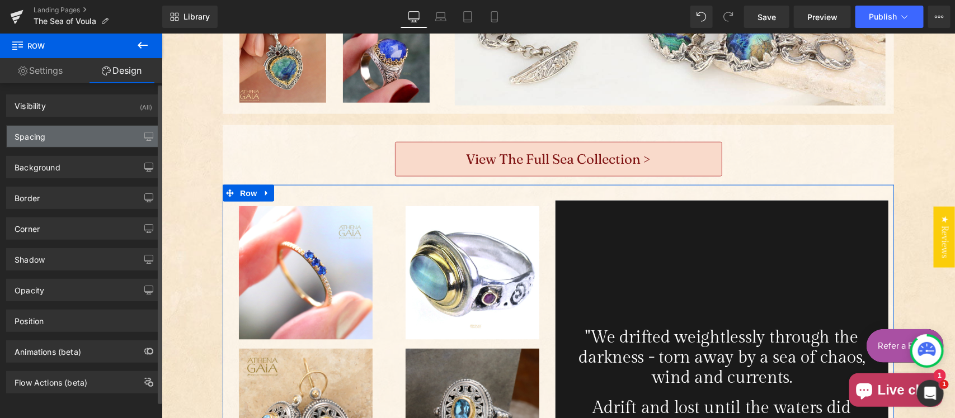
click at [48, 136] on div "Spacing" at bounding box center [83, 136] width 153 height 21
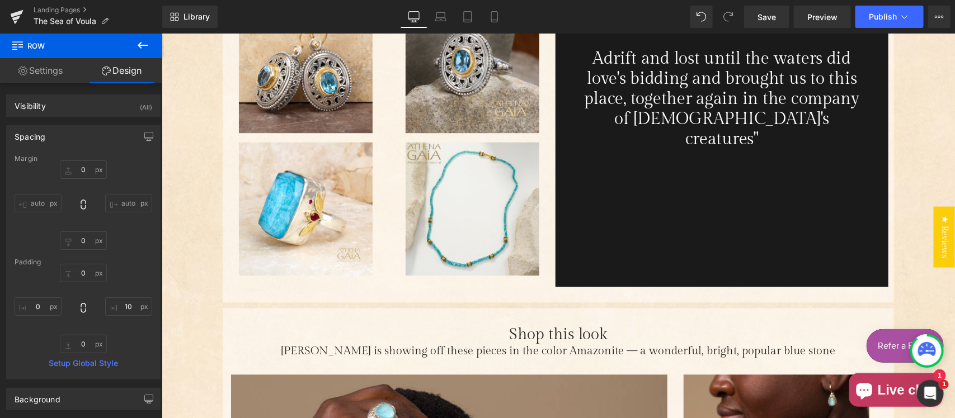
scroll to position [1049, 0]
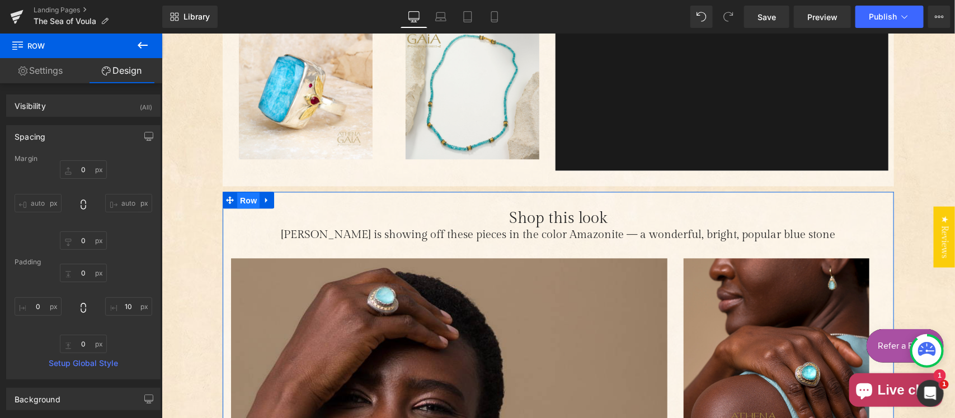
click at [240, 200] on span "Row" at bounding box center [248, 200] width 22 height 17
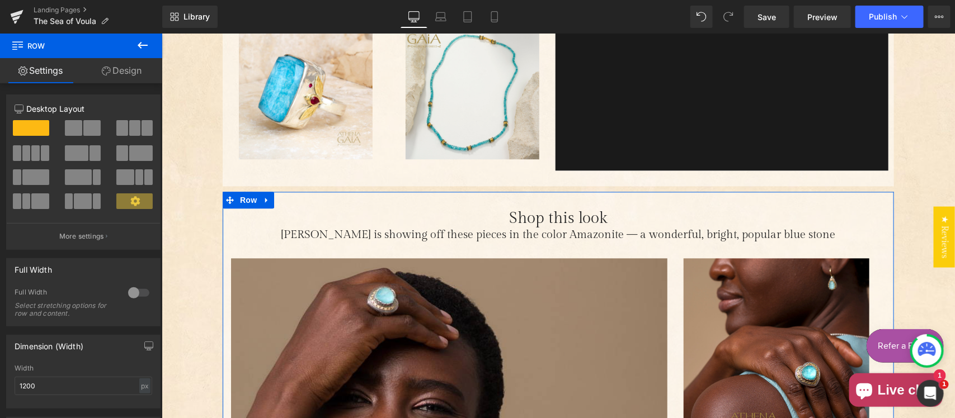
click at [124, 68] on link "Design" at bounding box center [121, 70] width 81 height 25
click at [0, 0] on div "Spacing" at bounding box center [0, 0] width 0 height 0
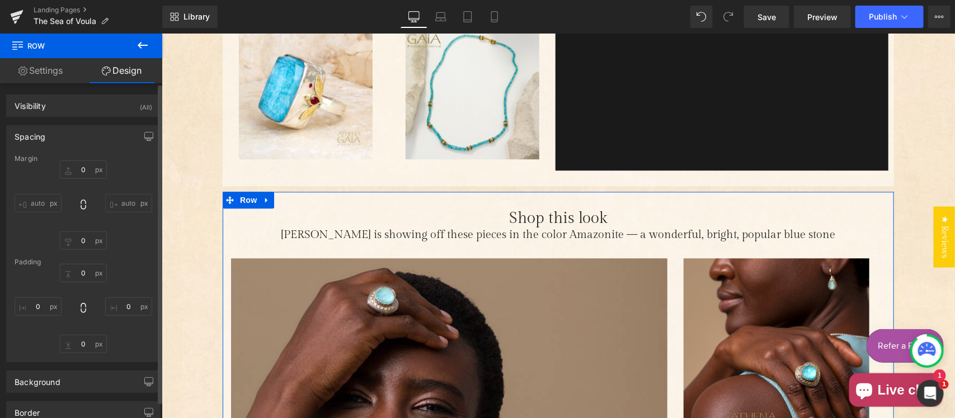
type input "10"
type input "0"
type input "30"
type input "0"
type input "10"
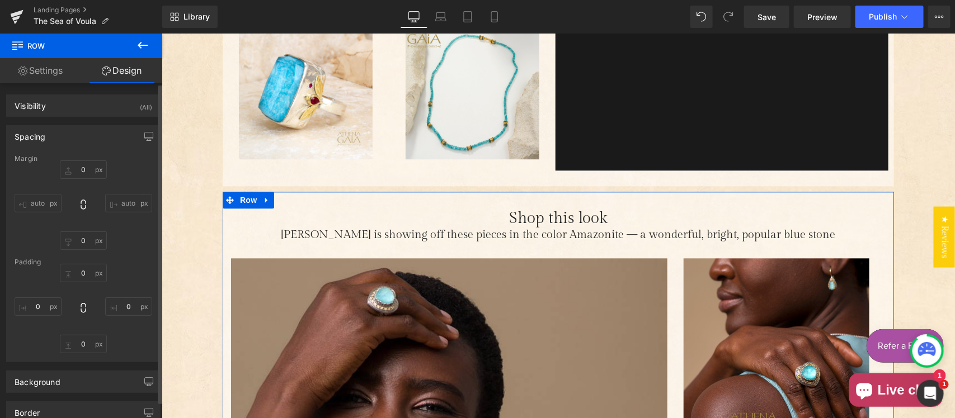
type input "0"
click at [85, 172] on input "10" at bounding box center [83, 170] width 47 height 18
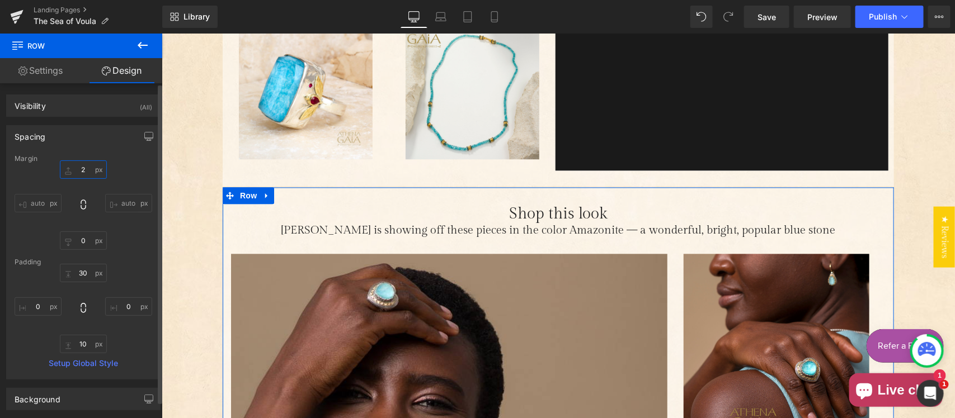
type input "20"
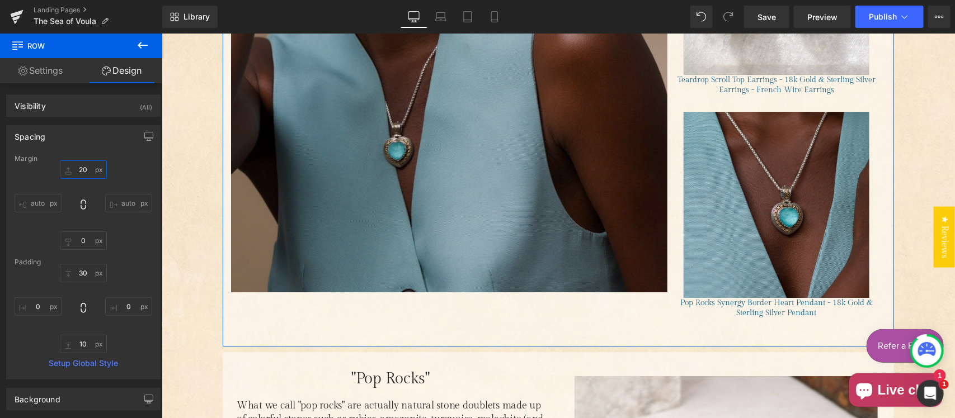
scroll to position [1748, 0]
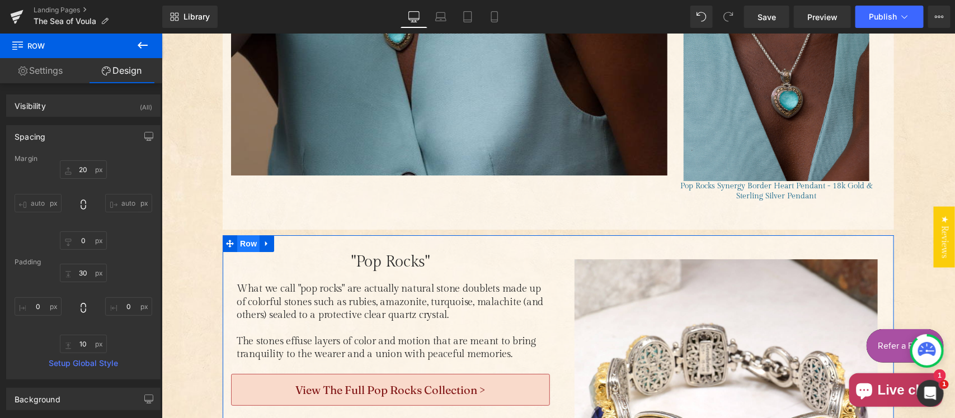
click at [237, 241] on span "Row" at bounding box center [248, 243] width 22 height 17
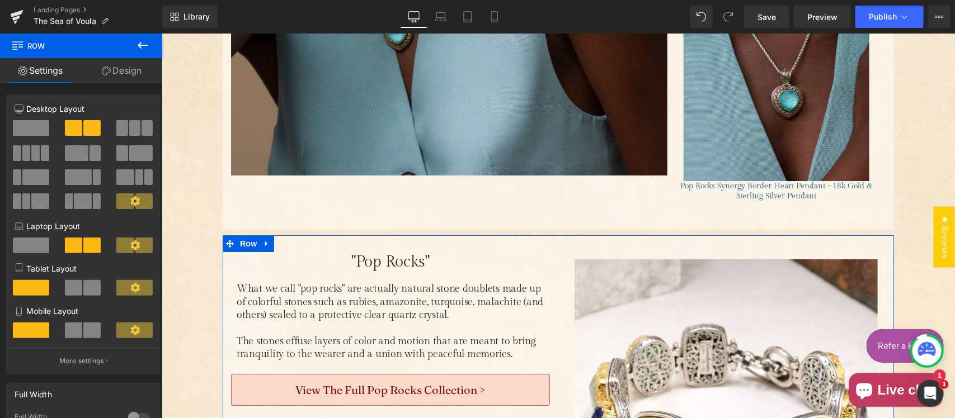
click at [123, 71] on link "Design" at bounding box center [121, 70] width 81 height 25
click at [0, 0] on div "Spacing" at bounding box center [0, 0] width 0 height 0
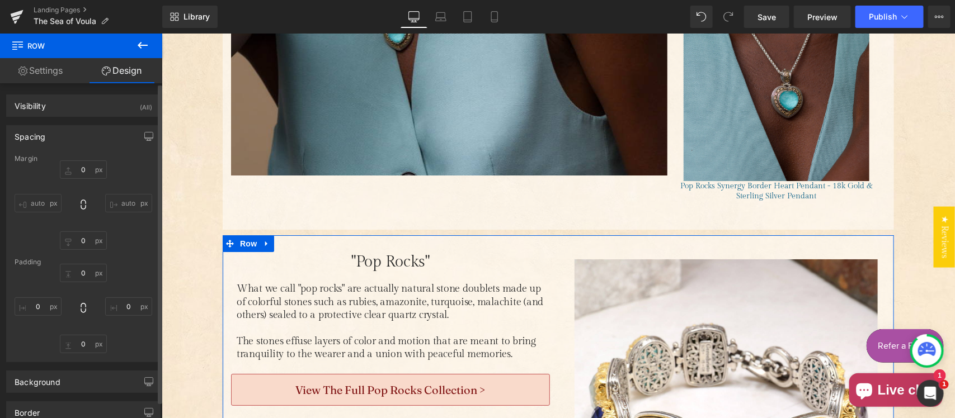
type input "10"
type input "0"
type input "30"
type input "0"
type input "10"
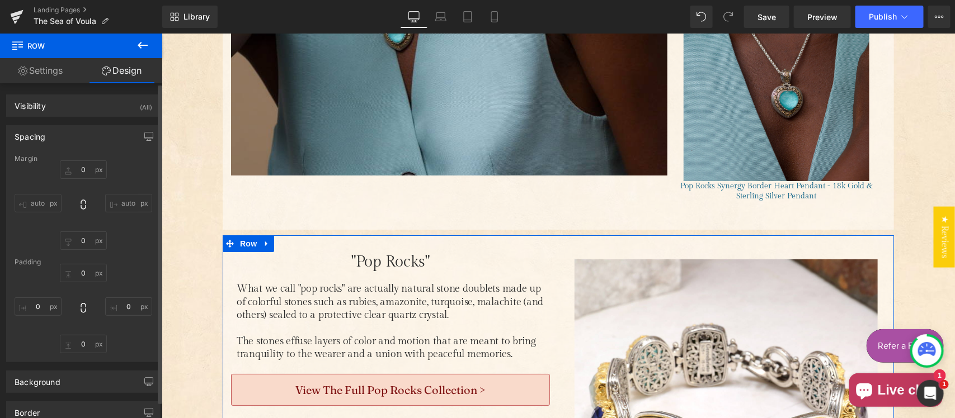
type input "0"
click at [88, 171] on input "10" at bounding box center [83, 170] width 47 height 18
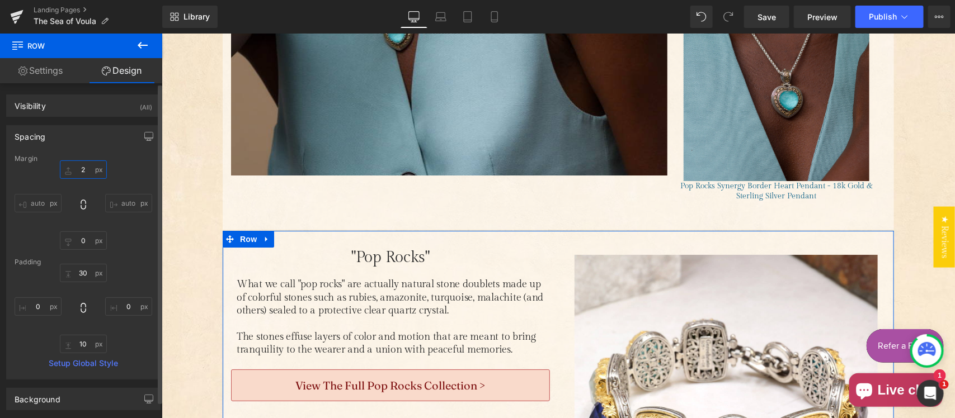
type input "20"
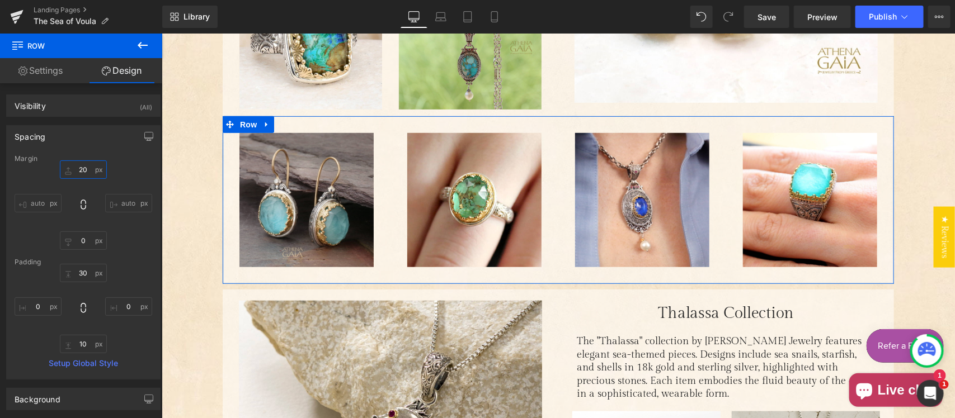
scroll to position [2214, 0]
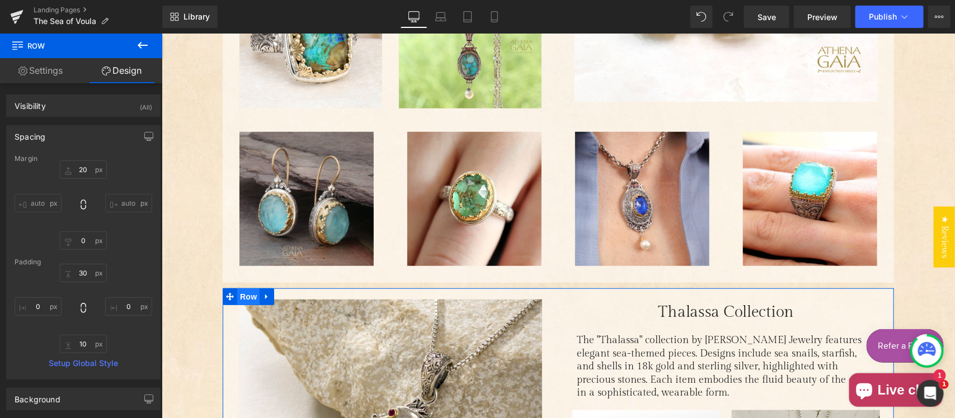
click at [237, 294] on span "Row" at bounding box center [248, 296] width 22 height 17
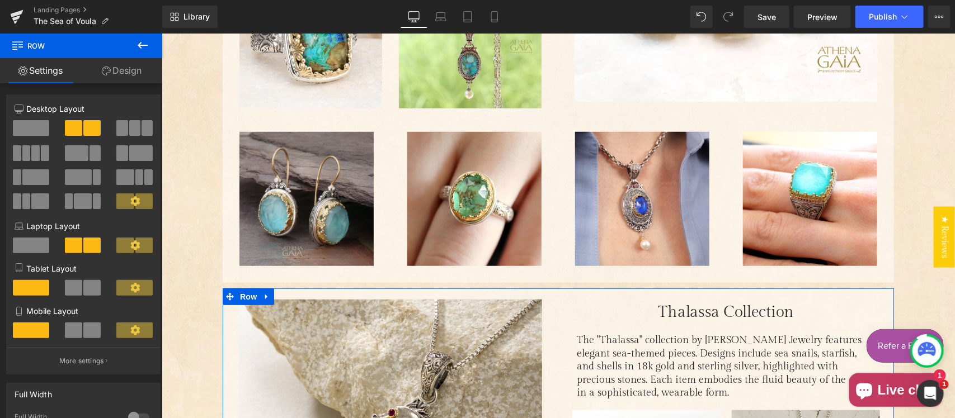
click at [123, 64] on link "Design" at bounding box center [121, 70] width 81 height 25
click at [0, 0] on div "Spacing" at bounding box center [0, 0] width 0 height 0
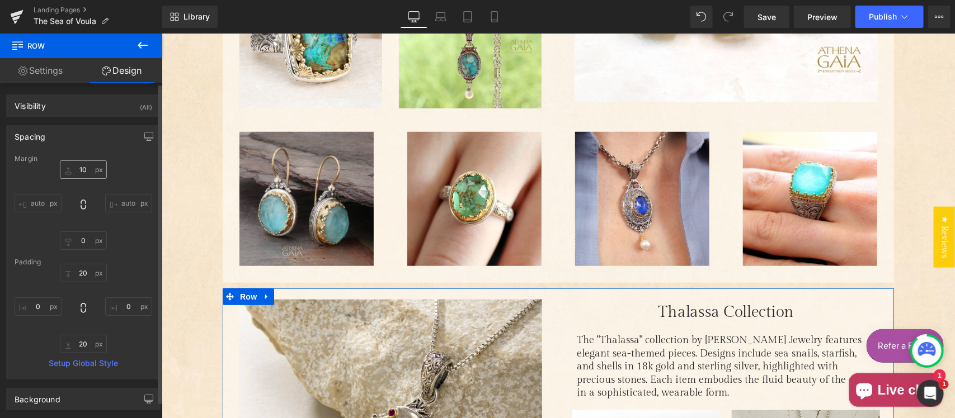
type input "10"
type input "0"
type input "20"
type input "0"
type input "20"
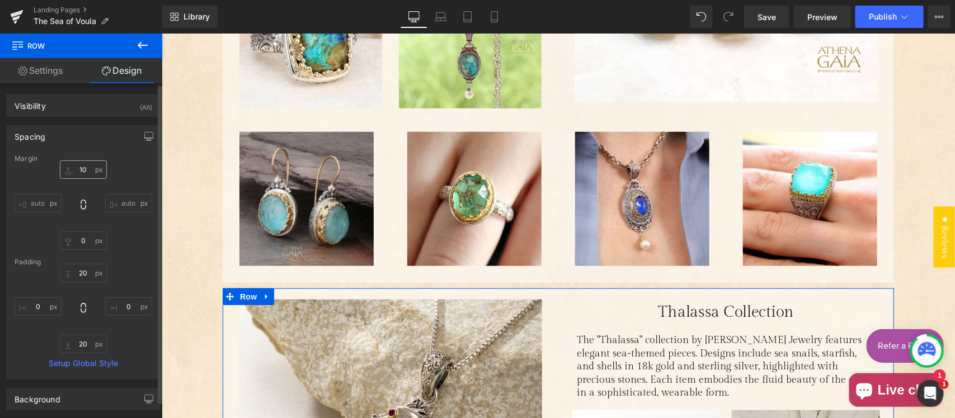
type input "0"
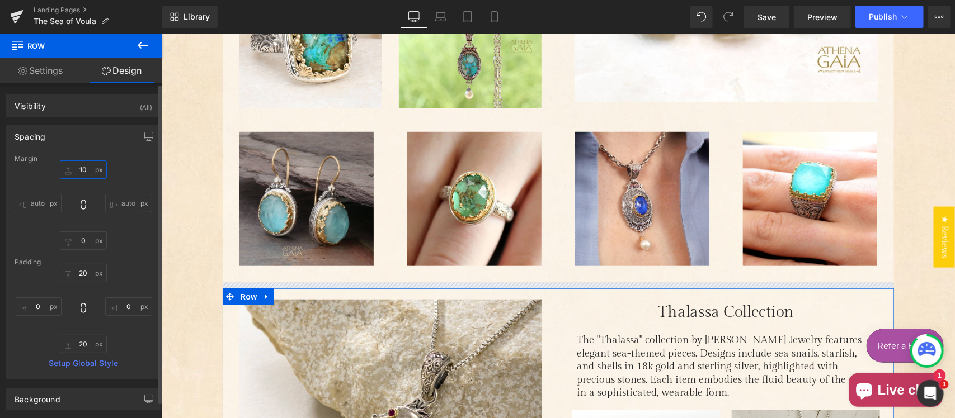
click at [100, 168] on input "10" at bounding box center [83, 170] width 47 height 18
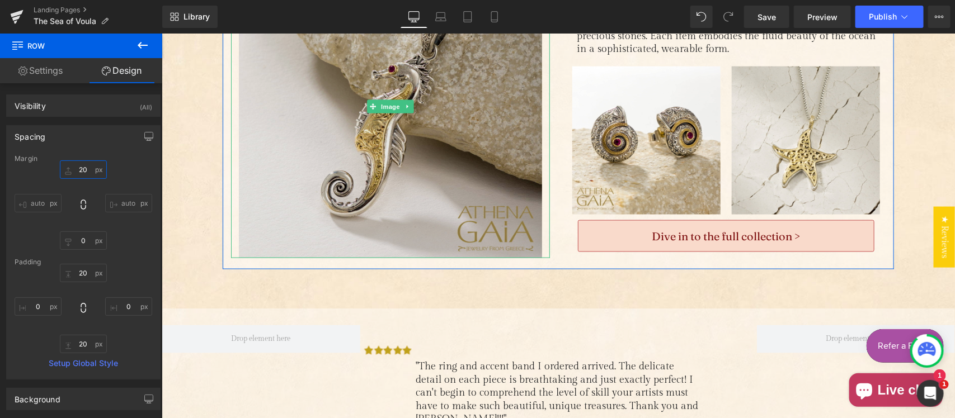
scroll to position [2448, 0]
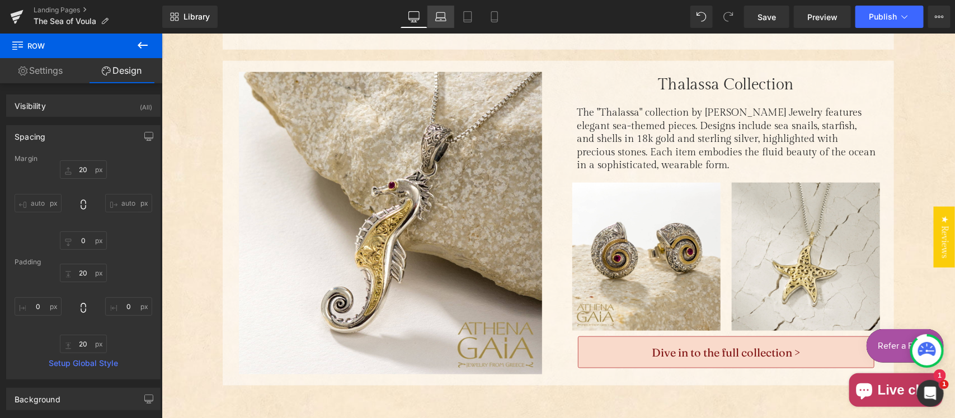
click at [438, 17] on icon at bounding box center [440, 16] width 11 height 11
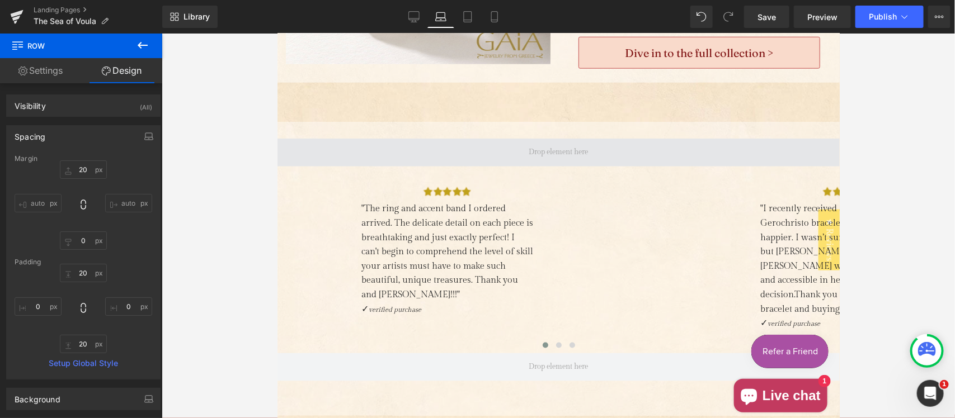
type input "20"
type input "0"
type input "20"
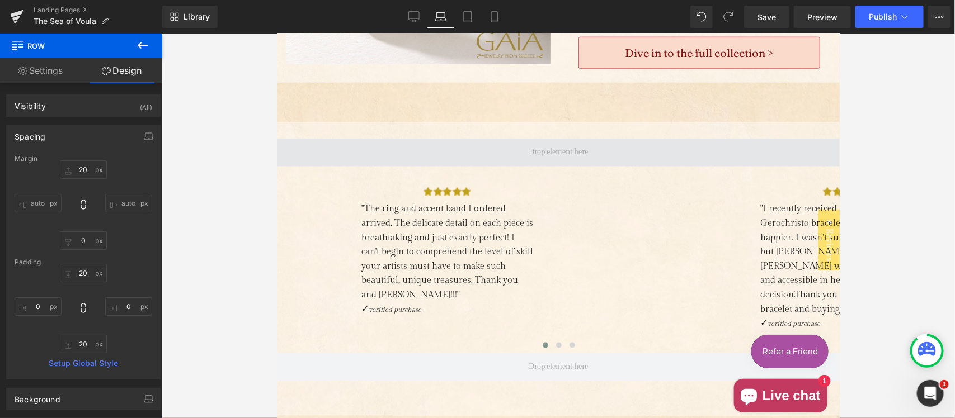
type input "0"
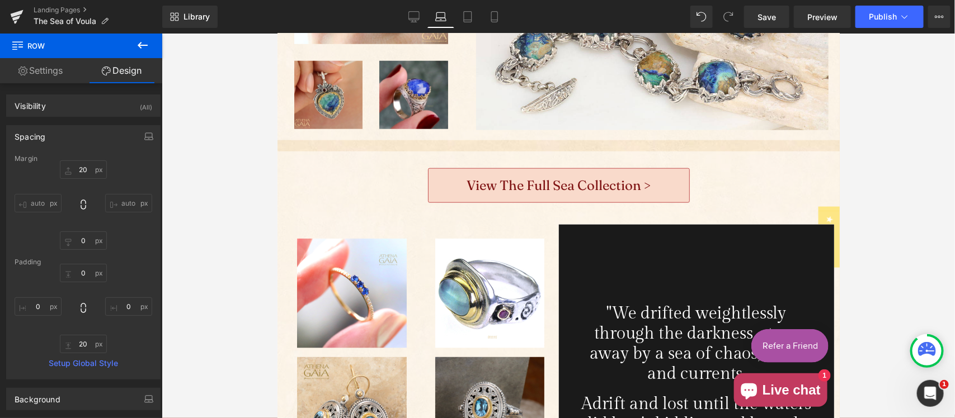
scroll to position [0, 0]
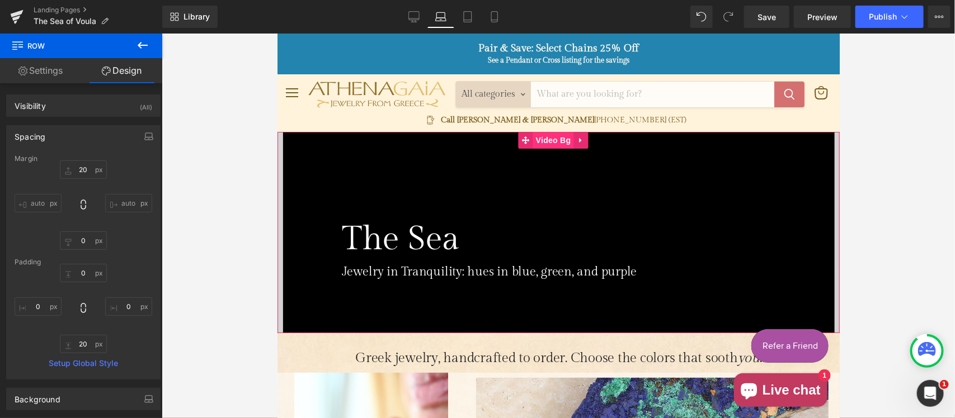
click at [554, 139] on span "Video Bg" at bounding box center [553, 139] width 41 height 17
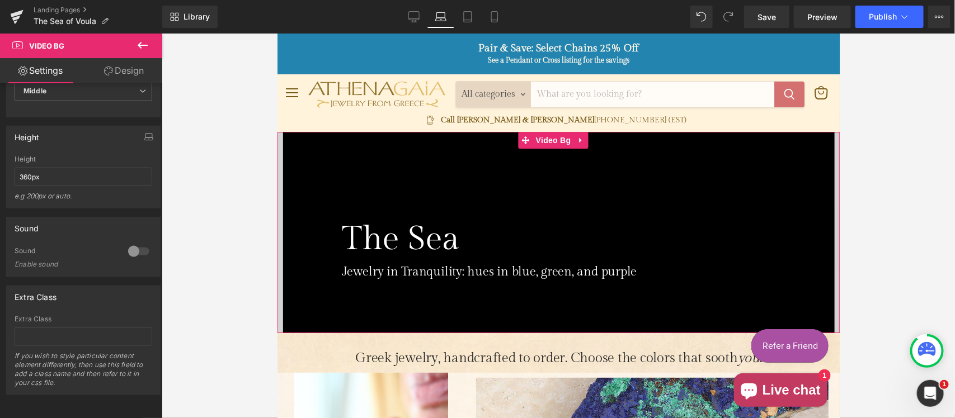
scroll to position [657, 0]
drag, startPoint x: 27, startPoint y: 165, endPoint x: 22, endPoint y: 172, distance: 8.5
click at [22, 172] on input "360px" at bounding box center [84, 177] width 138 height 18
type input "300px"
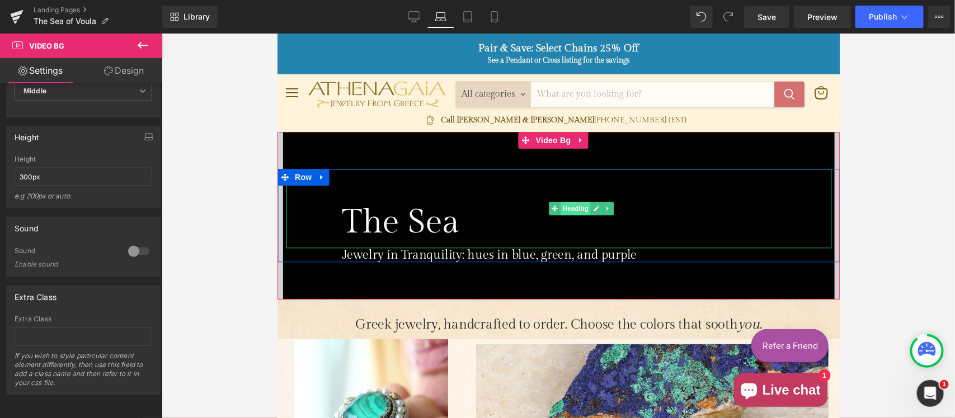
click at [571, 210] on span "Heading" at bounding box center [575, 207] width 30 height 13
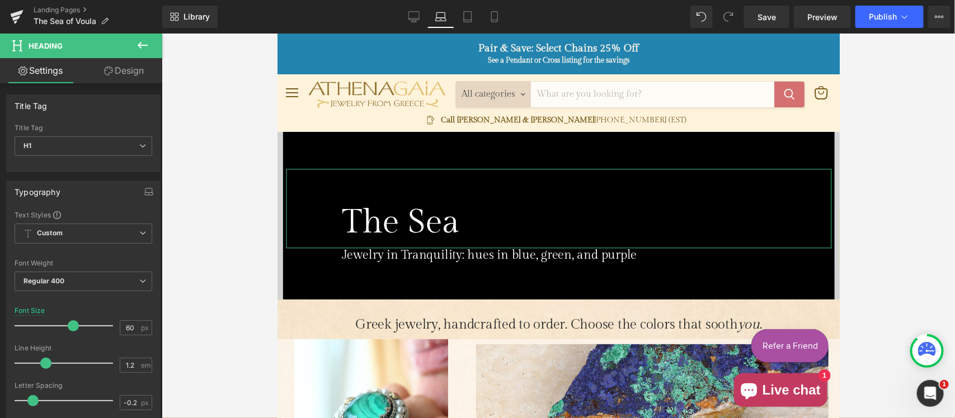
click at [130, 70] on link "Design" at bounding box center [123, 70] width 81 height 25
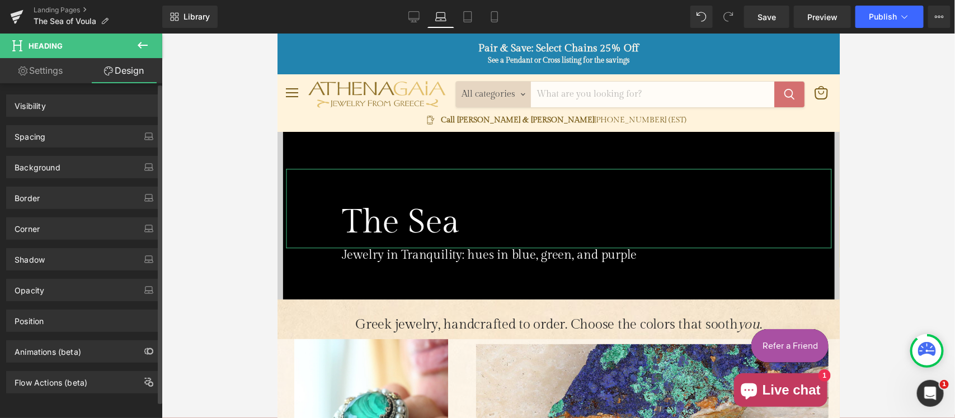
click at [69, 133] on div "Spacing" at bounding box center [83, 136] width 153 height 21
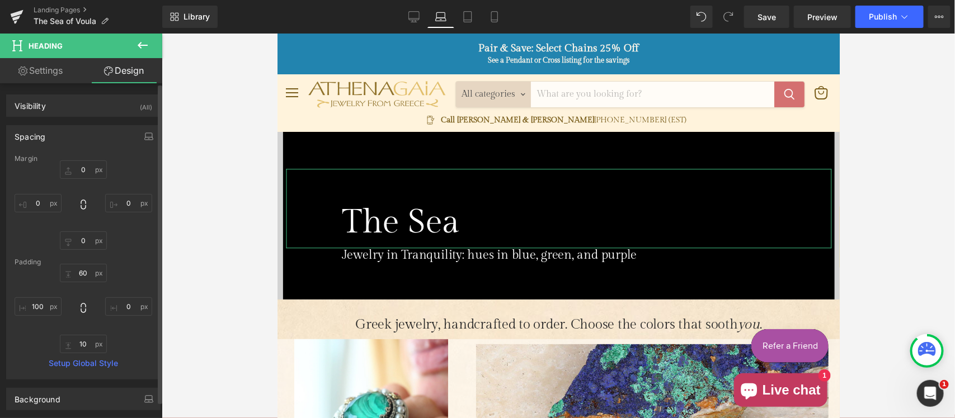
type input "0"
type input "60"
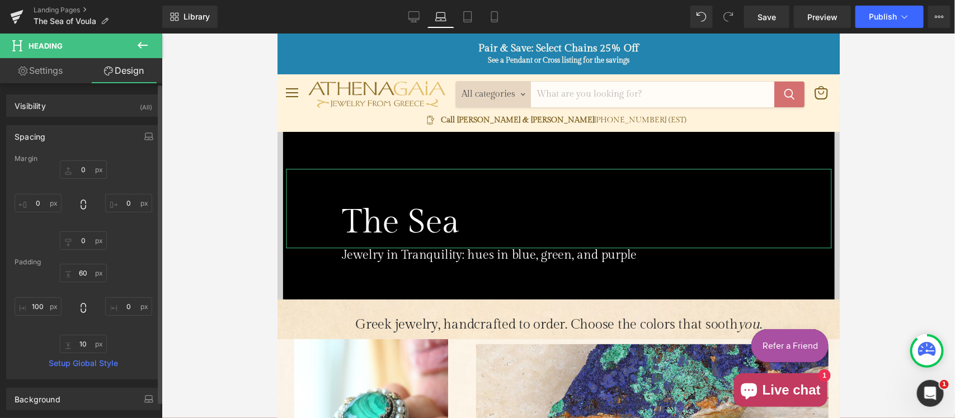
type input "0"
type input "10"
type input "100"
click at [84, 275] on input "60" at bounding box center [83, 273] width 47 height 18
drag, startPoint x: 84, startPoint y: 275, endPoint x: 101, endPoint y: 274, distance: 16.8
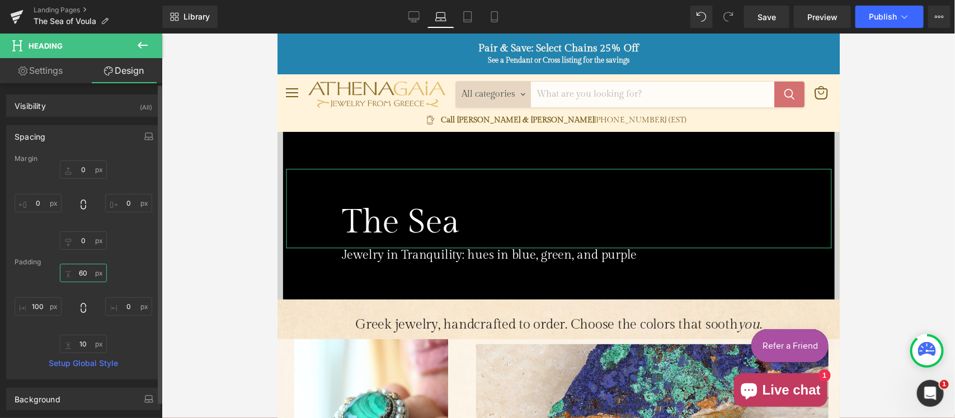
click at [84, 275] on input "60" at bounding box center [83, 273] width 47 height 18
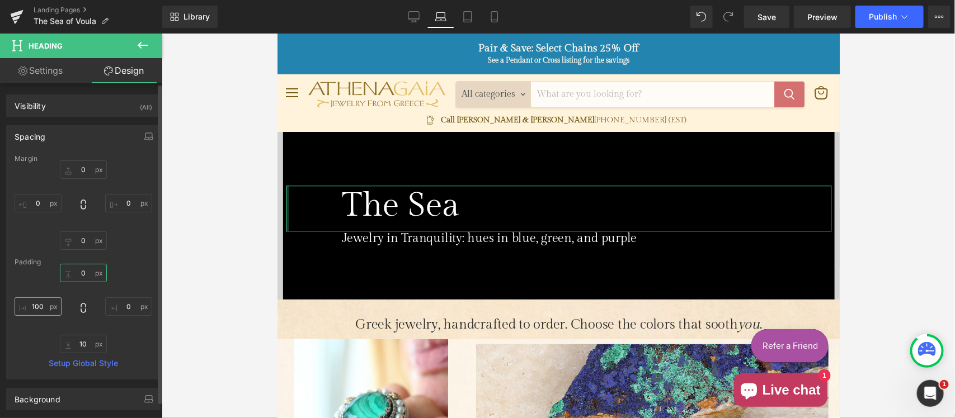
type input "0"
click at [36, 308] on input "100" at bounding box center [38, 307] width 47 height 18
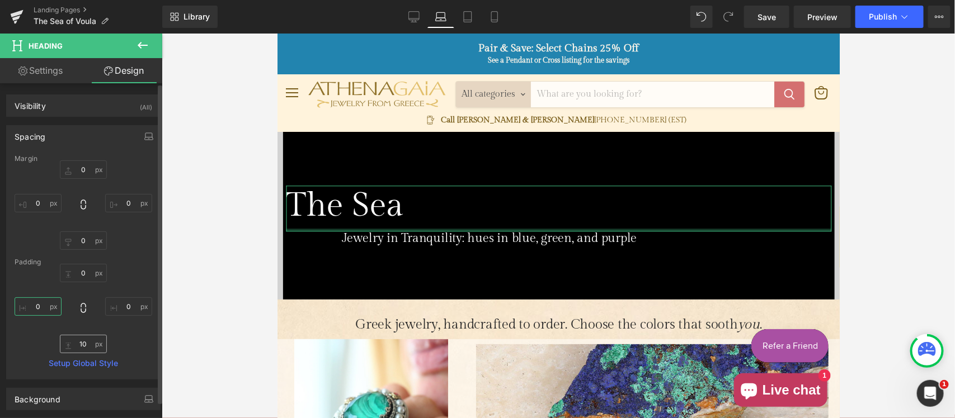
type input "0"
click at [77, 350] on input "10" at bounding box center [83, 344] width 47 height 18
type input "0"
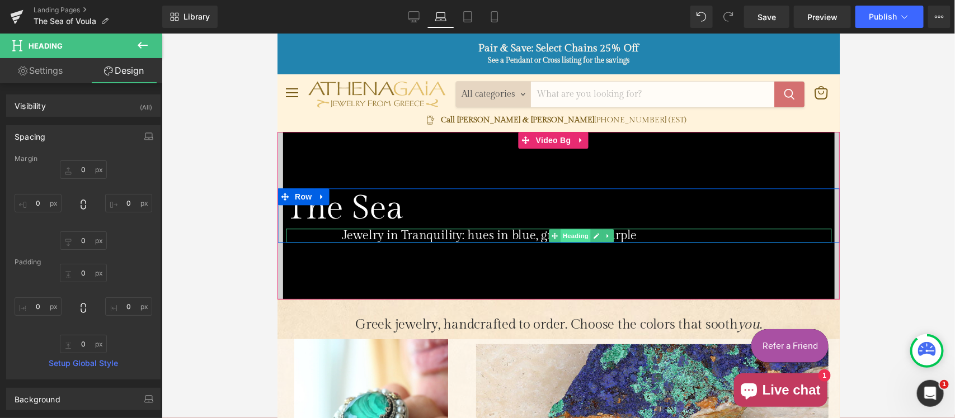
click at [563, 232] on span "Heading" at bounding box center [575, 235] width 30 height 13
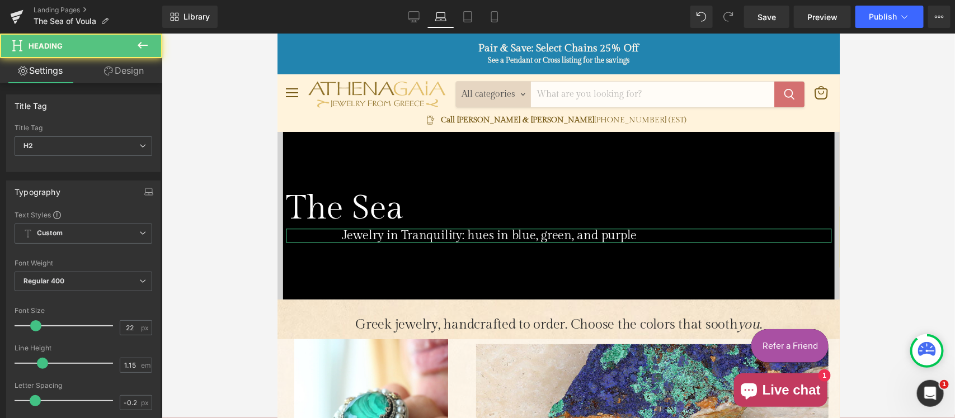
click at [133, 72] on link "Design" at bounding box center [123, 70] width 81 height 25
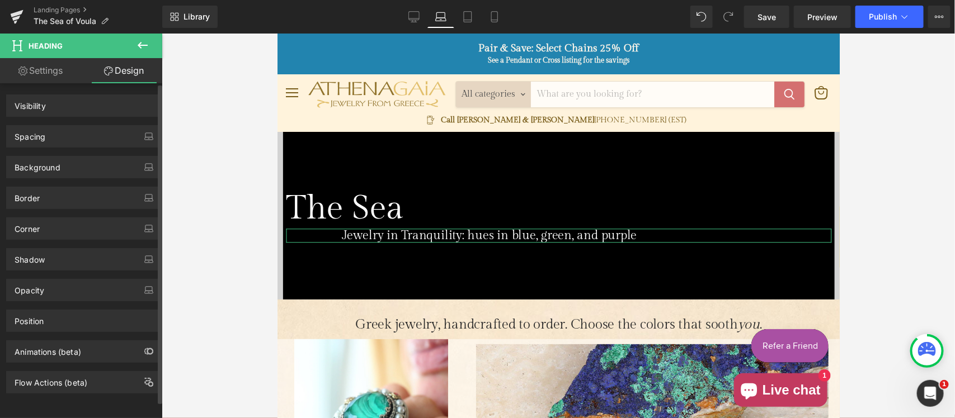
click at [83, 140] on div "Spacing" at bounding box center [83, 136] width 153 height 21
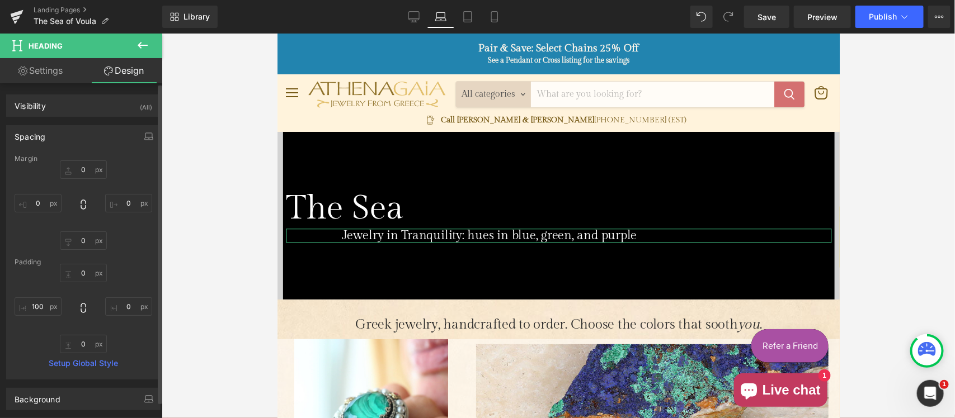
type input "0"
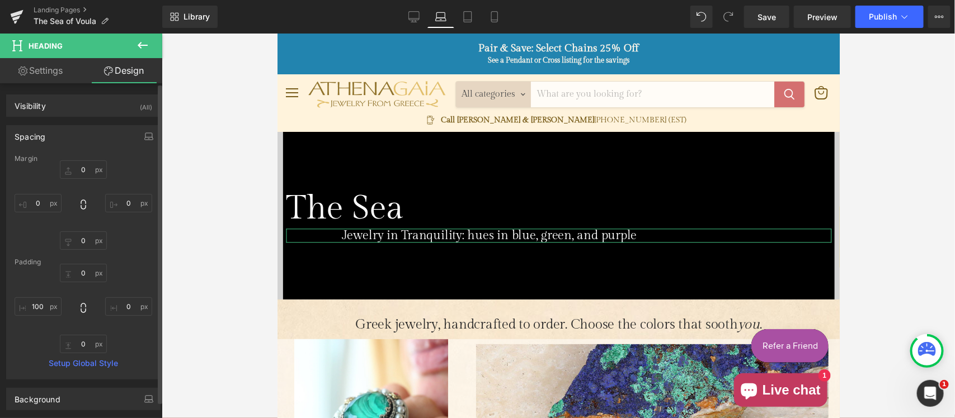
type input "0"
click at [41, 307] on input "100" at bounding box center [38, 307] width 47 height 18
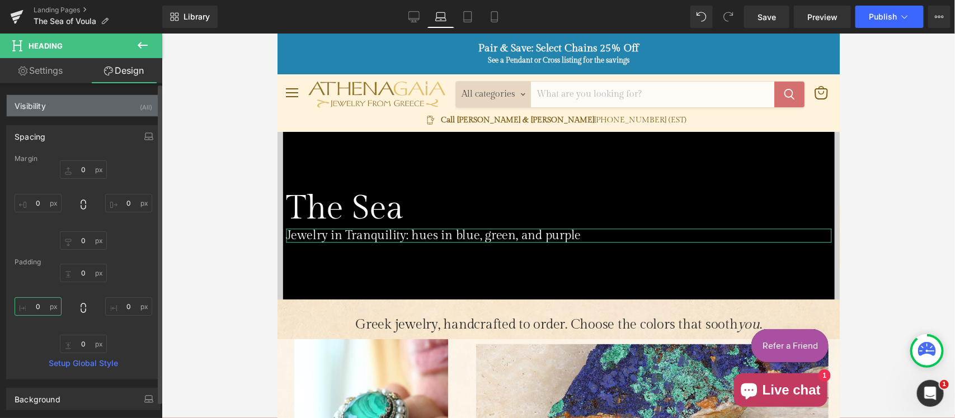
type input "0"
click at [35, 102] on div "Visibility" at bounding box center [30, 103] width 31 height 16
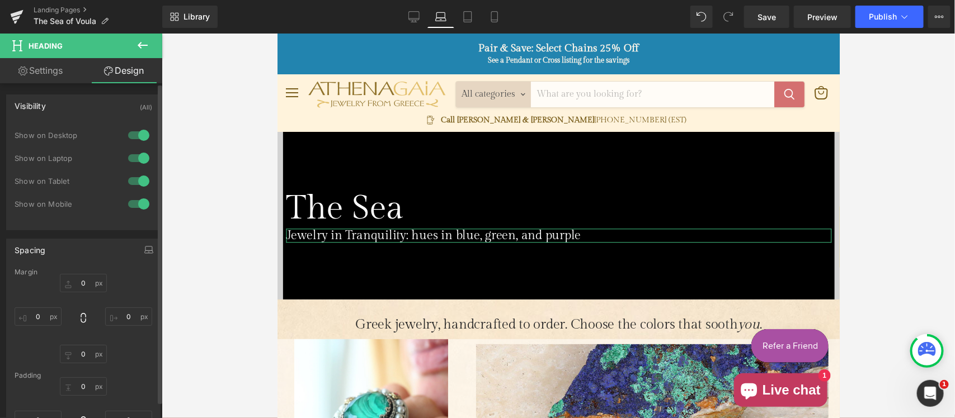
click at [35, 102] on div "Visibility" at bounding box center [30, 103] width 31 height 16
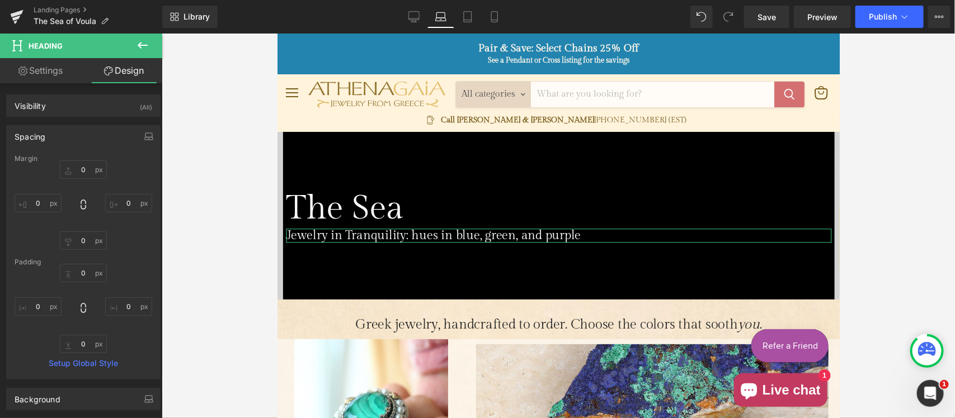
click at [51, 60] on link "Settings" at bounding box center [40, 70] width 81 height 25
type input "100"
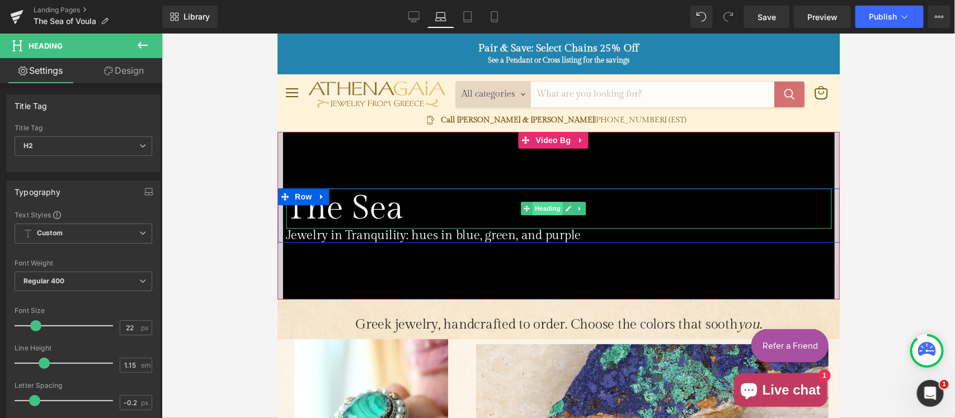
click at [552, 208] on span "Heading" at bounding box center [547, 207] width 30 height 13
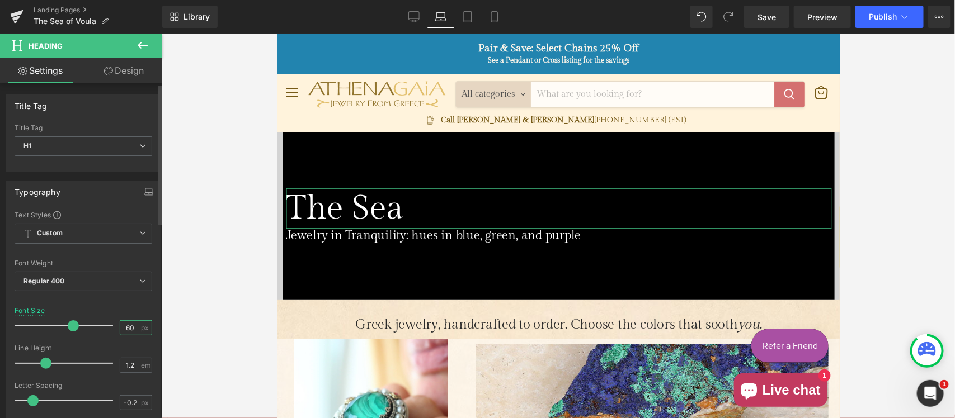
drag, startPoint x: 81, startPoint y: 328, endPoint x: 74, endPoint y: 328, distance: 7.3
click at [74, 328] on div "Font Size 60 px" at bounding box center [84, 325] width 138 height 37
type input "36"
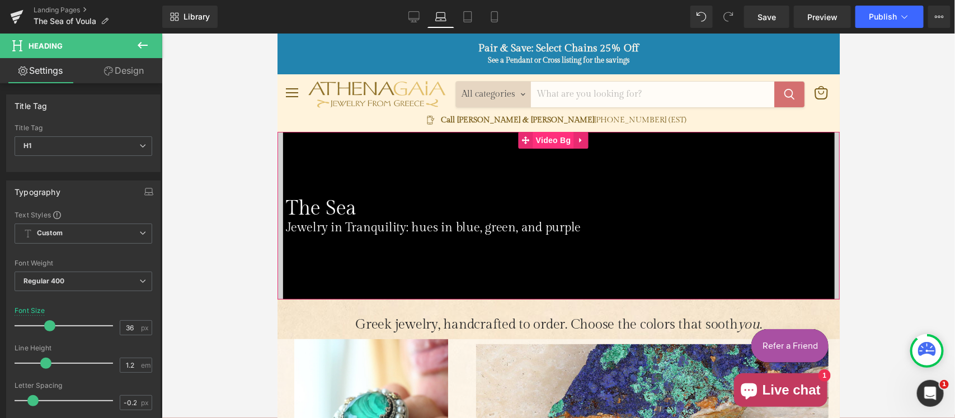
click at [548, 138] on span "Video Bg" at bounding box center [553, 139] width 41 height 17
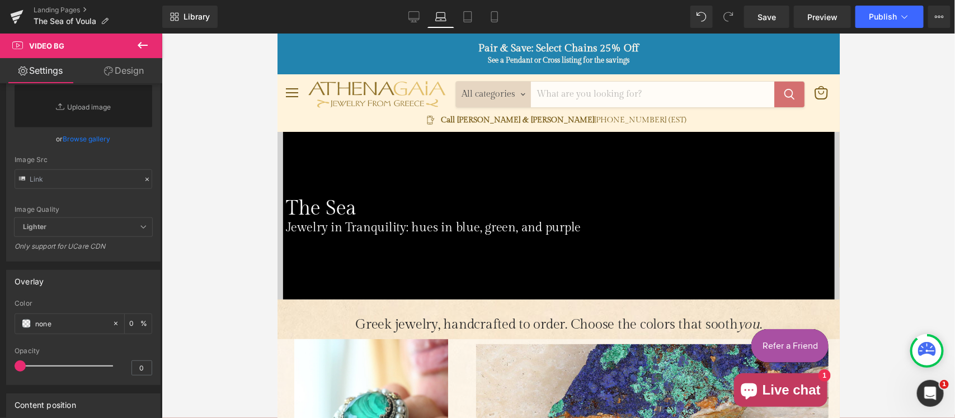
scroll to position [233, 0]
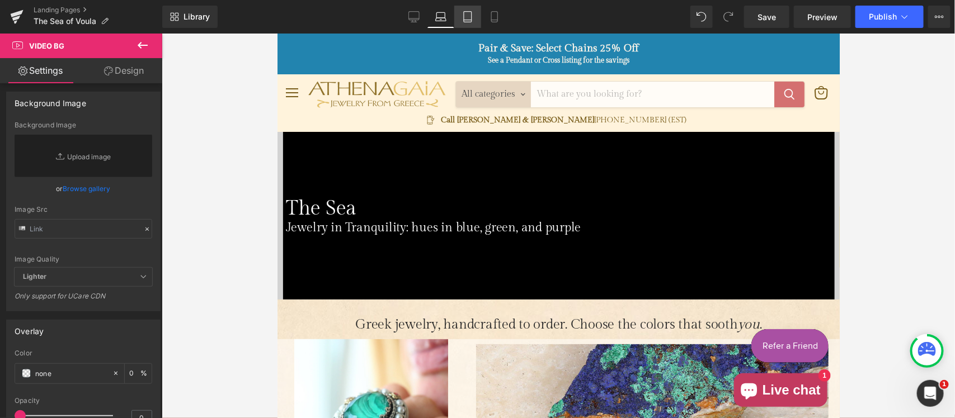
click at [469, 12] on icon at bounding box center [468, 17] width 8 height 11
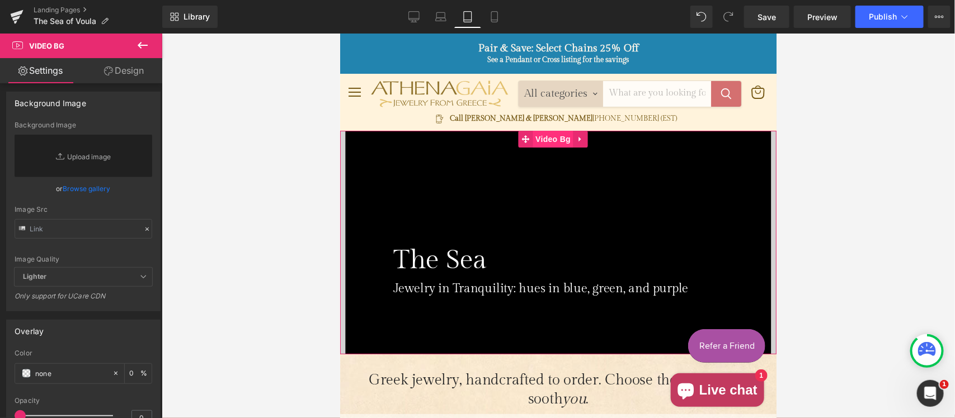
click at [553, 140] on span "Video Bg" at bounding box center [552, 138] width 41 height 17
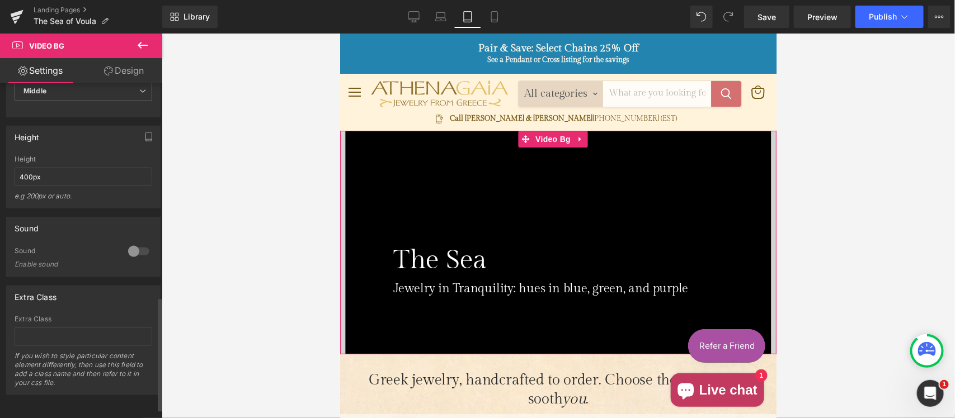
scroll to position [657, 0]
drag, startPoint x: 24, startPoint y: 164, endPoint x: 0, endPoint y: 171, distance: 25.0
click at [0, 171] on div "Height 300px Height 300px e.g 200px or auto. 300px Height 300px e.g 200px or au…" at bounding box center [83, 162] width 167 height 91
type input "300px"
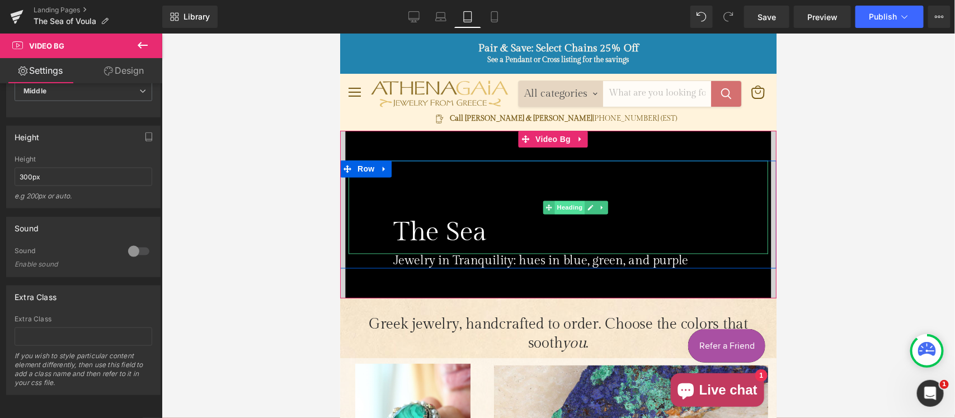
click at [572, 204] on span "Heading" at bounding box center [569, 206] width 30 height 13
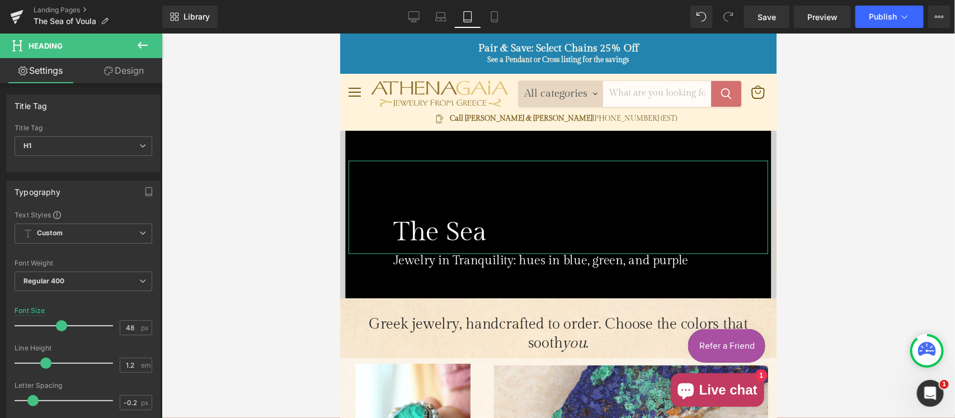
drag, startPoint x: 126, startPoint y: 67, endPoint x: 67, endPoint y: 138, distance: 91.8
click at [126, 67] on link "Design" at bounding box center [123, 70] width 81 height 25
click at [0, 0] on div "Spacing" at bounding box center [0, 0] width 0 height 0
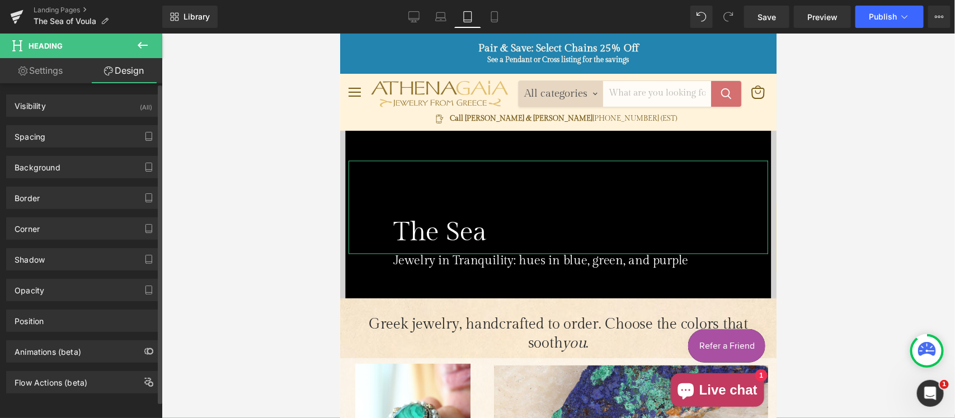
type input "0"
type input "100"
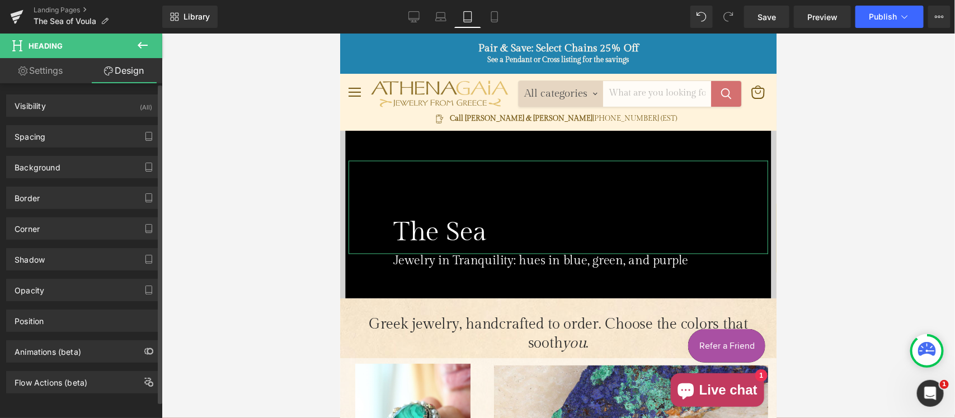
type input "0"
type input "10"
type input "80"
click at [70, 138] on div "Spacing" at bounding box center [83, 136] width 153 height 21
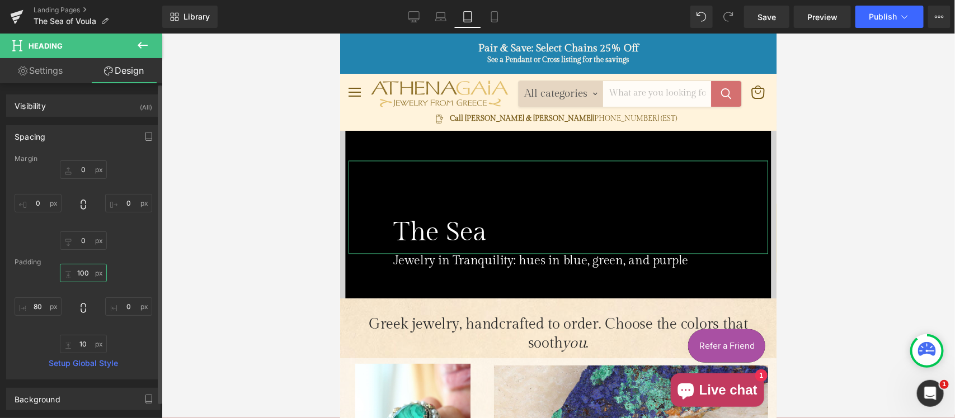
click at [86, 275] on input "100" at bounding box center [83, 273] width 47 height 18
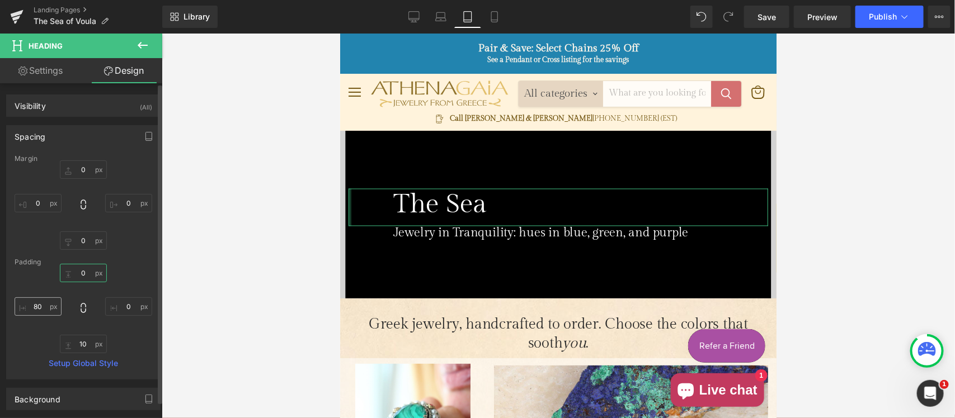
type input "0"
click at [31, 304] on input "80" at bounding box center [38, 307] width 47 height 18
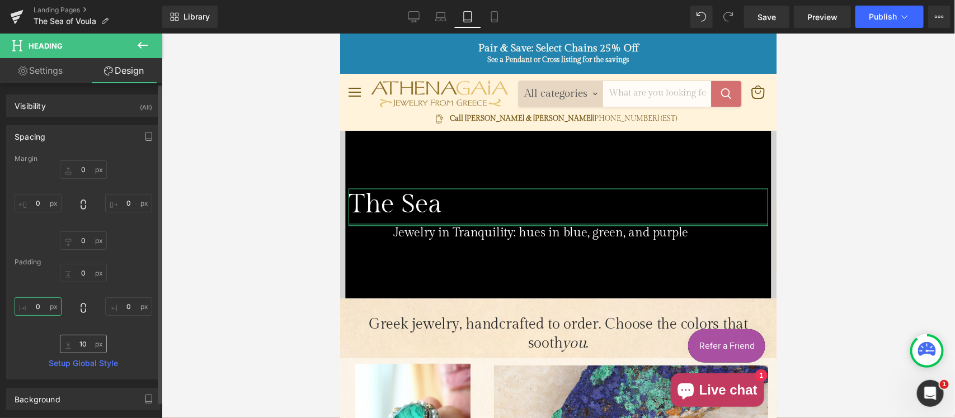
type input "0"
click at [72, 345] on input "10" at bounding box center [83, 344] width 47 height 18
type input "0"
click at [42, 72] on link "Settings" at bounding box center [40, 70] width 81 height 25
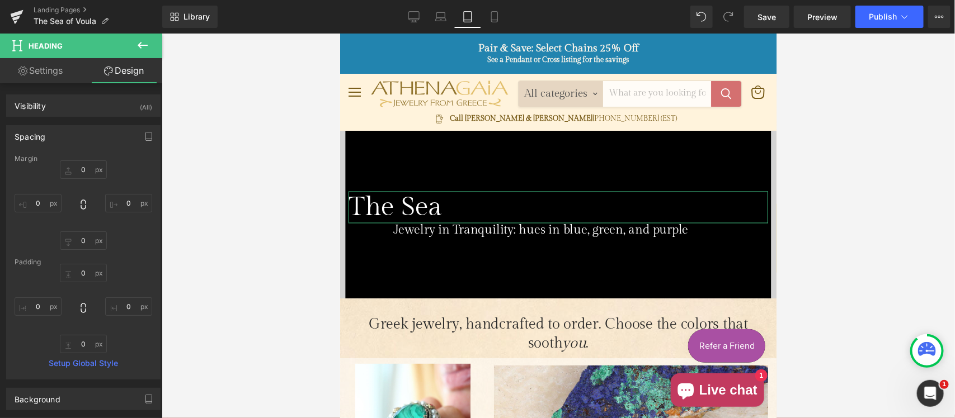
type input "100"
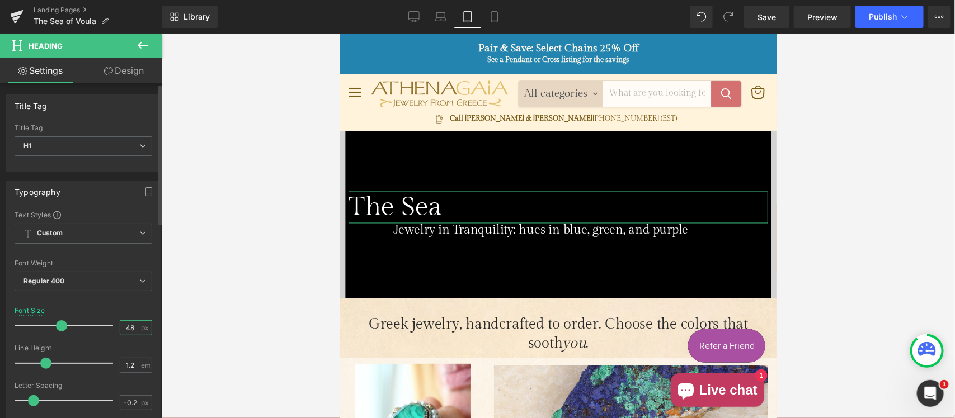
drag, startPoint x: 133, startPoint y: 325, endPoint x: 74, endPoint y: 323, distance: 58.8
click at [74, 323] on div "Font Size 48 px" at bounding box center [84, 325] width 138 height 37
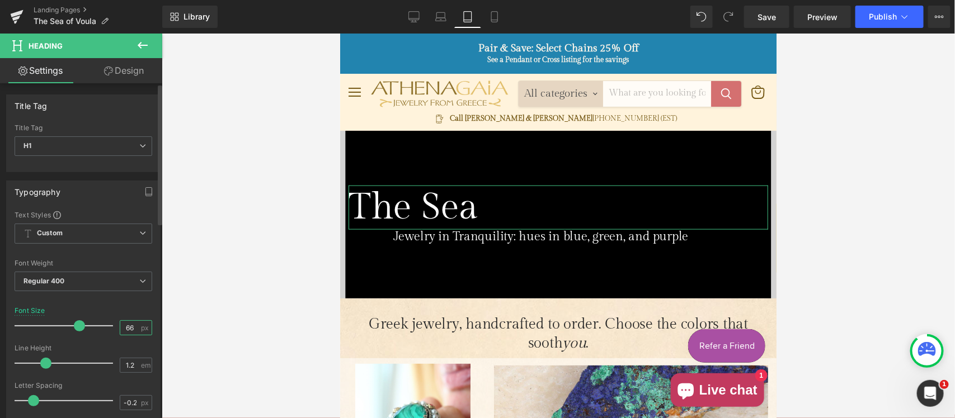
drag, startPoint x: 133, startPoint y: 327, endPoint x: 96, endPoint y: 326, distance: 36.4
click at [96, 326] on div "Font Size 66 px" at bounding box center [84, 325] width 138 height 37
type input "36"
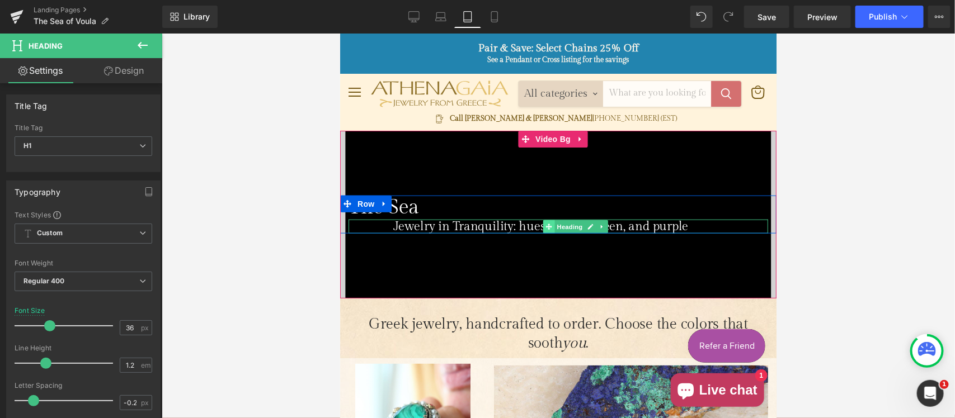
click at [550, 227] on icon "Main content" at bounding box center [548, 226] width 6 height 6
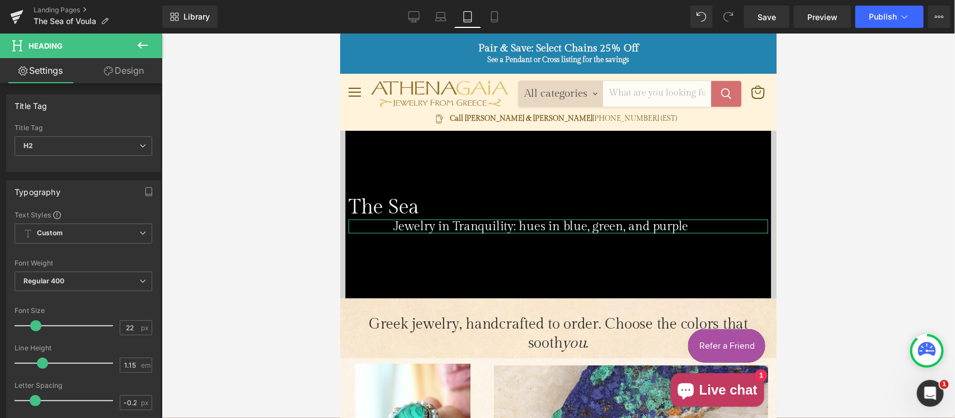
drag, startPoint x: 118, startPoint y: 72, endPoint x: 77, endPoint y: 143, distance: 82.2
click at [119, 72] on link "Design" at bounding box center [123, 70] width 81 height 25
click at [0, 0] on div "Background" at bounding box center [0, 0] width 0 height 0
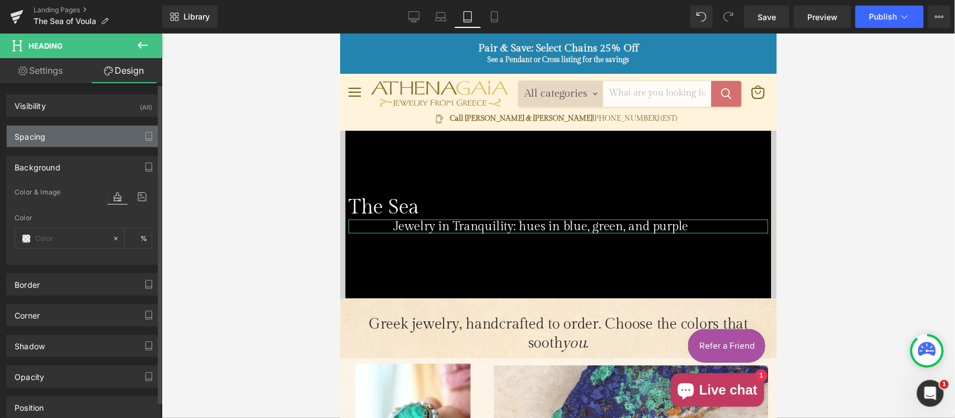
click at [77, 140] on div "Spacing" at bounding box center [83, 136] width 153 height 21
type input "0"
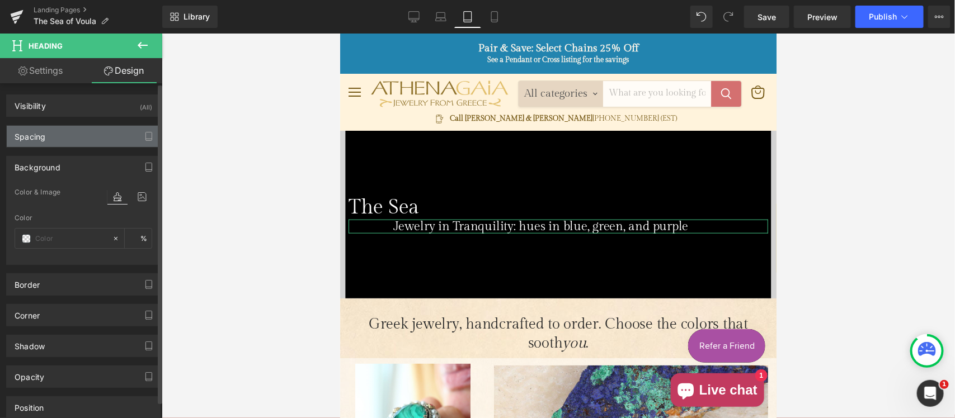
type input "0"
type input "80"
type input "transparent"
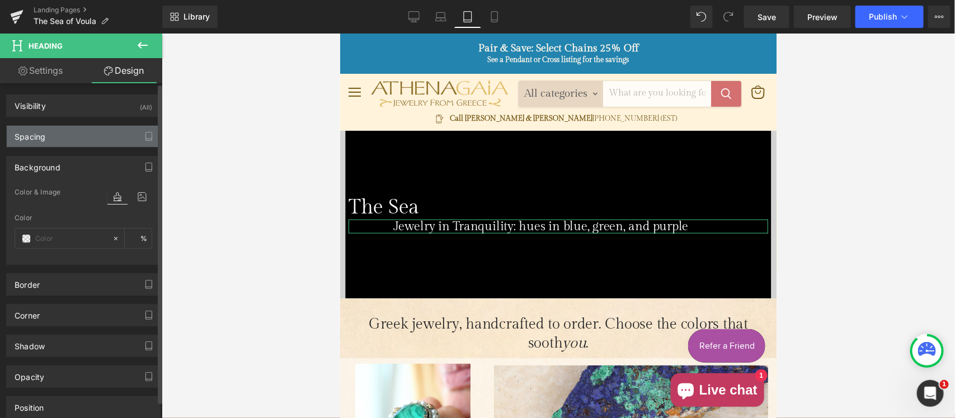
type input "0"
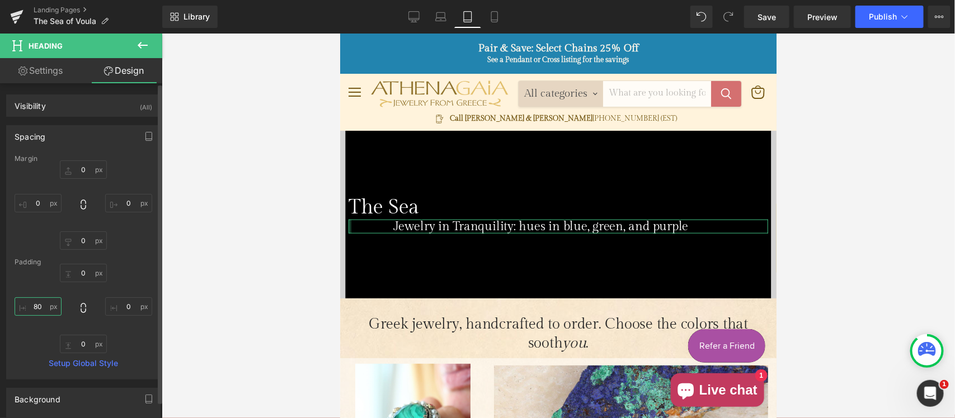
click at [35, 303] on input "80" at bounding box center [38, 307] width 47 height 18
type input "0"
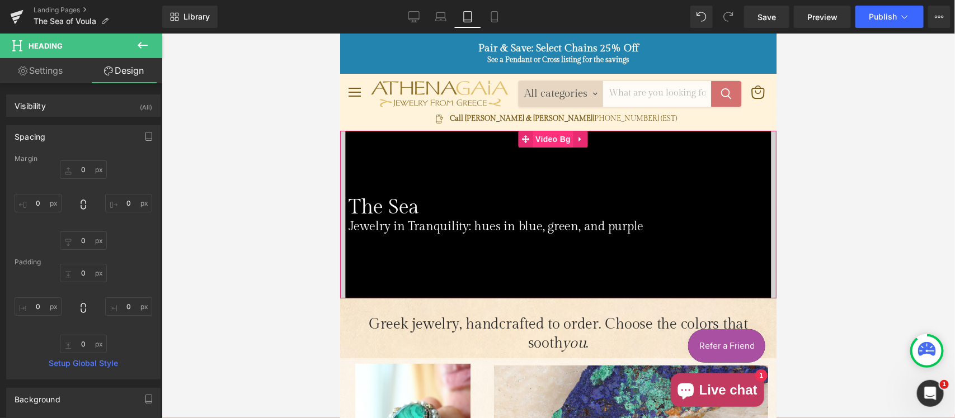
click at [547, 137] on span "Video Bg" at bounding box center [552, 138] width 41 height 17
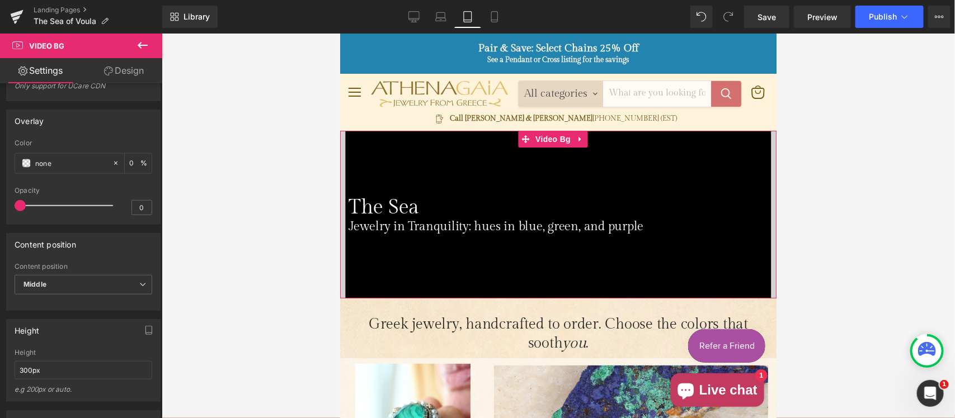
scroll to position [466, 0]
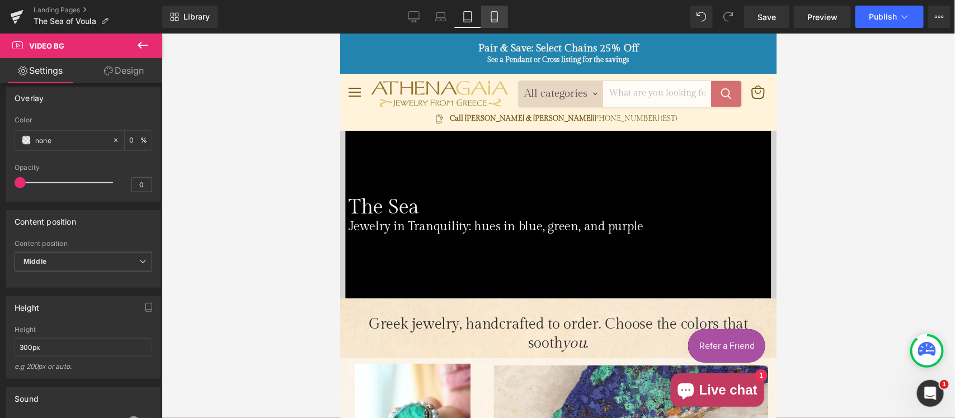
click at [492, 15] on icon at bounding box center [494, 16] width 11 height 11
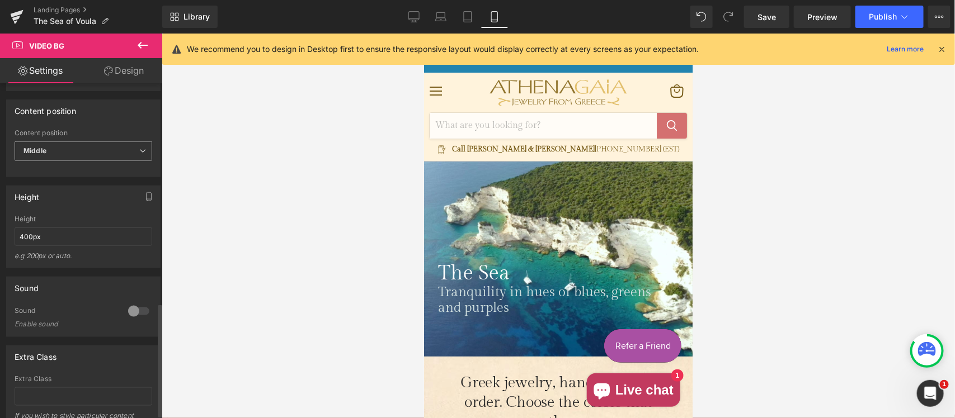
scroll to position [657, 0]
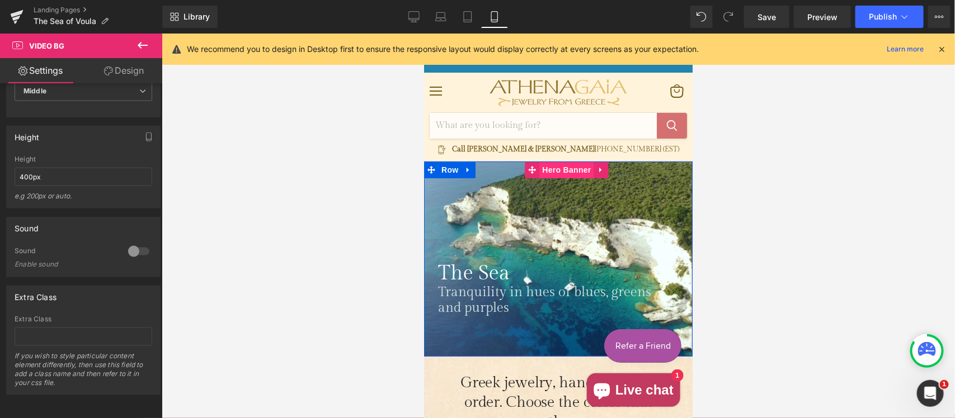
click at [556, 168] on span "Hero Banner" at bounding box center [566, 169] width 54 height 17
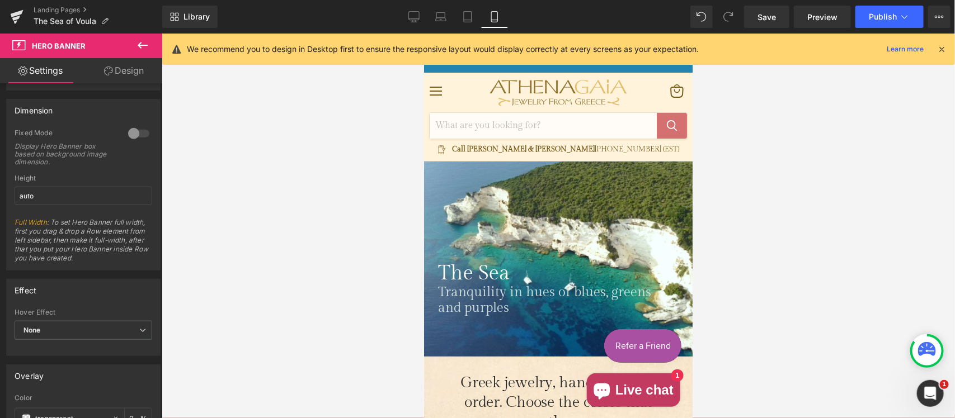
scroll to position [265, 0]
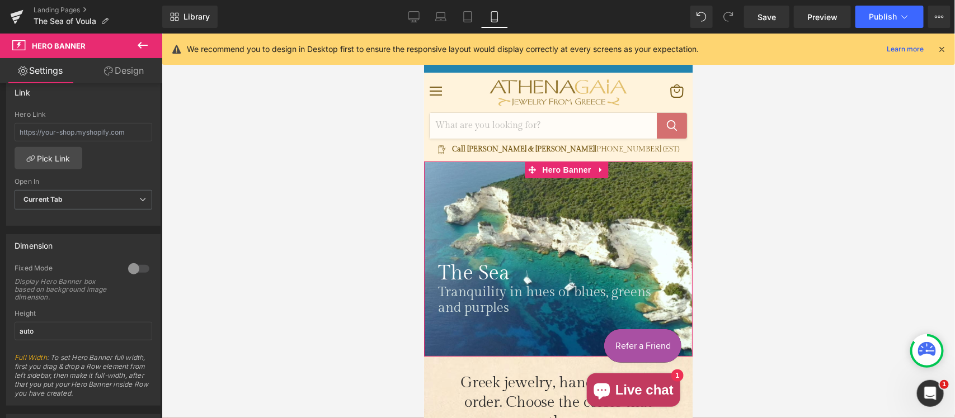
drag, startPoint x: 120, startPoint y: 65, endPoint x: 40, endPoint y: 135, distance: 106.3
click at [120, 64] on link "Design" at bounding box center [123, 70] width 81 height 25
click at [0, 0] on div "Spacing" at bounding box center [0, 0] width 0 height 0
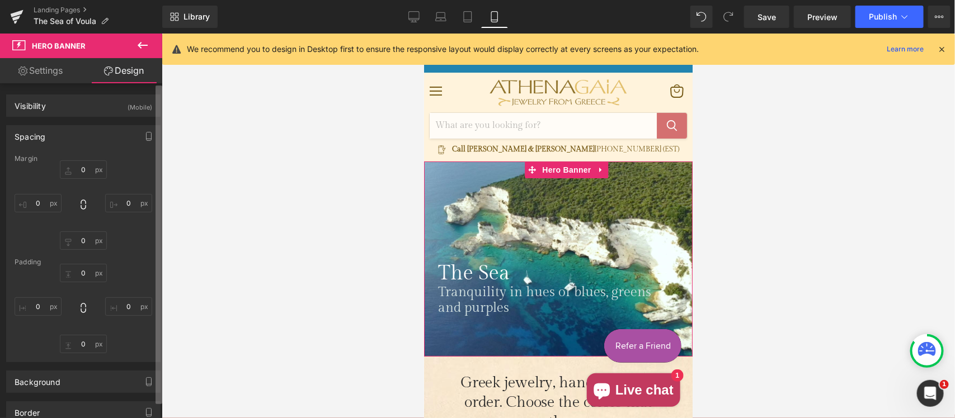
type input "0"
type input "180"
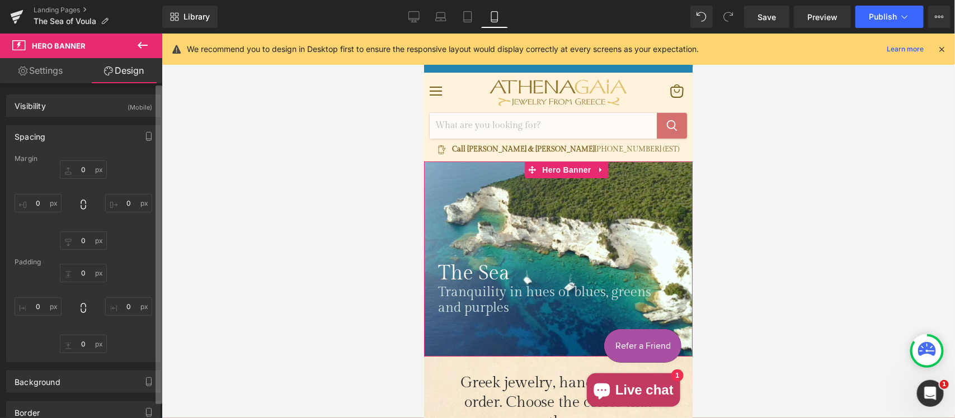
type input "15"
type input "73"
type input "15"
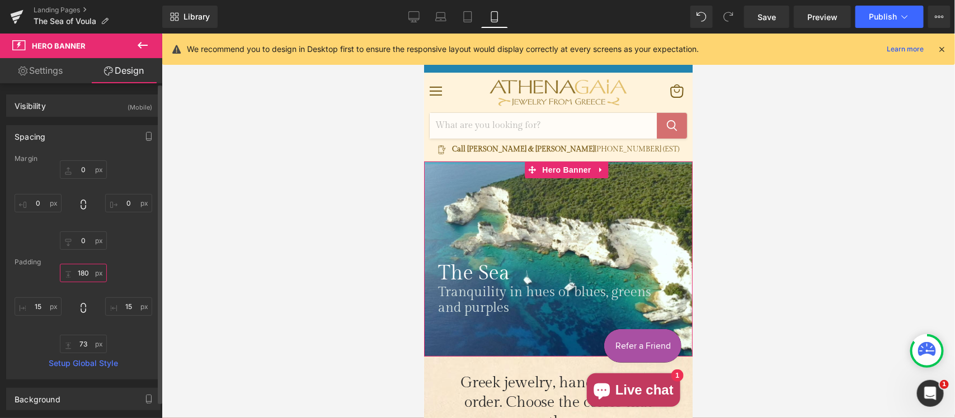
click at [79, 272] on input "180" at bounding box center [83, 273] width 47 height 18
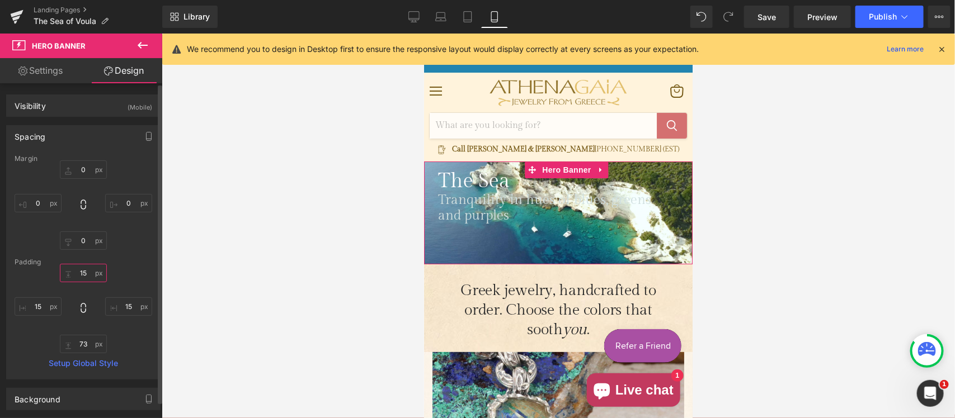
type input "150"
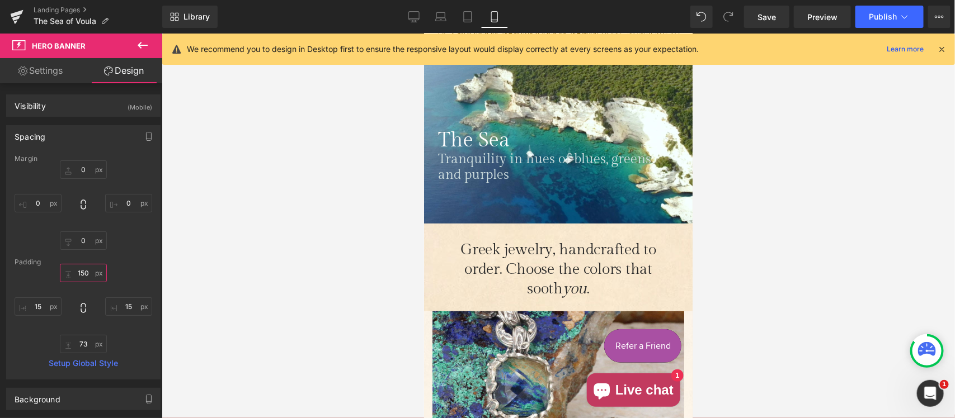
scroll to position [233, 0]
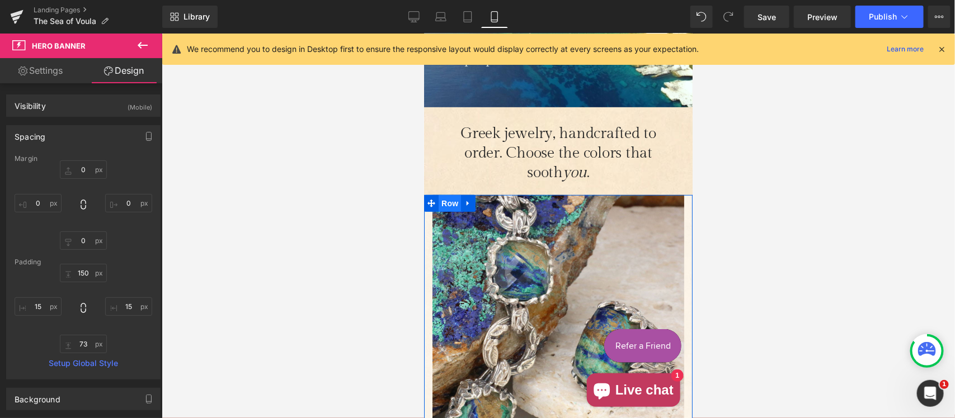
click at [449, 197] on span "Row" at bounding box center [449, 203] width 22 height 17
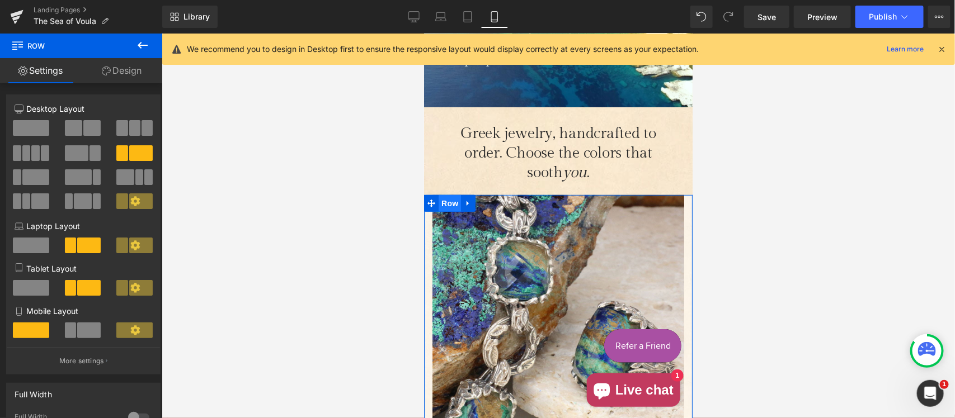
click at [450, 203] on span "Row" at bounding box center [449, 203] width 22 height 17
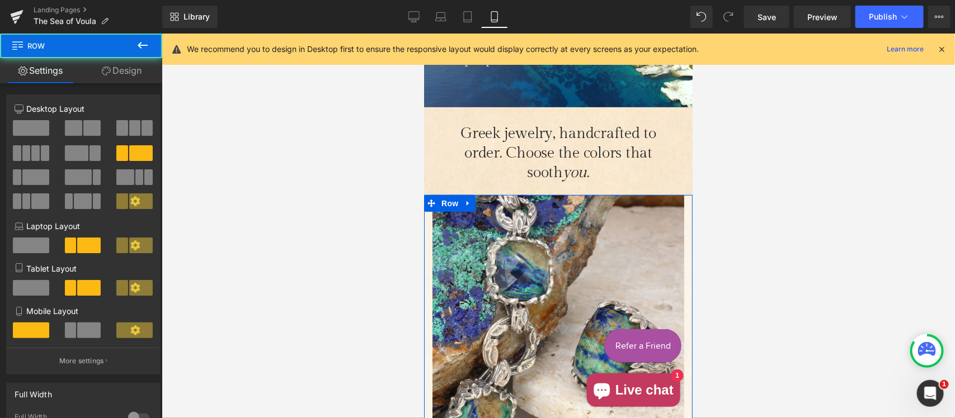
click at [124, 70] on link "Design" at bounding box center [121, 70] width 81 height 25
click at [0, 0] on div "Spacing" at bounding box center [0, 0] width 0 height 0
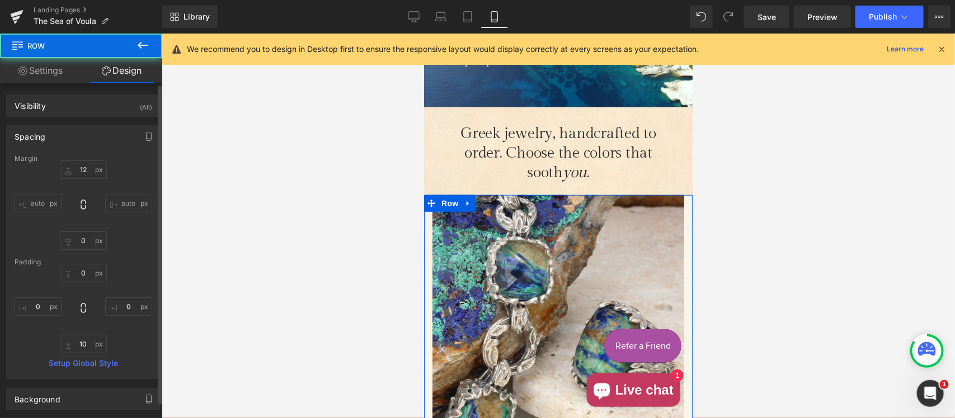
type input "12"
type input "0"
type input "10"
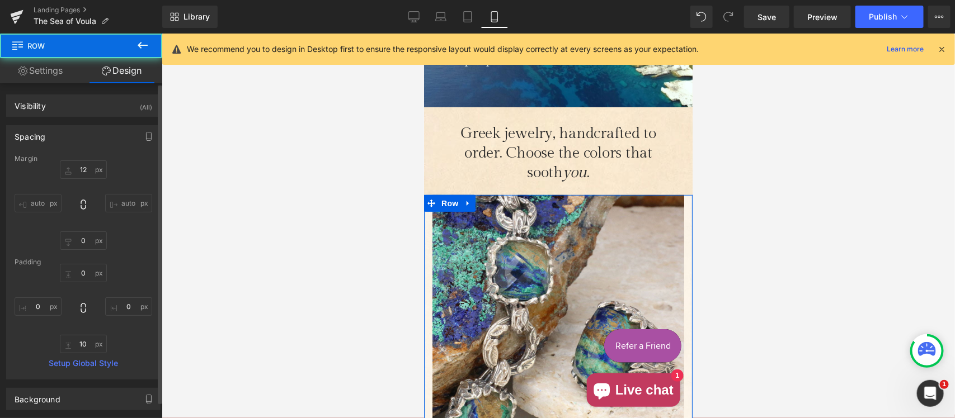
type input "0"
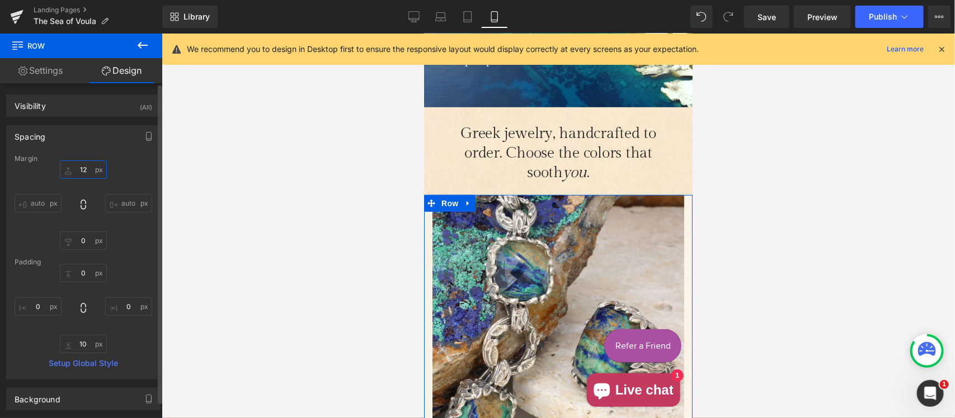
click at [87, 168] on input "12" at bounding box center [83, 170] width 47 height 18
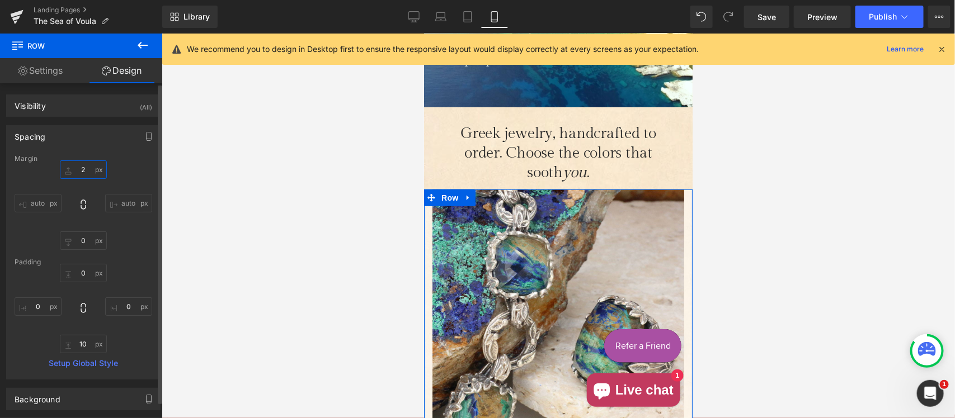
type input "20"
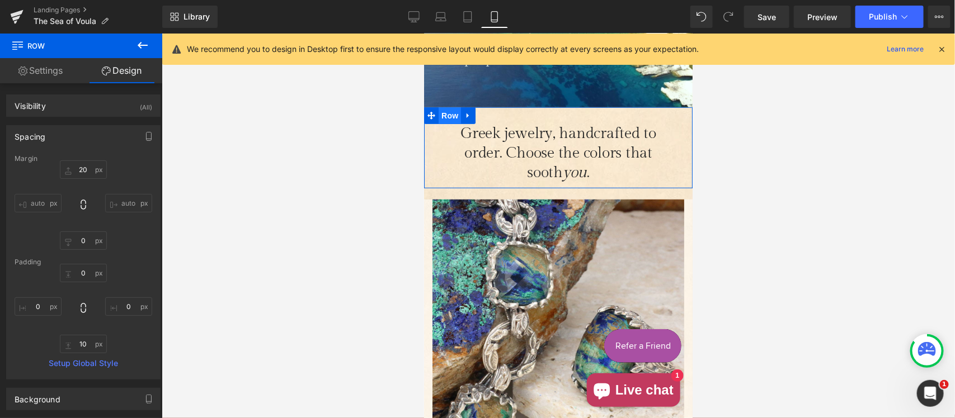
click at [449, 117] on span "Row" at bounding box center [449, 115] width 22 height 17
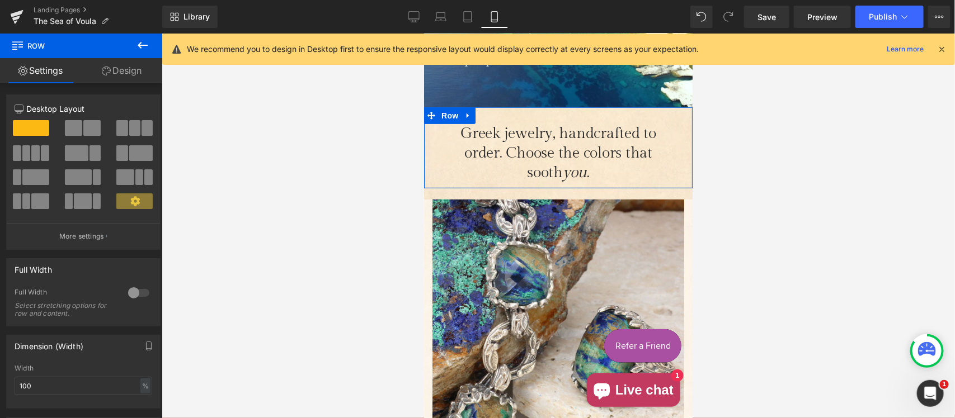
click at [134, 74] on link "Design" at bounding box center [121, 70] width 81 height 25
click at [0, 0] on div "Spacing" at bounding box center [0, 0] width 0 height 0
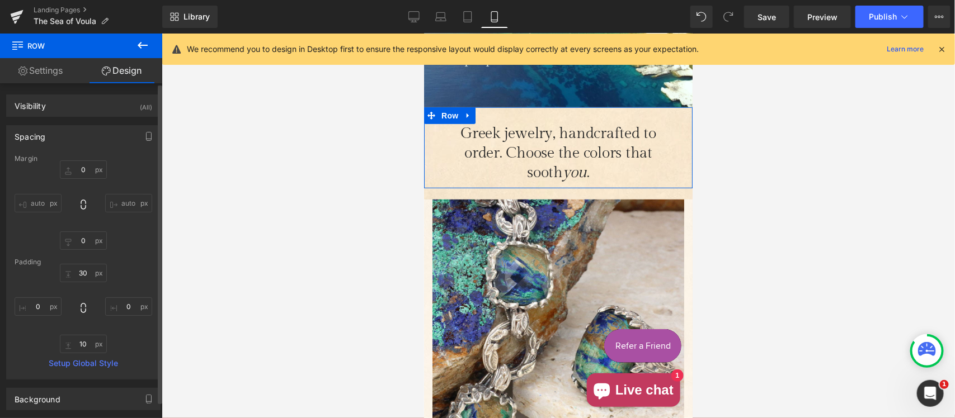
type input "0"
type input "30"
type input "0"
type input "10"
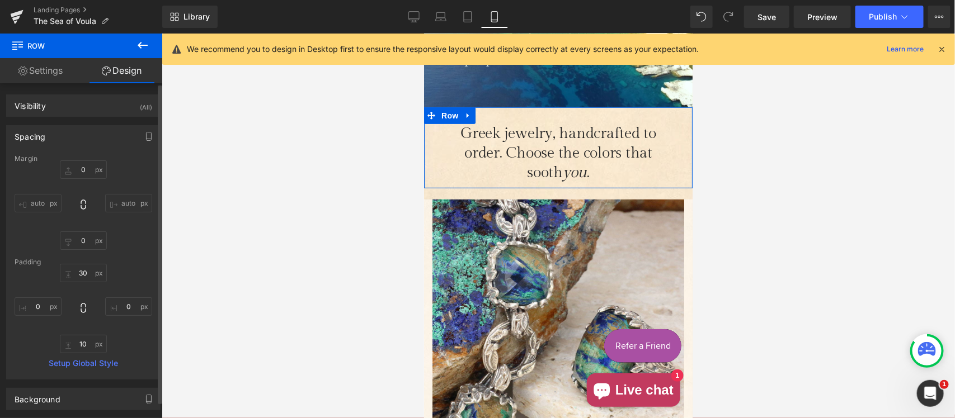
type input "0"
click at [83, 169] on input "0" at bounding box center [83, 170] width 47 height 18
drag, startPoint x: 83, startPoint y: 169, endPoint x: 106, endPoint y: 169, distance: 23.5
click at [84, 169] on input "0" at bounding box center [83, 170] width 47 height 18
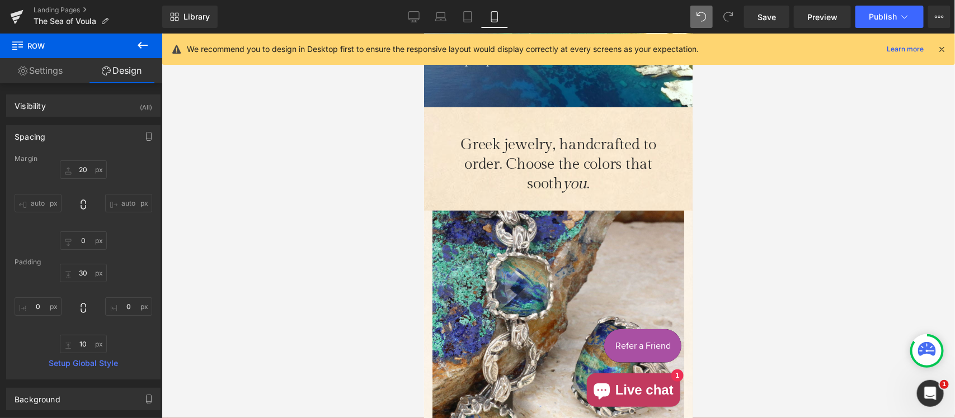
click at [701, 15] on icon at bounding box center [701, 17] width 10 height 10
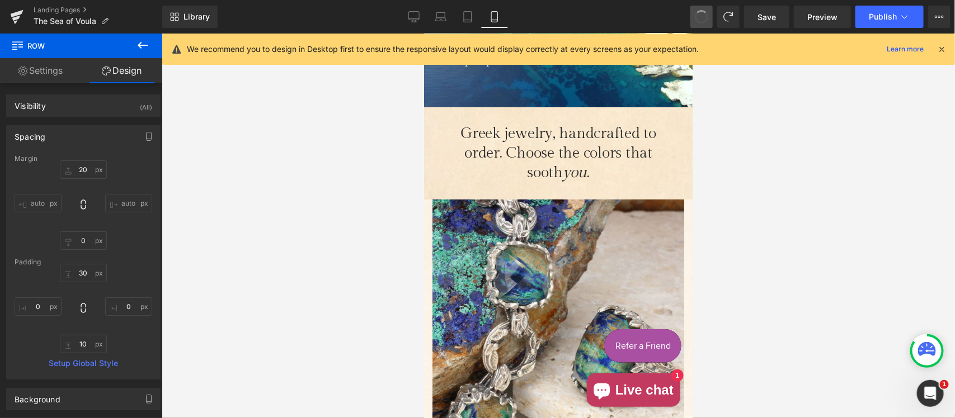
type input "0"
type input "30"
type input "0"
type input "10"
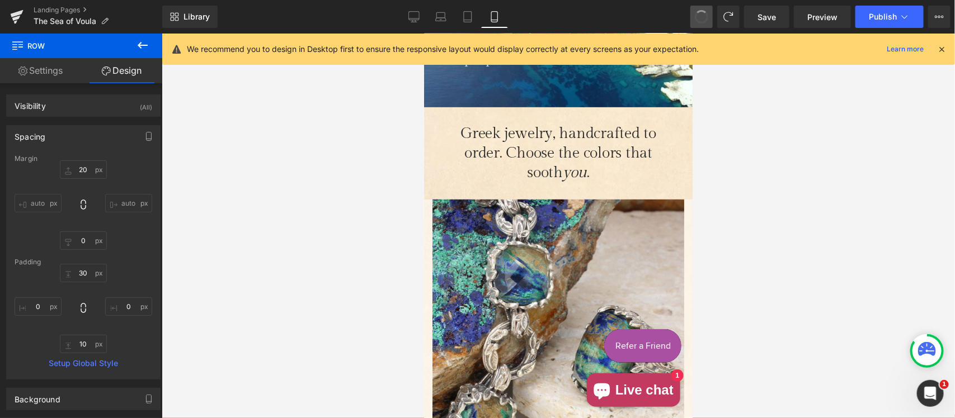
type input "0"
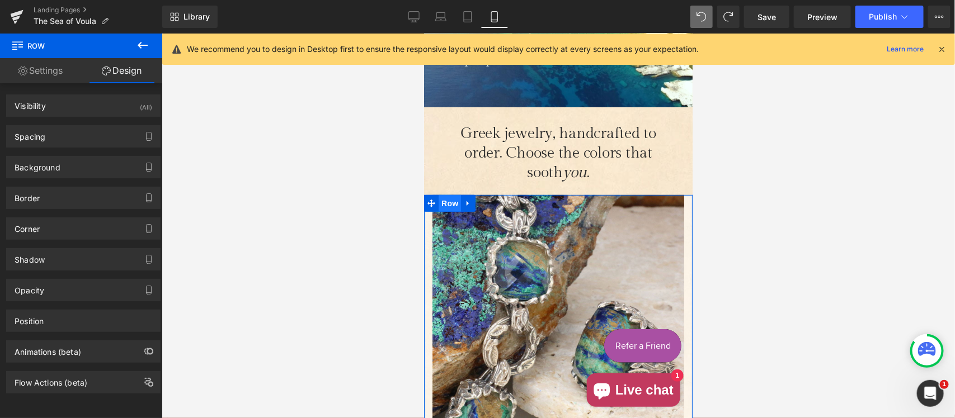
click at [444, 204] on span "Row" at bounding box center [449, 203] width 22 height 17
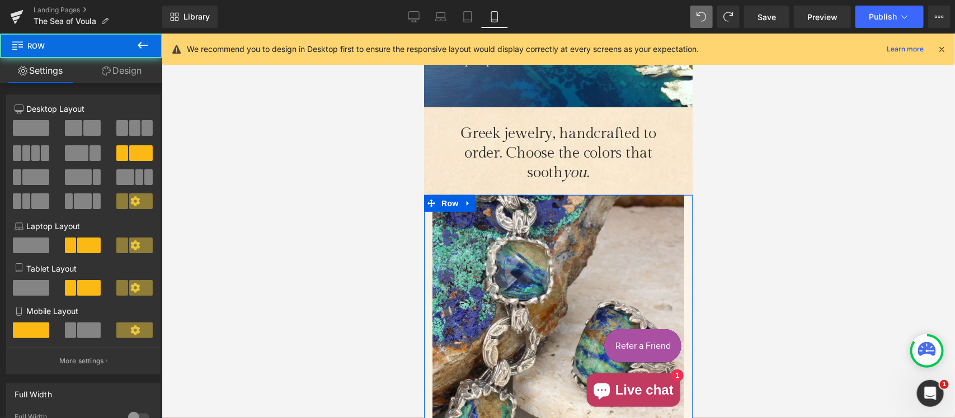
click at [119, 68] on link "Design" at bounding box center [121, 70] width 81 height 25
click at [0, 0] on div "Spacing" at bounding box center [0, 0] width 0 height 0
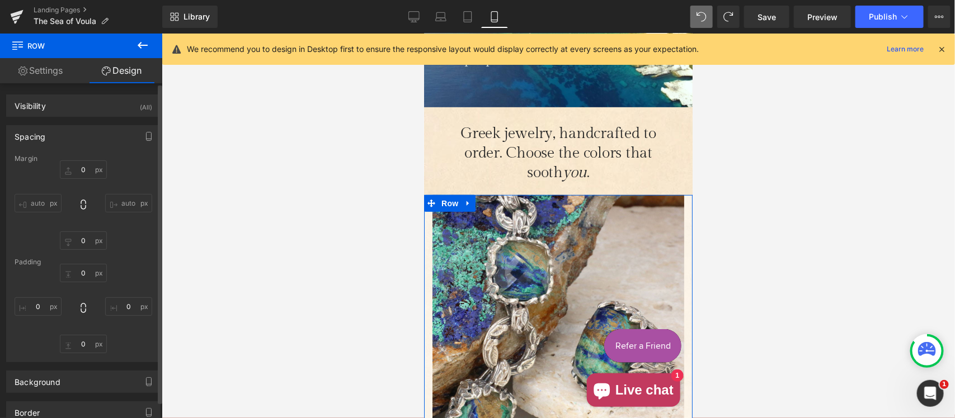
type input "12"
type input "0"
type input "10"
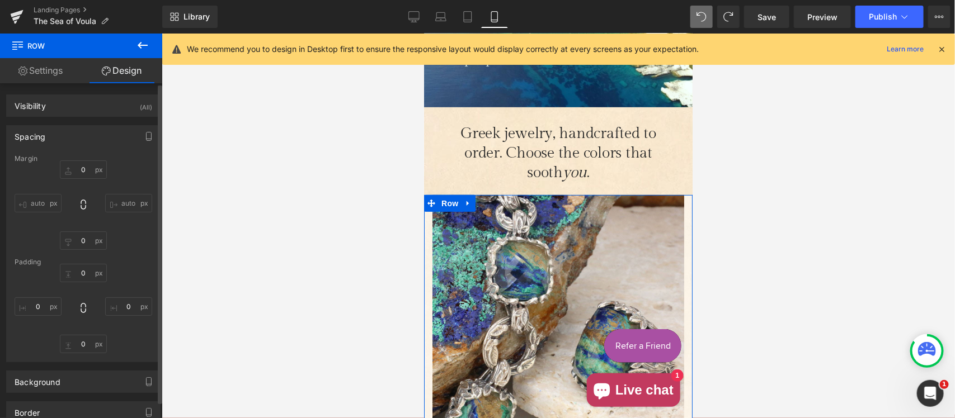
type input "0"
click at [84, 276] on input "0" at bounding box center [83, 273] width 47 height 18
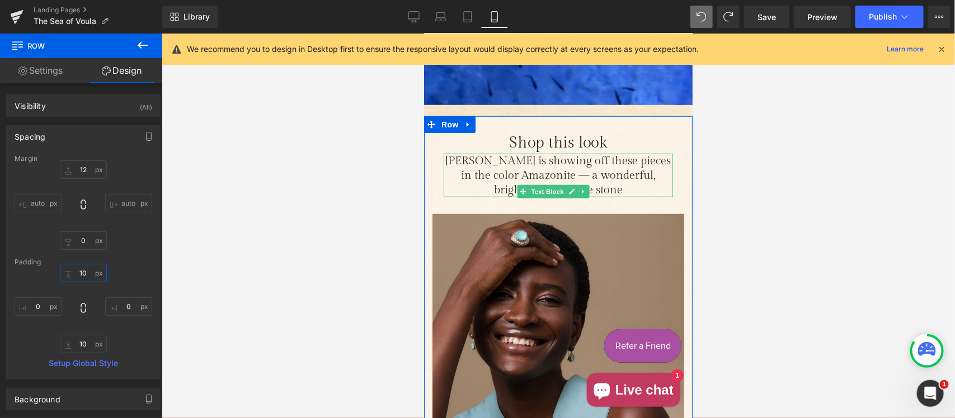
scroll to position [2331, 0]
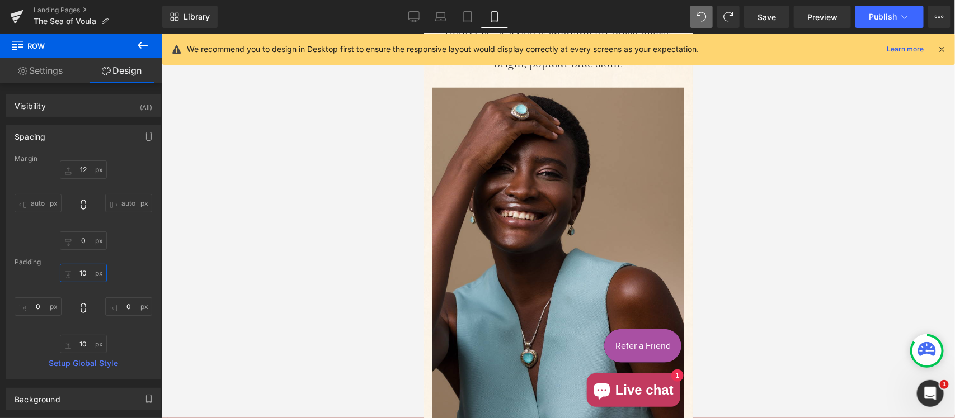
type input "10"
click at [406, 14] on link "Desktop" at bounding box center [414, 17] width 27 height 22
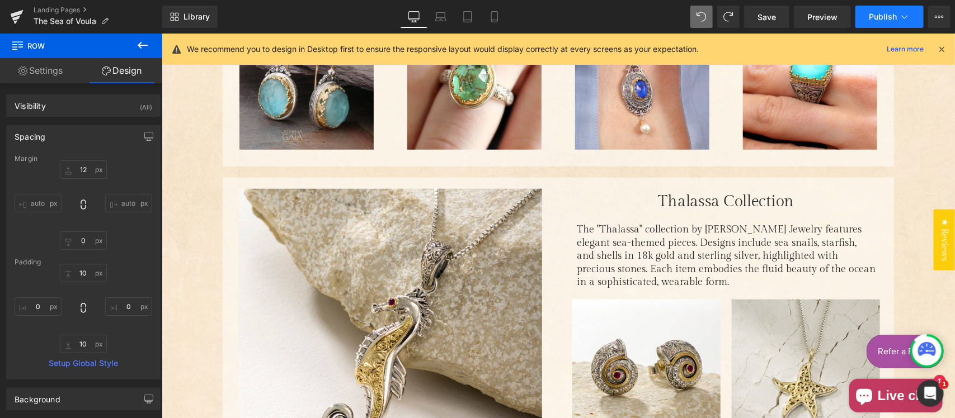
type input "0"
type input "10"
type input "0"
type input "10"
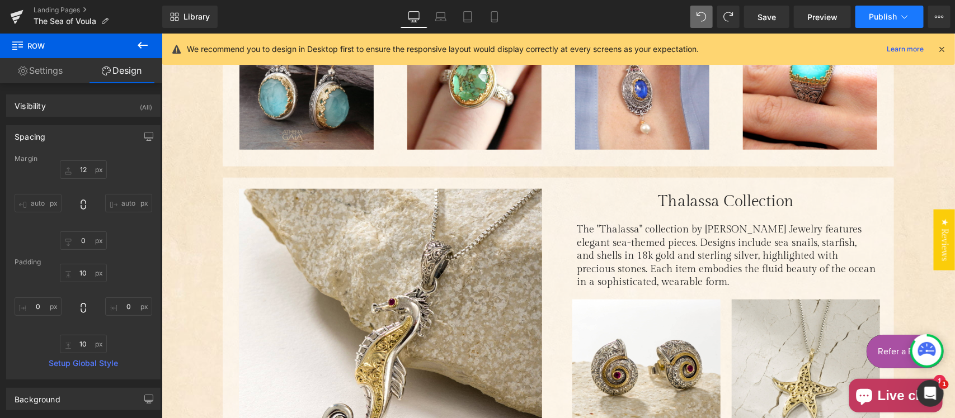
type input "0"
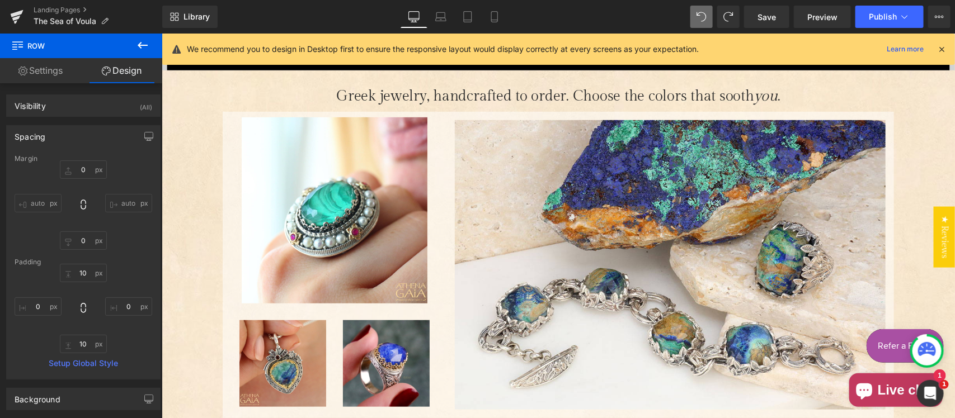
scroll to position [275, 0]
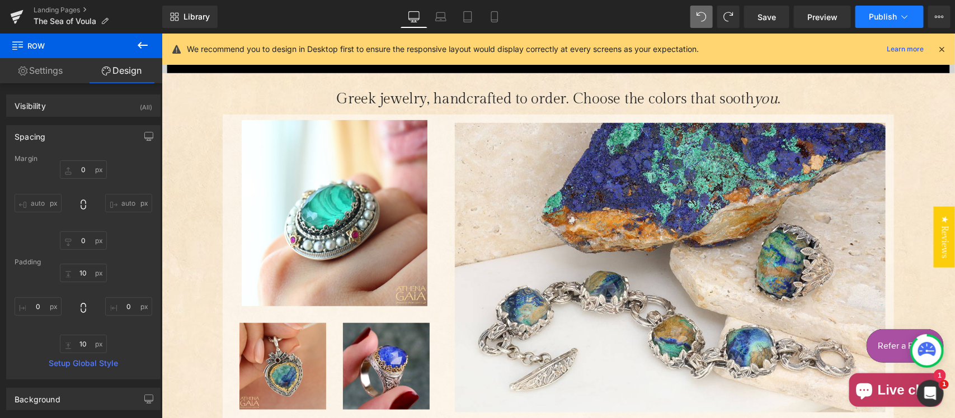
click at [881, 18] on span "Publish" at bounding box center [883, 16] width 28 height 9
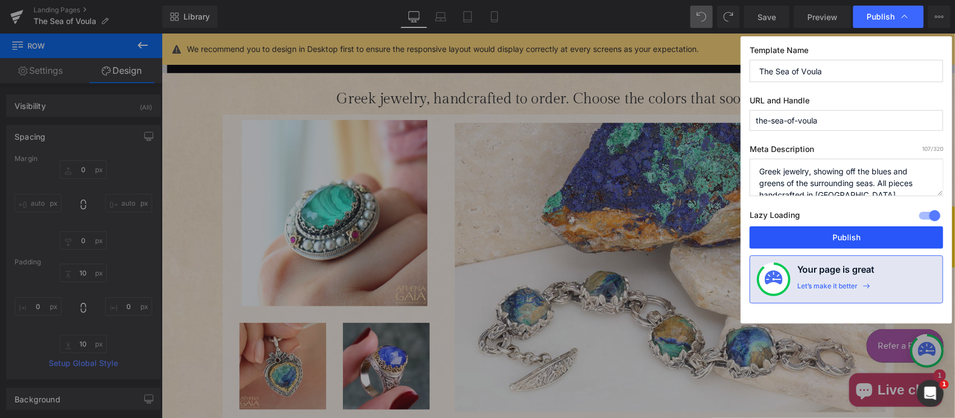
drag, startPoint x: 829, startPoint y: 239, endPoint x: 689, endPoint y: 191, distance: 147.7
click at [829, 239] on button "Publish" at bounding box center [847, 238] width 194 height 22
